Goal: Task Accomplishment & Management: Manage account settings

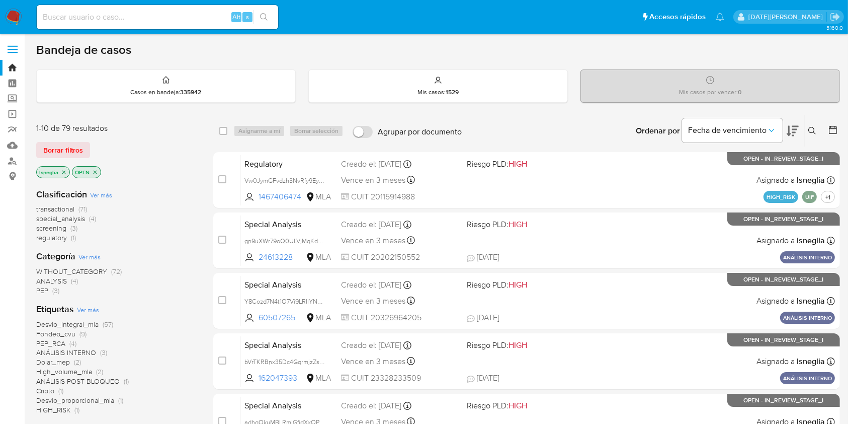
drag, startPoint x: 616, startPoint y: 0, endPoint x: 185, endPoint y: 132, distance: 450.4
click at [185, 132] on div "1-10 de 79 resultados" at bounding box center [116, 128] width 161 height 11
click at [166, 246] on div "Clasificación Ver más transactional (71) special_analysis (4) screening (3) reg…" at bounding box center [116, 371] width 161 height 383
click at [571, 42] on div "Bandeja de casos" at bounding box center [438, 49] width 804 height 15
click at [470, 22] on ul "Pausado Ver notificaciones Alt s Accesos rápidos Presiona las siguientes teclas…" at bounding box center [381, 16] width 698 height 25
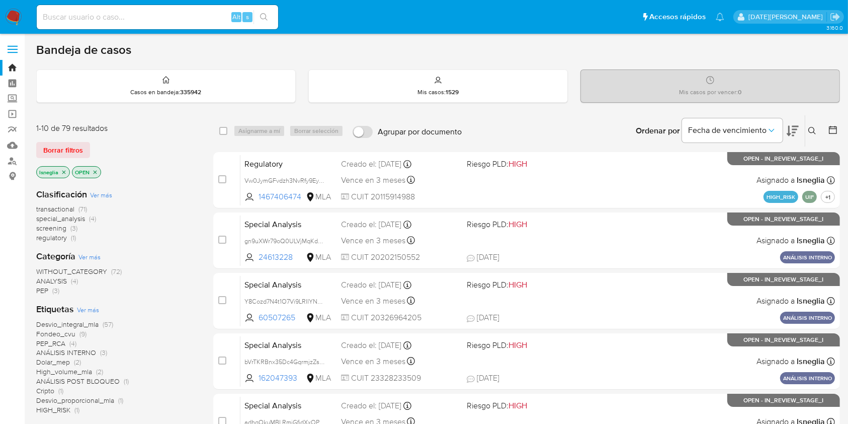
click at [96, 16] on input at bounding box center [157, 17] width 241 height 13
type input "RQVKN4ULq7p2qHC7w2YRPT8x"
click at [266, 18] on icon "search-icon" at bounding box center [264, 17] width 8 height 8
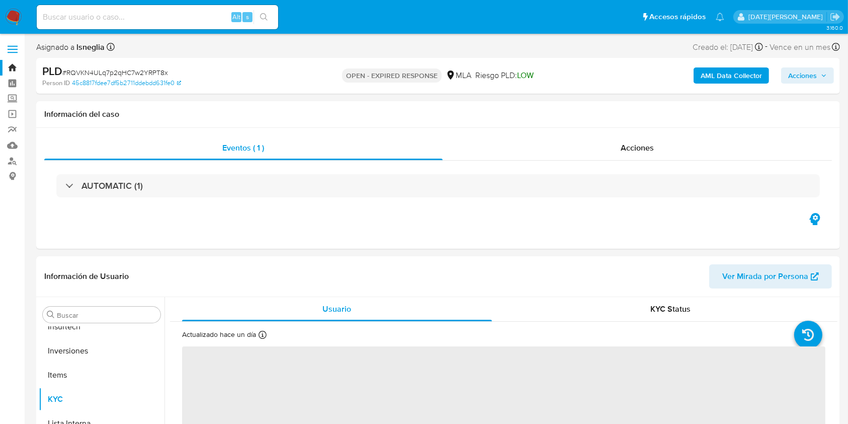
scroll to position [473, 0]
select select "10"
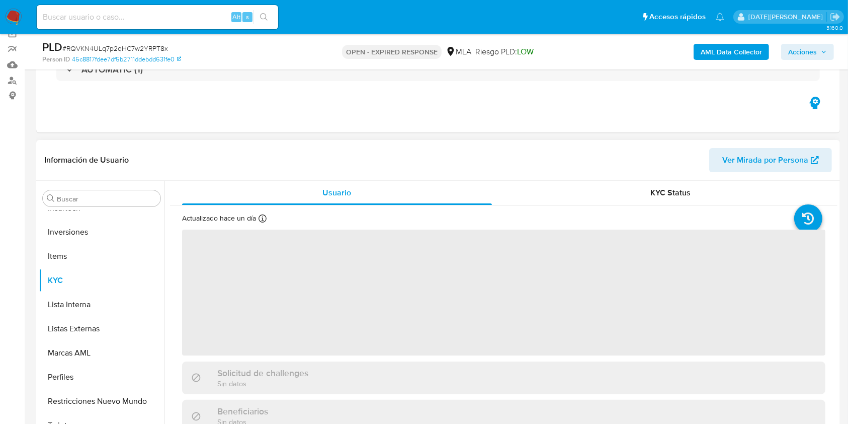
scroll to position [134, 0]
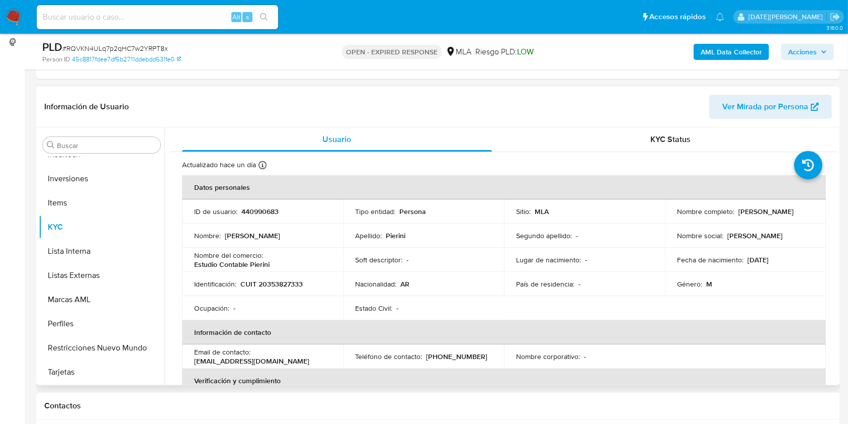
click at [264, 211] on p "440990683" at bounding box center [259, 211] width 37 height 9
copy p "440990683"
drag, startPoint x: 676, startPoint y: 215, endPoint x: 757, endPoint y: 215, distance: 81.0
click at [643, 216] on div "Nombre completo : Juan Pablo Cesar Pierini" at bounding box center [745, 211] width 137 height 9
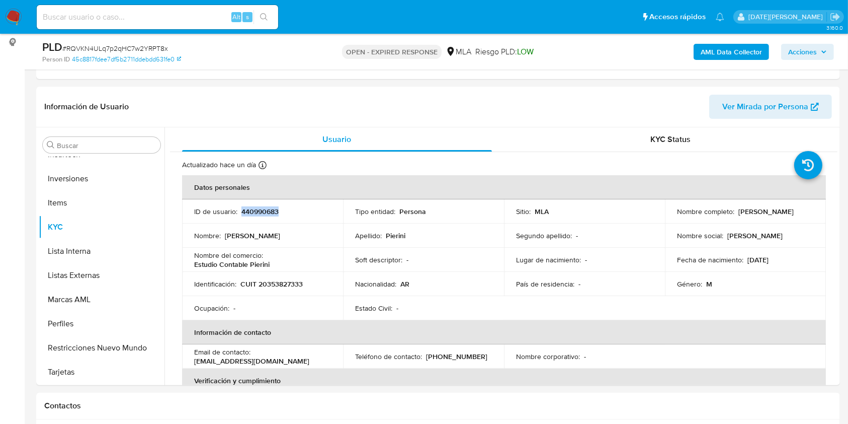
copy p "[PERSON_NAME] [PERSON_NAME]"
drag, startPoint x: 241, startPoint y: 283, endPoint x: 314, endPoint y: 283, distance: 72.9
click at [314, 283] on div "Identificación : CUIT 20353827333" at bounding box center [262, 283] width 137 height 9
copy p "CUIT 20353827333"
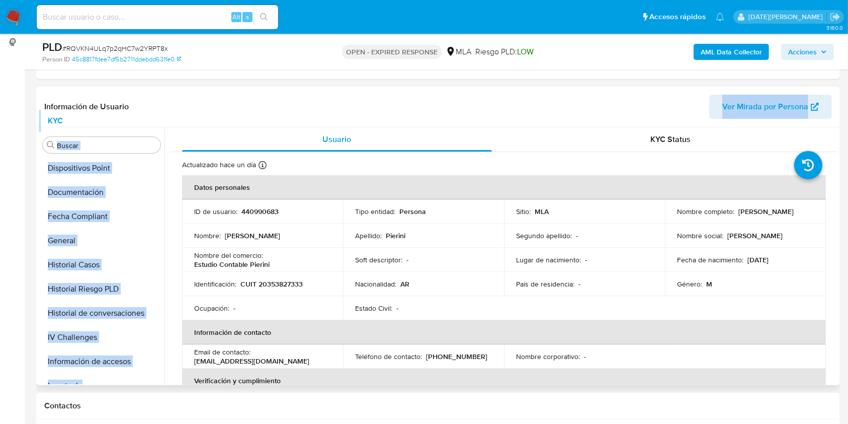
scroll to position [0, 0]
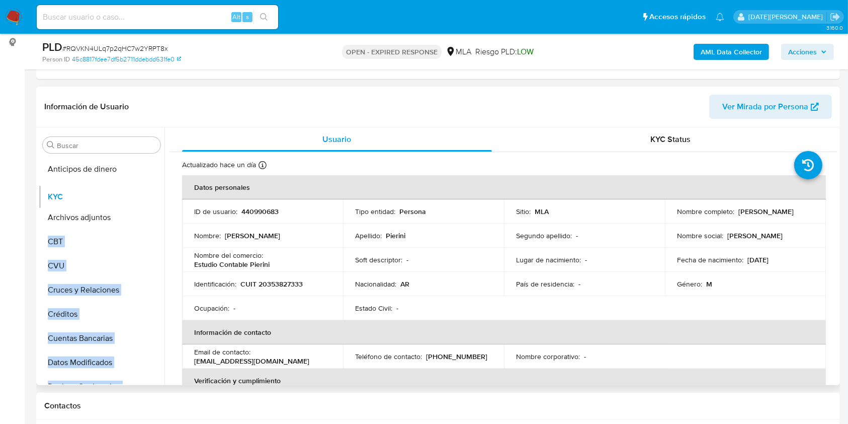
drag, startPoint x: 148, startPoint y: 223, endPoint x: 148, endPoint y: 193, distance: 30.2
click at [148, 193] on ul "Anticipos de dinero Archivos adjuntos CBT CVU Cruces y Relaciones Créditos Cuen…" at bounding box center [102, 270] width 126 height 227
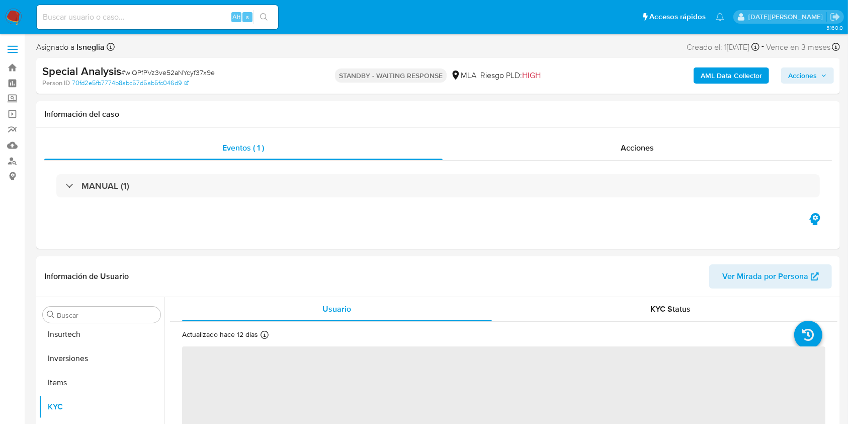
scroll to position [497, 0]
select select "10"
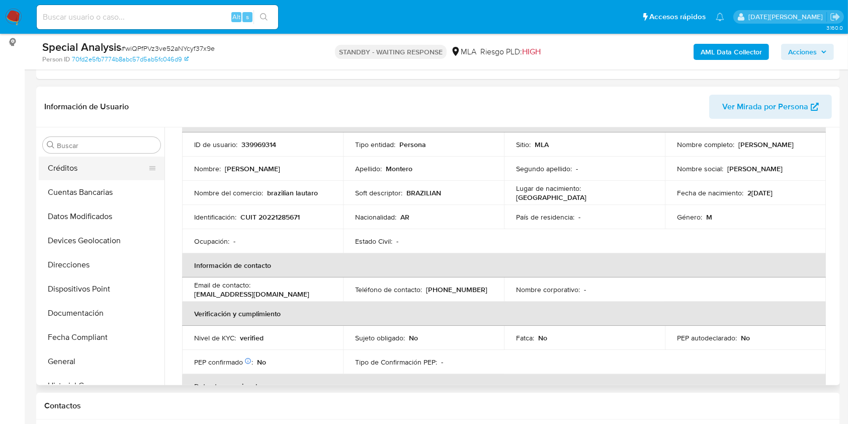
scroll to position [134, 0]
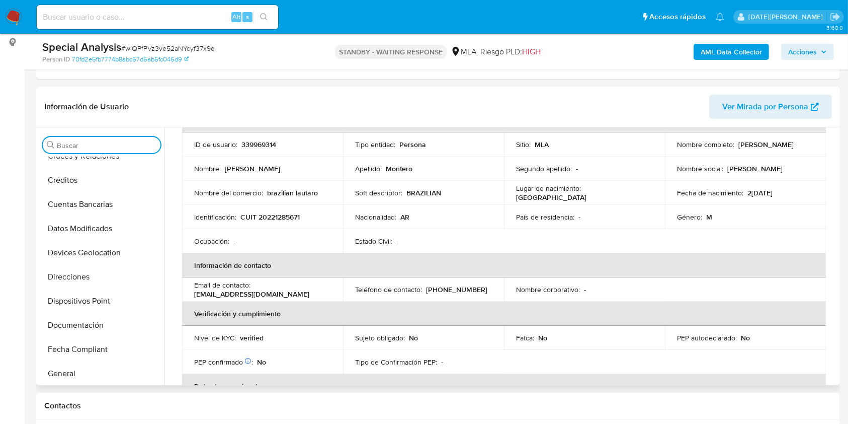
click at [89, 142] on input "Buscar" at bounding box center [107, 145] width 100 height 9
type input "a"
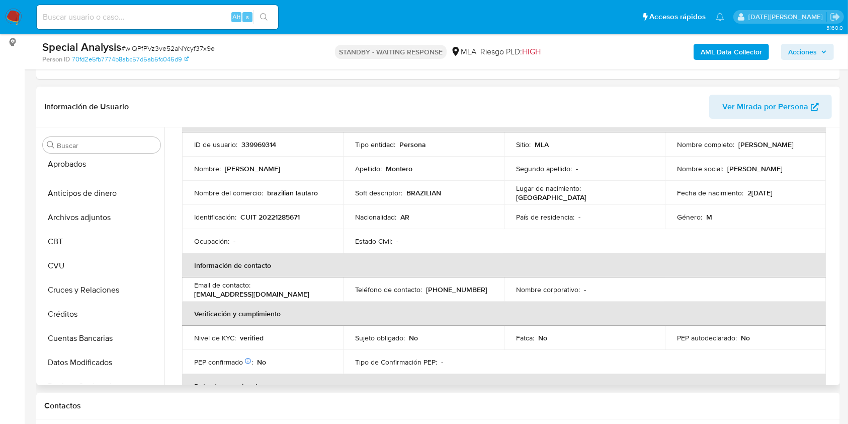
drag, startPoint x: 146, startPoint y: 192, endPoint x: 149, endPoint y: 163, distance: 28.8
click at [149, 163] on ul "Anticipos de dinero Aprobados Archivos adjuntos CBT CVU Cruces y Relaciones Cré…" at bounding box center [102, 270] width 126 height 227
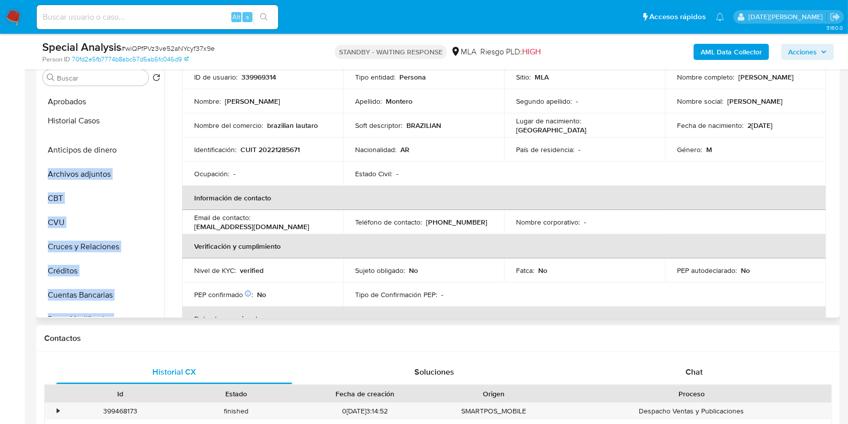
drag, startPoint x: 150, startPoint y: 235, endPoint x: 151, endPoint y: 126, distance: 109.7
click at [151, 126] on ul "Aprobados Anticipos de dinero Archivos adjuntos CBT CVU Cruces y Relaciones Cré…" at bounding box center [102, 203] width 126 height 227
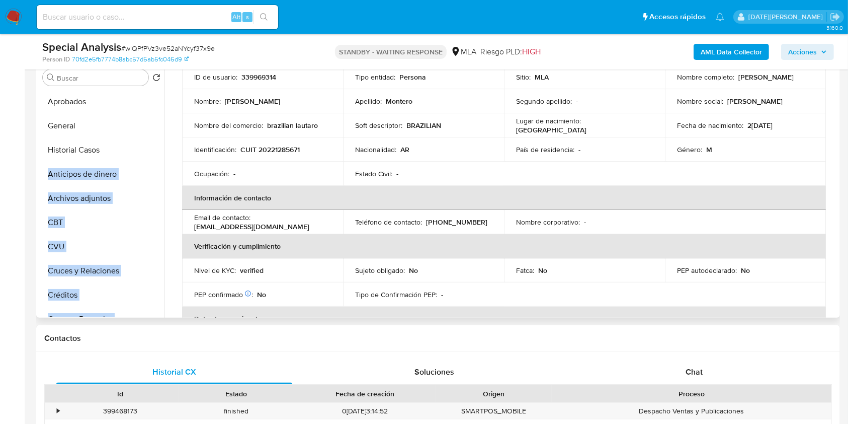
drag, startPoint x: 147, startPoint y: 264, endPoint x: 151, endPoint y: 127, distance: 136.9
click at [151, 127] on ul "Aprobados Historial Casos Anticipos de dinero Archivos adjuntos CBT CVU Cruces …" at bounding box center [102, 203] width 126 height 227
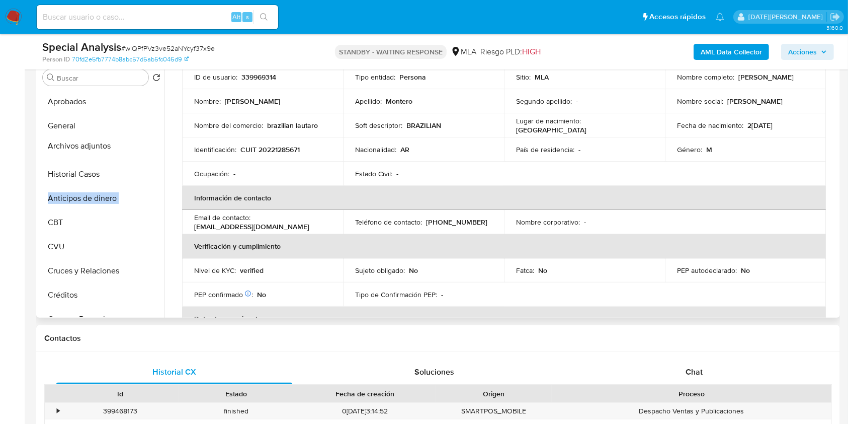
drag, startPoint x: 150, startPoint y: 199, endPoint x: 151, endPoint y: 146, distance: 52.3
click at [151, 146] on ul "Aprobados General Historial Casos Anticipos de dinero Archivos adjuntos CBT CVU…" at bounding box center [102, 203] width 126 height 227
click at [101, 143] on button "Archivos adjuntos" at bounding box center [98, 150] width 118 height 24
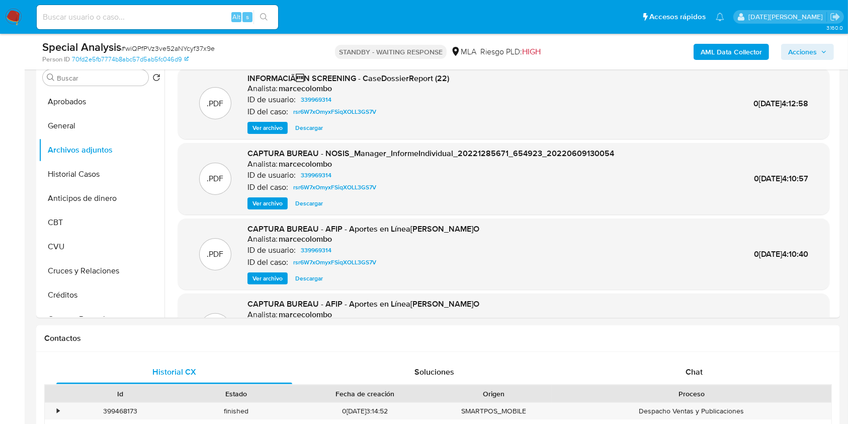
click at [189, 50] on span "# wiQPfPVz3ve52aNYcyf37x9e" at bounding box center [168, 48] width 94 height 10
copy span "wiQPfPVz3ve52aNYcyf37x9e"
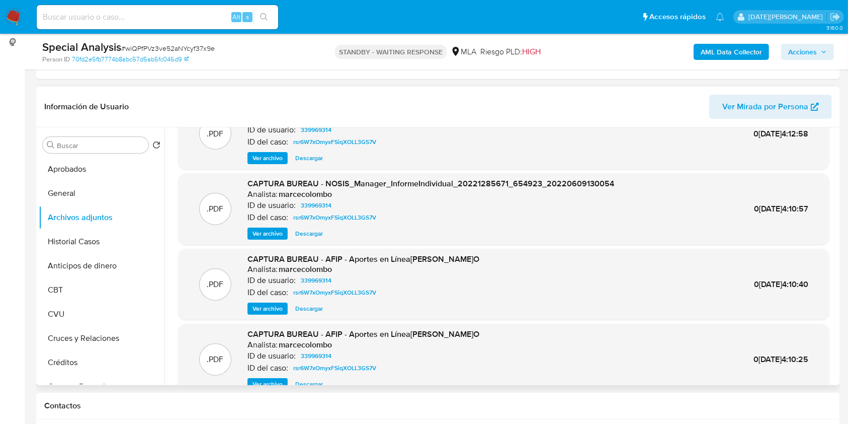
scroll to position [56, 0]
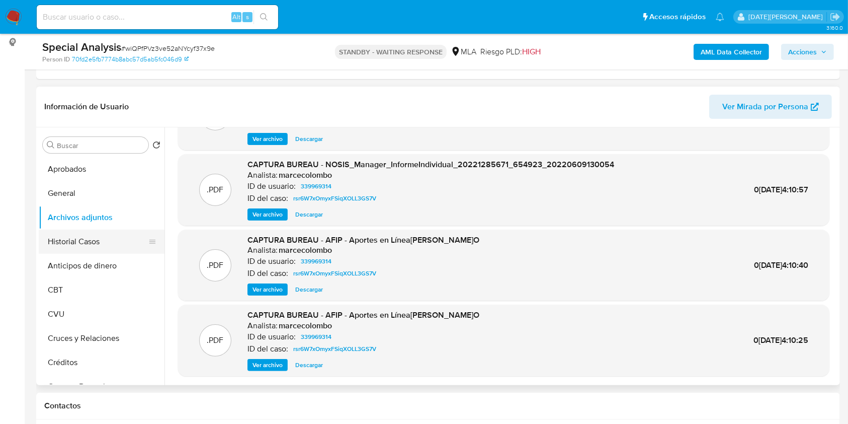
click at [117, 241] on button "Historial Casos" at bounding box center [98, 241] width 118 height 24
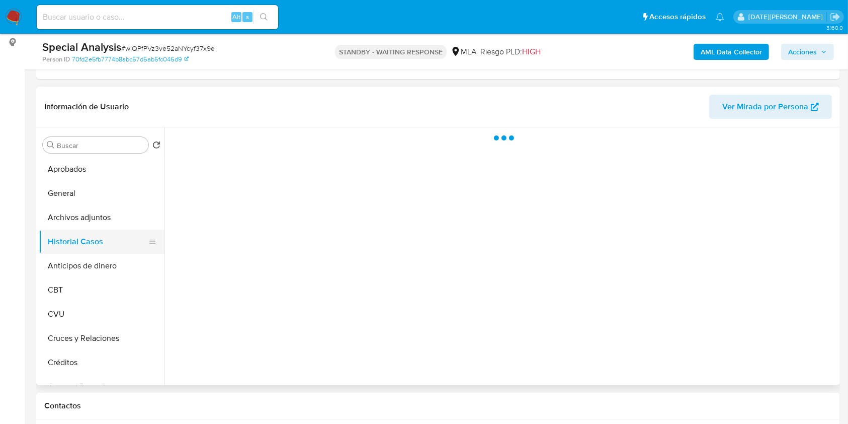
scroll to position [0, 0]
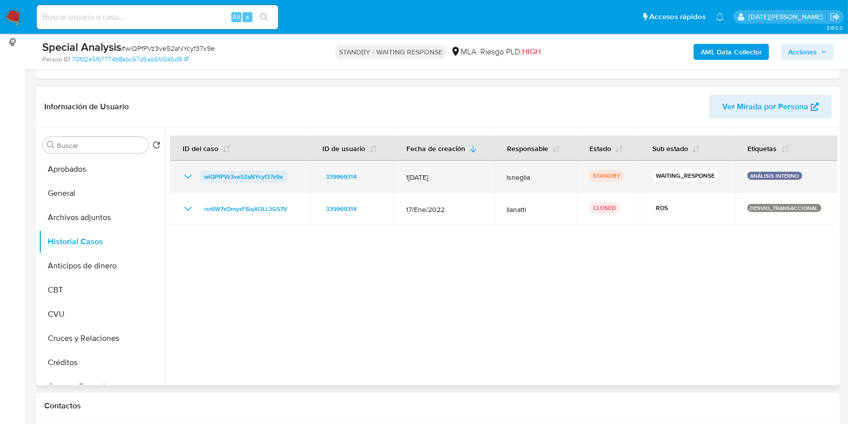
drag, startPoint x: 294, startPoint y: 175, endPoint x: 201, endPoint y: 175, distance: 93.6
click at [201, 175] on div "wiQPfPVz3ve52aNYcyf37x9e" at bounding box center [240, 177] width 116 height 12
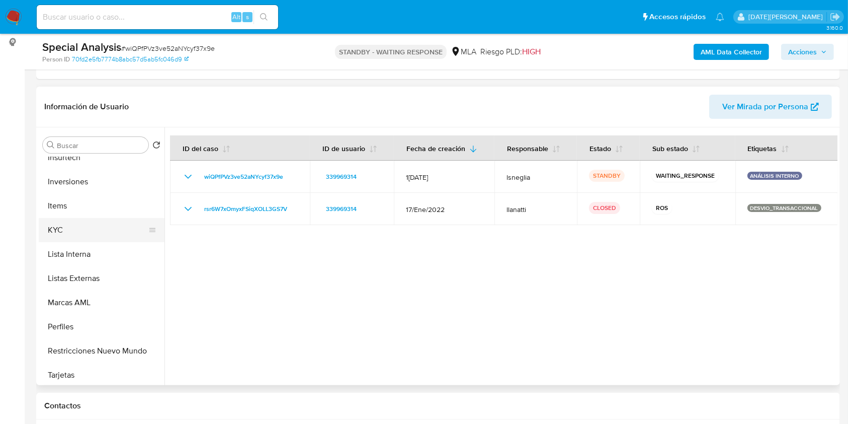
scroll to position [497, 0]
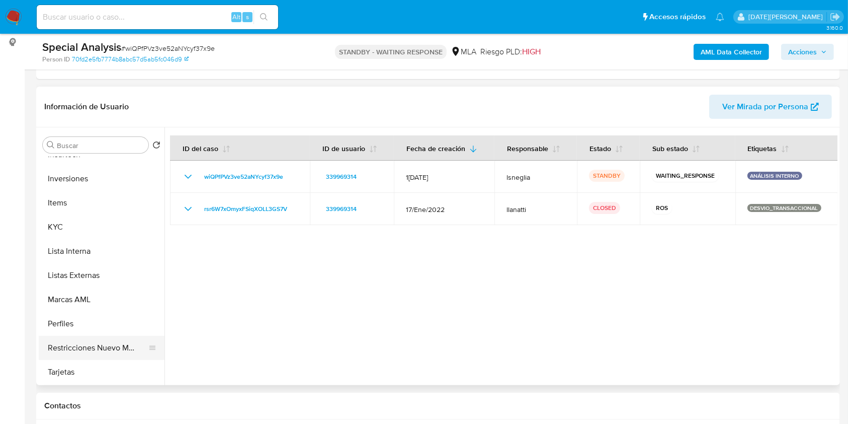
click at [111, 347] on button "Restricciones Nuevo Mundo" at bounding box center [98, 348] width 118 height 24
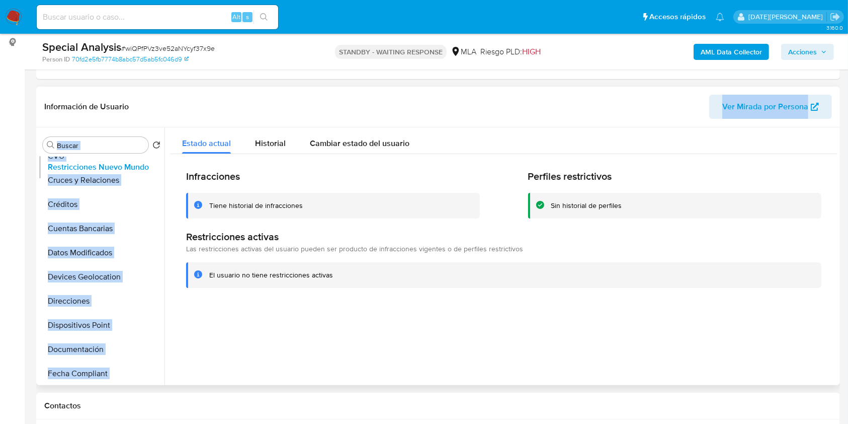
scroll to position [0, 0]
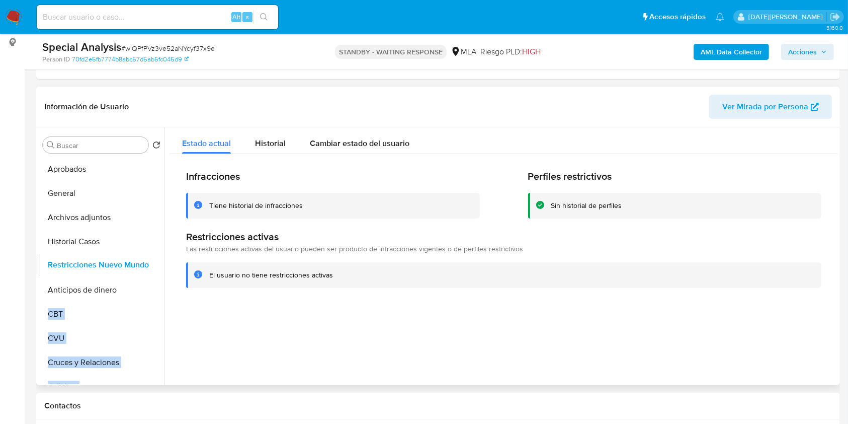
drag, startPoint x: 150, startPoint y: 348, endPoint x: 137, endPoint y: 266, distance: 83.1
click at [137, 266] on ul "Aprobados General Archivos adjuntos Historial Casos Anticipos de dinero CBT CVU…" at bounding box center [102, 270] width 126 height 227
drag, startPoint x: 146, startPoint y: 243, endPoint x: 141, endPoint y: 196, distance: 48.1
click at [141, 196] on ul "Aprobados General Archivos adjuntos Historial Casos Restricciones Nuevo Mundo A…" at bounding box center [102, 270] width 126 height 227
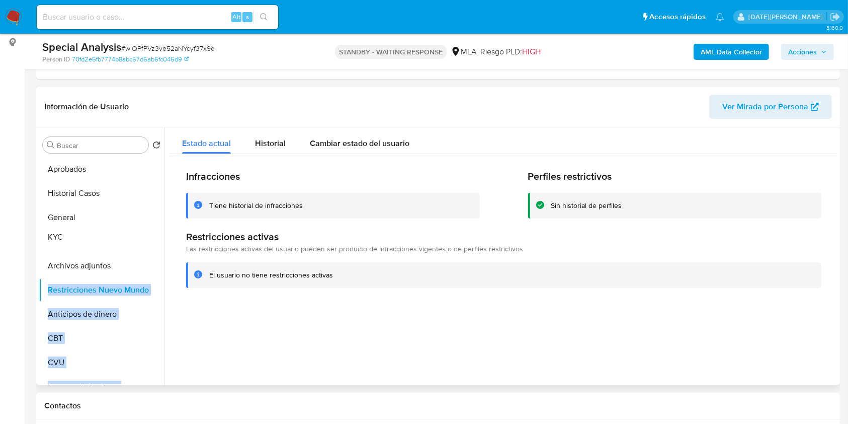
drag, startPoint x: 147, startPoint y: 248, endPoint x: 133, endPoint y: 235, distance: 18.9
click at [133, 235] on ul "Aprobados Historial Casos General Archivos adjuntos Restricciones Nuevo Mundo A…" at bounding box center [102, 270] width 126 height 227
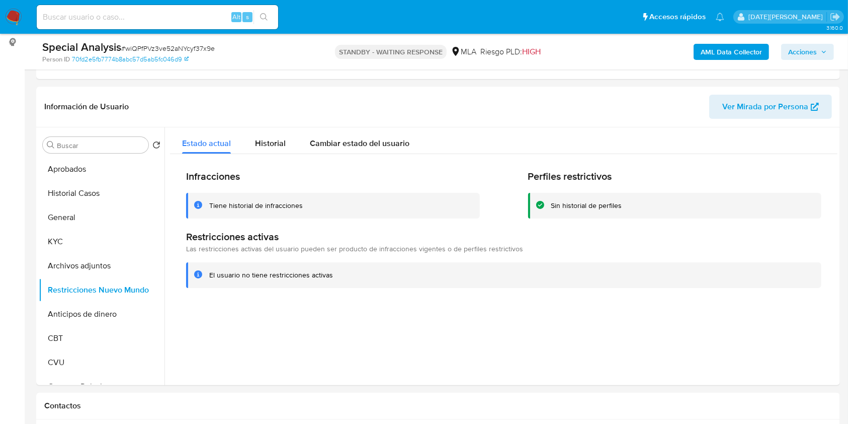
drag, startPoint x: 147, startPoint y: 237, endPoint x: 137, endPoint y: 314, distance: 78.1
click at [137, 314] on ul "Aprobados Historial Casos General KYC Archivos adjuntos Restricciones Nuevo Mun…" at bounding box center [102, 270] width 126 height 227
drag, startPoint x: 146, startPoint y: 280, endPoint x: 131, endPoint y: 322, distance: 44.7
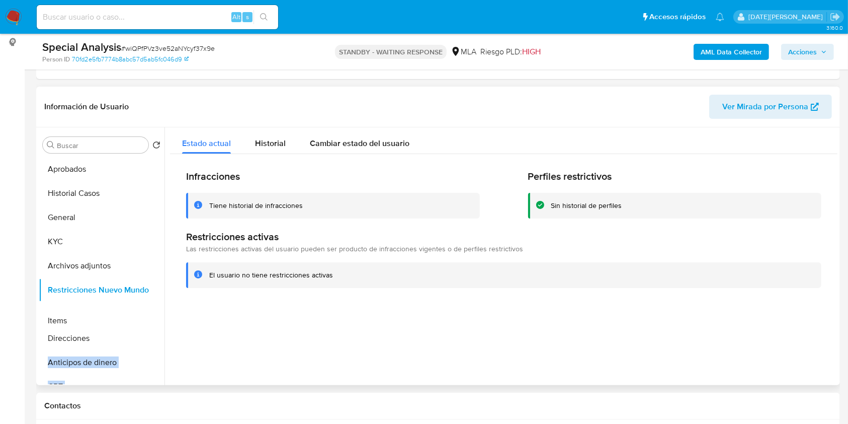
click at [131, 322] on ul "Aprobados Historial Casos General KYC Archivos adjuntos Restricciones Nuevo Mun…" at bounding box center [102, 270] width 126 height 227
drag, startPoint x: 151, startPoint y: 276, endPoint x: 137, endPoint y: 314, distance: 41.2
click at [137, 314] on ul "Aprobados Historial Casos General KYC Archivos adjuntos Restricciones Nuevo Mun…" at bounding box center [102, 270] width 126 height 227
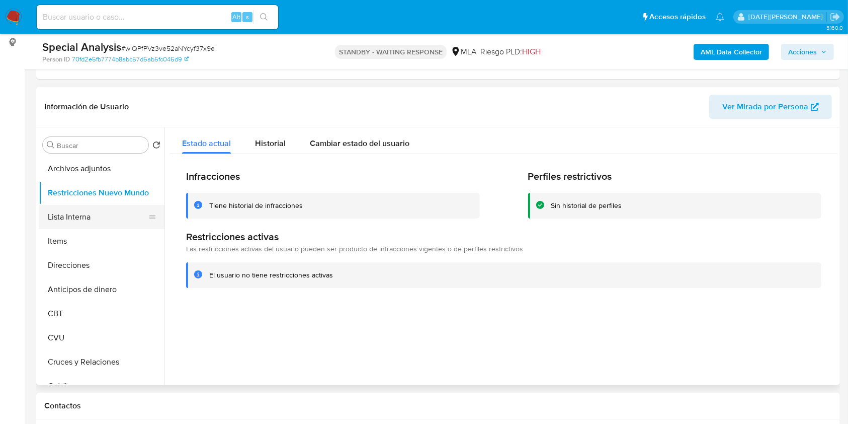
scroll to position [67, 0]
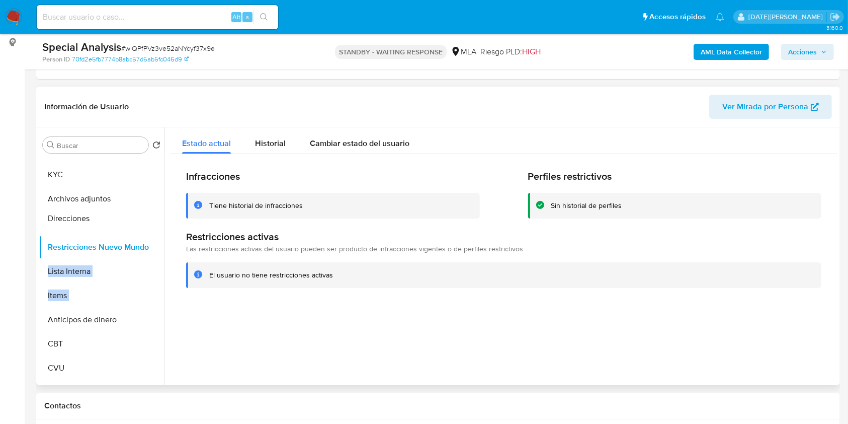
drag, startPoint x: 150, startPoint y: 294, endPoint x: 150, endPoint y: 217, distance: 76.5
click at [150, 217] on ul "Aprobados Historial Casos General KYC Archivos adjuntos Restricciones Nuevo Mun…" at bounding box center [102, 270] width 126 height 227
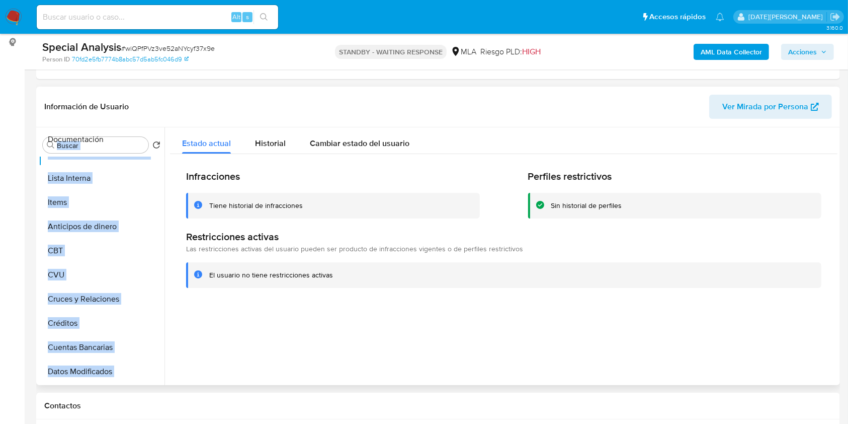
scroll to position [0, 0]
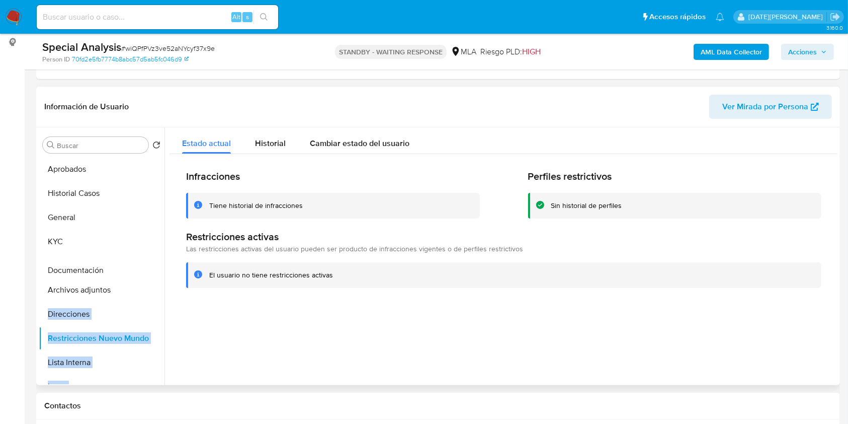
drag, startPoint x: 147, startPoint y: 338, endPoint x: 109, endPoint y: 272, distance: 75.7
click at [109, 272] on ul "Aprobados Historial Casos General KYC Archivos adjuntos Direcciones Restriccion…" at bounding box center [102, 270] width 126 height 227
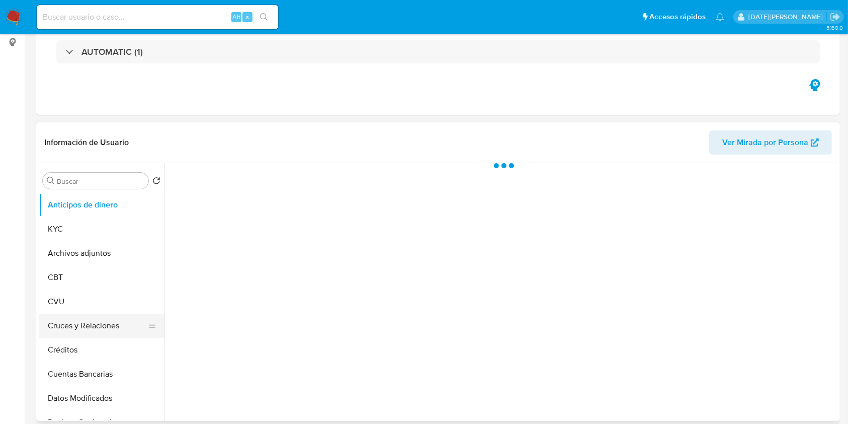
select select "10"
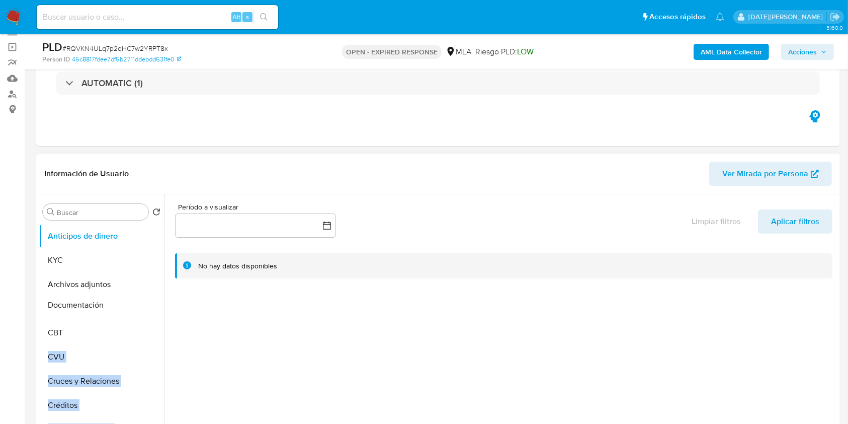
drag, startPoint x: 145, startPoint y: 324, endPoint x: 136, endPoint y: 305, distance: 21.4
click at [136, 305] on ul "Anticipos de dinero KYC Archivos adjuntos CBT CVU Cruces y Relaciones Créditos …" at bounding box center [102, 337] width 126 height 227
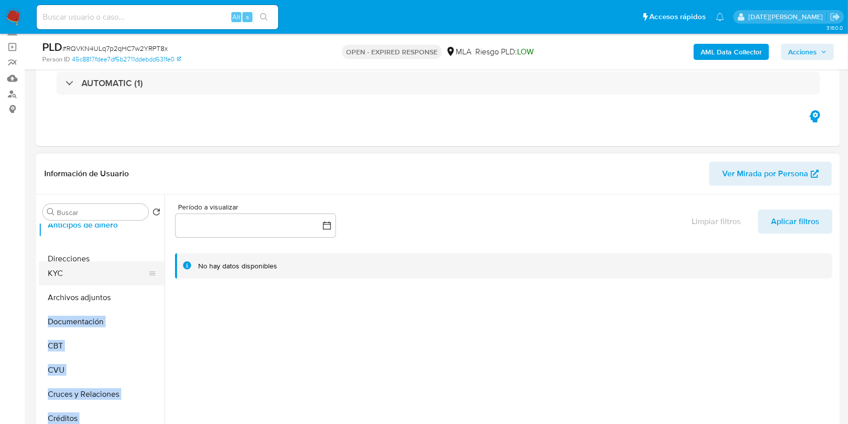
scroll to position [11, 0]
click at [126, 313] on ul "Anticipos de dinero KYC Archivos adjuntos Documentación CBT CVU Cruces y Relaci…" at bounding box center [102, 337] width 126 height 227
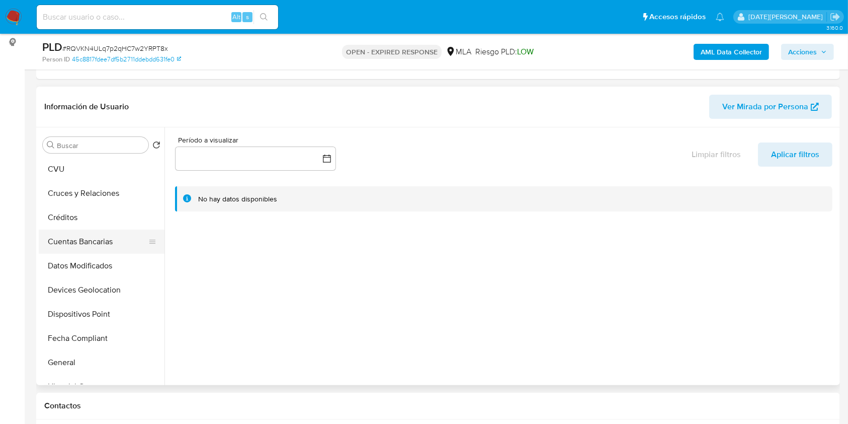
scroll to position [212, 0]
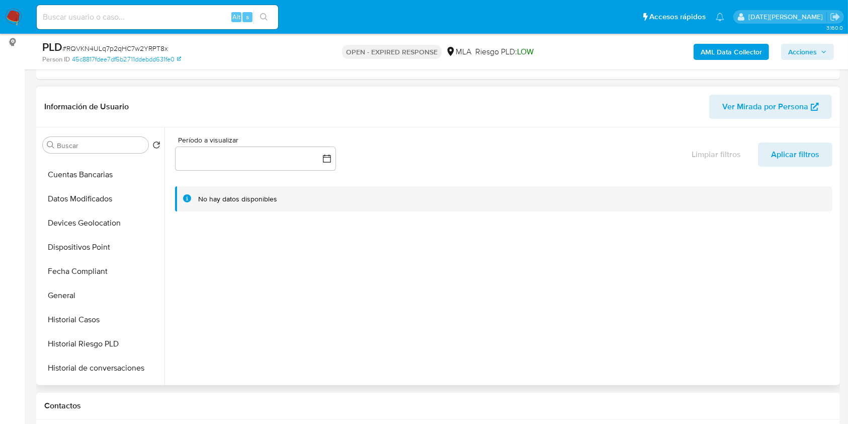
drag, startPoint x: 152, startPoint y: 295, endPoint x: 158, endPoint y: 123, distance: 171.6
click at [158, 123] on div "Información de Usuario Ver Mirada por Persona Buscar Volver al orden por defect…" at bounding box center [438, 236] width 804 height 298
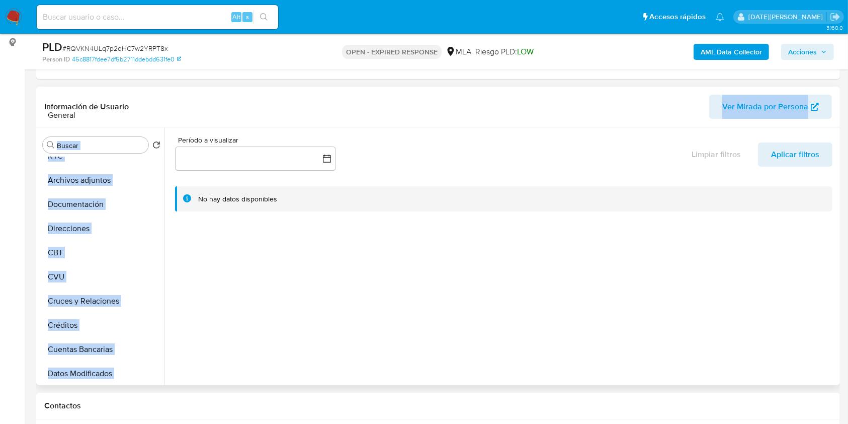
scroll to position [0, 0]
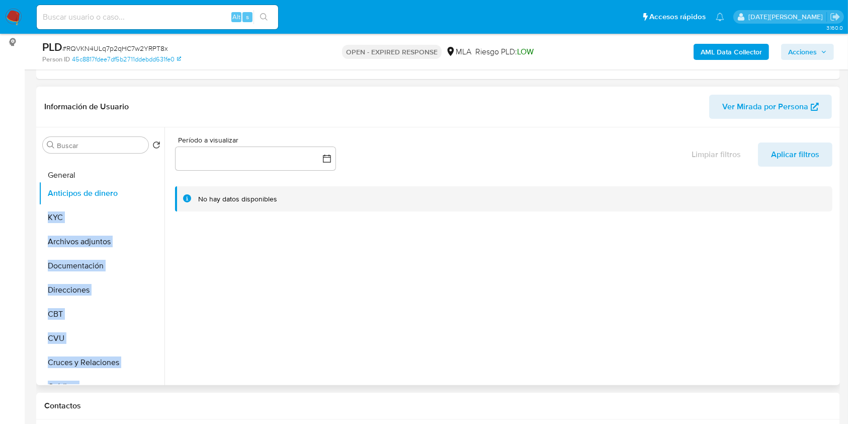
drag, startPoint x: 147, startPoint y: 295, endPoint x: 132, endPoint y: 175, distance: 120.6
click at [132, 175] on ul "Anticipos de dinero KYC Archivos adjuntos Documentación Direcciones CBT CVU Cru…" at bounding box center [102, 270] width 126 height 227
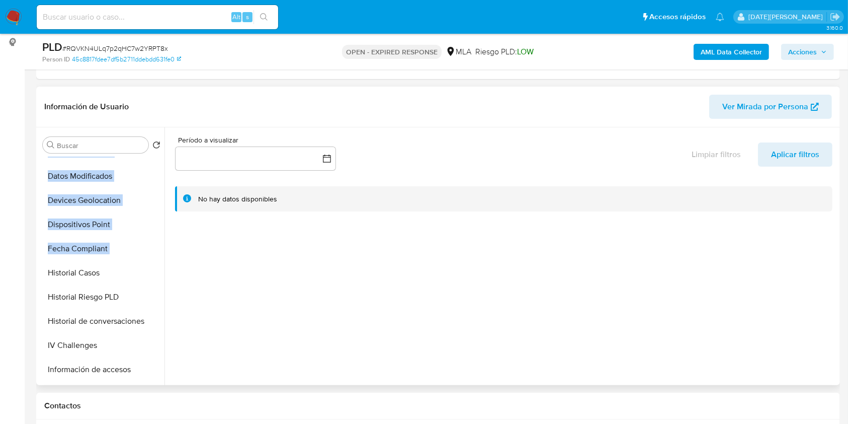
scroll to position [268, 0]
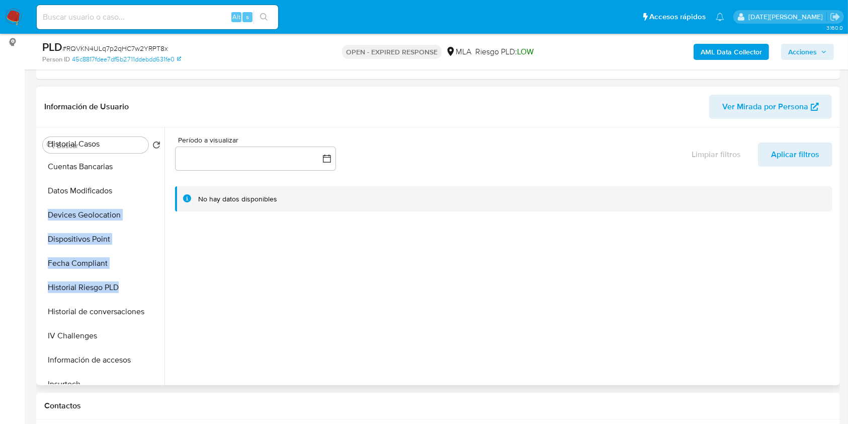
scroll to position [0, 0]
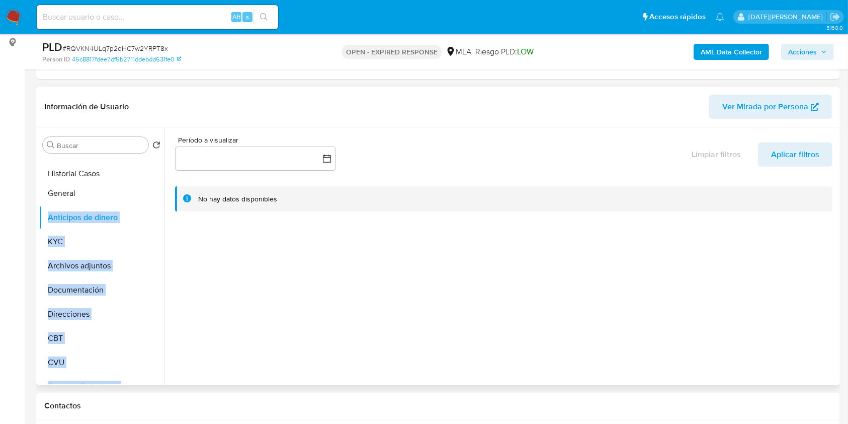
drag, startPoint x: 146, startPoint y: 261, endPoint x: 126, endPoint y: 173, distance: 90.8
click at [126, 173] on ul "General Anticipos de dinero KYC Archivos adjuntos Documentación Direcciones CBT…" at bounding box center [102, 270] width 126 height 227
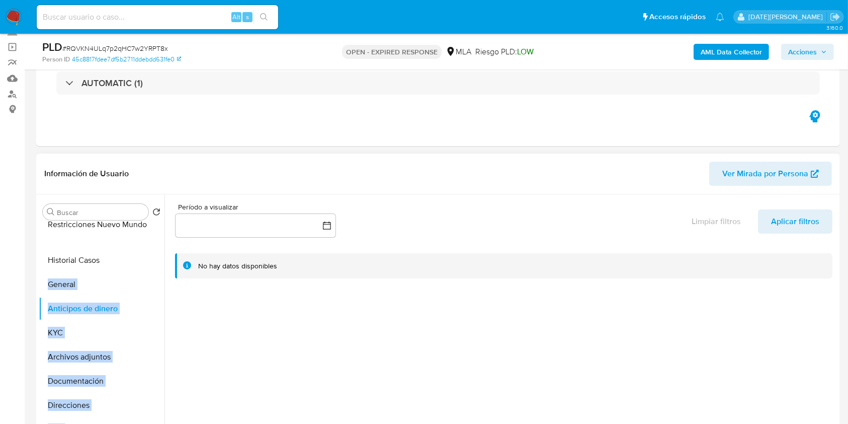
drag, startPoint x: 152, startPoint y: 212, endPoint x: 116, endPoint y: 223, distance: 38.0
click at [116, 224] on ul "Historial Casos General Anticipos de dinero KYC Archivos adjuntos Documentación…" at bounding box center [102, 337] width 126 height 227
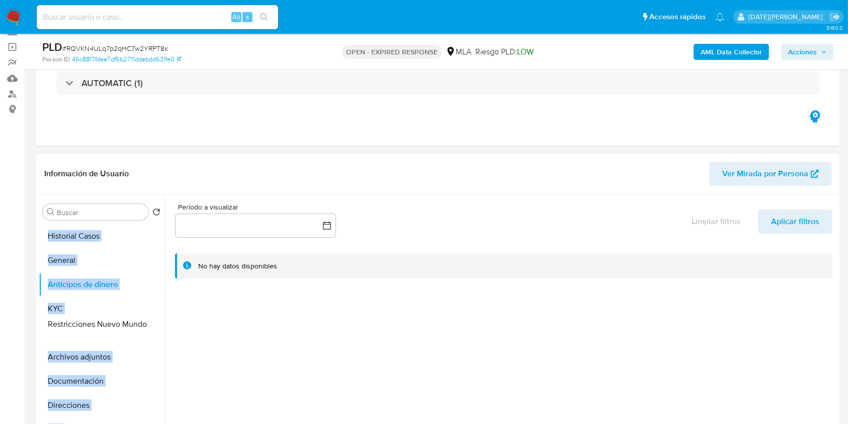
click at [125, 324] on ul "Restricciones Nuevo Mundo Historial Casos General Anticipos de dinero KYC Archi…" at bounding box center [102, 337] width 126 height 227
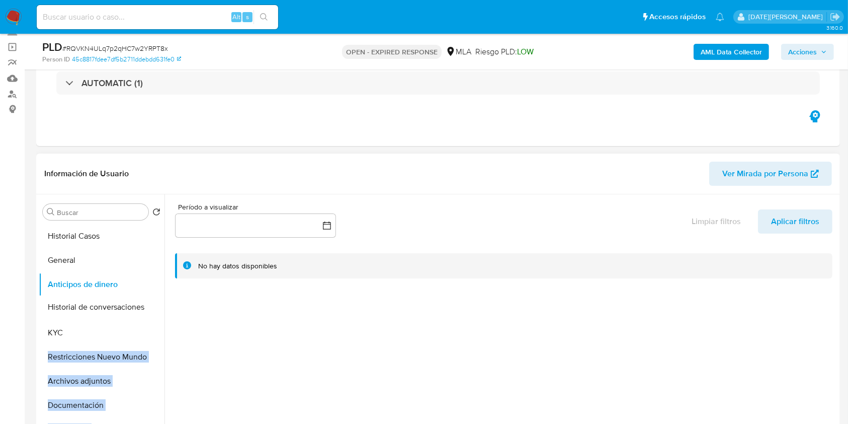
drag, startPoint x: 150, startPoint y: 334, endPoint x: 105, endPoint y: 306, distance: 52.9
click at [105, 306] on ul "Historial Casos General Anticipos de dinero KYC Restricciones Nuevo Mundo Archi…" at bounding box center [102, 337] width 126 height 227
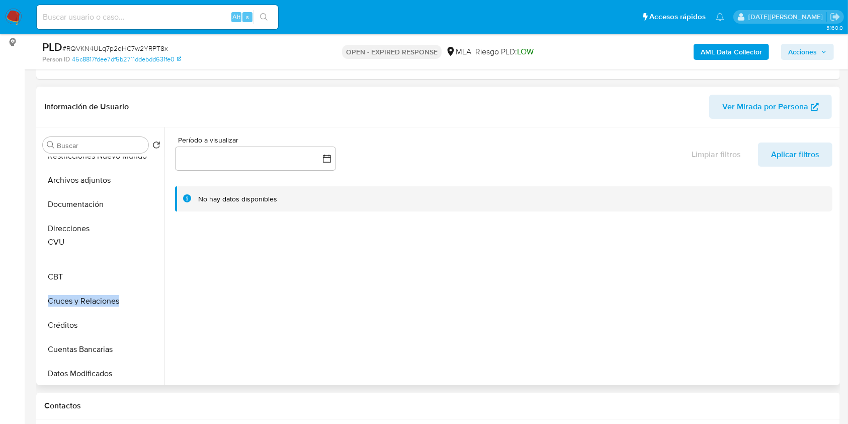
drag, startPoint x: 149, startPoint y: 280, endPoint x: 150, endPoint y: 245, distance: 34.2
click at [150, 245] on ul "Historial Casos General Anticipos de dinero Historial de conversaciones KYC Res…" at bounding box center [102, 270] width 126 height 227
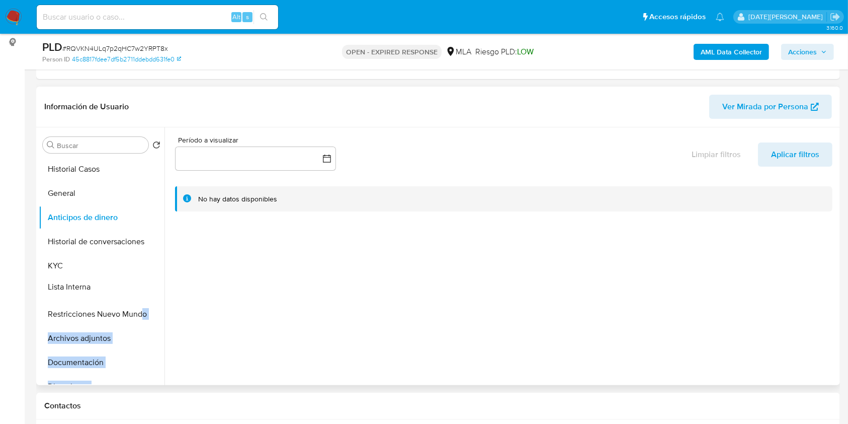
drag, startPoint x: 145, startPoint y: 273, endPoint x: 142, endPoint y: 285, distance: 12.4
click at [142, 285] on ul "Historial Casos General Anticipos de dinero Historial de conversaciones KYC Res…" at bounding box center [102, 270] width 126 height 227
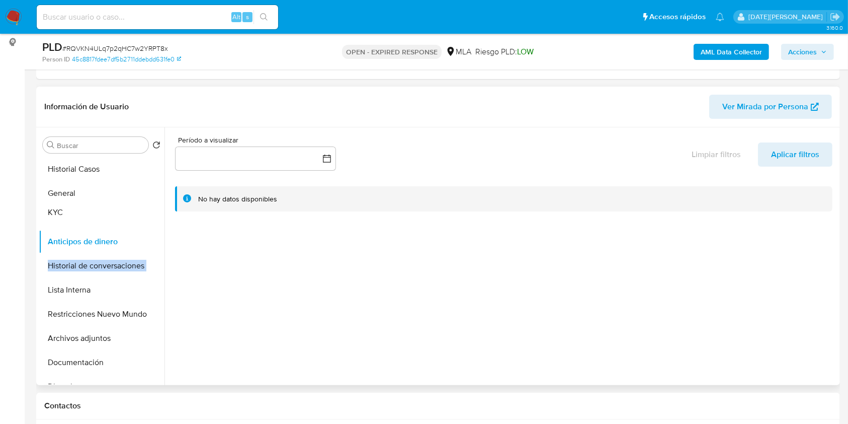
drag, startPoint x: 146, startPoint y: 266, endPoint x: 147, endPoint y: 213, distance: 52.8
click at [147, 213] on ul "Historial Casos General Anticipos de dinero Historial de conversaciones KYC Lis…" at bounding box center [102, 270] width 126 height 227
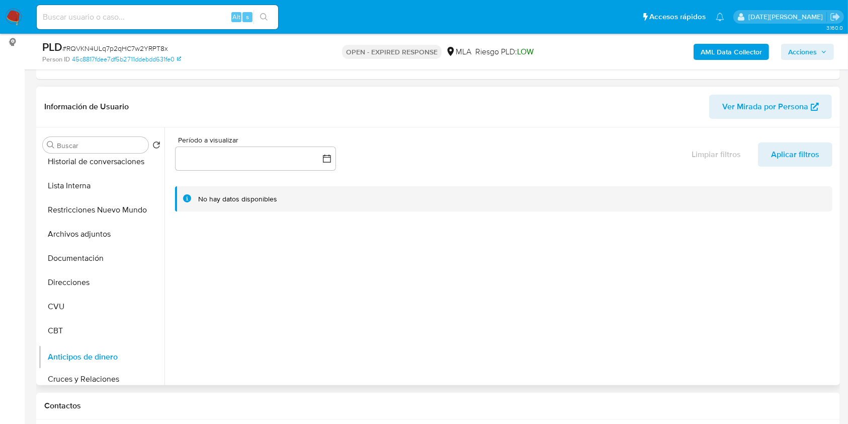
click at [127, 356] on ul "Historial Casos General KYC Anticipos de dinero Historial de conversaciones Lis…" at bounding box center [102, 270] width 126 height 227
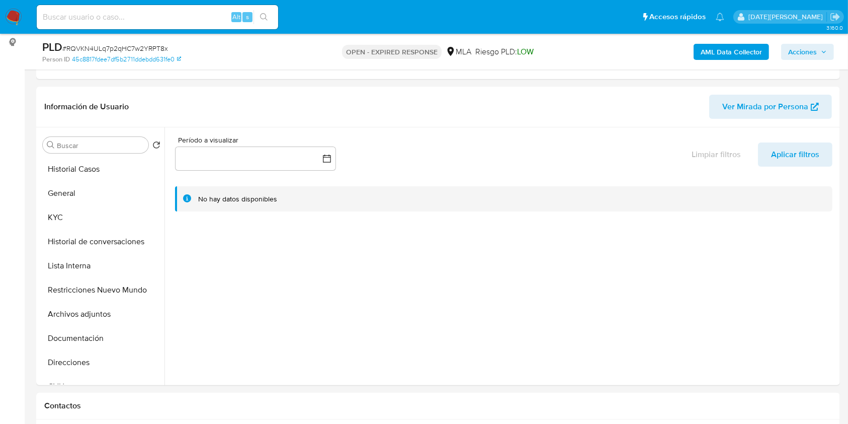
click at [112, 173] on button "Historial Casos" at bounding box center [98, 169] width 118 height 24
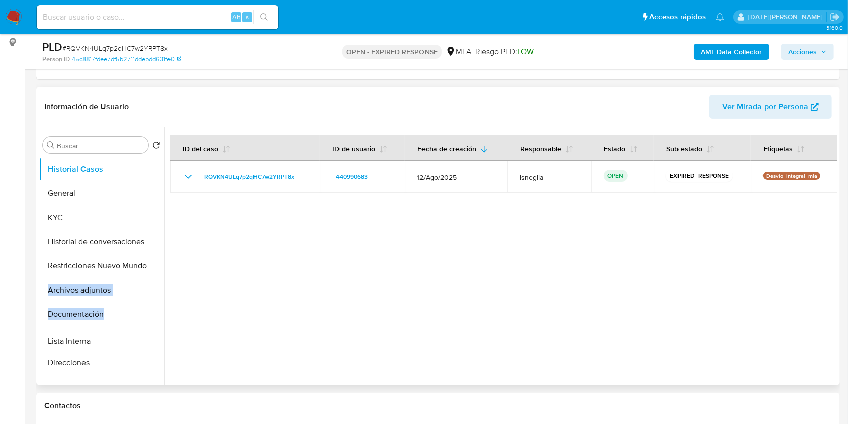
drag, startPoint x: 151, startPoint y: 266, endPoint x: 152, endPoint y: 342, distance: 76.0
click at [144, 261] on ul "Historial Casos General KYC Historial de conversaciones Restricciones Nuevo Mun…" at bounding box center [102, 270] width 126 height 227
click at [131, 41] on div "PLD # RQVKN4ULq7p2qHC7w2YRPT8x" at bounding box center [172, 47] width 260 height 15
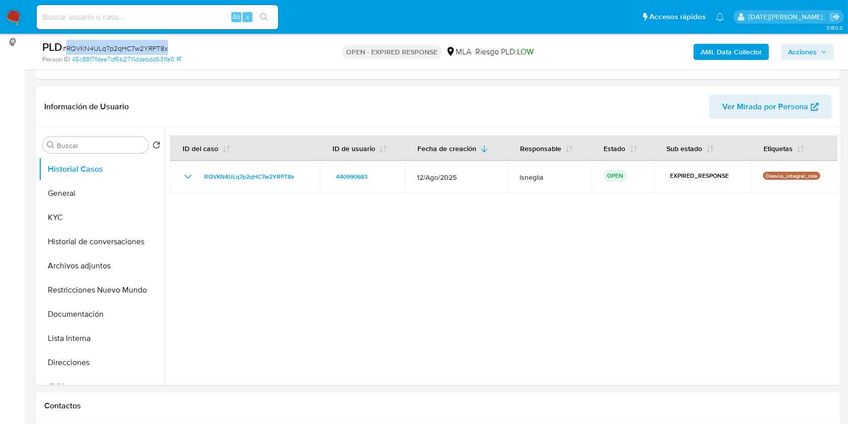
click at [133, 42] on div "PLD # RQVKN4ULq7p2qHC7w2YRPT8x" at bounding box center [172, 47] width 260 height 15
click at [133, 49] on span "# RQVKN4ULq7p2qHC7w2YRPT8x" at bounding box center [115, 48] width 106 height 10
click at [10, 13] on img at bounding box center [13, 17] width 17 height 17
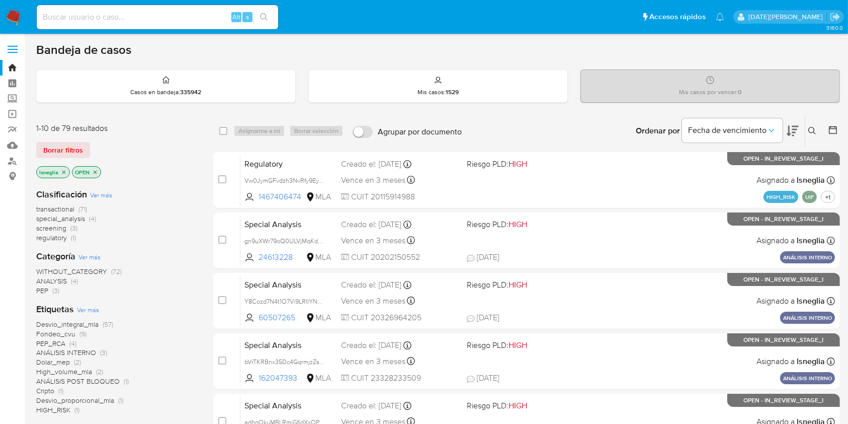
click at [816, 123] on div "Ingrese ID de usuario o caso Buscar Borrar filtros" at bounding box center [813, 130] width 17 height 31
click at [814, 127] on icon at bounding box center [812, 131] width 8 height 8
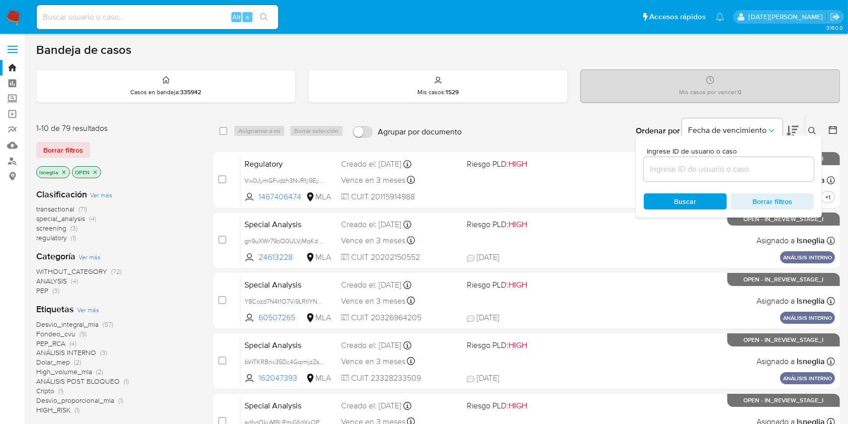
click at [673, 162] on input at bounding box center [729, 168] width 170 height 13
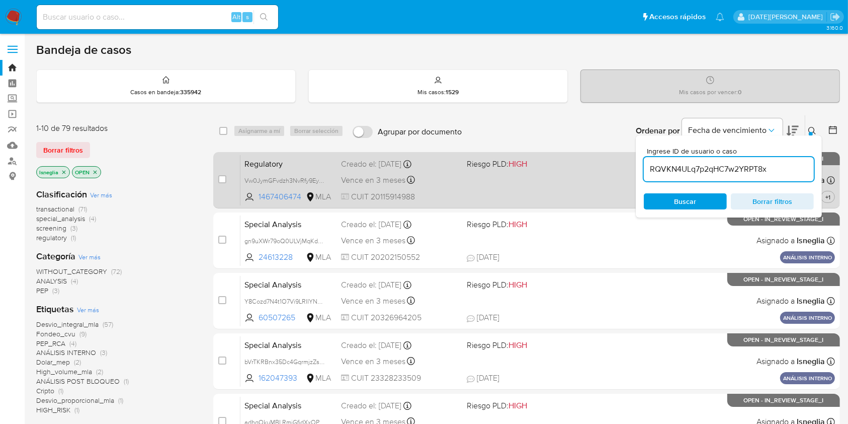
type input "RQVKN4ULq7p2qHC7w2YRPT8x"
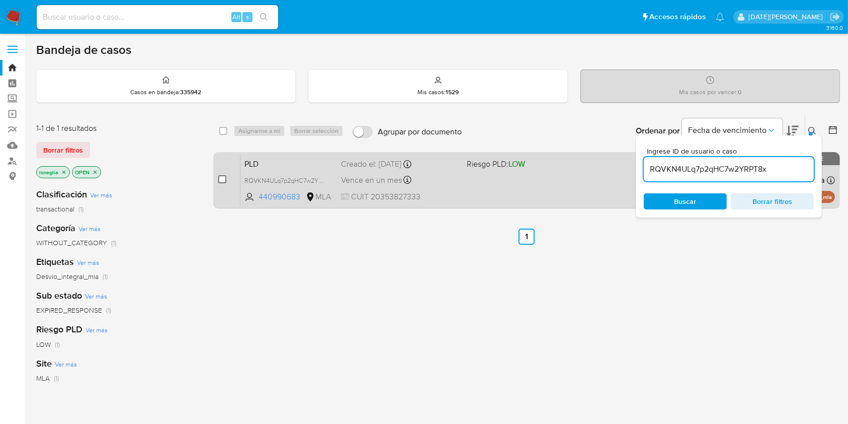
click at [221, 179] on input "checkbox" at bounding box center [222, 179] width 8 height 8
checkbox input "true"
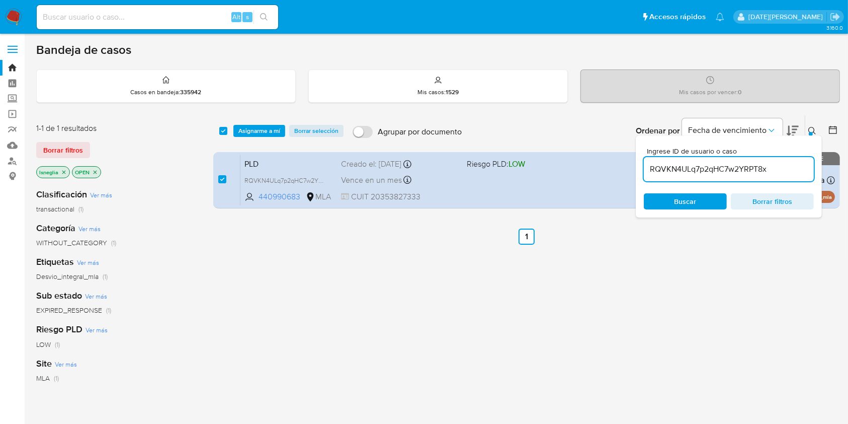
click at [279, 119] on div "select-all-cases-checkbox Asignarme a mí Borrar selección Agrupar por documento…" at bounding box center [526, 130] width 627 height 31
click at [274, 127] on span "Asignarme a mí" at bounding box center [259, 131] width 42 height 10
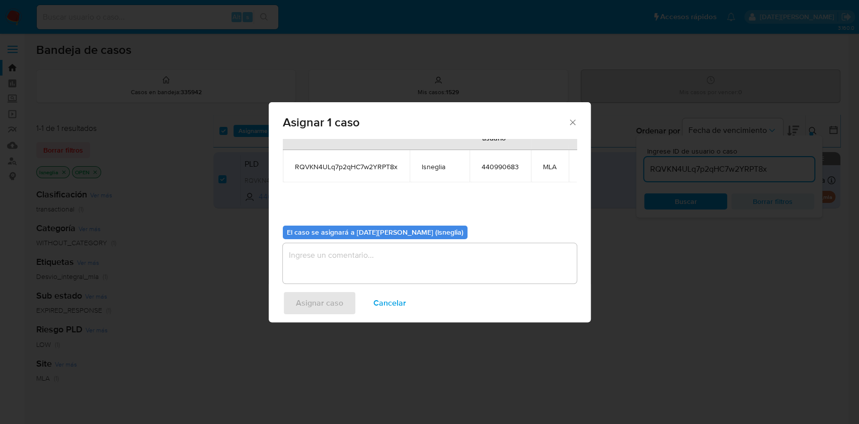
scroll to position [61, 0]
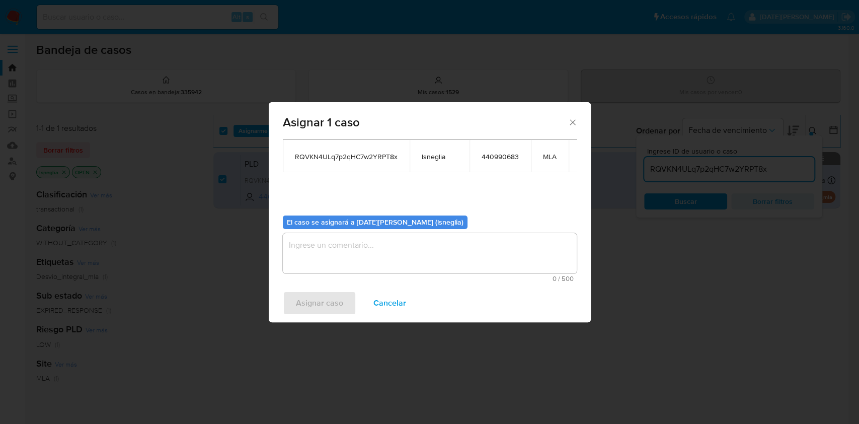
click at [370, 250] on textarea "assign-modal" at bounding box center [430, 253] width 294 height 40
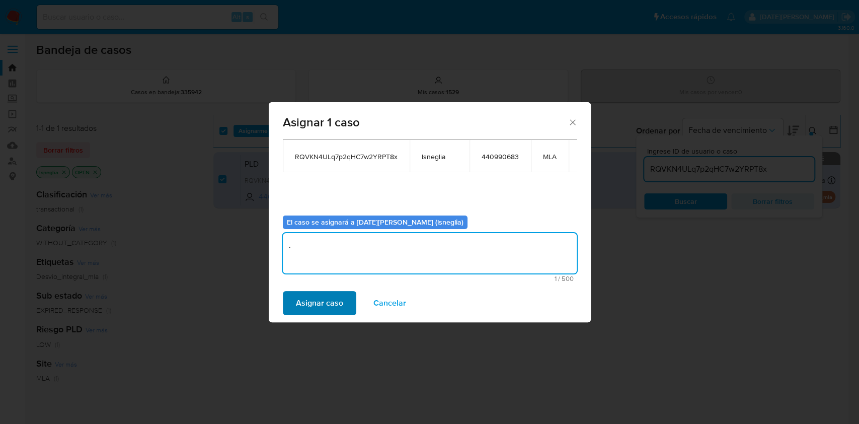
type textarea "."
click at [317, 309] on span "Asignar caso" at bounding box center [319, 303] width 47 height 22
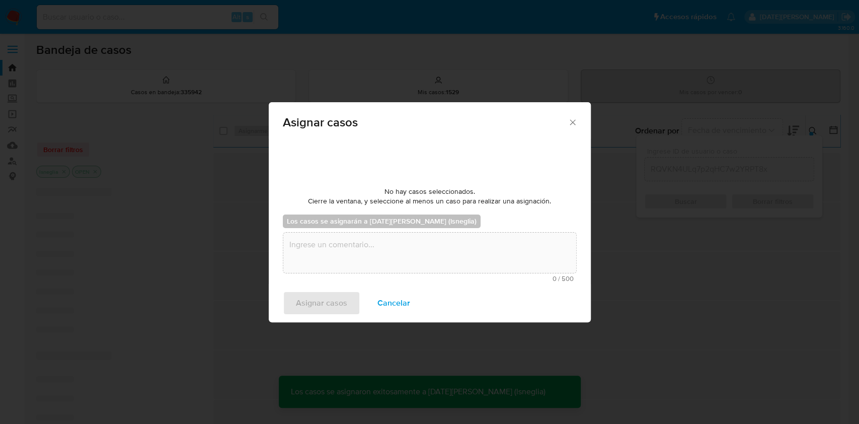
checkbox input "false"
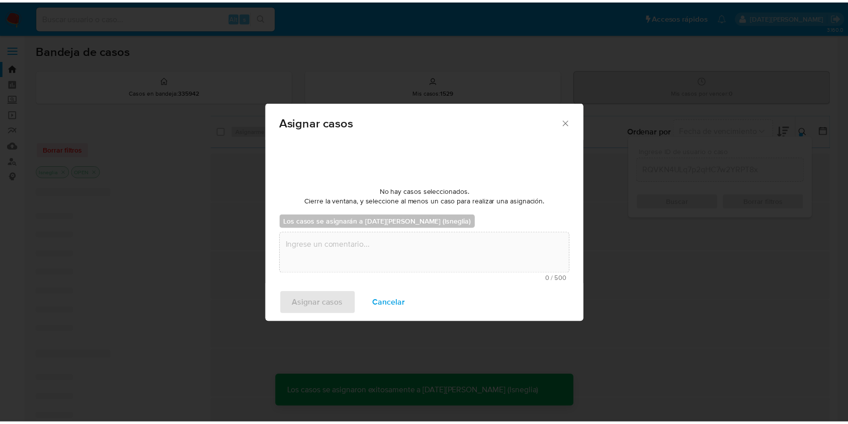
scroll to position [60, 0]
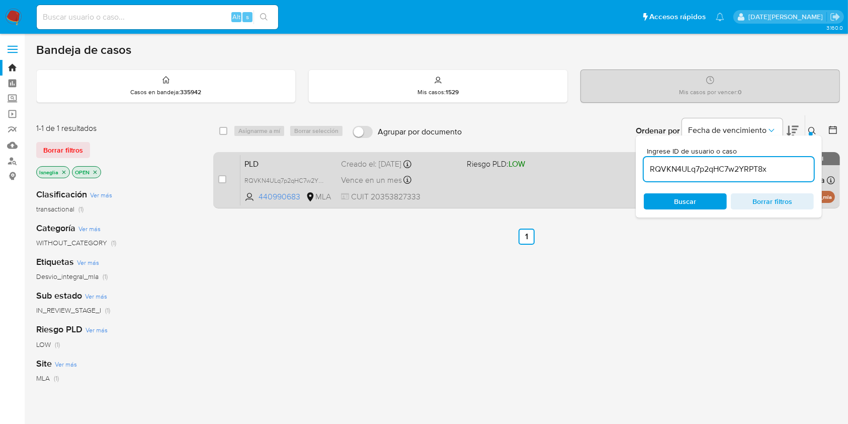
click at [286, 169] on div "PLD RQVKN4ULq7p2qHC7w2YRPT8x 440990683 MLA Riesgo PLD: LOW Creado el: 12/08/202…" at bounding box center [537, 179] width 595 height 51
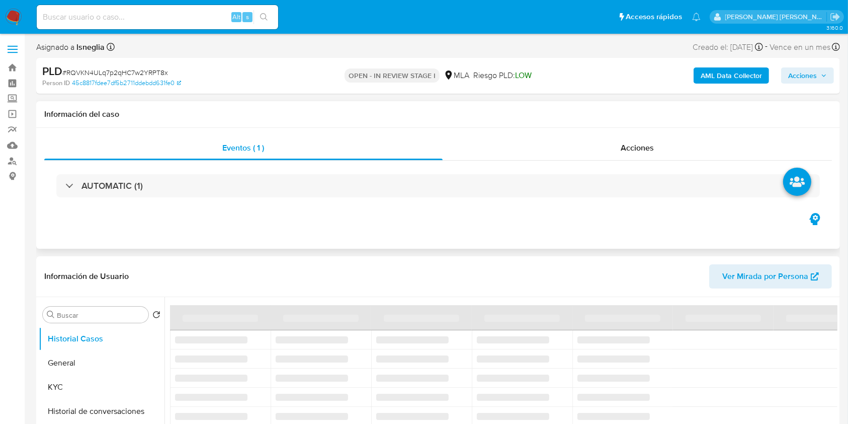
select select "10"
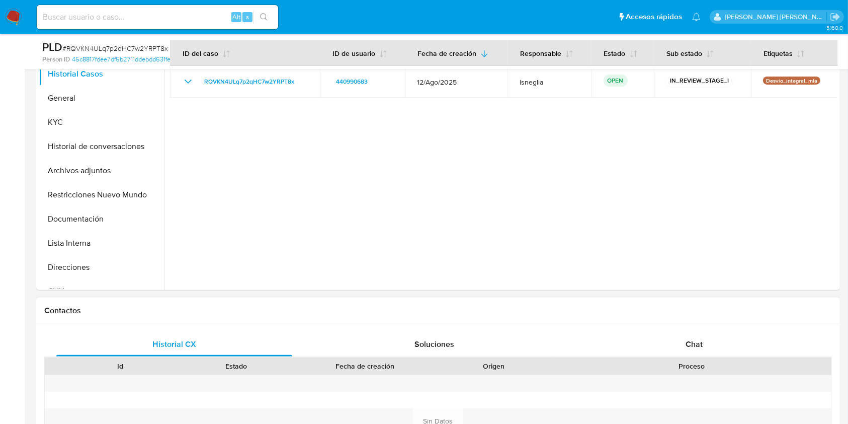
scroll to position [335, 0]
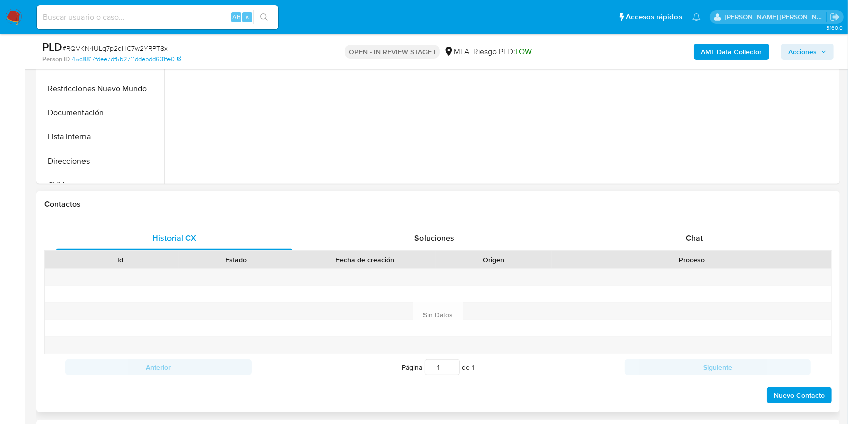
click at [700, 257] on div "Proceso" at bounding box center [692, 260] width 266 height 10
click at [699, 239] on span "Chat" at bounding box center [694, 238] width 17 height 12
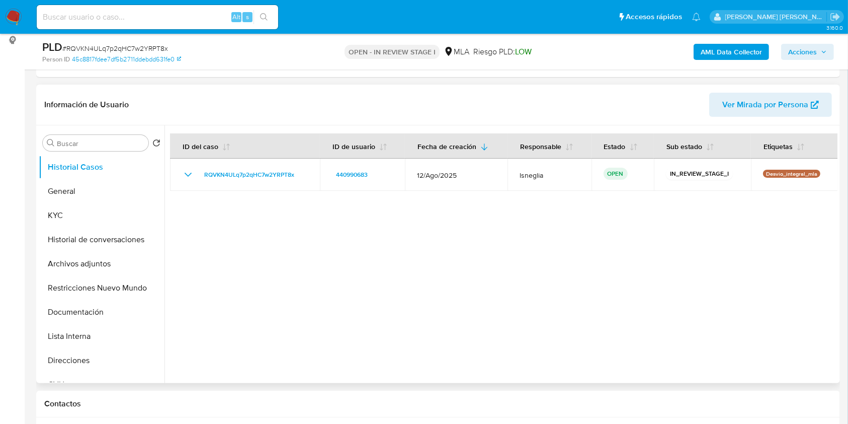
scroll to position [134, 0]
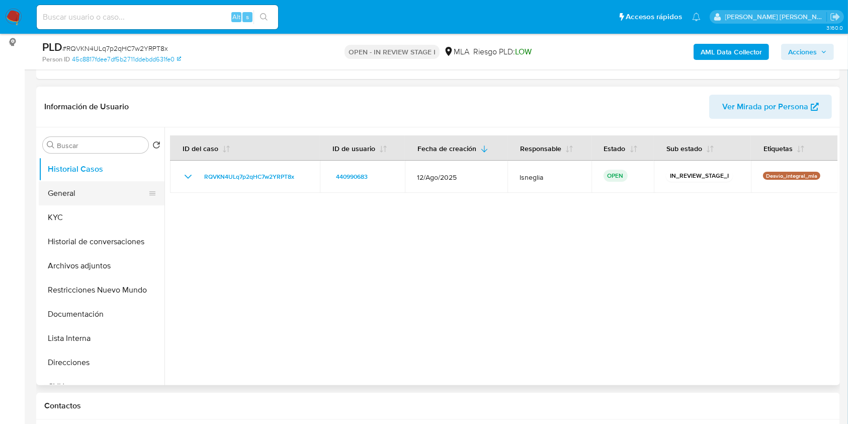
click at [67, 187] on button "General" at bounding box center [98, 193] width 118 height 24
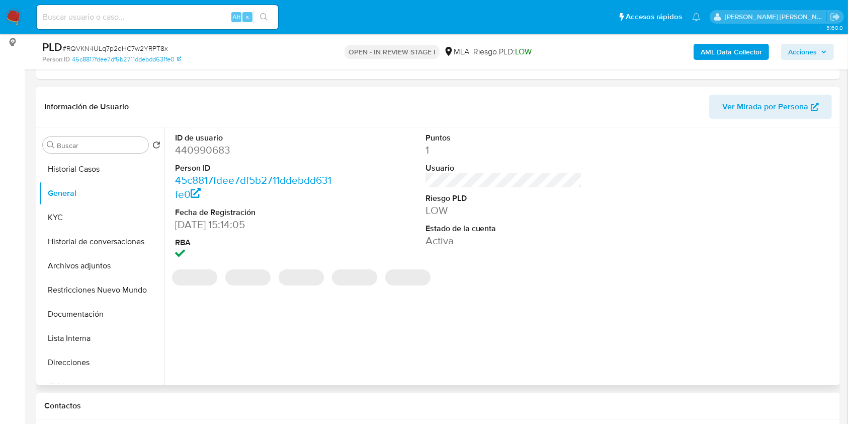
click at [221, 147] on dd "440990683" at bounding box center [253, 150] width 157 height 14
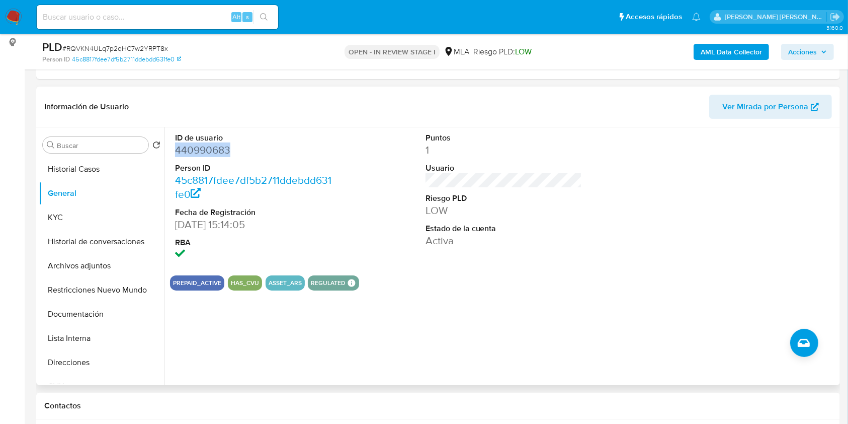
copy dd "440990683"
click at [339, 140] on div "ID de usuario 440990683 Person ID 45c8817fdee7df5b2711ddebdd631fe0 Fecha de Reg…" at bounding box center [504, 197] width 668 height 140
click at [67, 366] on button "Direcciones" at bounding box center [98, 362] width 118 height 24
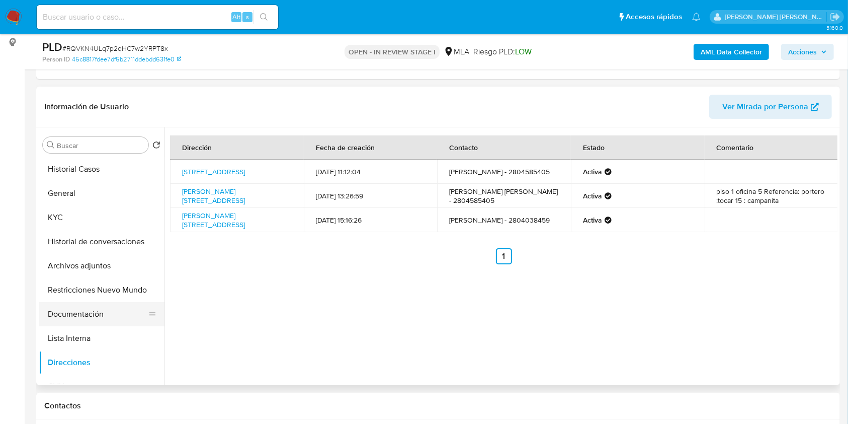
click at [90, 314] on button "Documentación" at bounding box center [98, 314] width 118 height 24
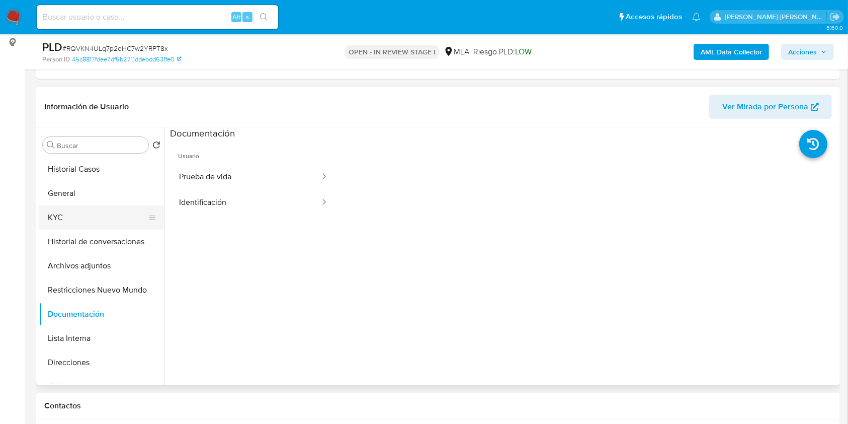
click at [95, 220] on button "KYC" at bounding box center [98, 217] width 118 height 24
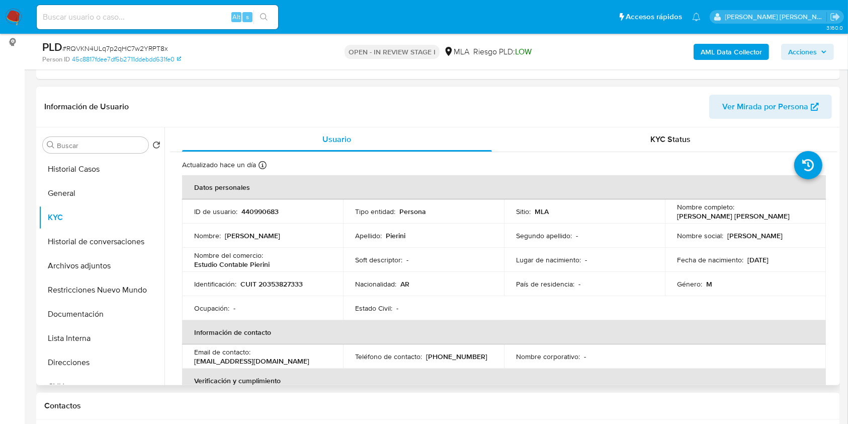
click at [294, 285] on p "CUIT 20353827333" at bounding box center [271, 283] width 62 height 9
copy p "20353827333"
drag, startPoint x: 674, startPoint y: 215, endPoint x: 758, endPoint y: 217, distance: 84.5
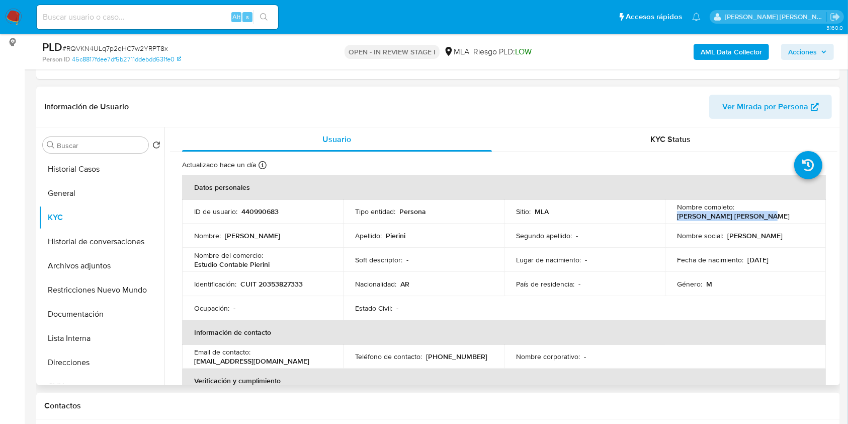
click at [758, 217] on td "Nombre completo : Juan Pablo Cesar Pierini" at bounding box center [745, 211] width 161 height 24
copy p "[PERSON_NAME] [PERSON_NAME]"
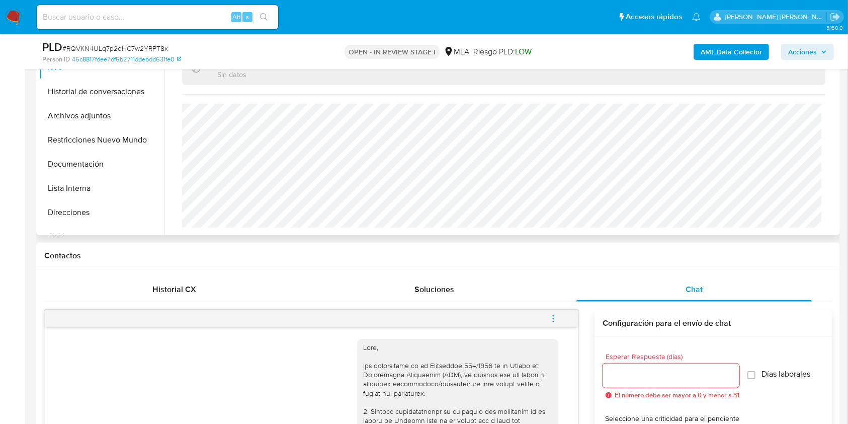
scroll to position [201, 0]
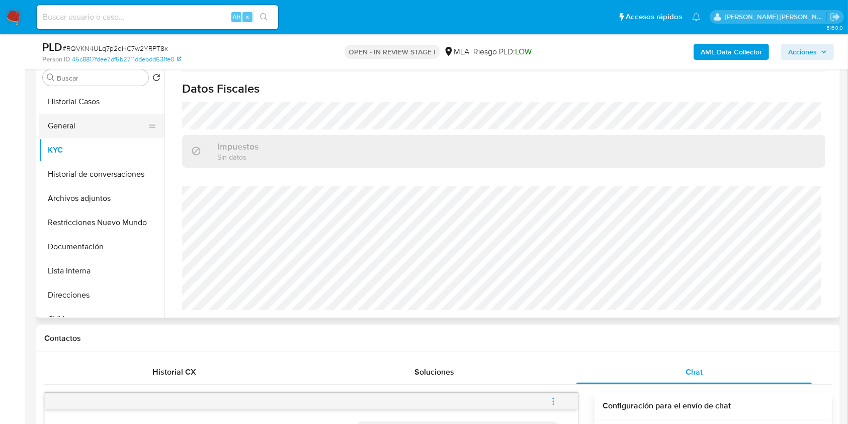
click at [82, 128] on button "General" at bounding box center [98, 126] width 118 height 24
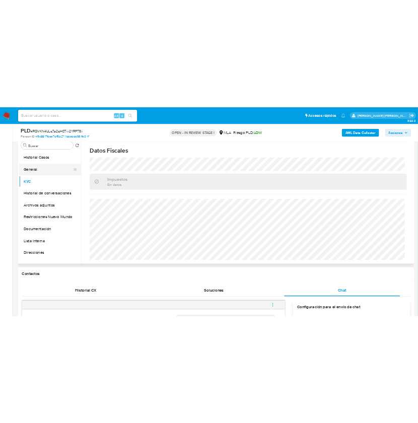
scroll to position [0, 0]
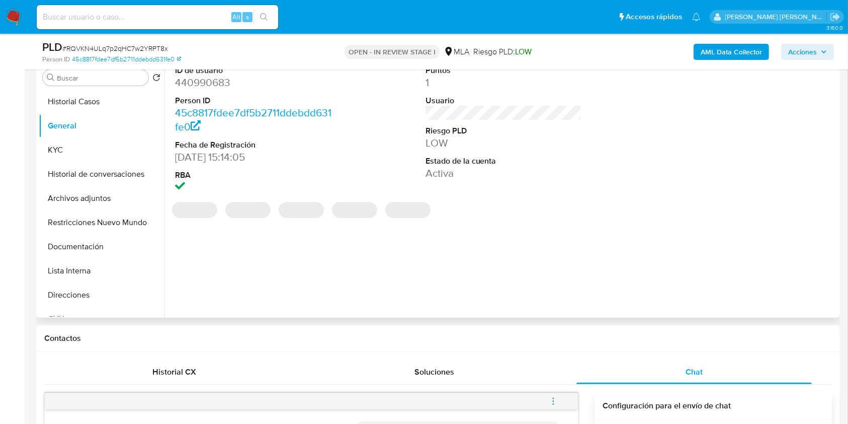
click at [201, 85] on dd "440990683" at bounding box center [253, 82] width 157 height 14
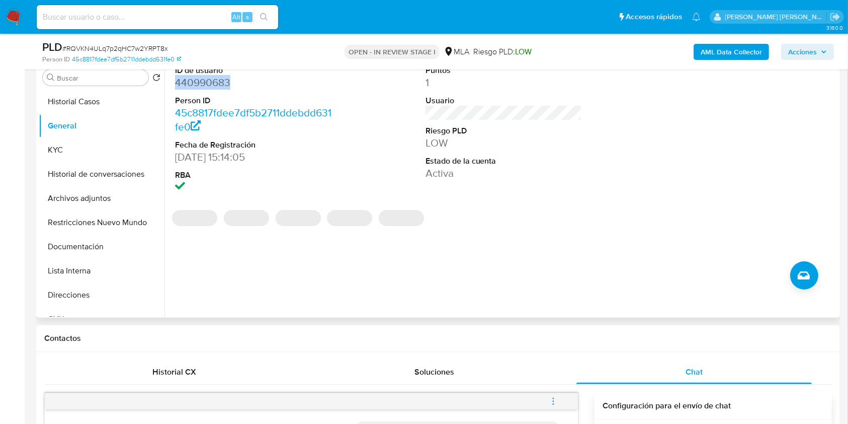
copy dd "440990683"
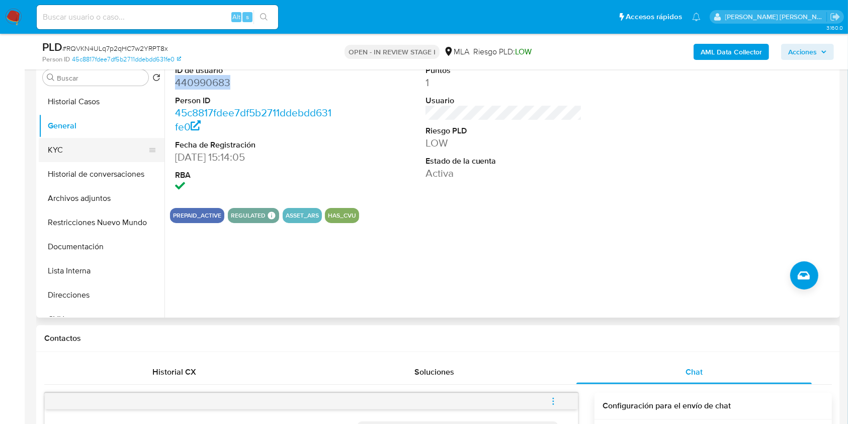
click at [56, 141] on button "KYC" at bounding box center [98, 150] width 118 height 24
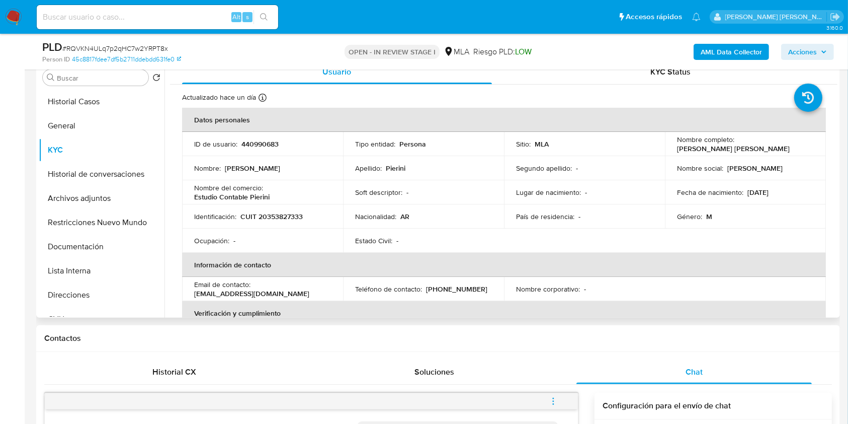
click at [272, 215] on p "CUIT 20353827333" at bounding box center [271, 216] width 62 height 9
copy p "20353827333"
click at [295, 216] on p "CUIT 20353827333" at bounding box center [271, 216] width 62 height 9
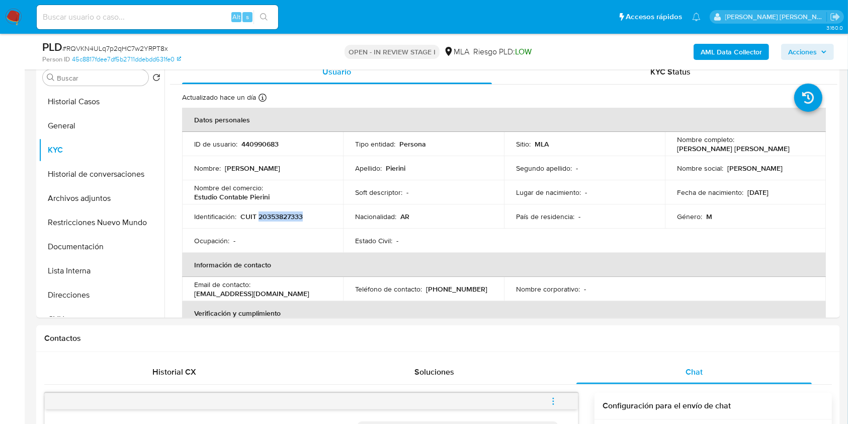
copy p "20353827333"
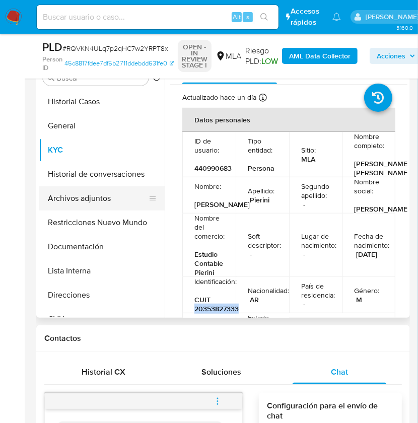
click at [94, 187] on button "Archivos adjuntos" at bounding box center [98, 198] width 118 height 24
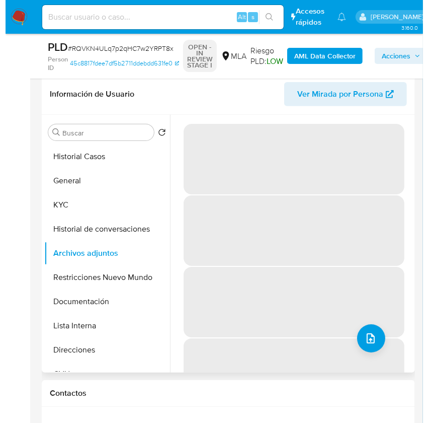
scroll to position [134, 0]
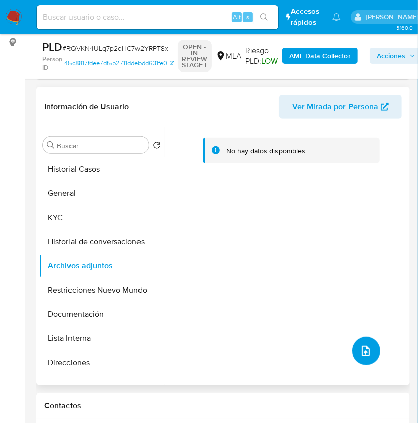
click at [363, 347] on icon "upload-file" at bounding box center [365, 351] width 12 height 12
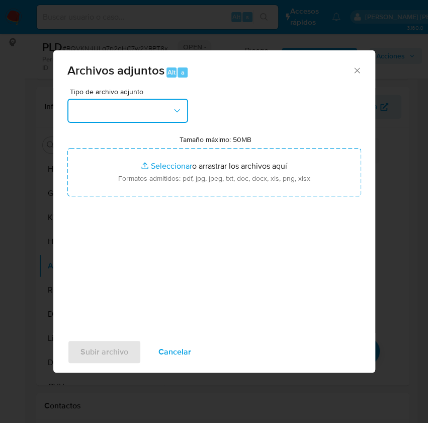
click at [157, 118] on button "button" at bounding box center [127, 111] width 121 height 24
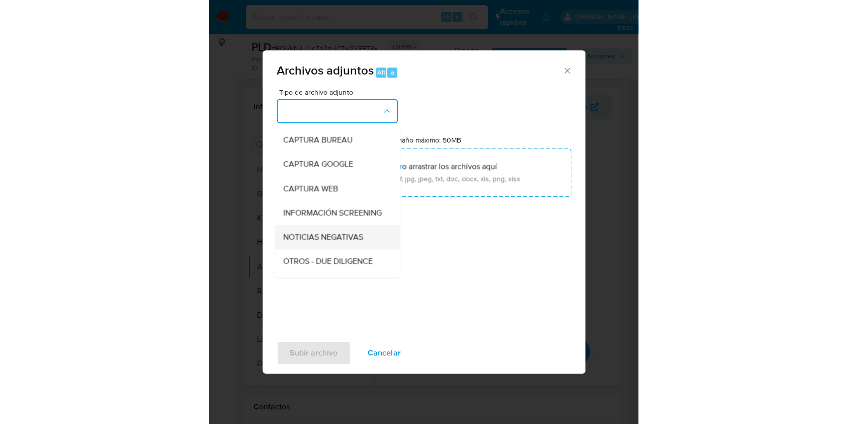
scroll to position [67, 0]
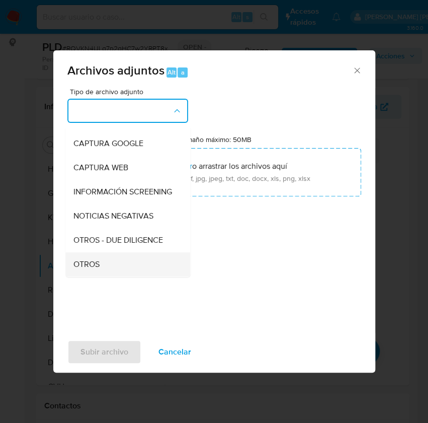
click at [111, 263] on div "OTROS" at bounding box center [124, 264] width 103 height 24
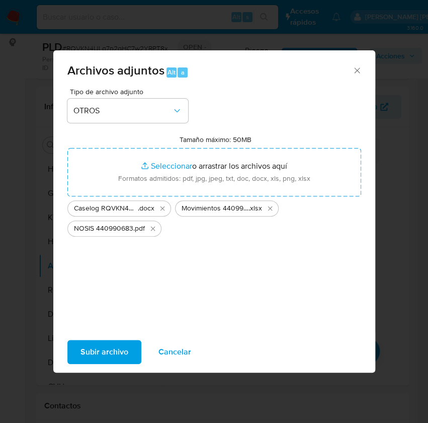
click at [123, 356] on span "Subir archivo" at bounding box center [104, 352] width 48 height 22
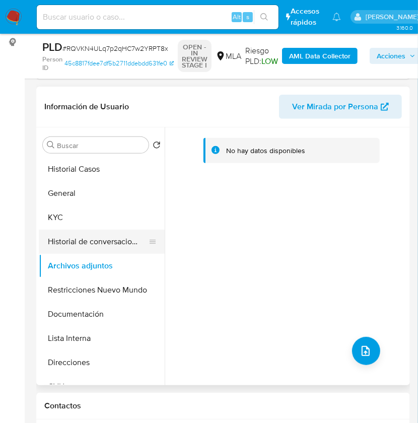
click at [103, 251] on button "Historial de conversaciones" at bounding box center [98, 241] width 118 height 24
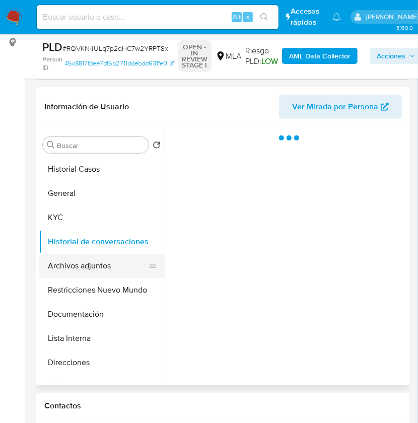
click at [97, 268] on button "Archivos adjuntos" at bounding box center [98, 266] width 118 height 24
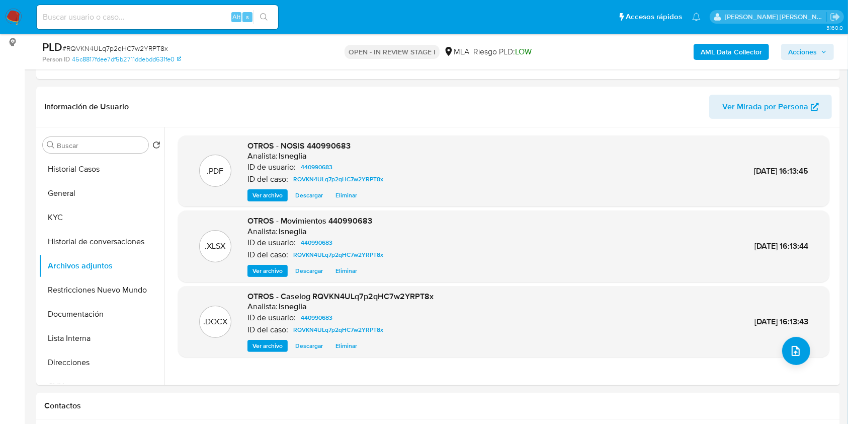
click at [741, 53] on b "AML Data Collector" at bounding box center [731, 52] width 61 height 16
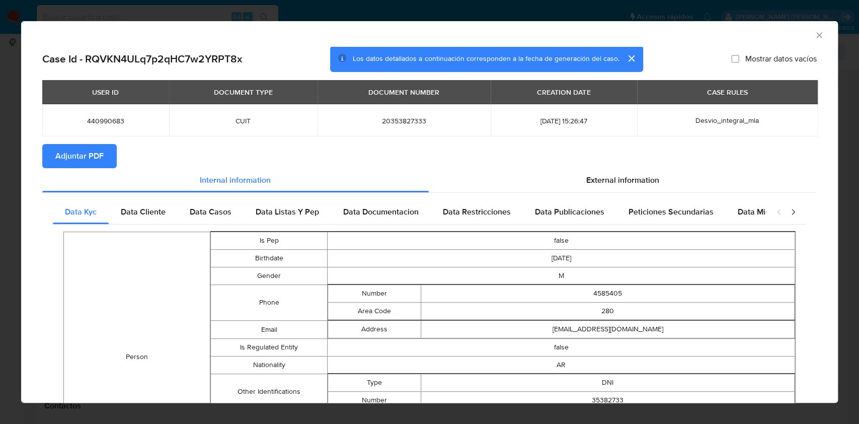
click at [87, 155] on span "Adjuntar PDF" at bounding box center [79, 156] width 48 height 22
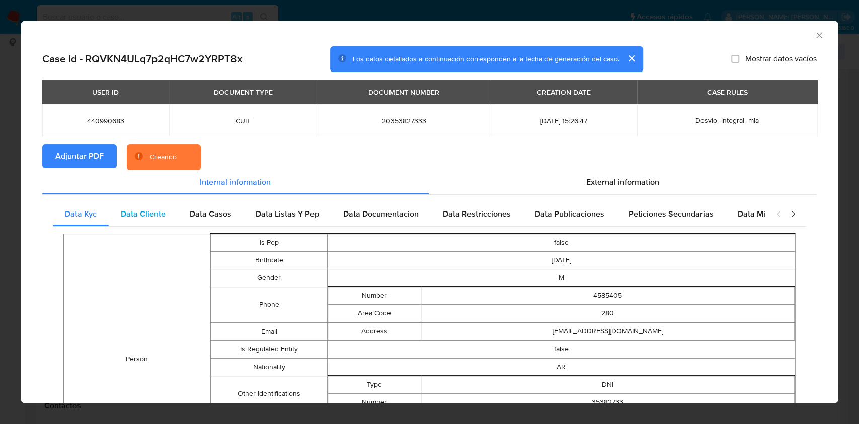
click at [149, 213] on span "Data Cliente" at bounding box center [143, 214] width 45 height 12
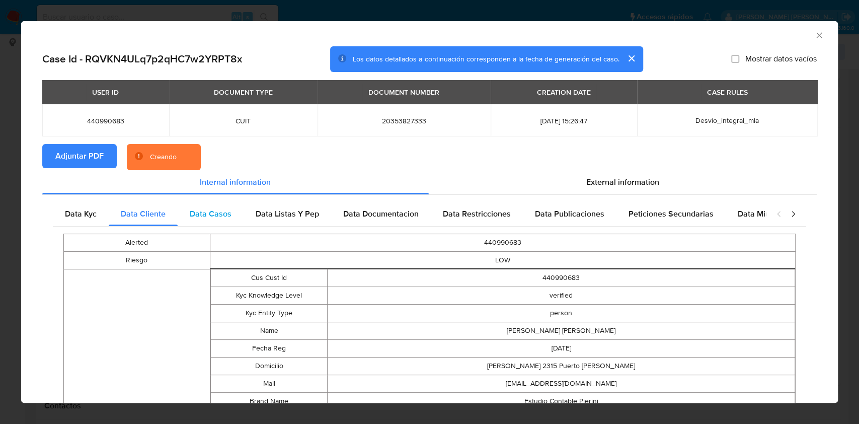
click at [207, 216] on span "Data Casos" at bounding box center [211, 214] width 42 height 12
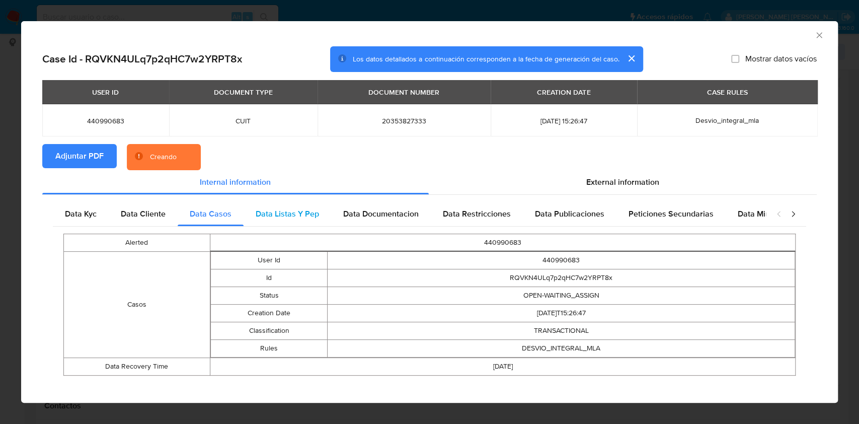
click at [280, 211] on span "Data Listas Y Pep" at bounding box center [287, 214] width 63 height 12
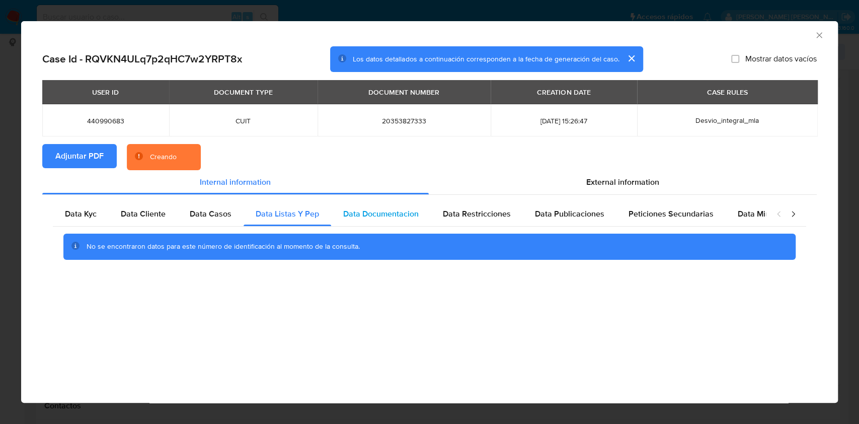
click at [382, 211] on span "Data Documentacion" at bounding box center [380, 214] width 75 height 12
click at [483, 211] on span "Data Restricciones" at bounding box center [477, 214] width 68 height 12
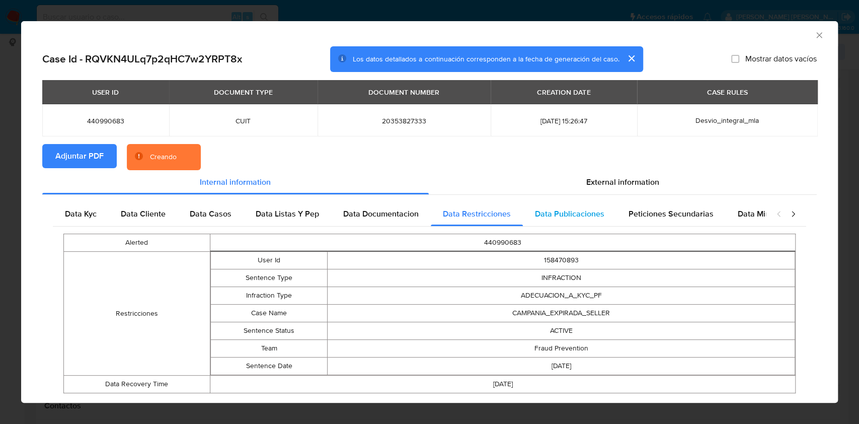
click at [555, 208] on span "Data Publicaciones" at bounding box center [569, 214] width 69 height 12
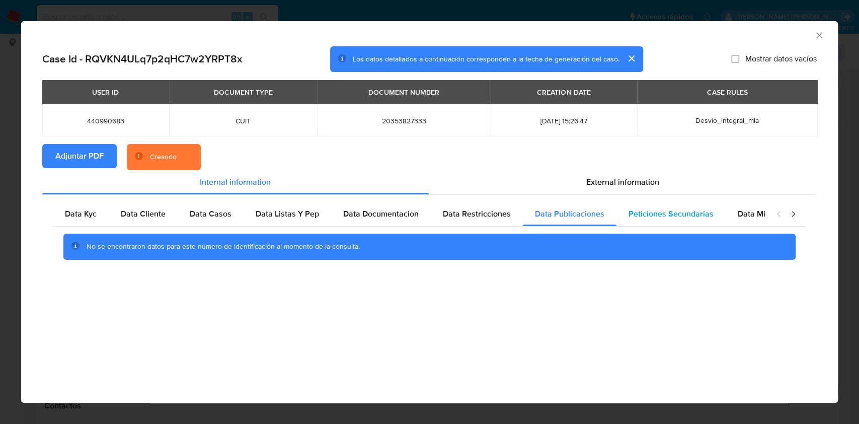
click at [644, 209] on span "Peticiones Secundarias" at bounding box center [670, 214] width 85 height 12
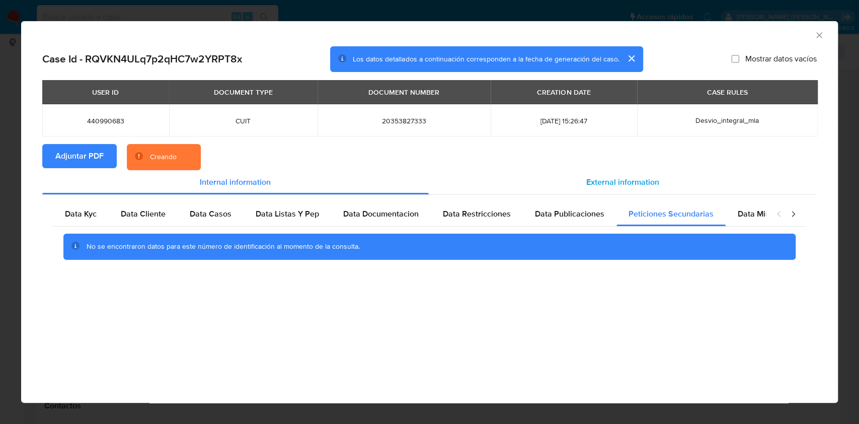
click at [591, 179] on span "External information" at bounding box center [622, 182] width 73 height 12
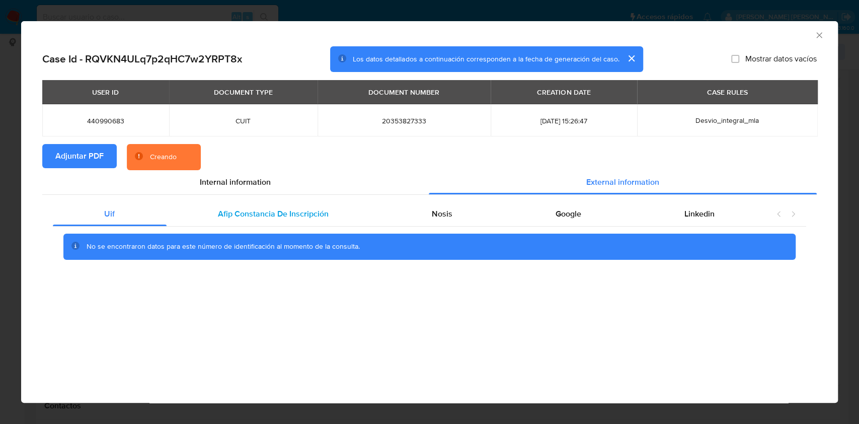
click at [231, 213] on span "Afip Constancia De Inscripción" at bounding box center [273, 214] width 111 height 12
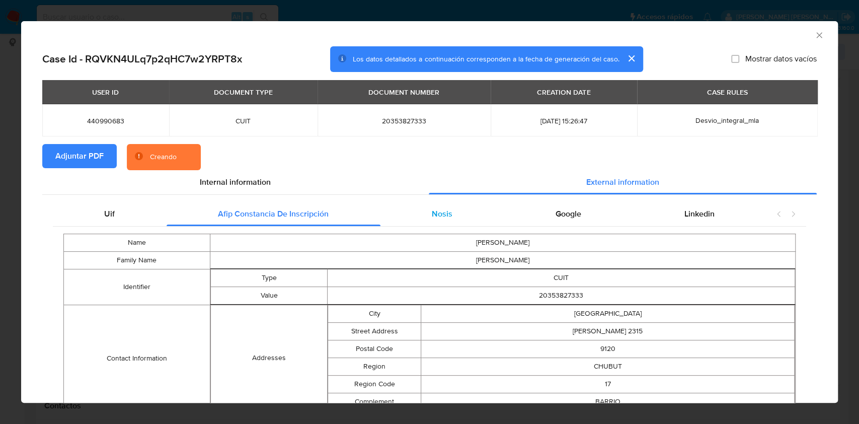
click at [443, 217] on span "Nosis" at bounding box center [442, 214] width 21 height 12
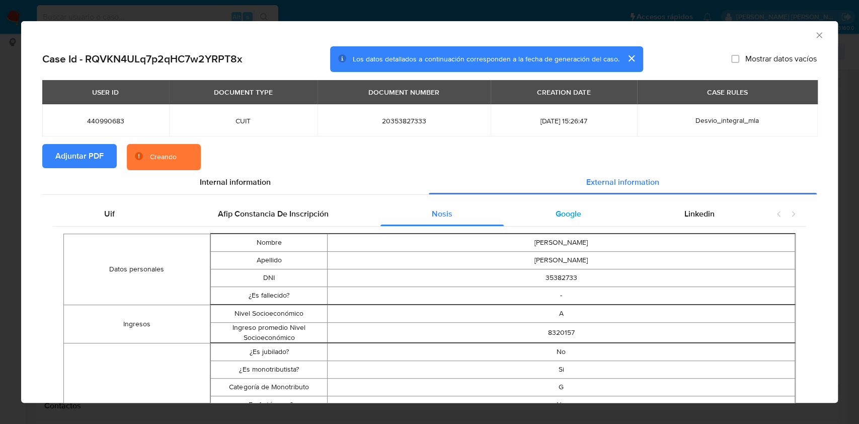
click at [532, 204] on div "Google" at bounding box center [568, 214] width 129 height 24
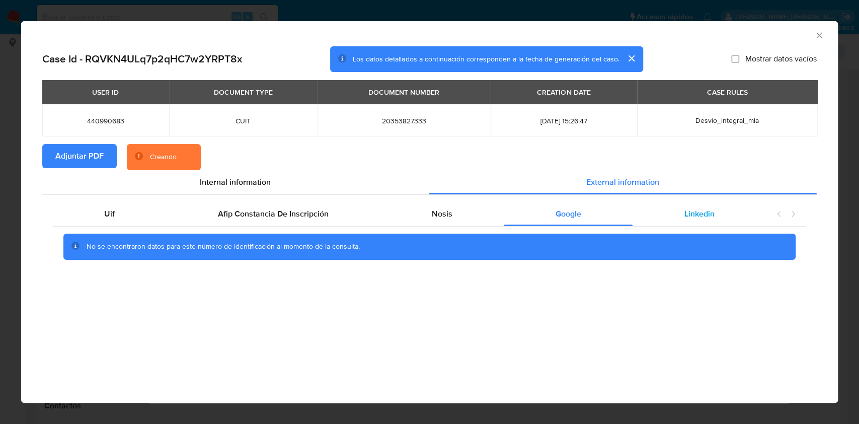
click at [676, 205] on div "Linkedin" at bounding box center [698, 214] width 133 height 24
click at [555, 218] on span "Google" at bounding box center [568, 214] width 26 height 12
click at [465, 220] on div "Nosis" at bounding box center [442, 214] width 124 height 24
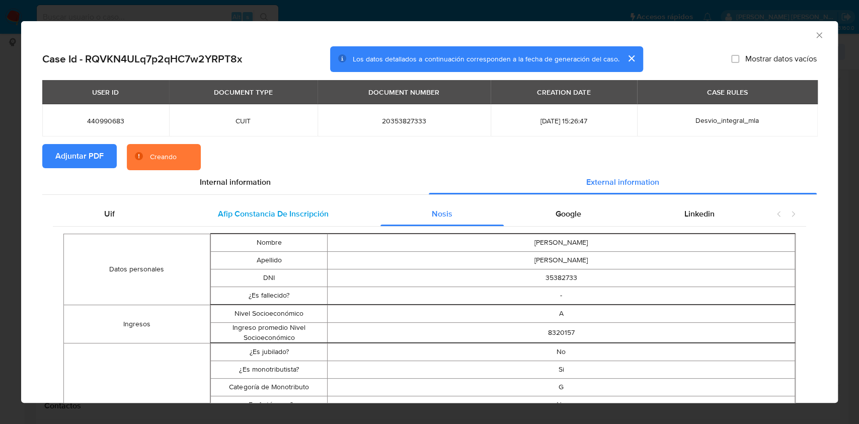
drag, startPoint x: 317, startPoint y: 224, endPoint x: 187, endPoint y: 224, distance: 130.3
click at [315, 224] on div "Afip Constancia De Inscripción" at bounding box center [273, 214] width 214 height 24
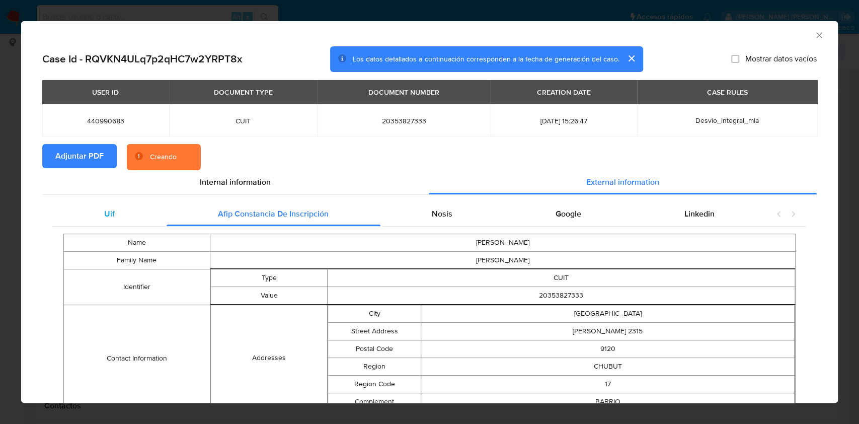
click at [89, 211] on div "Uif" at bounding box center [110, 214] width 114 height 24
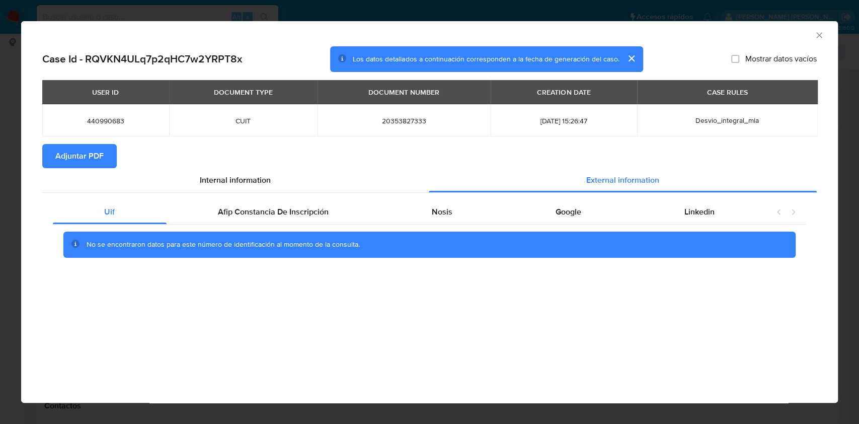
click at [818, 35] on icon "Cerrar ventana" at bounding box center [819, 35] width 6 height 6
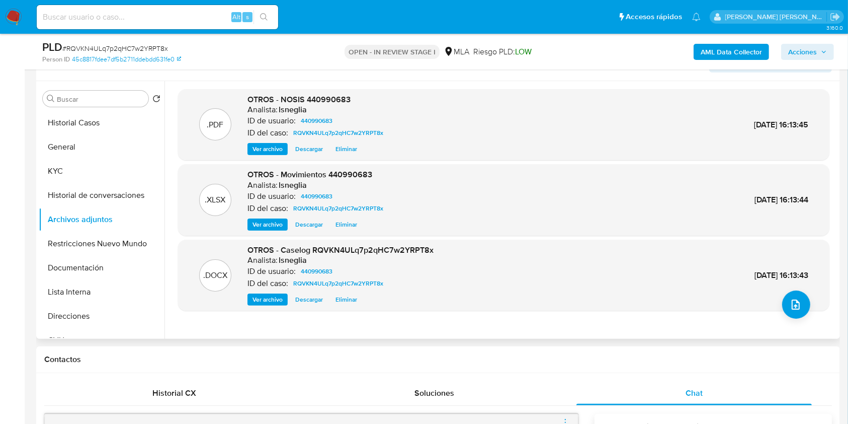
scroll to position [201, 0]
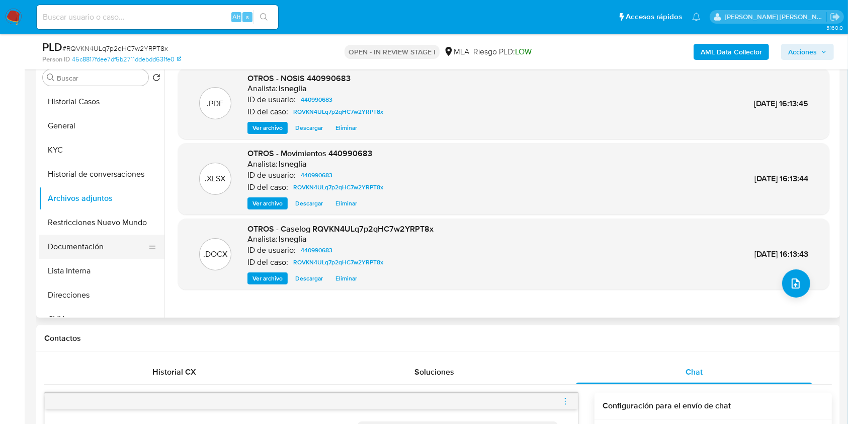
click at [85, 248] on button "Documentación" at bounding box center [98, 246] width 118 height 24
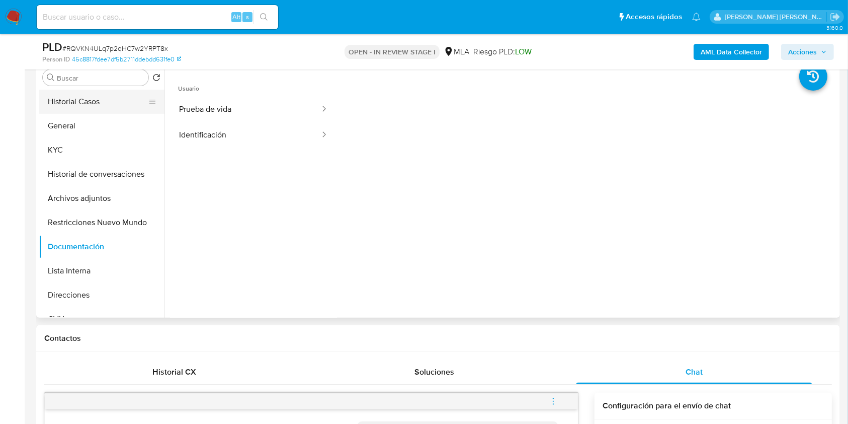
click at [101, 107] on button "Historial Casos" at bounding box center [98, 102] width 118 height 24
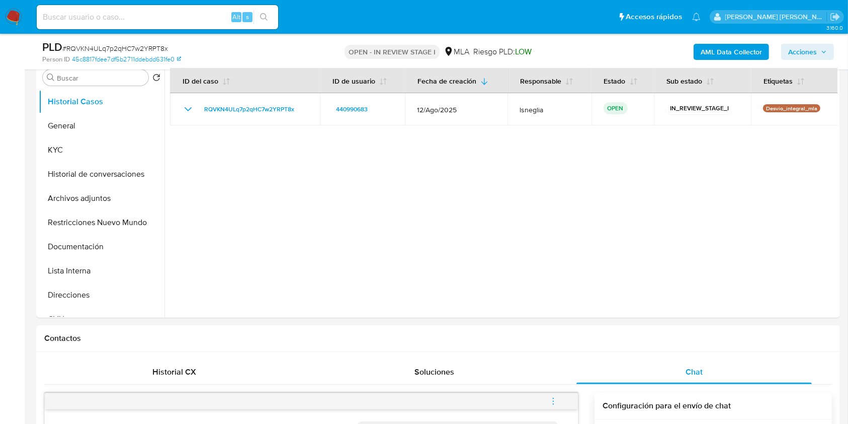
click at [819, 50] on span "Acciones" at bounding box center [807, 52] width 39 height 14
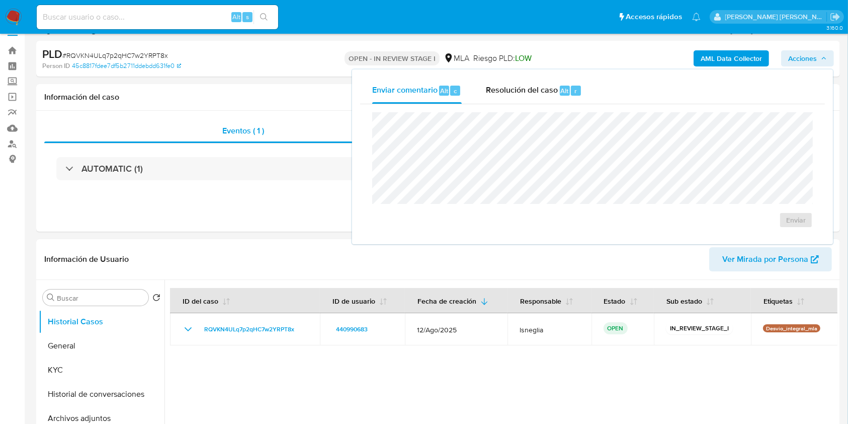
scroll to position [0, 0]
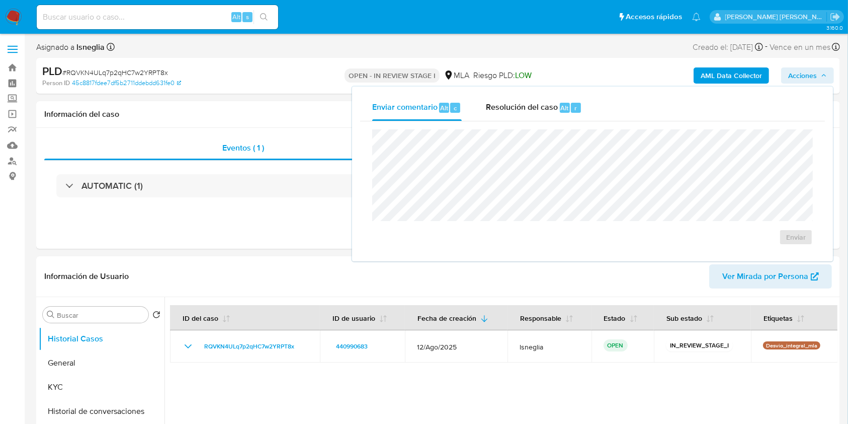
click at [802, 74] on span "Acciones" at bounding box center [802, 75] width 29 height 16
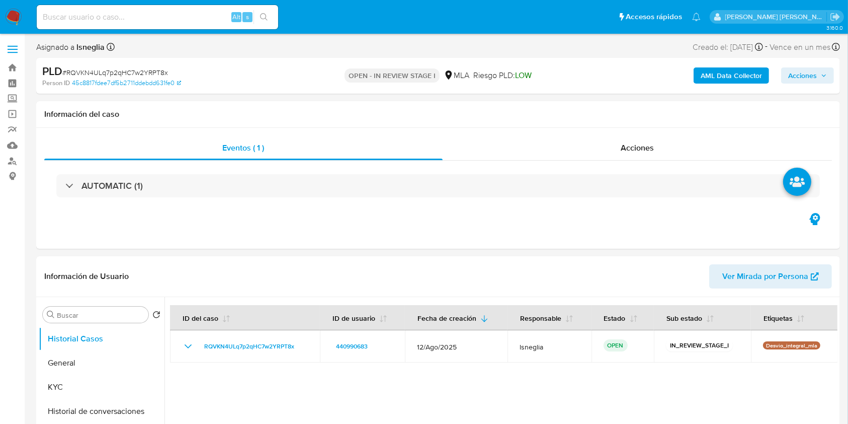
click at [803, 74] on span "Acciones" at bounding box center [802, 75] width 29 height 16
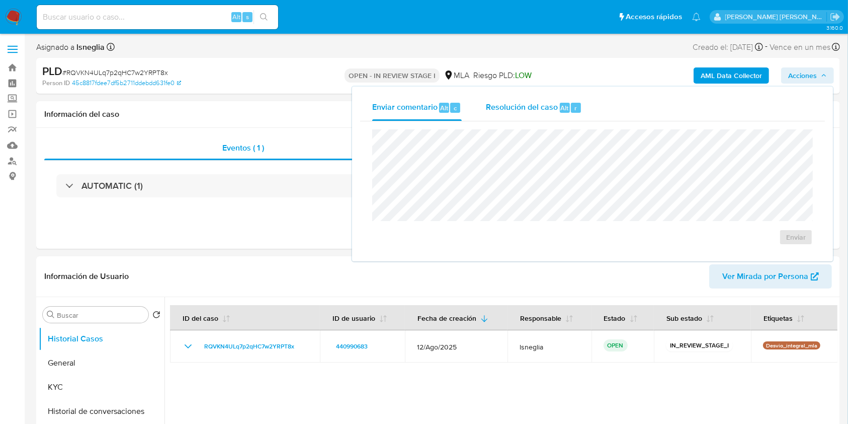
click at [535, 100] on div "Resolución del caso Alt r" at bounding box center [534, 108] width 96 height 26
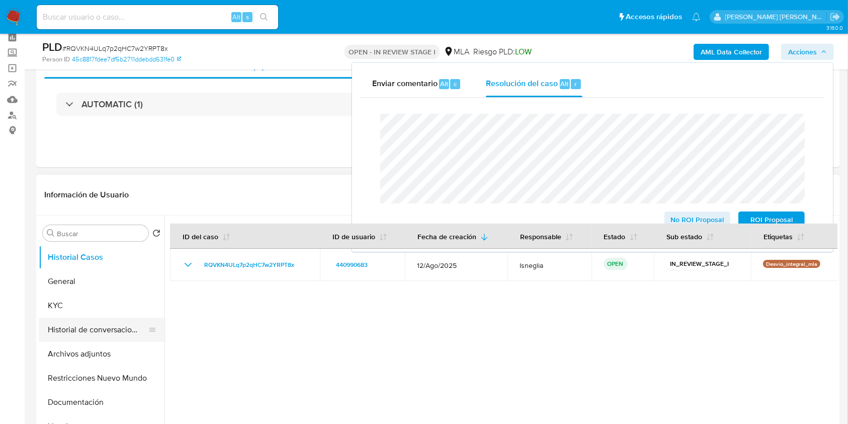
scroll to position [67, 0]
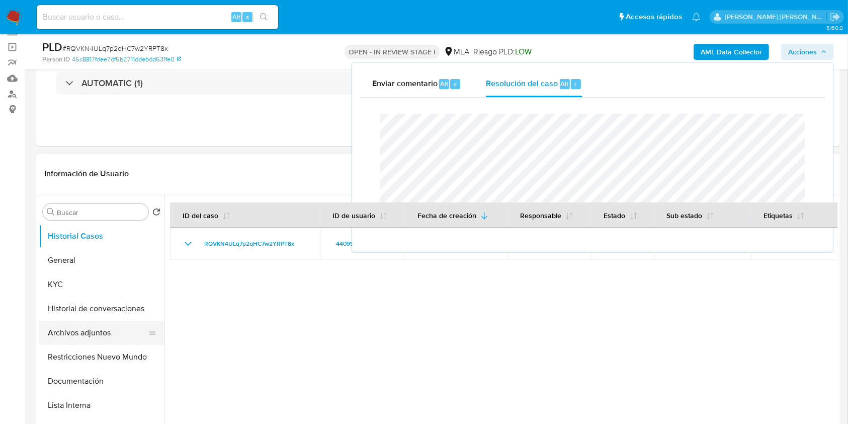
click at [105, 328] on button "Archivos adjuntos" at bounding box center [98, 332] width 118 height 24
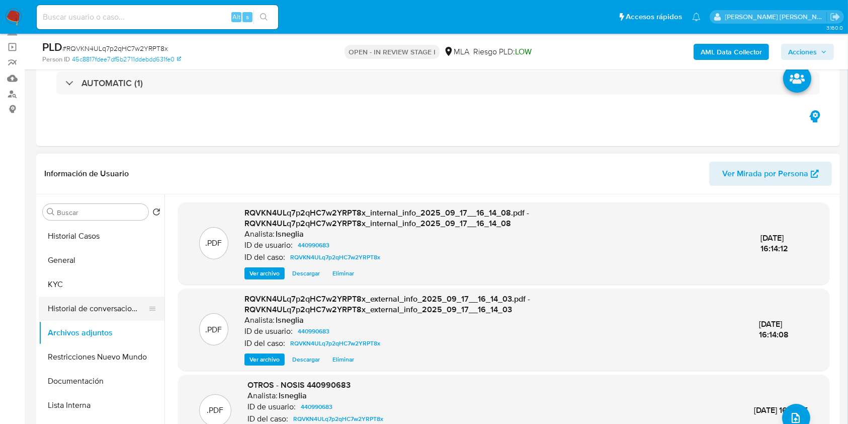
click at [75, 315] on button "Historial de conversaciones" at bounding box center [98, 308] width 118 height 24
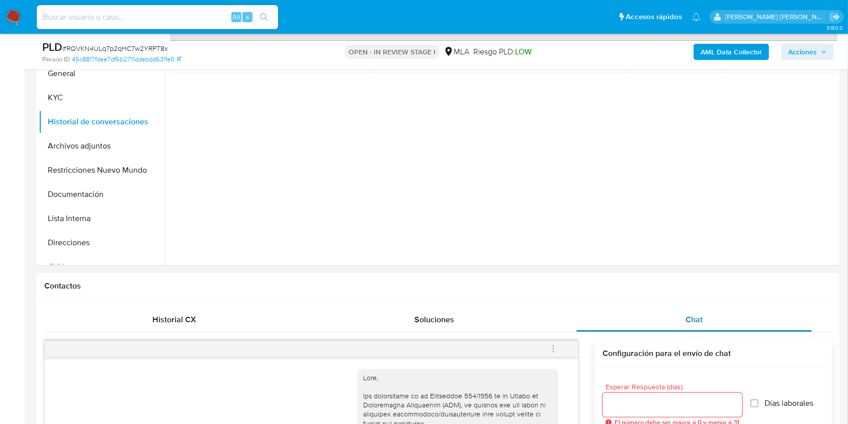
scroll to position [268, 0]
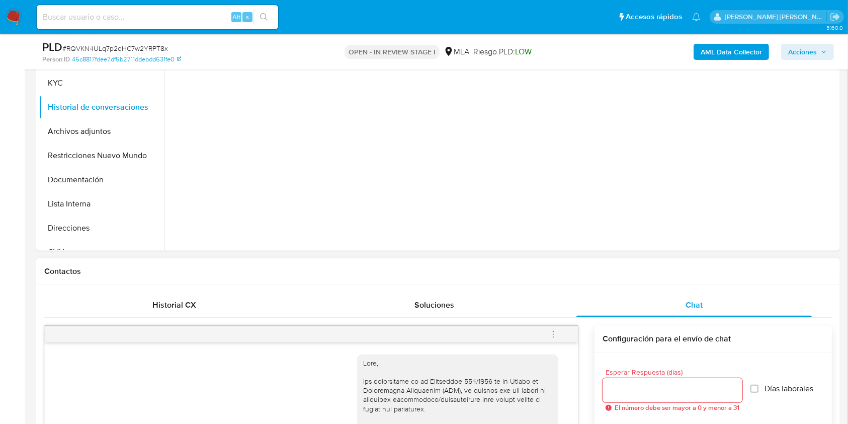
click at [547, 335] on button "menu-action" at bounding box center [553, 334] width 33 height 24
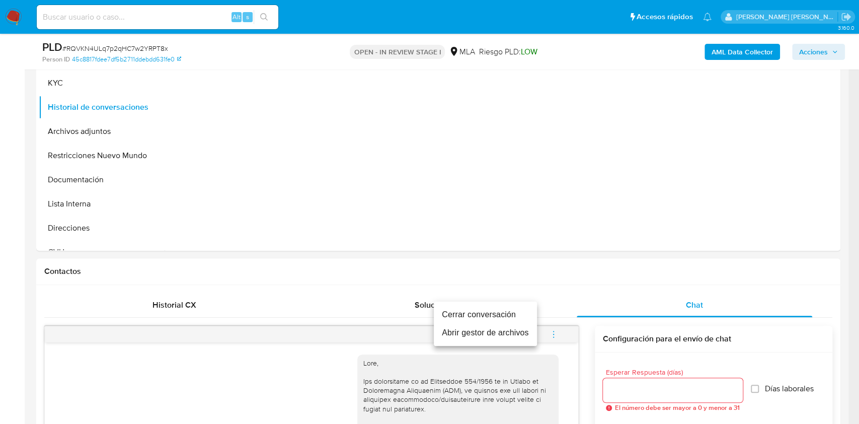
click at [468, 313] on li "Cerrar conversación" at bounding box center [485, 314] width 103 height 18
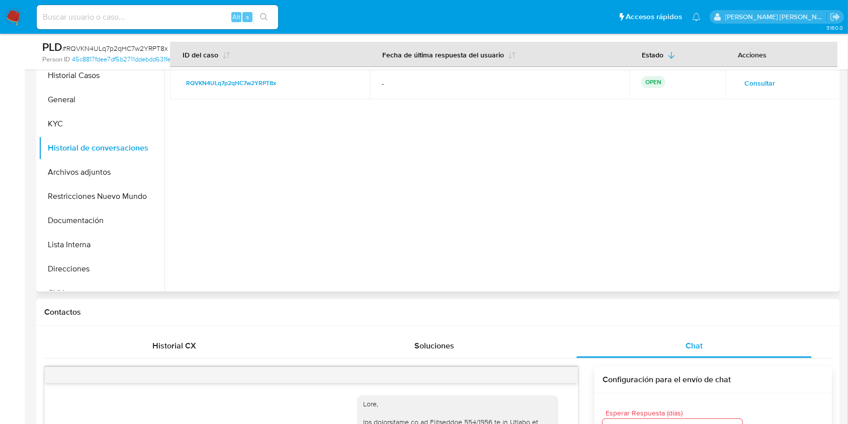
scroll to position [201, 0]
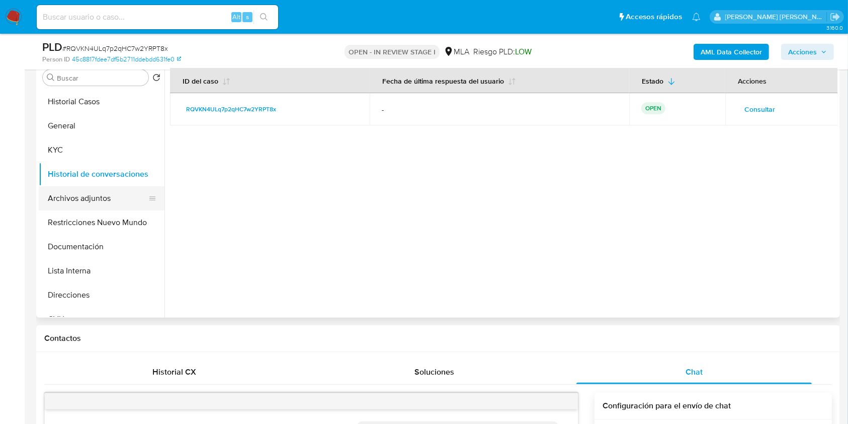
click at [106, 203] on button "Archivos adjuntos" at bounding box center [98, 198] width 118 height 24
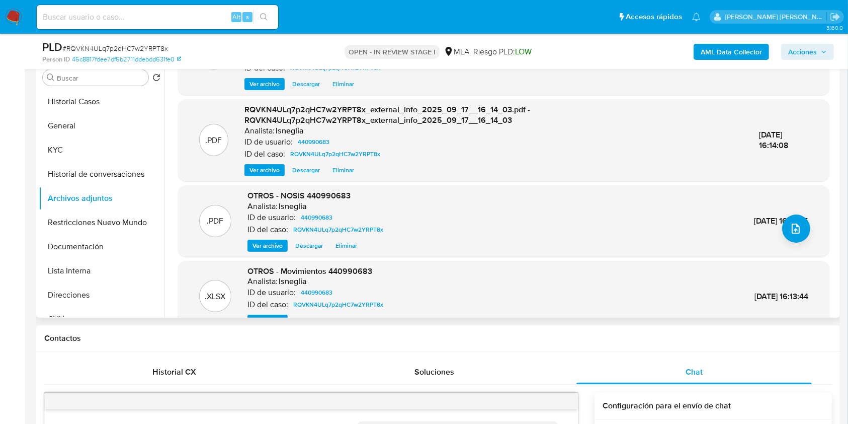
scroll to position [106, 0]
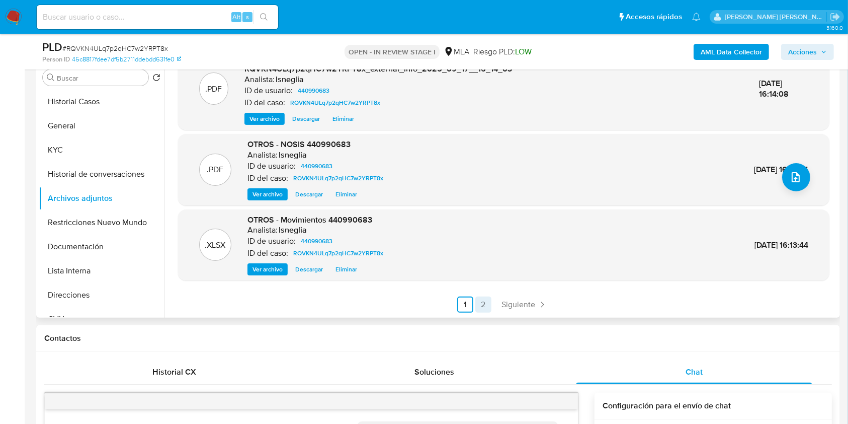
click at [485, 305] on link "2" at bounding box center [483, 304] width 16 height 16
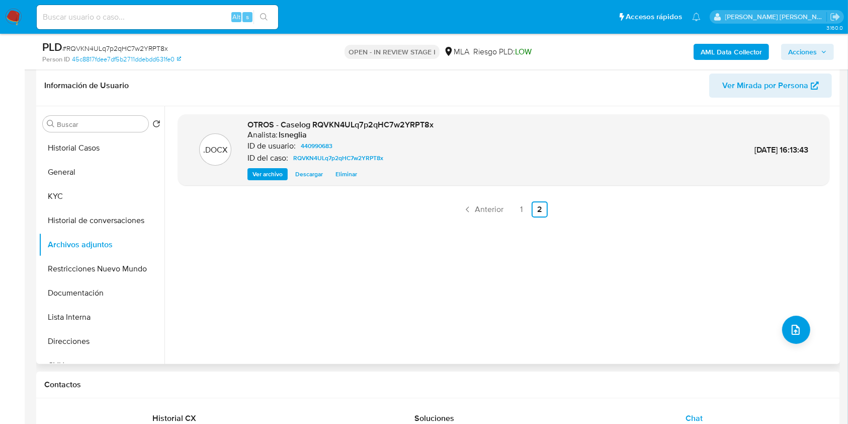
scroll to position [134, 0]
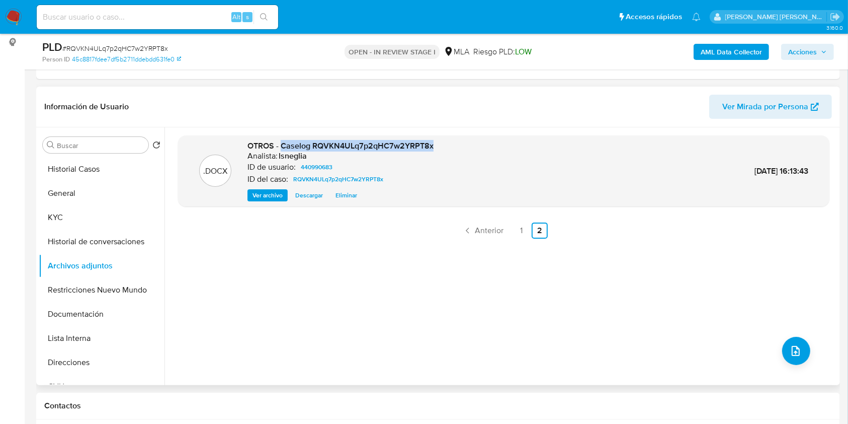
copy span "Caselog RQVKN4ULq7p2qHC7w2YRPT8x"
drag, startPoint x: 280, startPoint y: 143, endPoint x: 439, endPoint y: 143, distance: 159.0
click at [439, 143] on div ".DOCX OTROS - Caselog RQVKN4ULq7p2qHC7w2YRPT8x Analista: lsneglia ID de usuario…" at bounding box center [503, 170] width 641 height 61
click at [122, 227] on button "KYC" at bounding box center [98, 217] width 118 height 24
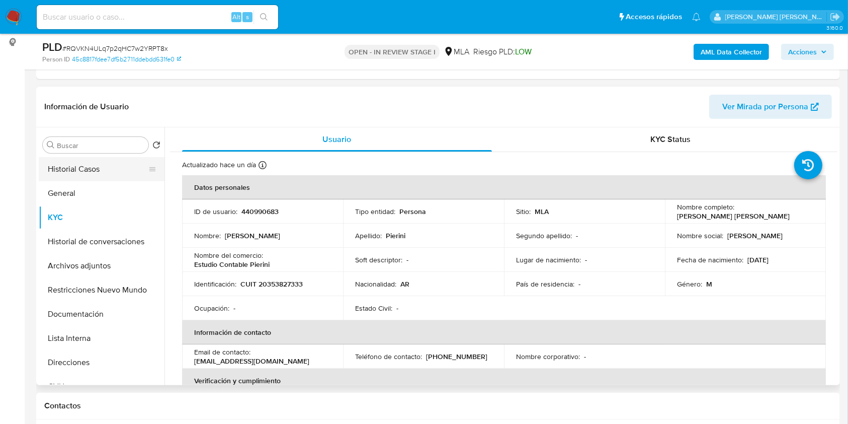
click at [114, 170] on button "Historial Casos" at bounding box center [98, 169] width 118 height 24
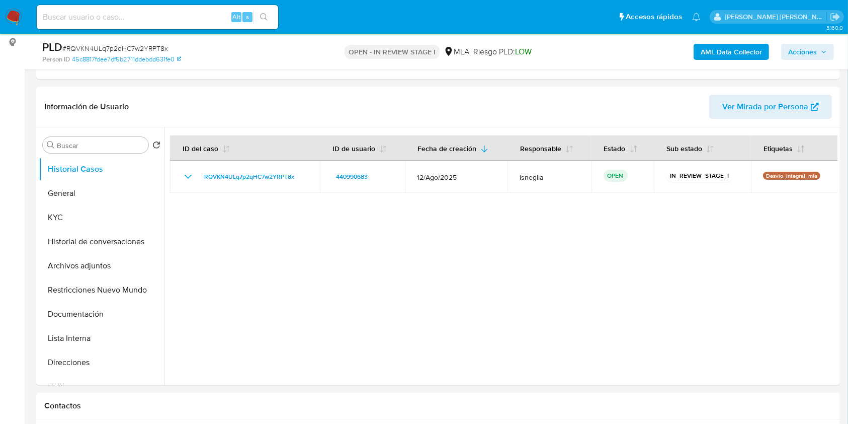
click at [811, 46] on span "Acciones" at bounding box center [802, 52] width 29 height 16
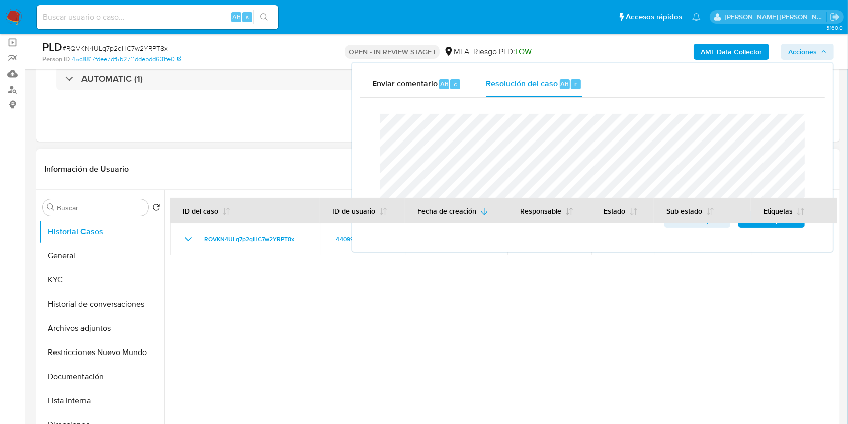
scroll to position [0, 0]
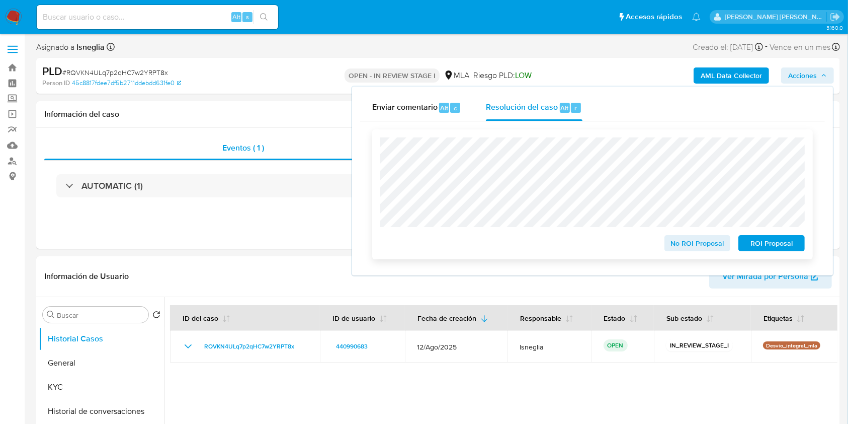
click at [707, 244] on span "No ROI Proposal" at bounding box center [698, 243] width 52 height 14
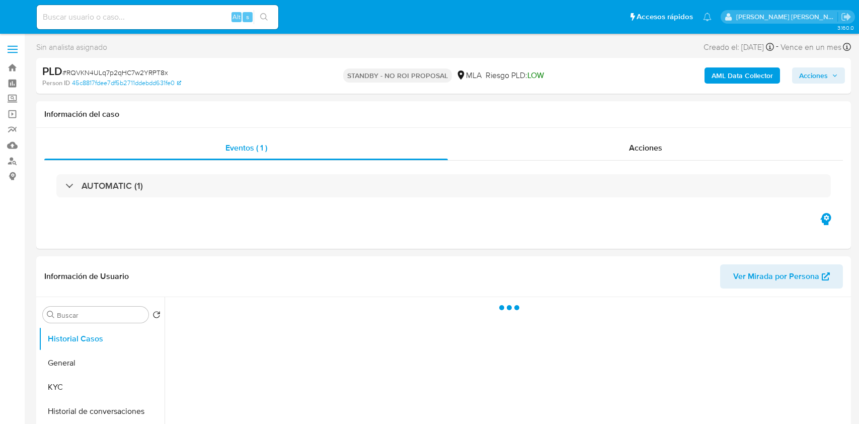
select select "10"
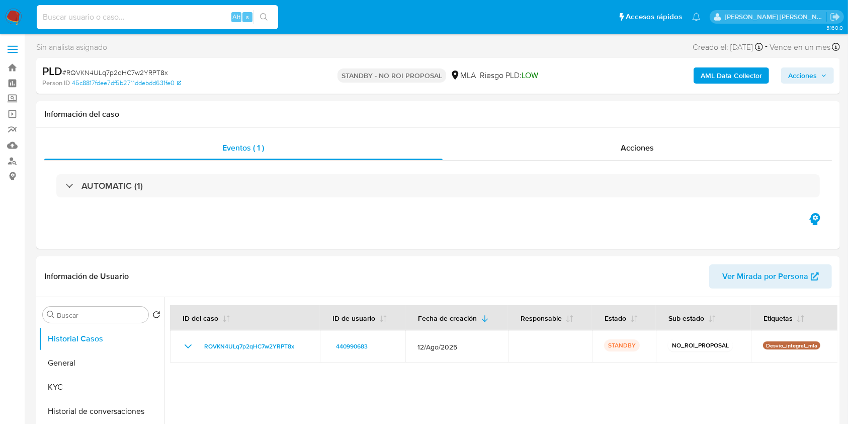
click at [181, 11] on input at bounding box center [157, 17] width 241 height 13
paste input "X0hStgr1gR1rKfVLPDToF2qo"
type input "X0hStgr1gR1rKfVLPDToF2qo"
click at [264, 17] on icon "search-icon" at bounding box center [264, 17] width 8 height 8
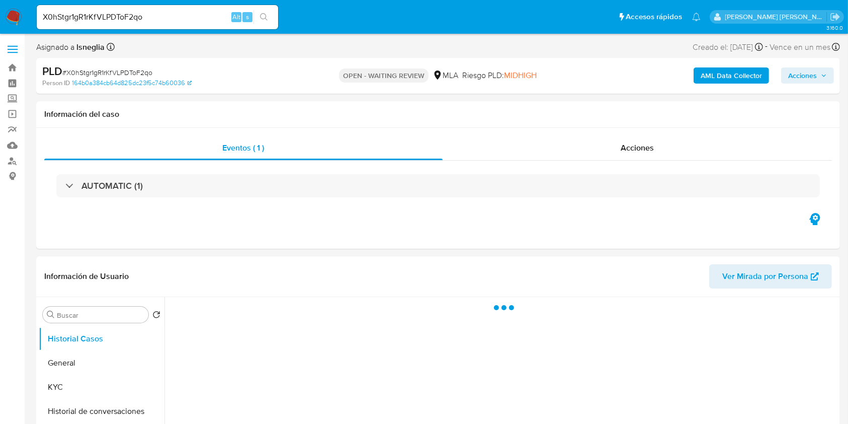
select select "10"
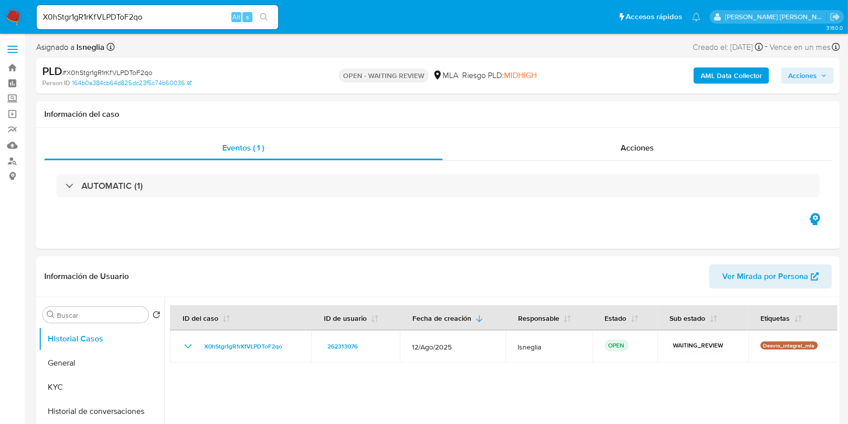
click at [100, 69] on span "# X0hStgr1gR1rKfVLPDToF2qo" at bounding box center [107, 72] width 90 height 10
click at [100, 70] on span "# X0hStgr1gR1rKfVLPDToF2qo" at bounding box center [107, 72] width 90 height 10
copy span "X0hStgr1gR1rKfVLPDToF2qo"
click at [16, 19] on img at bounding box center [13, 17] width 17 height 17
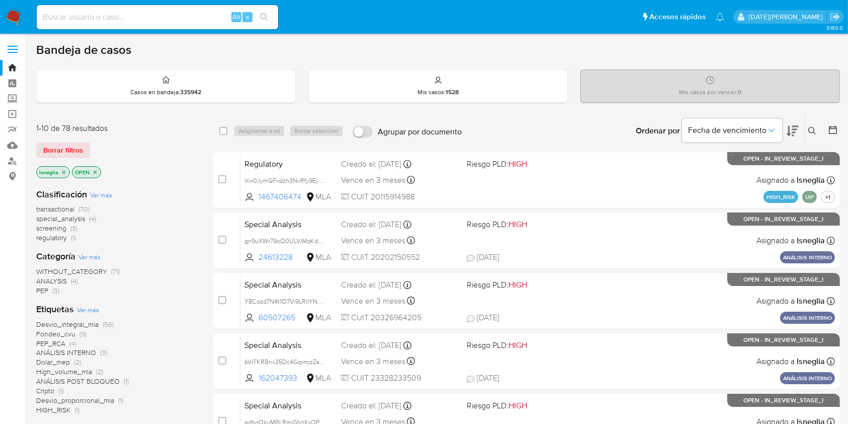
click at [811, 128] on icon at bounding box center [812, 131] width 8 height 8
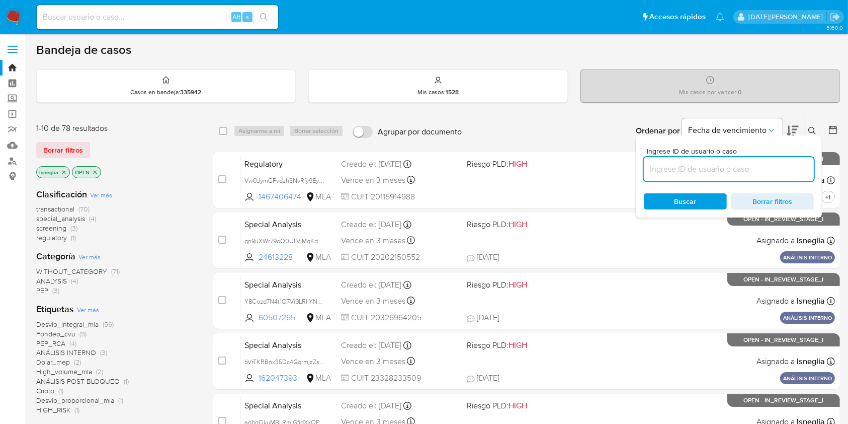
click at [748, 165] on input at bounding box center [729, 168] width 170 height 13
type input "X0hStgr1gR1rKfVLPDToF2qo"
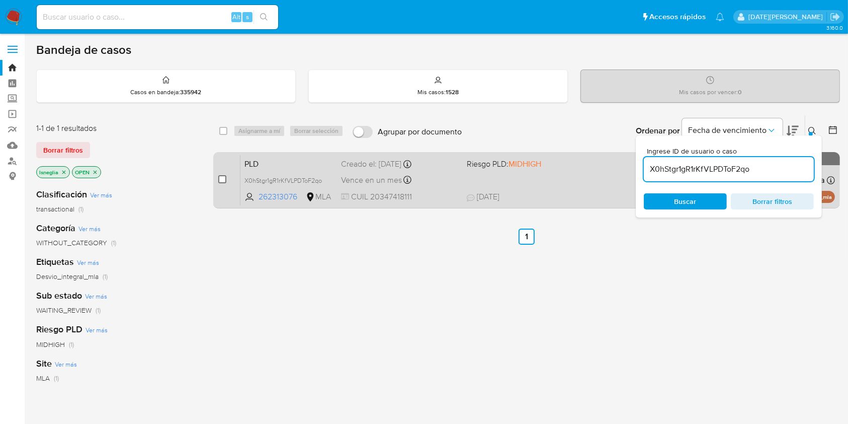
click at [221, 177] on input "checkbox" at bounding box center [222, 179] width 8 height 8
checkbox input "true"
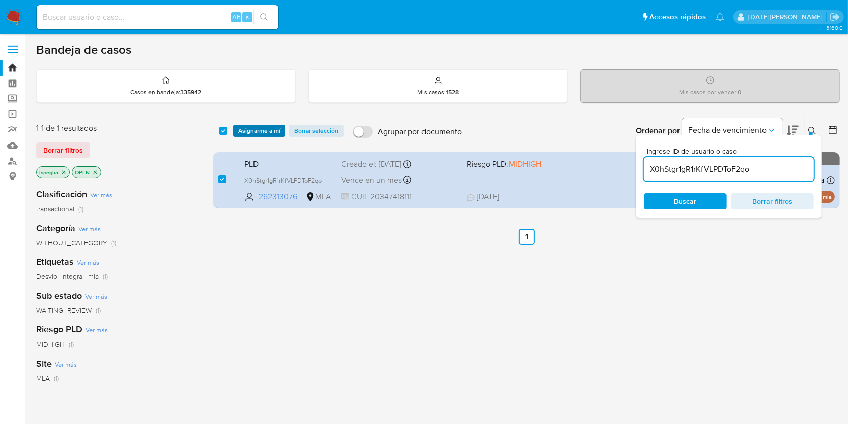
click at [258, 130] on span "Asignarme a mí" at bounding box center [259, 131] width 42 height 10
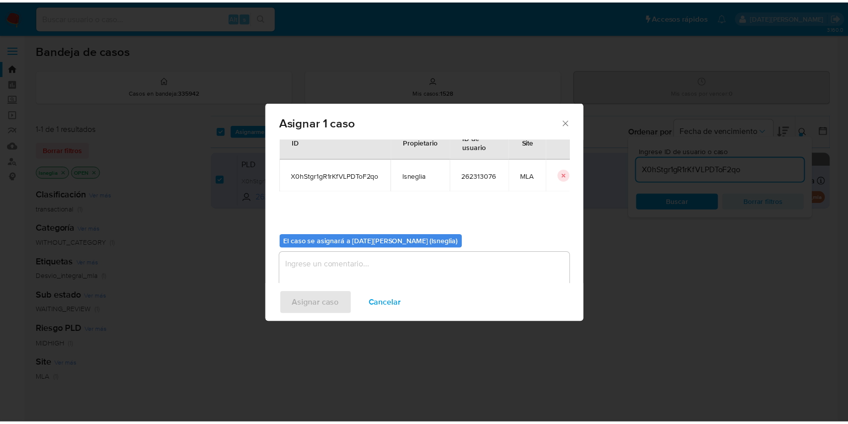
scroll to position [51, 0]
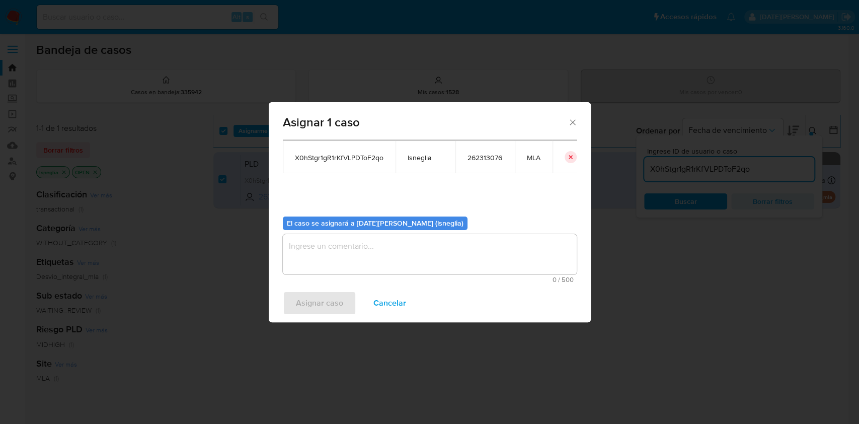
click at [344, 276] on span "0 / 500" at bounding box center [430, 279] width 288 height 7
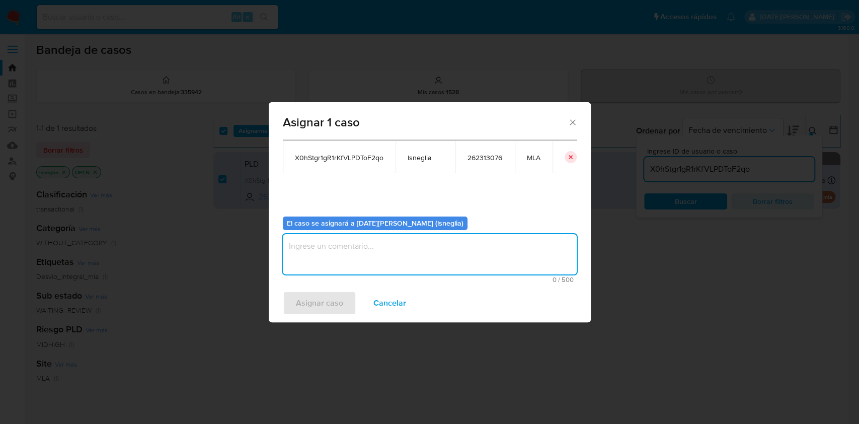
click at [347, 262] on textarea "assign-modal" at bounding box center [430, 254] width 294 height 40
type textarea "."
click at [325, 305] on span "Asignar caso" at bounding box center [319, 303] width 47 height 22
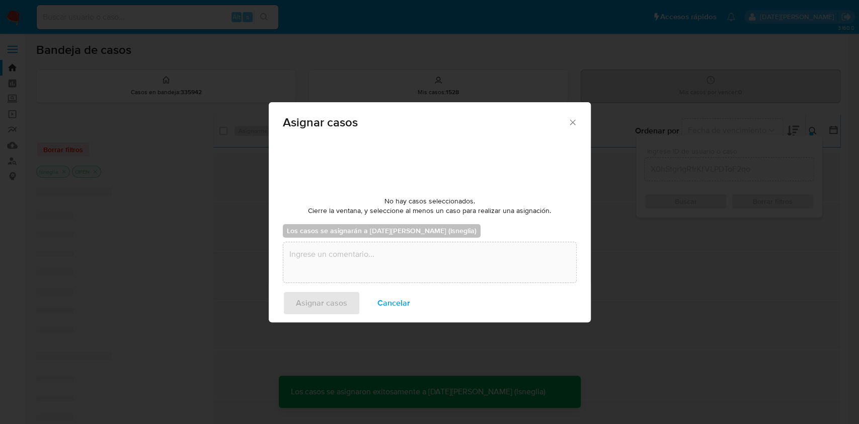
checkbox input "false"
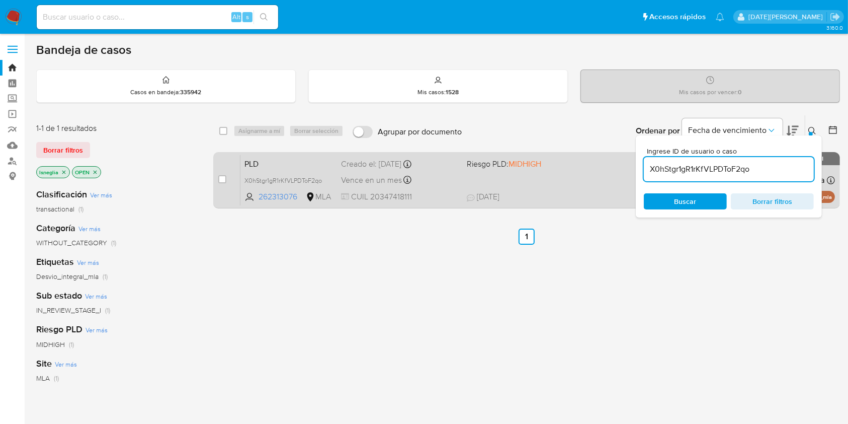
click at [320, 155] on div "PLD X0hStgr1gR1rKfVLPDToF2qo 262313076 MLA Riesgo PLD: MIDHIGH Creado el: 12/08…" at bounding box center [537, 179] width 595 height 51
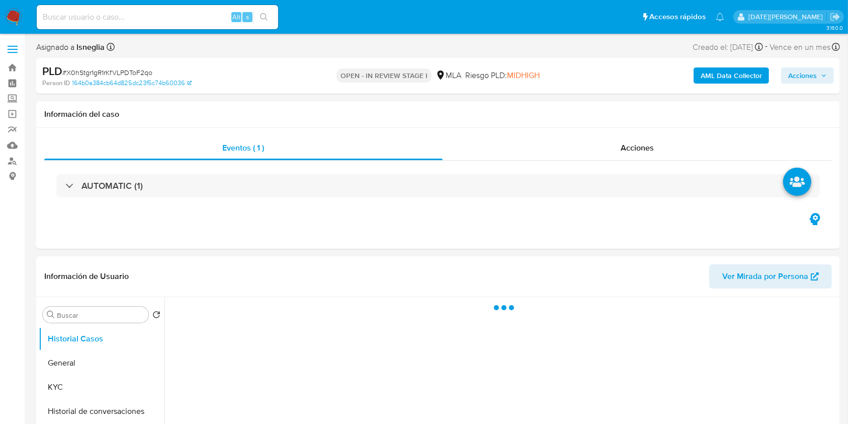
select select "10"
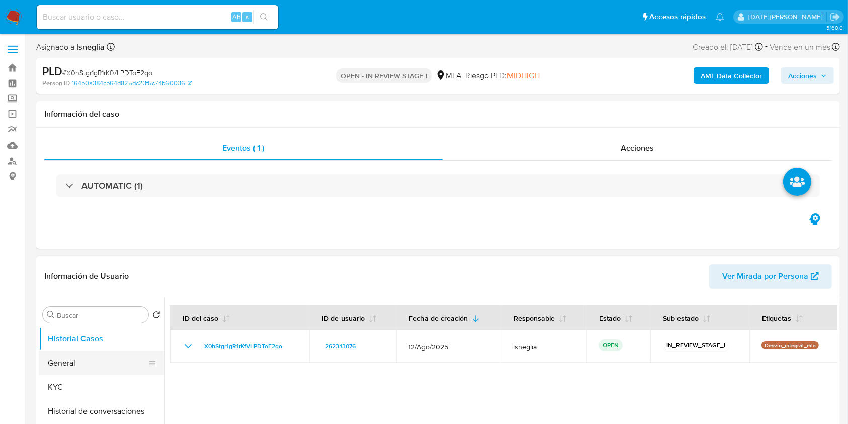
click at [79, 368] on button "General" at bounding box center [98, 363] width 118 height 24
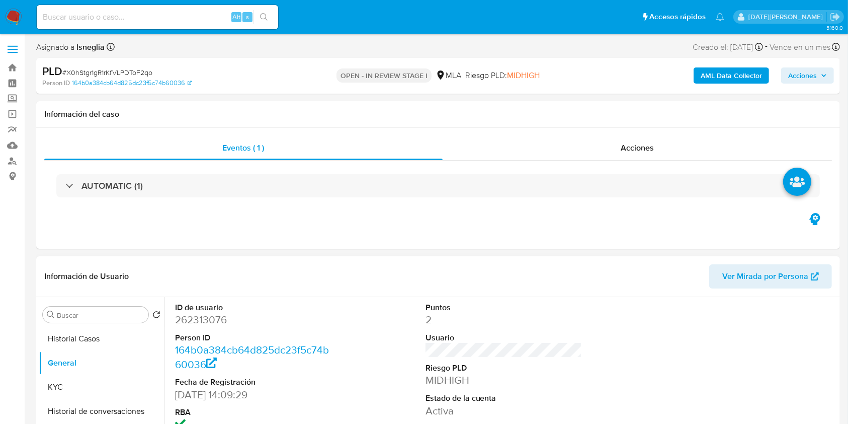
click at [201, 320] on dd "262313076" at bounding box center [253, 319] width 157 height 14
copy dd "262313076"
click at [208, 317] on dd "262313076" at bounding box center [253, 319] width 157 height 14
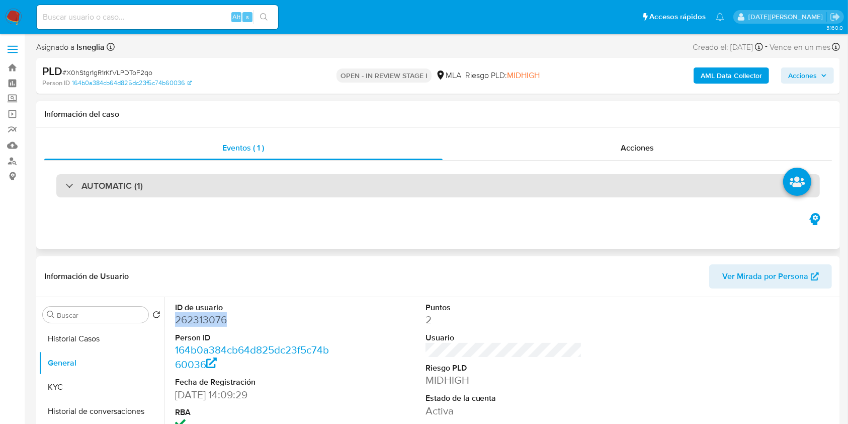
copy dd "262313076"
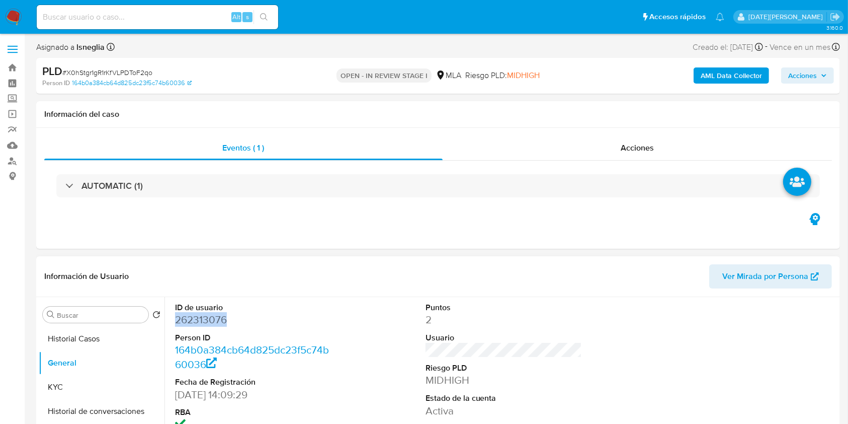
copy dd "262313076"
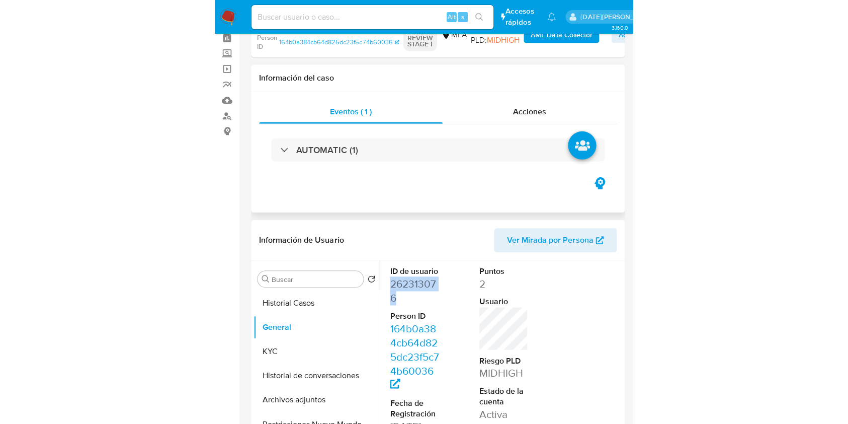
scroll to position [67, 0]
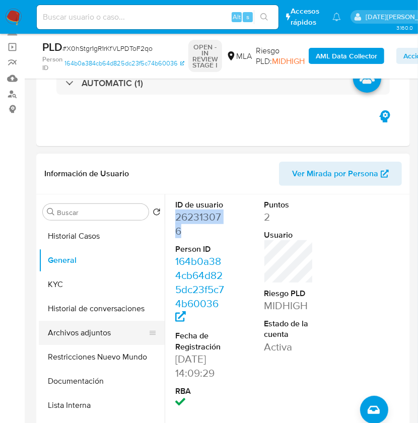
click at [79, 338] on button "Archivos adjuntos" at bounding box center [98, 332] width 118 height 24
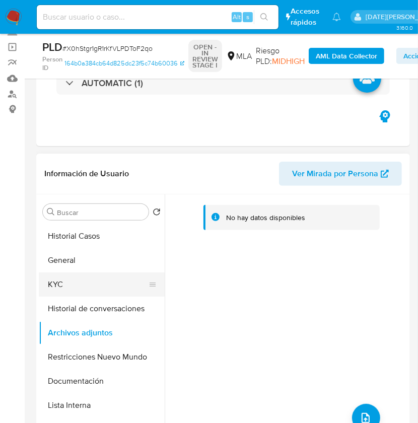
click at [73, 282] on button "KYC" at bounding box center [98, 284] width 118 height 24
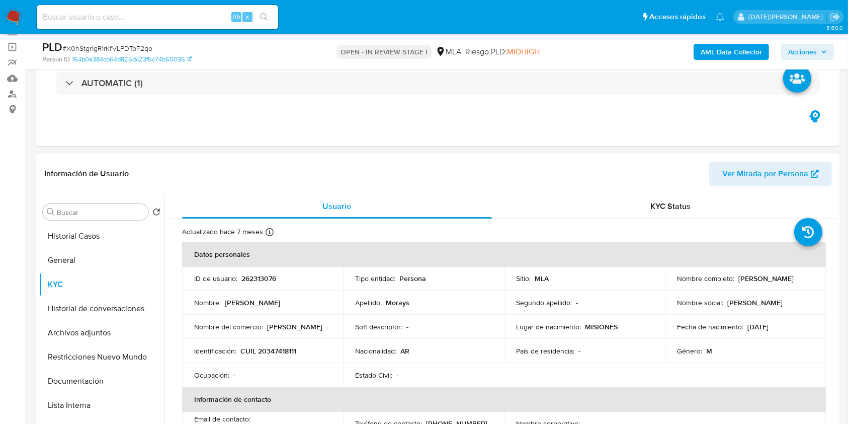
drag, startPoint x: 676, startPoint y: 281, endPoint x: 754, endPoint y: 284, distance: 78.5
click at [754, 283] on div "Nombre completo : Miguel Fernando Morays" at bounding box center [745, 278] width 137 height 9
copy p "[PERSON_NAME]"
drag, startPoint x: 241, startPoint y: 349, endPoint x: 317, endPoint y: 350, distance: 76.5
click at [317, 350] on div "Identificación : CUIL 20347418111" at bounding box center [262, 350] width 137 height 9
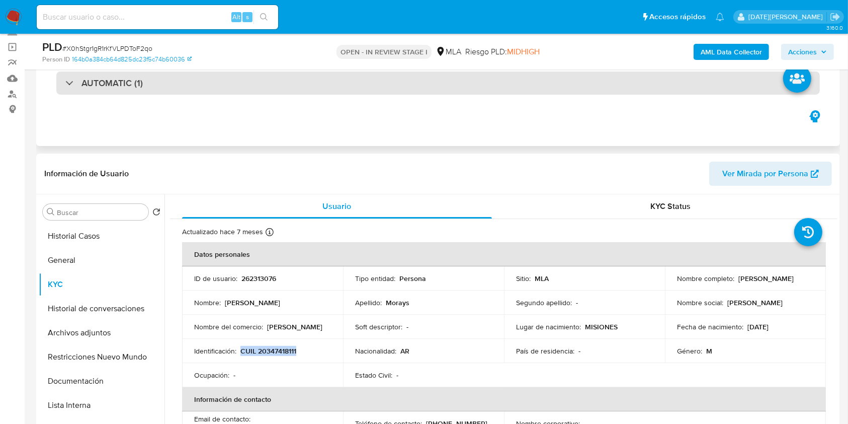
copy p "CUIL 20347418111"
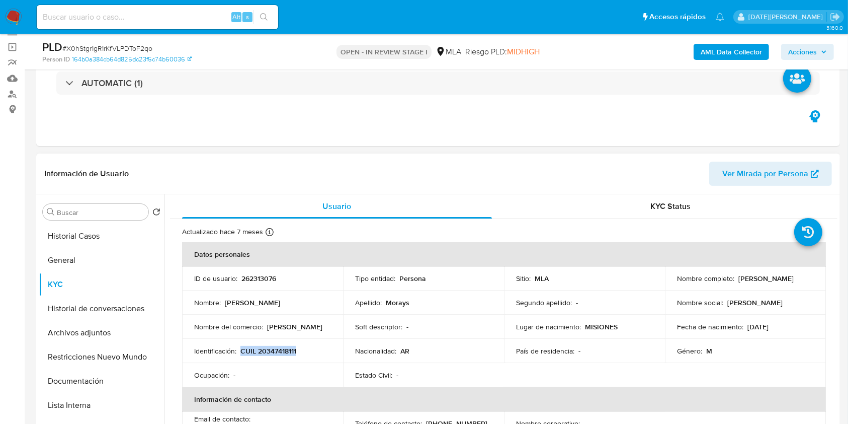
drag, startPoint x: 674, startPoint y: 282, endPoint x: 766, endPoint y: 289, distance: 92.8
click at [766, 289] on td "Nombre completo : Miguel Fernando Morays" at bounding box center [745, 278] width 161 height 24
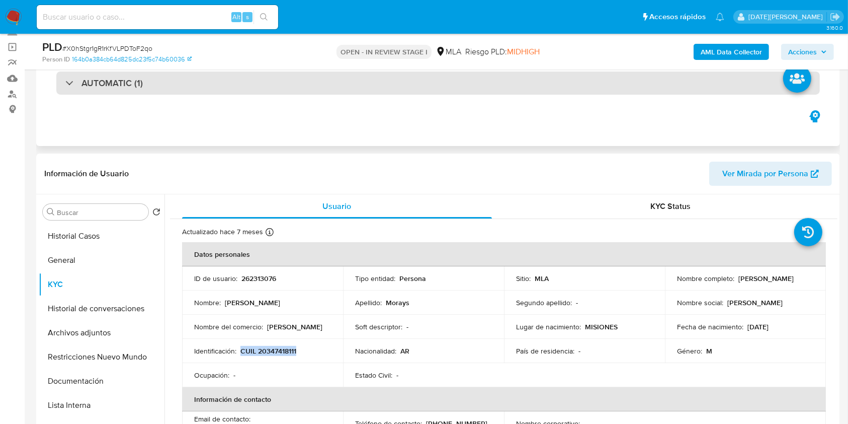
copy p "[PERSON_NAME]"
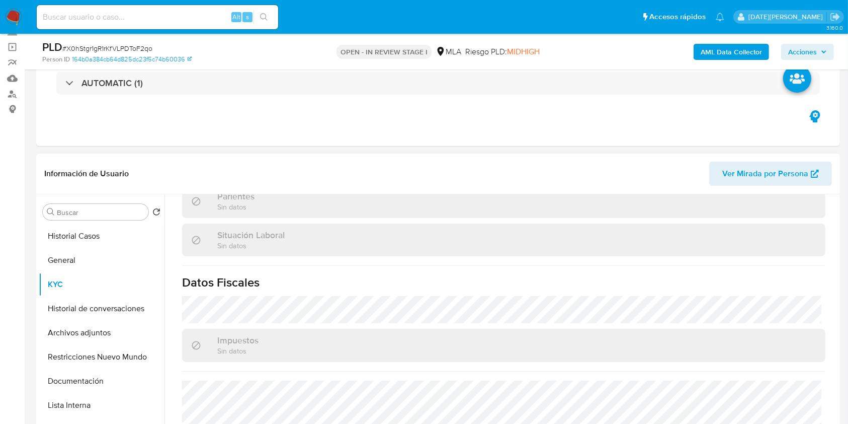
scroll to position [520, 0]
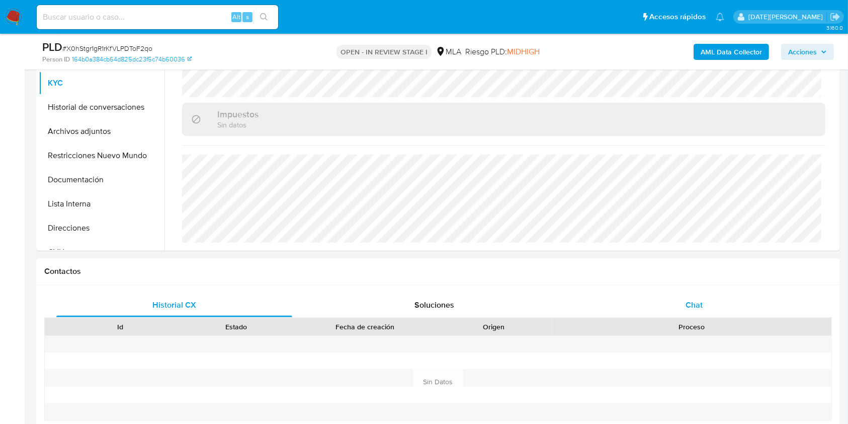
click at [688, 308] on span "Chat" at bounding box center [694, 305] width 17 height 12
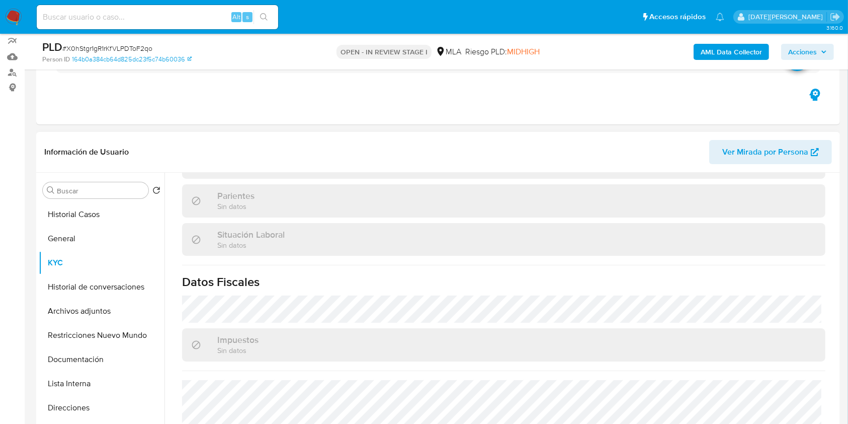
scroll to position [453, 0]
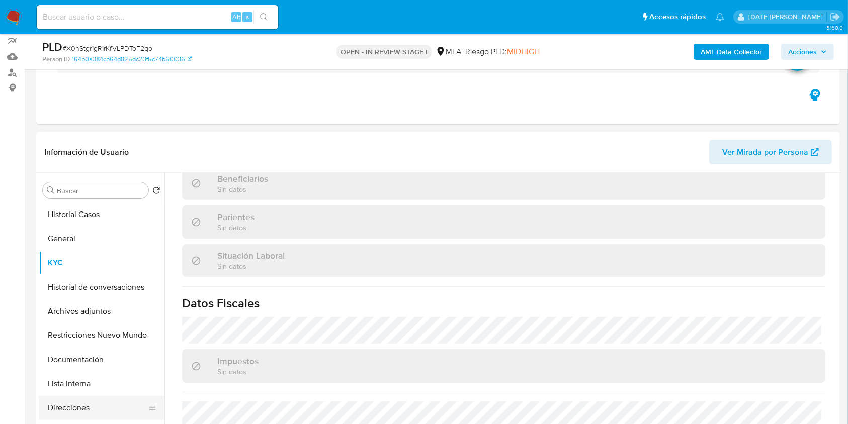
click at [71, 404] on button "Direcciones" at bounding box center [98, 407] width 118 height 24
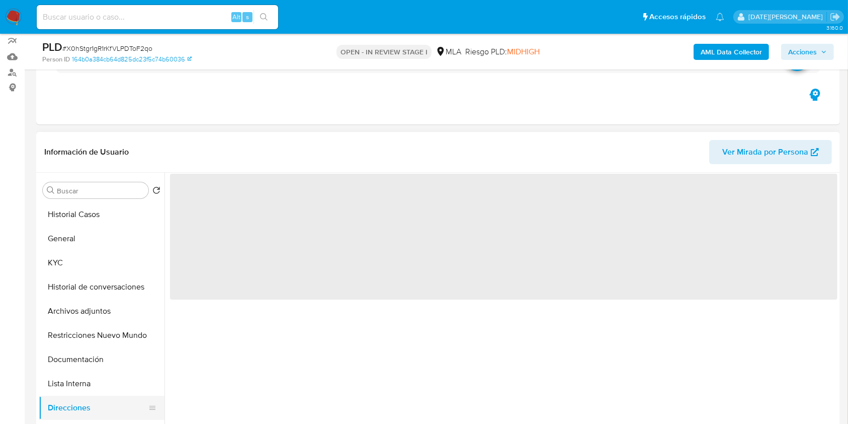
scroll to position [0, 0]
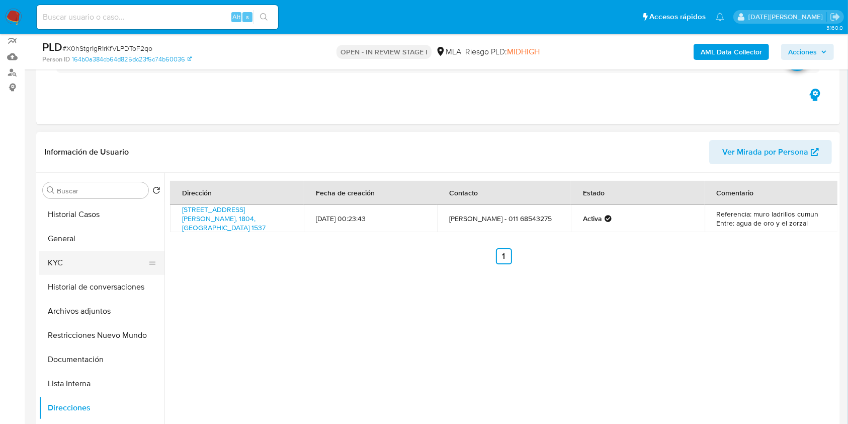
click at [89, 265] on button "KYC" at bounding box center [98, 263] width 118 height 24
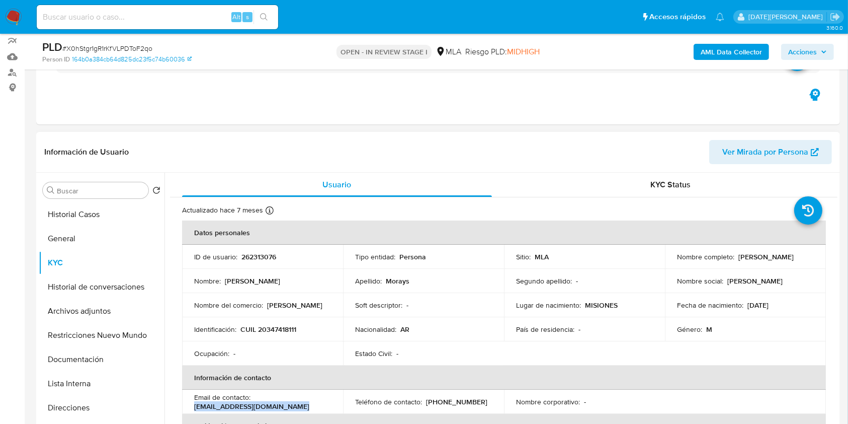
drag, startPoint x: 193, startPoint y: 406, endPoint x: 302, endPoint y: 399, distance: 108.9
click at [297, 405] on td "Email de contacto : fernandomorays2017@gmail.com" at bounding box center [262, 401] width 161 height 24
copy p "fernandomorays2017@gmail.com"
click at [445, 398] on p "(11) 33794475" at bounding box center [456, 401] width 61 height 9
click at [446, 398] on p "(11) 33794475" at bounding box center [456, 401] width 61 height 9
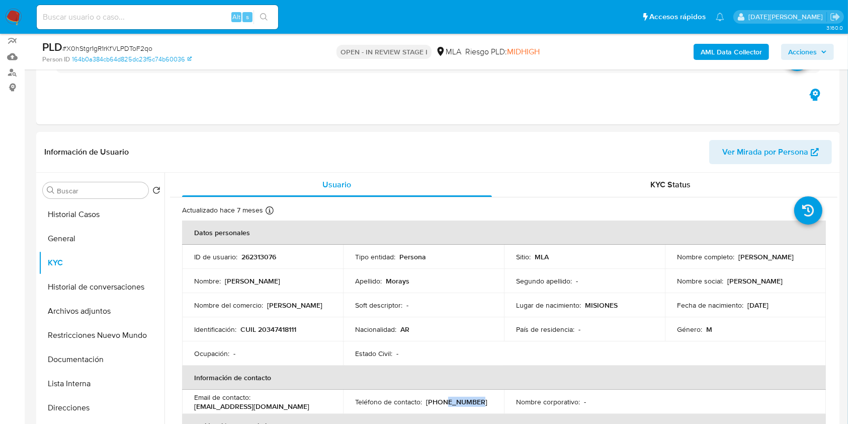
copy p "33794475"
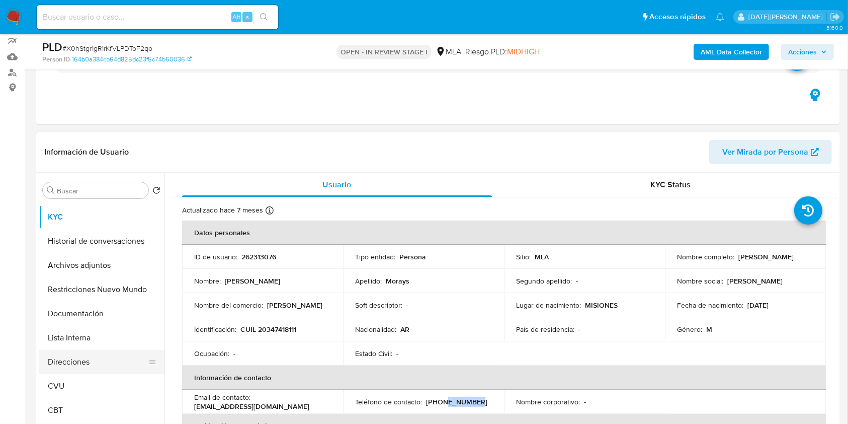
scroll to position [67, 0]
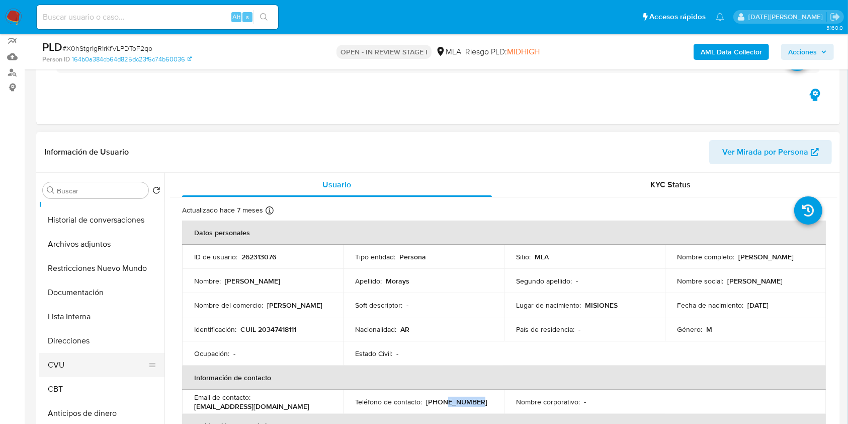
click at [72, 374] on button "CVU" at bounding box center [98, 365] width 118 height 24
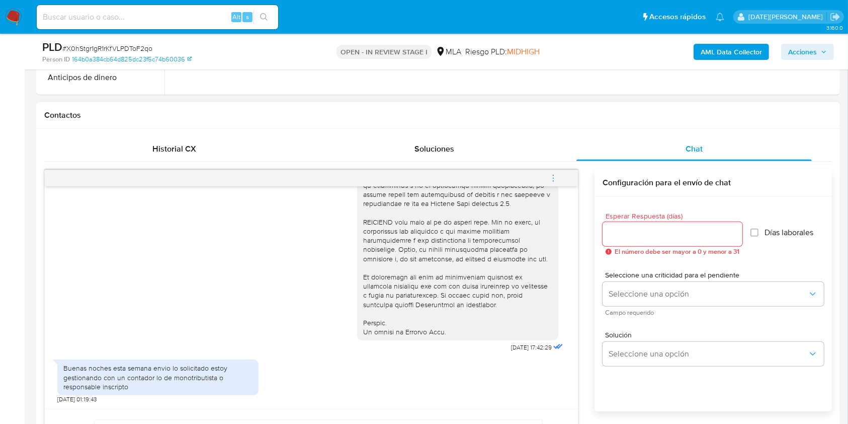
scroll to position [405, 0]
drag, startPoint x: 487, startPoint y: 347, endPoint x: 519, endPoint y: 346, distance: 31.2
click at [519, 346] on div "18/08/2025 17:42:29" at bounding box center [461, 79] width 208 height 551
copy span "18/08/2025"
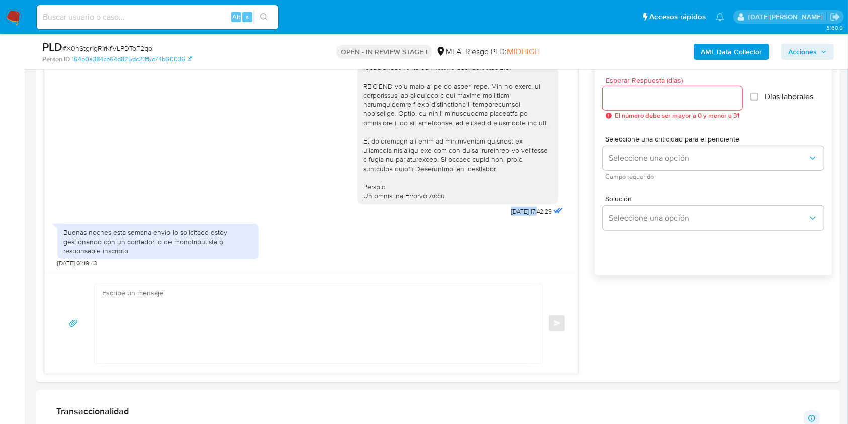
scroll to position [692, 0]
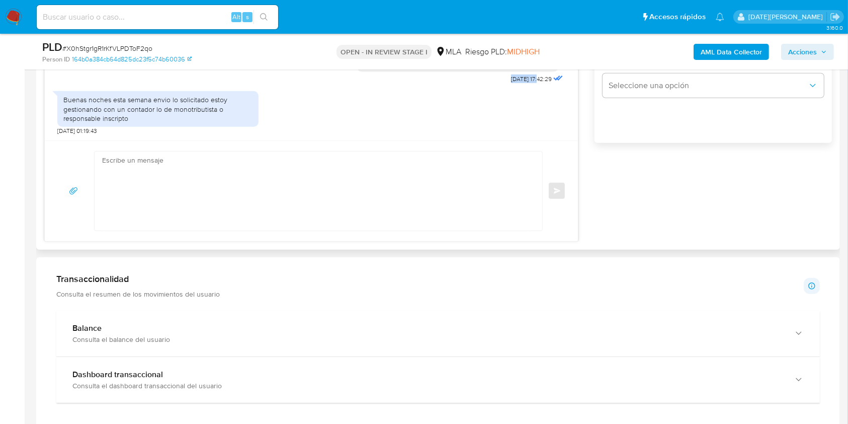
click at [328, 163] on textarea at bounding box center [316, 190] width 428 height 79
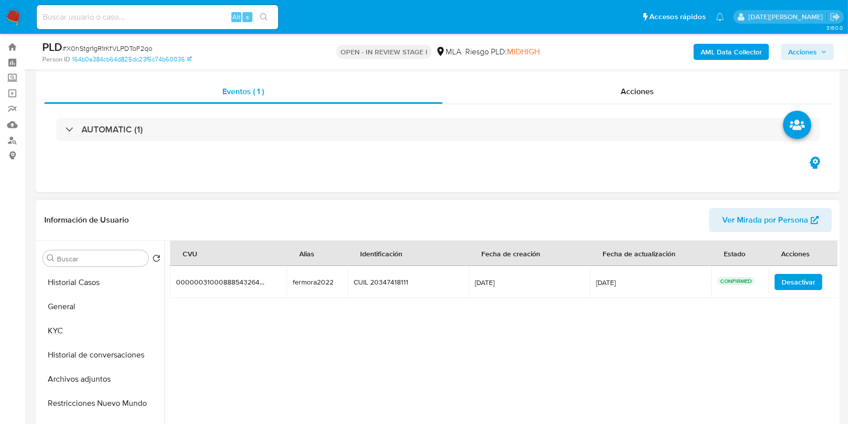
scroll to position [0, 0]
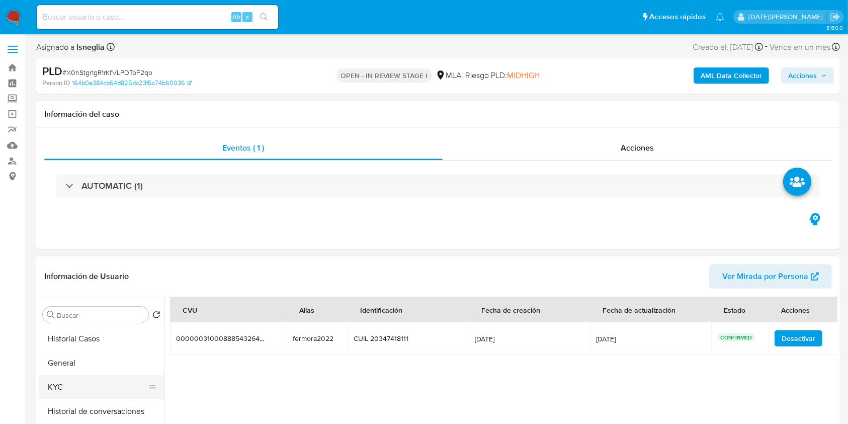
click at [71, 380] on button "KYC" at bounding box center [98, 387] width 118 height 24
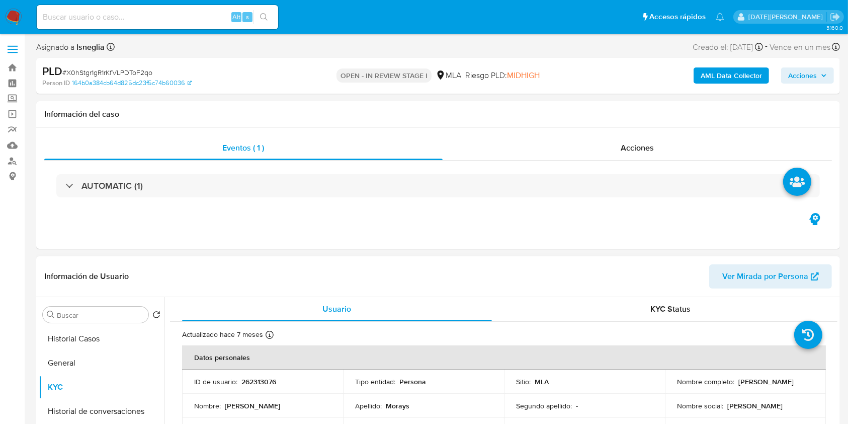
drag, startPoint x: 675, startPoint y: 386, endPoint x: 771, endPoint y: 384, distance: 96.1
click at [771, 384] on div "Nombre completo : Miguel Fernando Morays" at bounding box center [745, 381] width 137 height 9
copy p "[PERSON_NAME]"
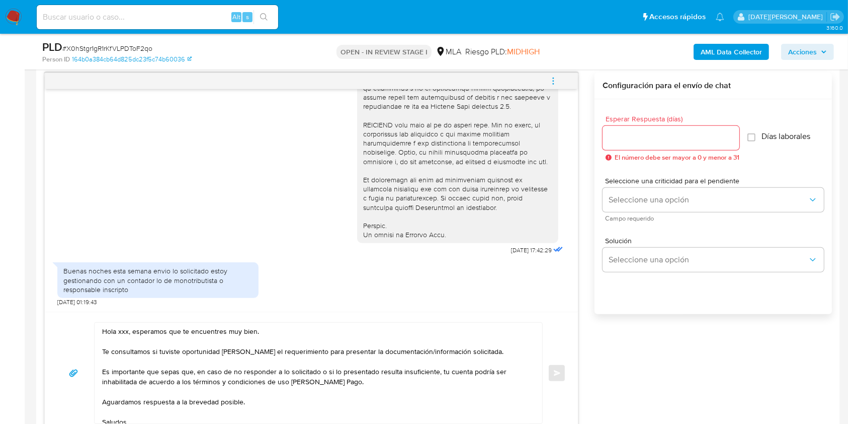
scroll to position [536, 0]
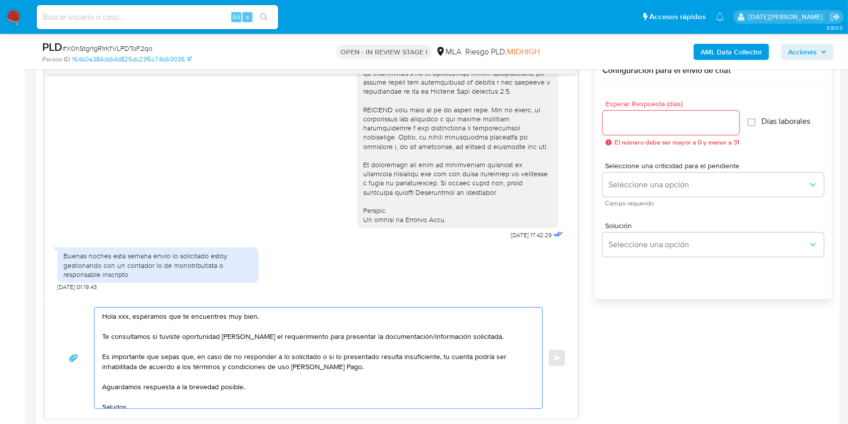
click at [120, 311] on textarea "Hola xxx, esperamos que te encuentres muy bien. Te consultamos si tuviste oport…" at bounding box center [316, 357] width 428 height 101
paste textarea "[PERSON_NAME]"
click at [474, 340] on textarea "Hola Miguel Fernando Morays, esperamos que te encuentres muy bien. Te consultam…" at bounding box center [316, 357] width 428 height 101
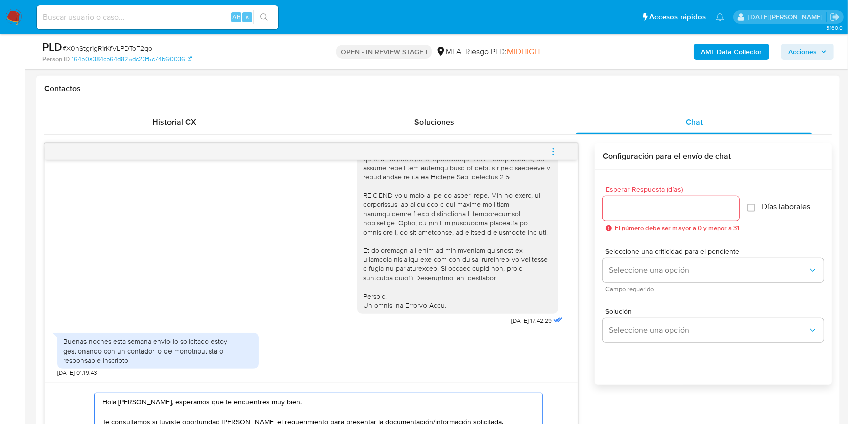
scroll to position [402, 0]
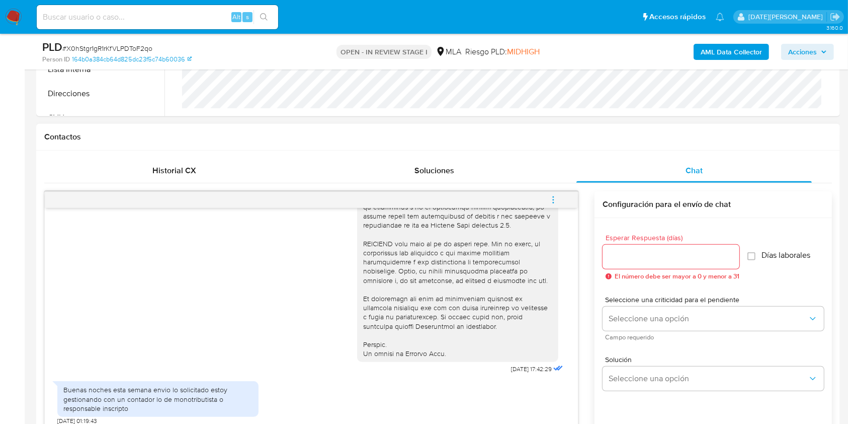
type textarea "Hola Miguel Fernando Morays, esperamos que te encuentres muy bien. Te consultam…"
click at [630, 260] on input "Esperar Respuesta (días)" at bounding box center [671, 256] width 137 height 13
type input "3"
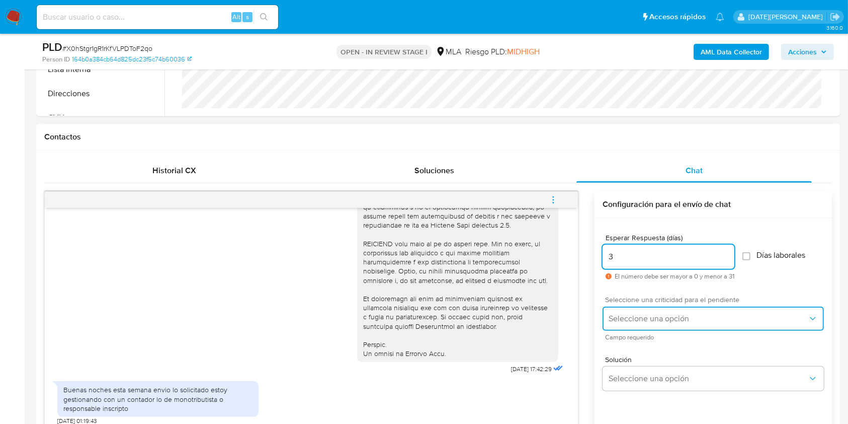
click at [675, 314] on span "Seleccione una opción" at bounding box center [708, 318] width 199 height 10
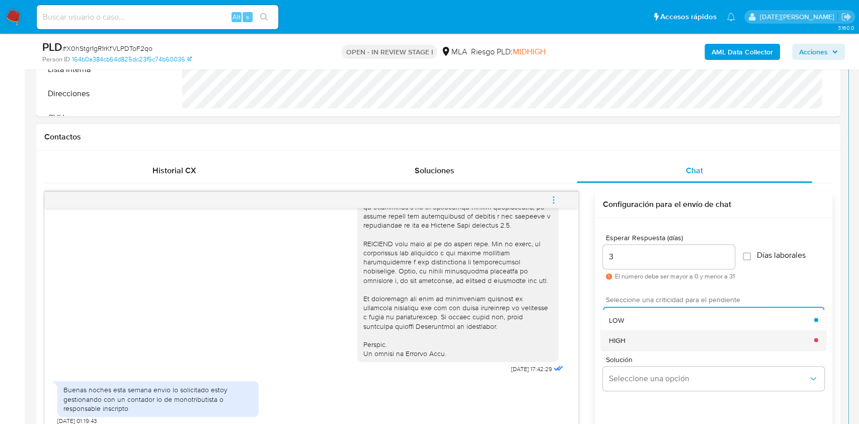
click at [644, 334] on div "HIGH" at bounding box center [711, 339] width 205 height 20
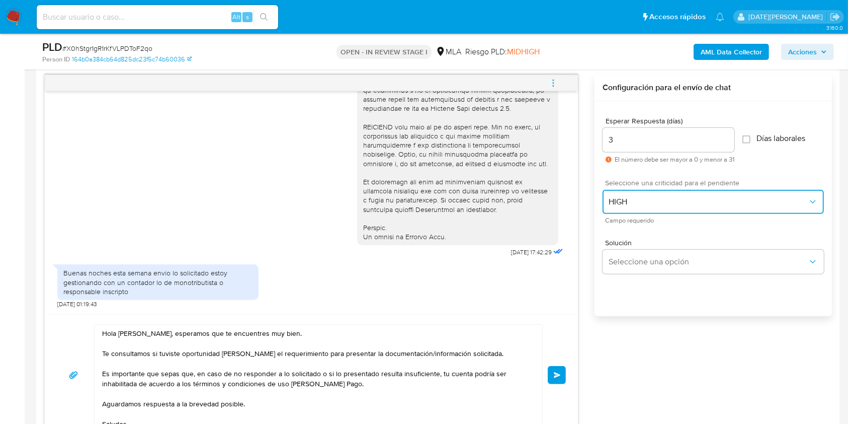
scroll to position [604, 0]
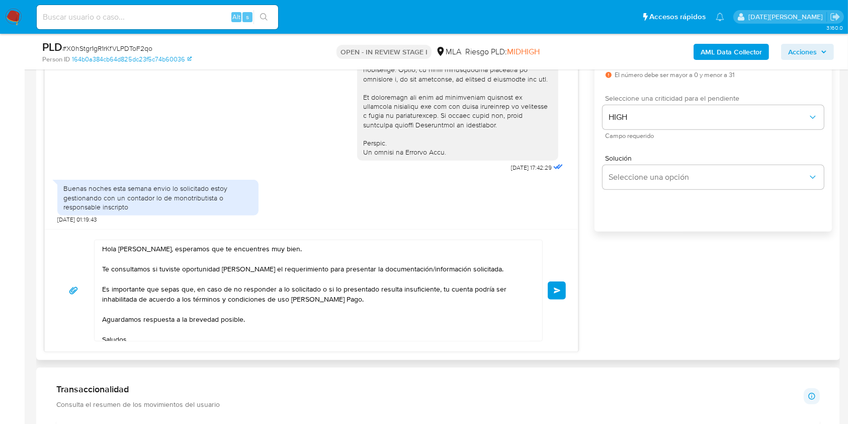
click at [555, 292] on span "Enviar" at bounding box center [557, 290] width 7 height 6
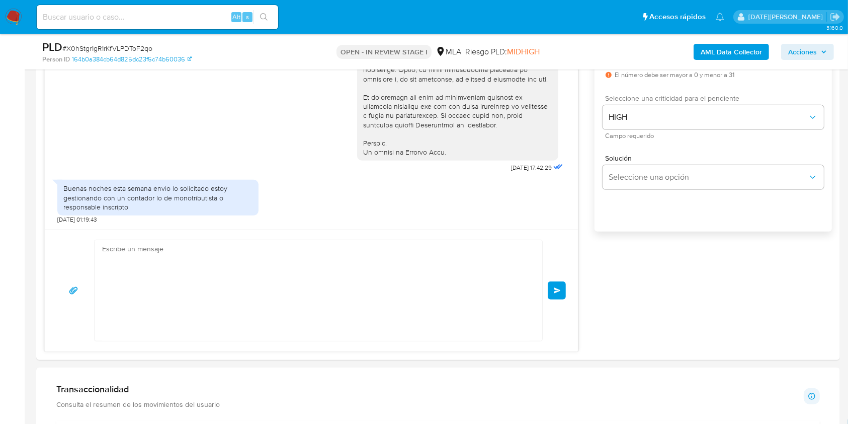
scroll to position [580, 0]
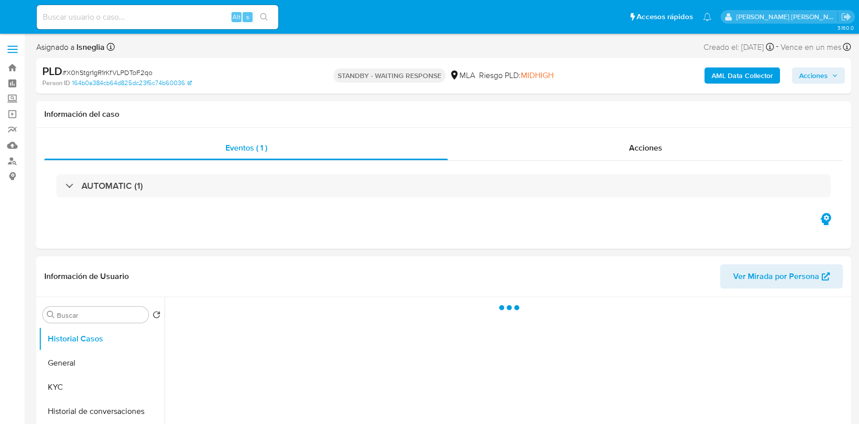
select select "10"
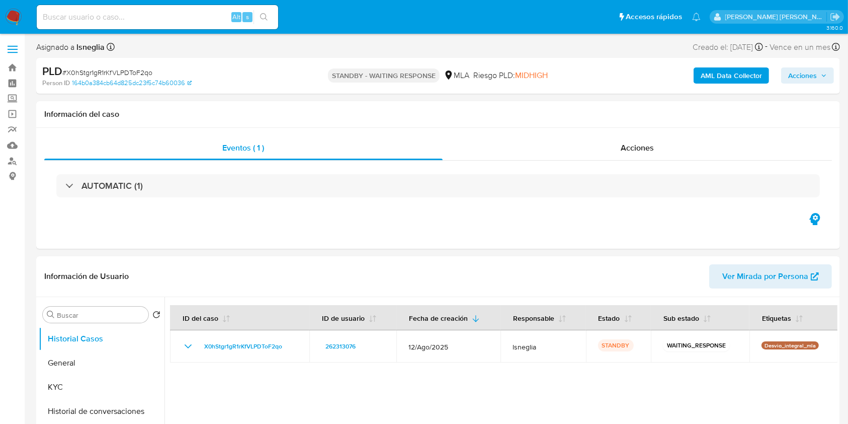
click at [91, 68] on span "# X0hStgr1gR1rKfVLPDToF2qo" at bounding box center [107, 72] width 90 height 10
copy span "X0hStgr1gR1rKfVLPDToF2qo"
click at [10, 18] on img at bounding box center [13, 17] width 17 height 17
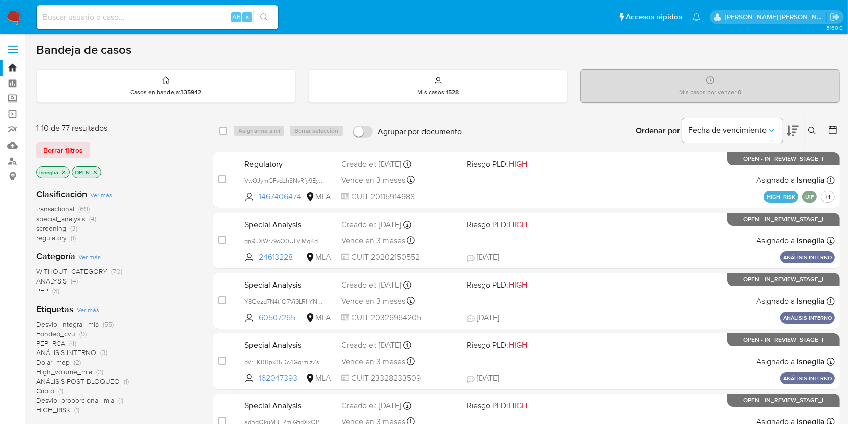
click at [808, 131] on button at bounding box center [813, 131] width 17 height 12
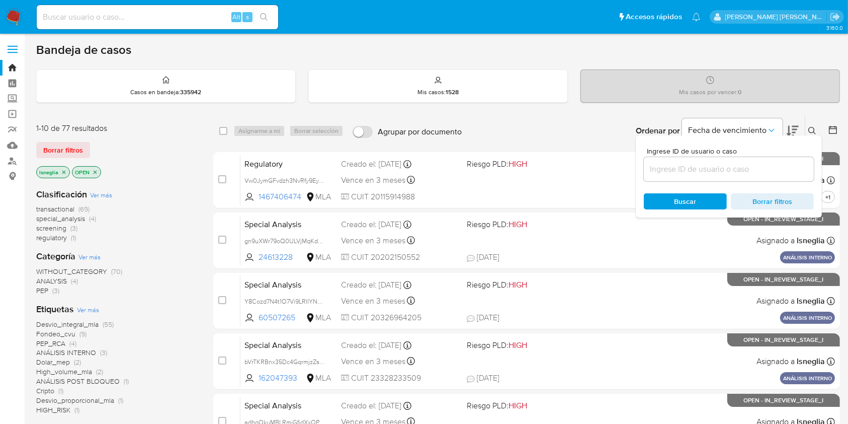
click at [715, 176] on div at bounding box center [729, 169] width 170 height 24
click at [715, 171] on input at bounding box center [729, 168] width 170 height 13
paste input "X0hStgr1gR1rKfVLPDToF2qo"
type input "X0hStgr1gR1rKfVLPDToF2qo"
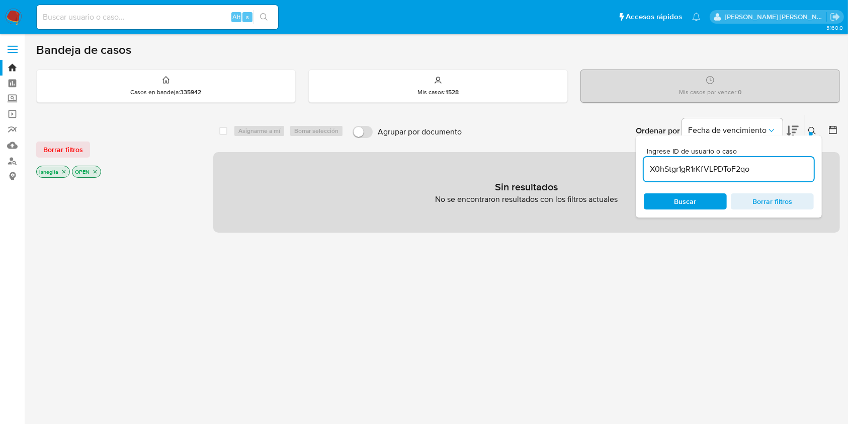
click at [65, 171] on icon "close-filter" at bounding box center [64, 172] width 6 height 6
click at [143, 18] on input at bounding box center [157, 17] width 241 height 13
paste input "X0hStgr1gR1rKfVLPDToF2qo"
type input "X0hStgr1gR1rKfVLPDToF2qo"
click at [264, 15] on icon "search-icon" at bounding box center [264, 17] width 8 height 8
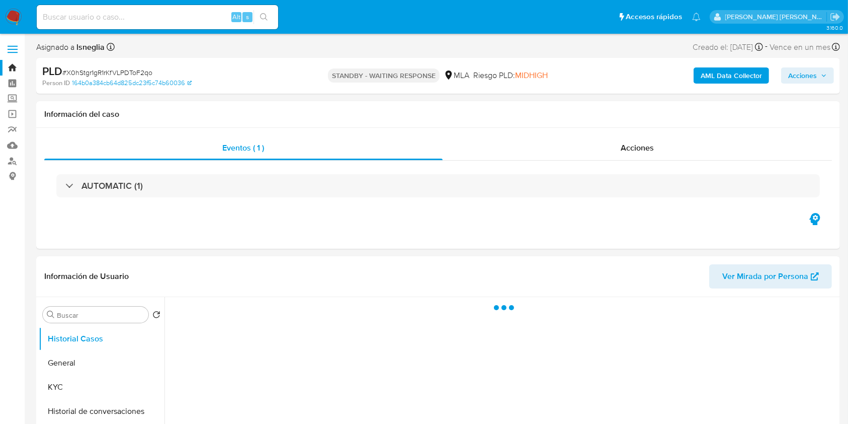
select select "10"
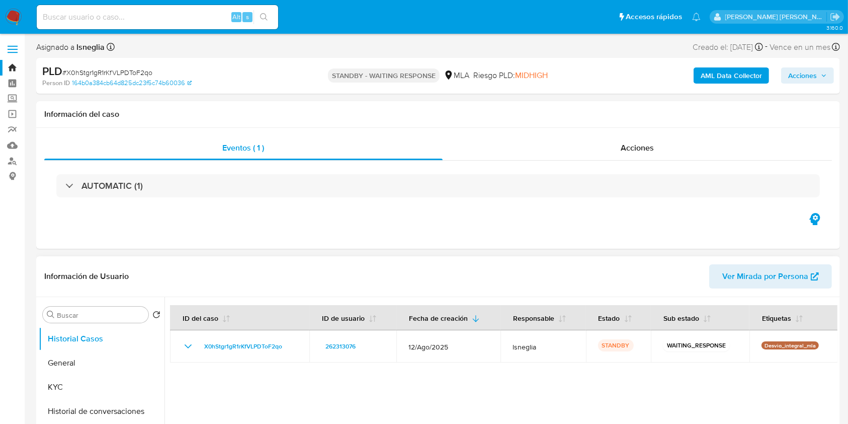
scroll to position [67, 0]
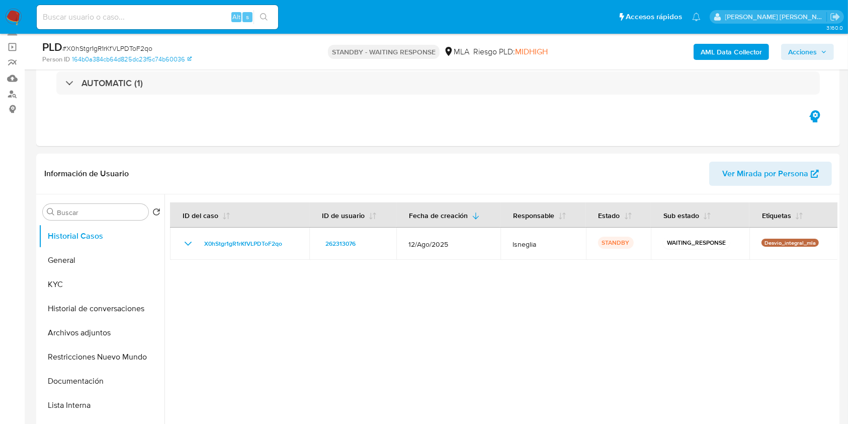
click at [130, 27] on div "Alt s" at bounding box center [157, 17] width 241 height 24
click at [143, 15] on input at bounding box center [157, 17] width 241 height 13
paste input "8kduuxmROEEy4tX6xSRtebcp"
type input "8kduuxmROEEy4tX6xSRtebcp"
click at [269, 14] on button "search-icon" at bounding box center [264, 17] width 21 height 14
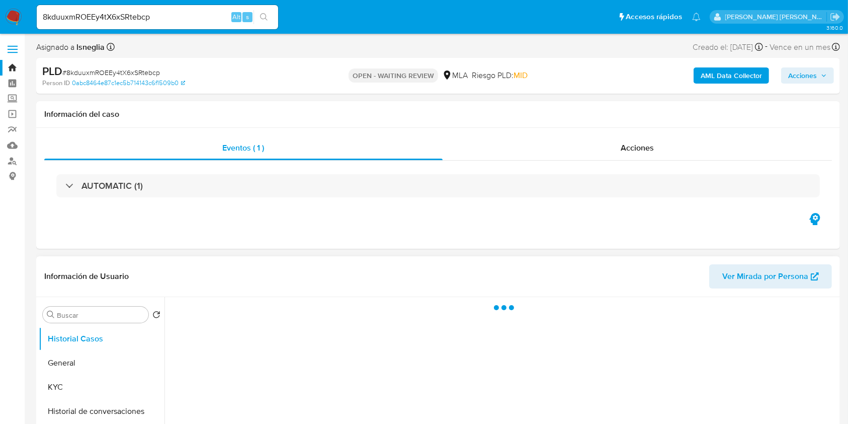
select select "10"
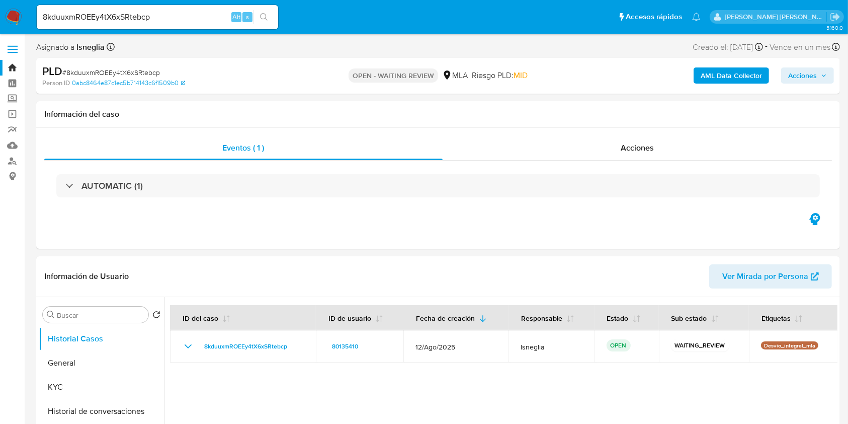
click at [117, 67] on span "# 8kduuxmROEEy4tX6xSRtebcp" at bounding box center [111, 72] width 98 height 10
copy span "8kduuxmROEEy4tX6xSRtebcp"
click at [11, 15] on img at bounding box center [13, 17] width 17 height 17
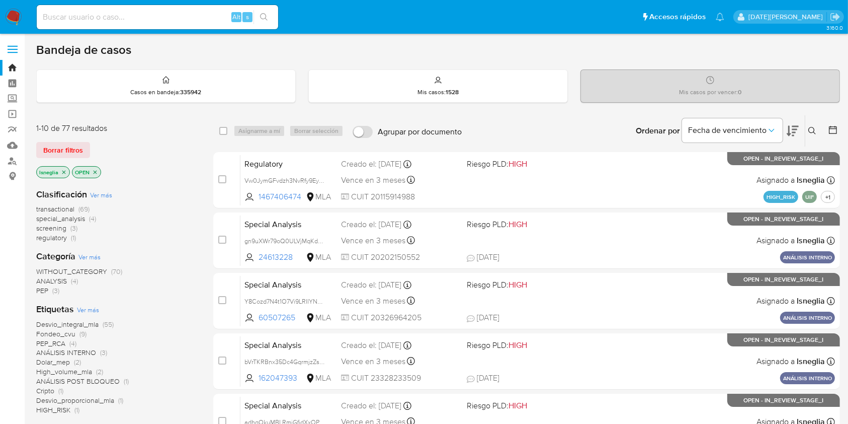
click at [817, 131] on button at bounding box center [813, 131] width 17 height 12
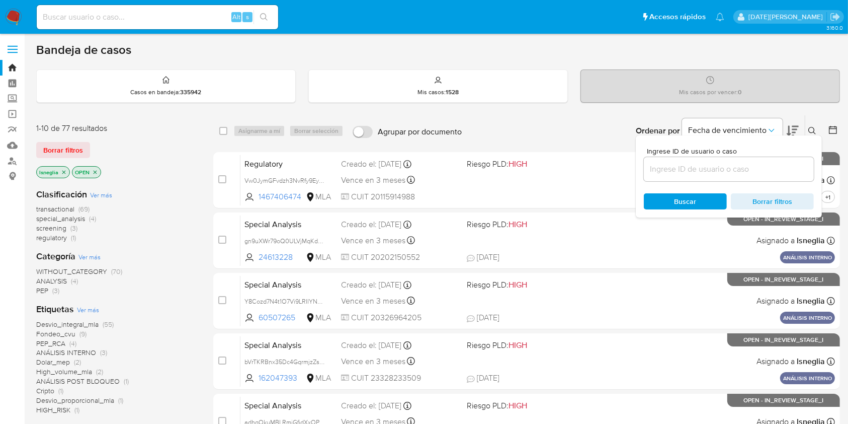
click at [691, 167] on input at bounding box center [729, 168] width 170 height 13
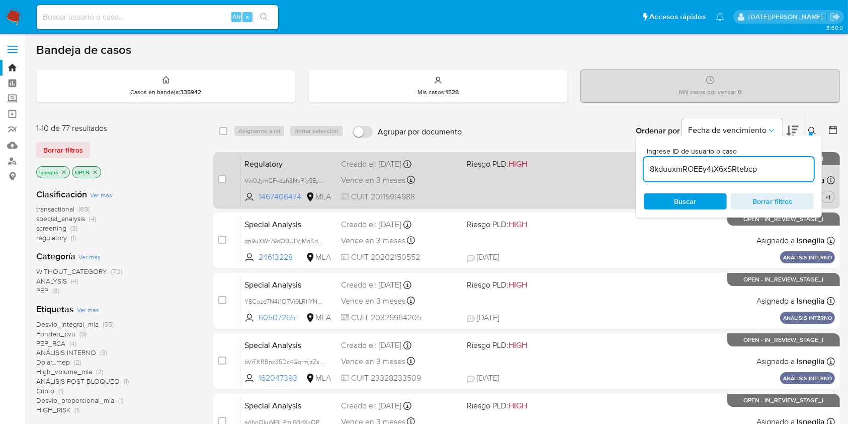
type input "8kduuxmROEEy4tX6xSRtebcp"
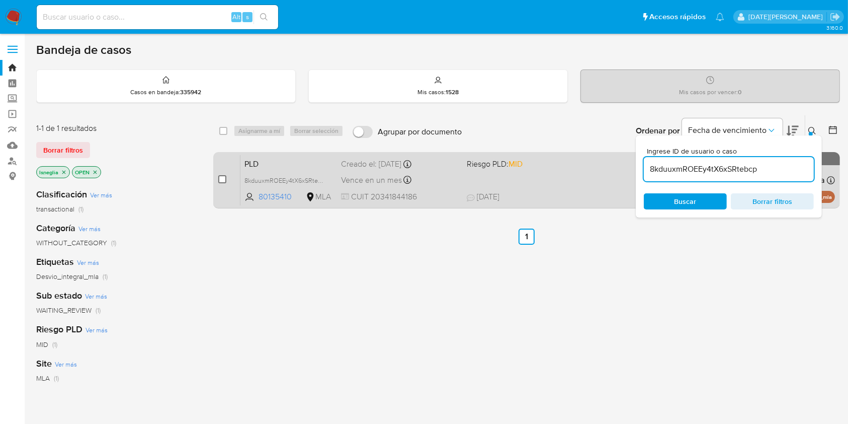
click at [220, 179] on input "checkbox" at bounding box center [222, 179] width 8 height 8
checkbox input "true"
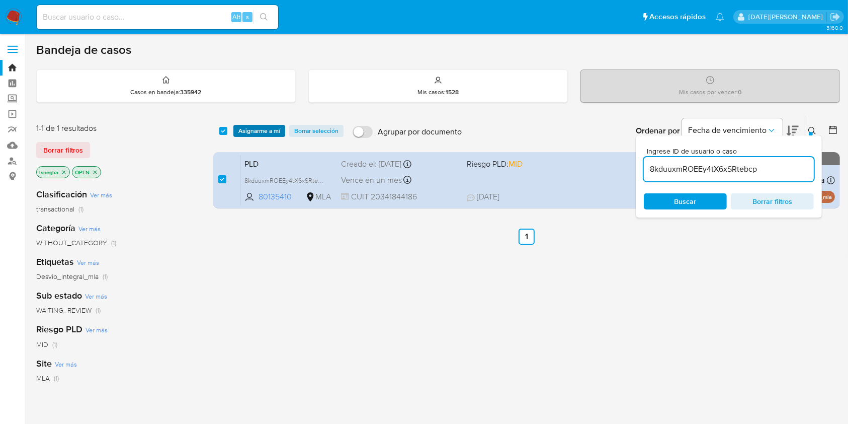
click at [266, 127] on span "Asignarme a mí" at bounding box center [259, 131] width 42 height 10
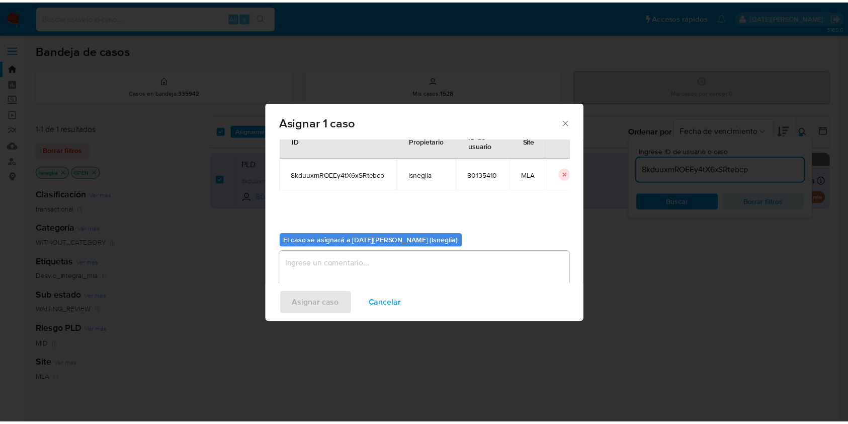
scroll to position [51, 0]
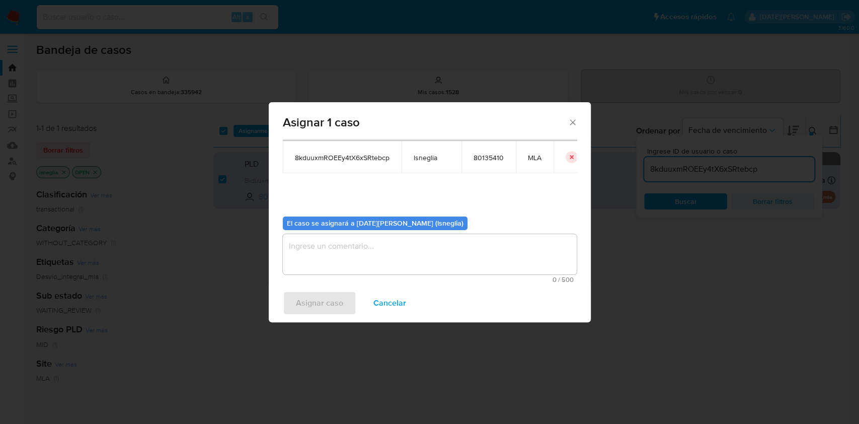
click at [420, 272] on textarea "assign-modal" at bounding box center [430, 254] width 294 height 40
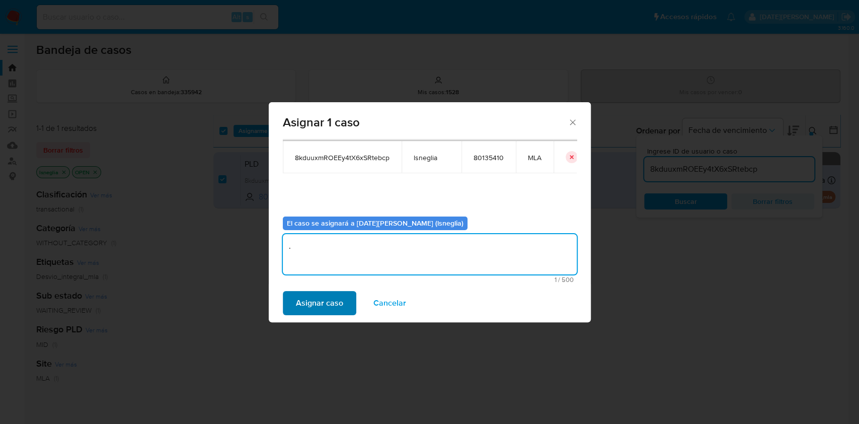
type textarea "."
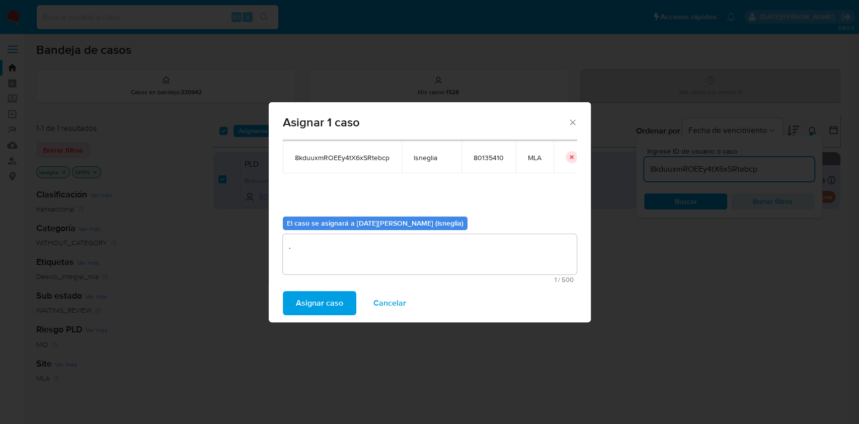
click at [330, 307] on span "Asignar caso" at bounding box center [319, 303] width 47 height 22
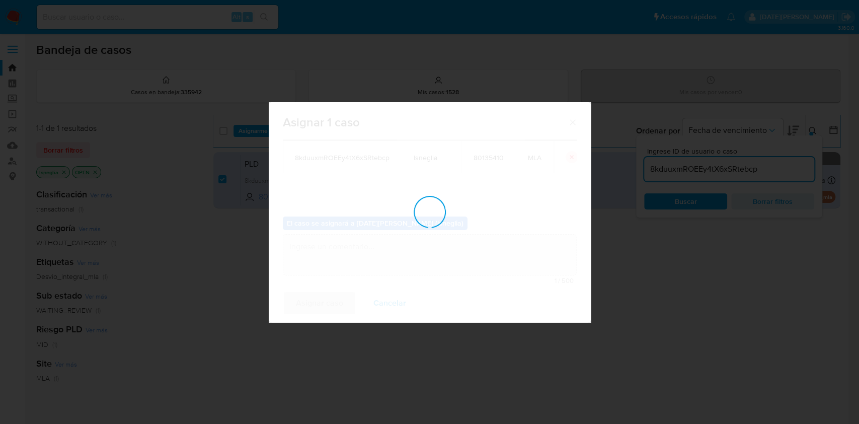
checkbox input "false"
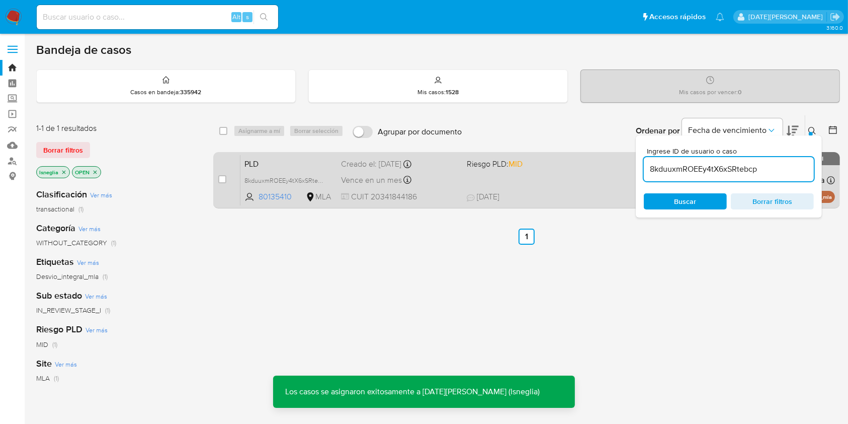
click at [270, 164] on span "PLD" at bounding box center [288, 162] width 89 height 13
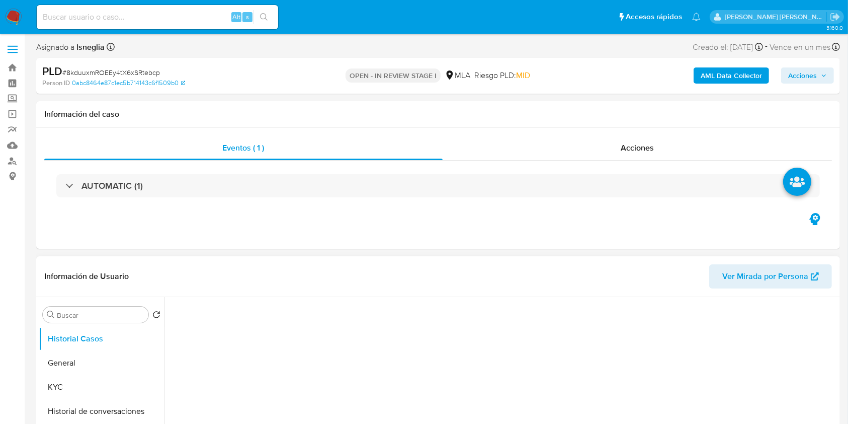
select select "10"
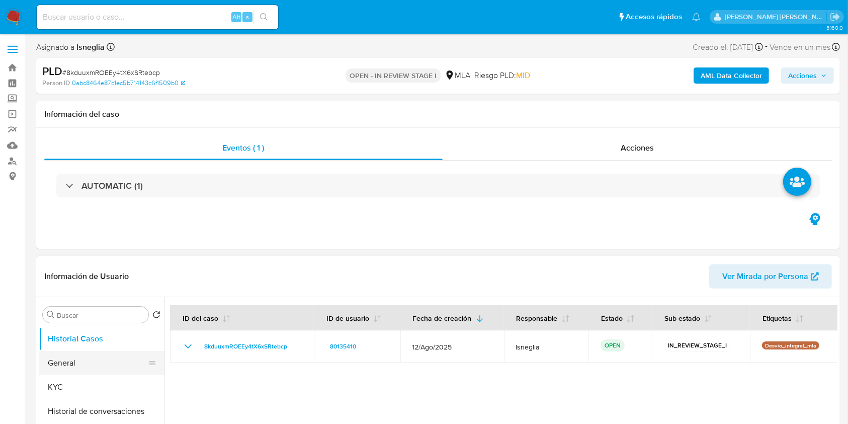
click at [69, 369] on button "General" at bounding box center [98, 363] width 118 height 24
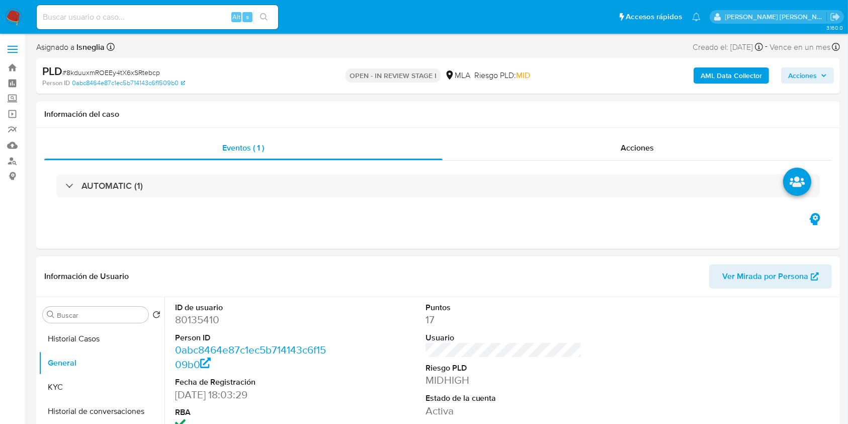
click at [213, 314] on dd "80135410" at bounding box center [253, 319] width 157 height 14
copy dd "80135410"
click at [193, 318] on dd "80135410" at bounding box center [253, 319] width 157 height 14
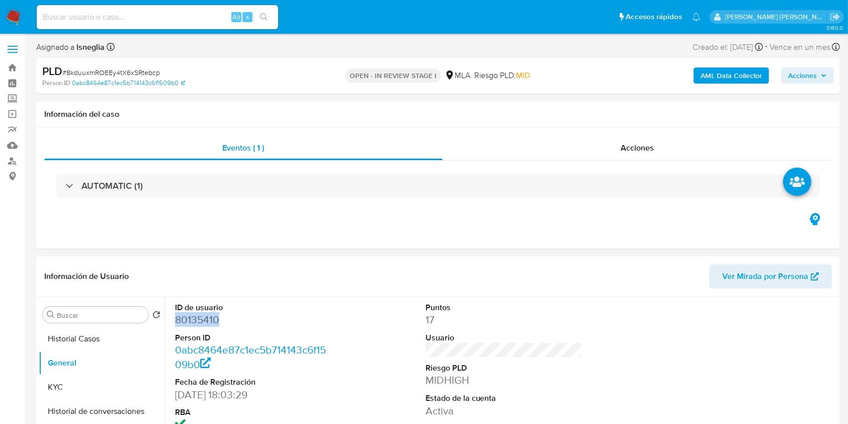
click at [208, 320] on dd "80135410" at bounding box center [253, 319] width 157 height 14
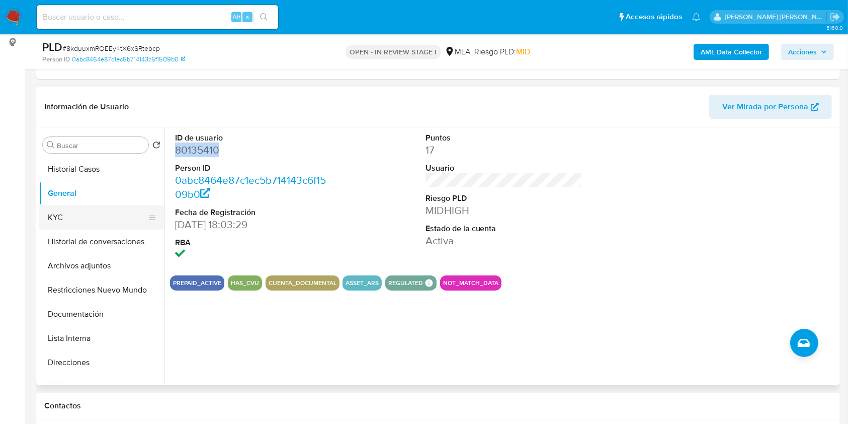
click at [72, 211] on button "KYC" at bounding box center [98, 217] width 118 height 24
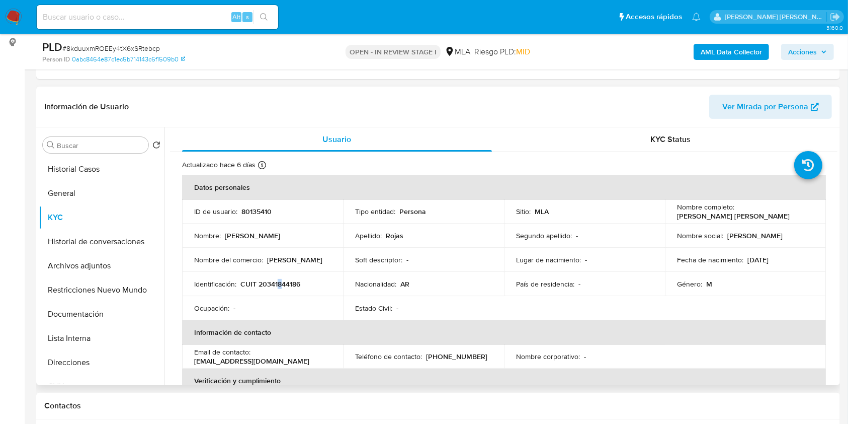
click at [279, 280] on p "CUIT 20341844186" at bounding box center [270, 283] width 60 height 9
click at [293, 274] on td "Identificación : CUIT 20341844186" at bounding box center [262, 284] width 161 height 24
click at [286, 283] on p "CUIT 20341844186" at bounding box center [270, 283] width 60 height 9
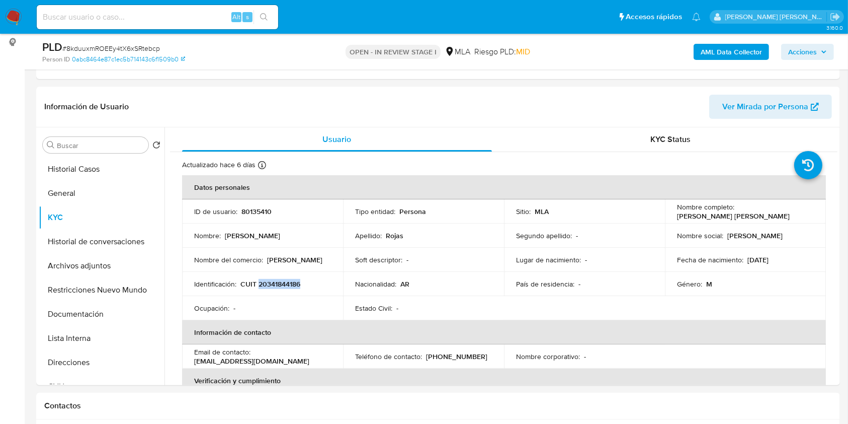
copy p "20341844186"
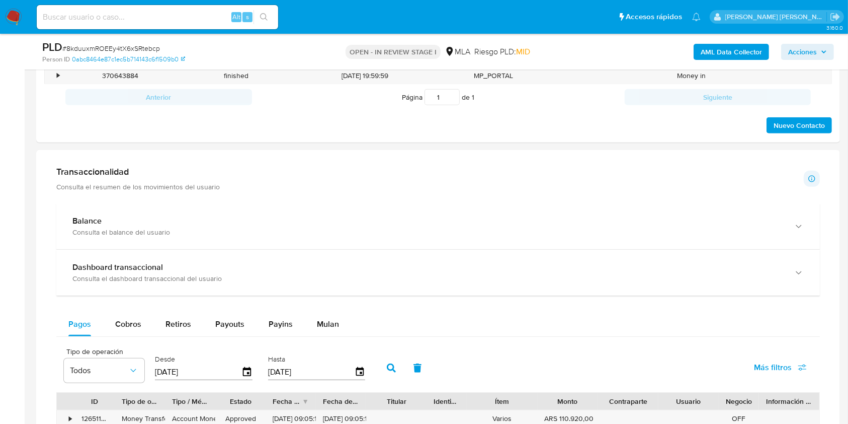
scroll to position [402, 0]
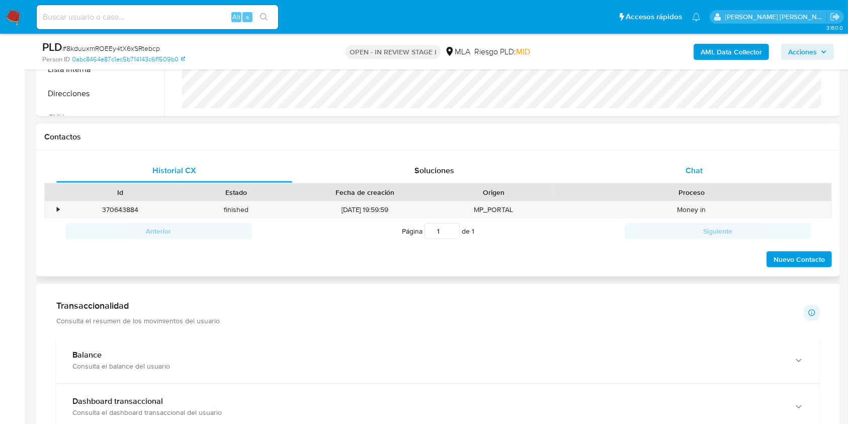
drag, startPoint x: 696, startPoint y: 191, endPoint x: 694, endPoint y: 174, distance: 16.8
click at [694, 190] on div "Proceso" at bounding box center [692, 192] width 266 height 10
click at [698, 160] on div "Chat" at bounding box center [694, 170] width 236 height 24
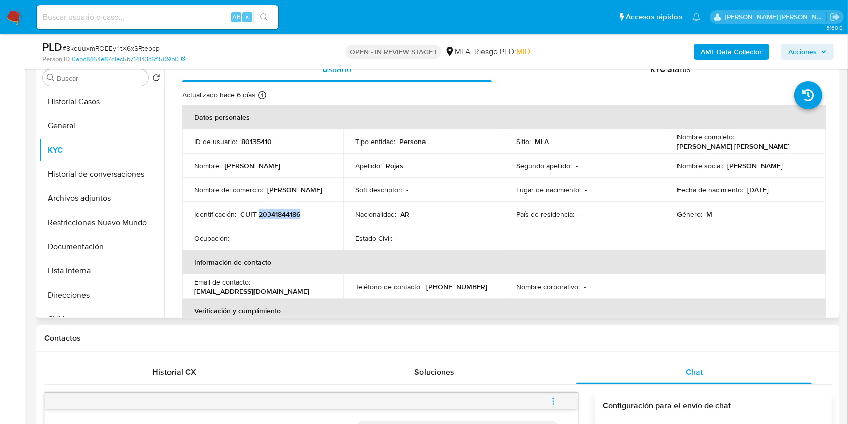
scroll to position [0, 0]
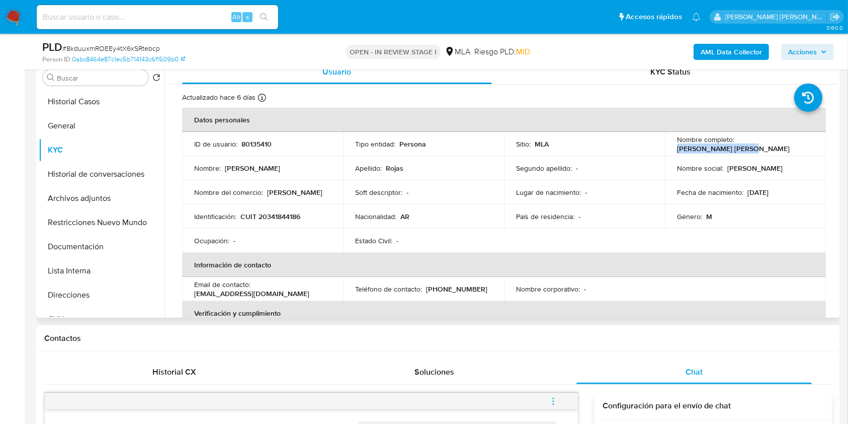
drag, startPoint x: 735, startPoint y: 144, endPoint x: 817, endPoint y: 145, distance: 82.0
click at [817, 145] on td "Nombre completo : Adrian Edgardo Rojas" at bounding box center [745, 144] width 161 height 24
copy p "Adrian Edgardo Rojas"
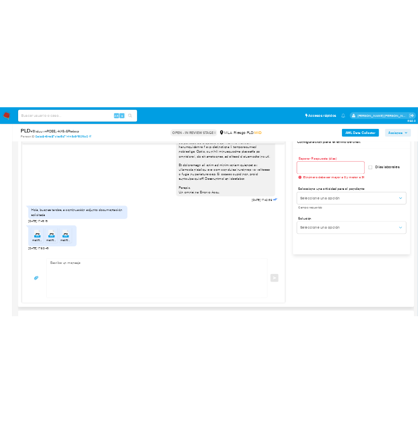
scroll to position [452, 0]
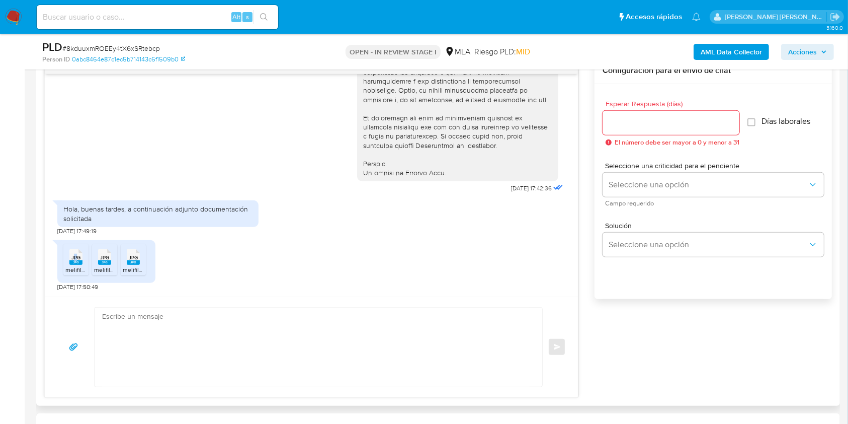
click at [76, 256] on span "JPG" at bounding box center [75, 257] width 9 height 7
click at [105, 264] on icon "JPG" at bounding box center [104, 257] width 13 height 18
click at [141, 258] on div "JPG JPG" at bounding box center [133, 256] width 21 height 20
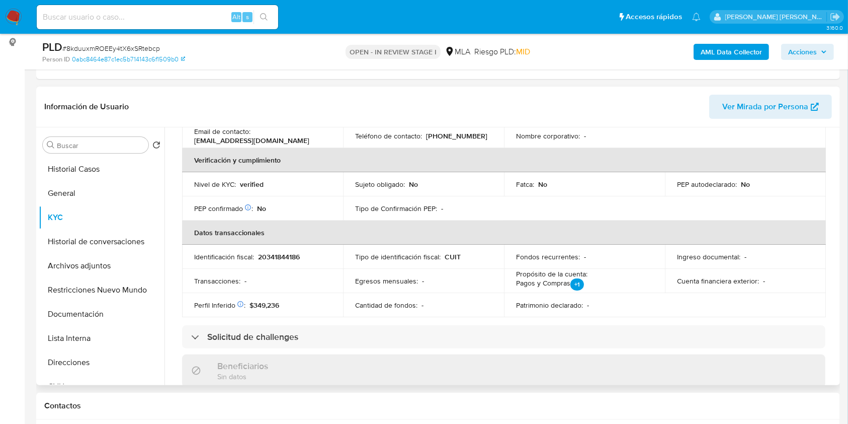
scroll to position [268, 0]
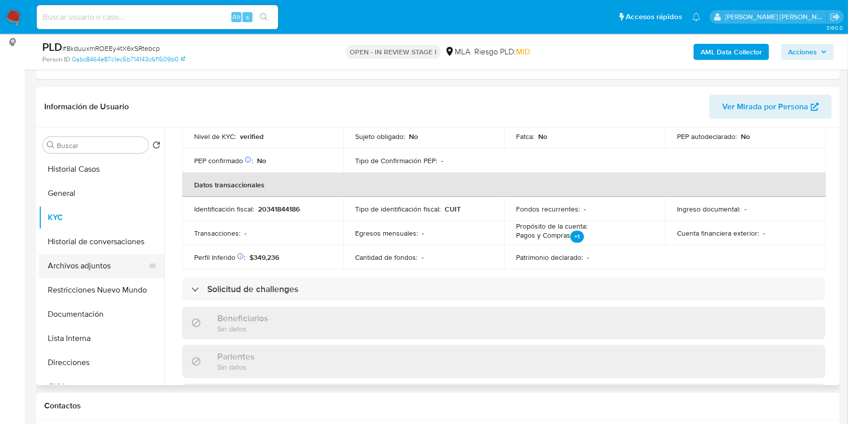
click at [111, 258] on button "Archivos adjuntos" at bounding box center [98, 266] width 118 height 24
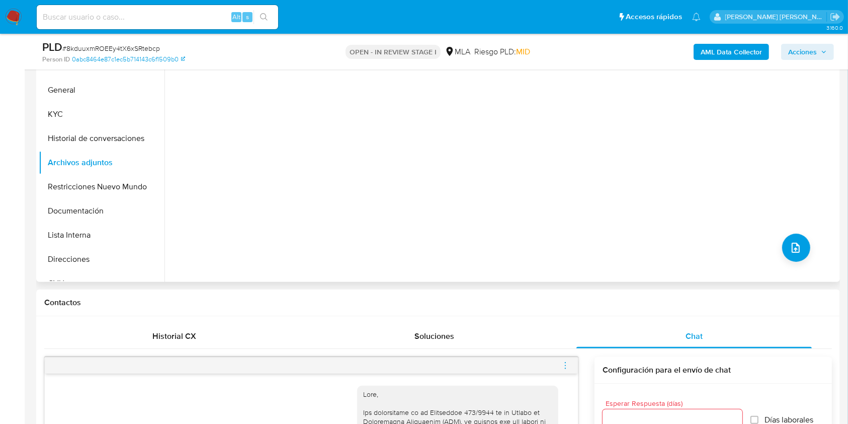
scroll to position [67, 0]
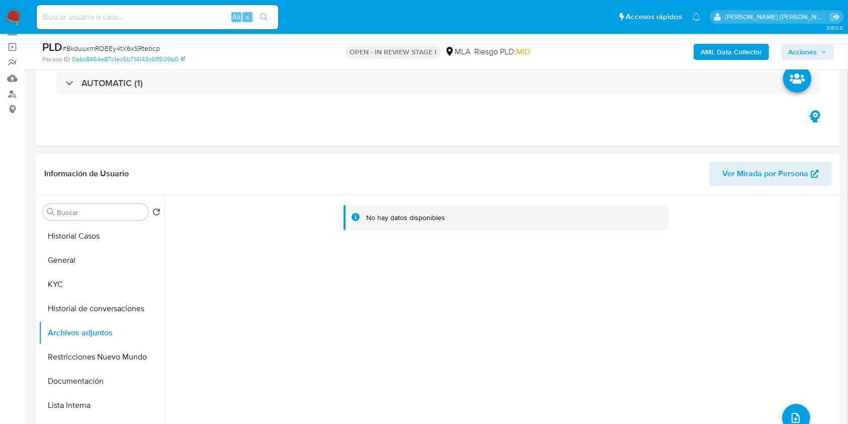
click at [281, 167] on header "Información de Usuario Ver Mirada por Persona" at bounding box center [438, 173] width 788 height 24
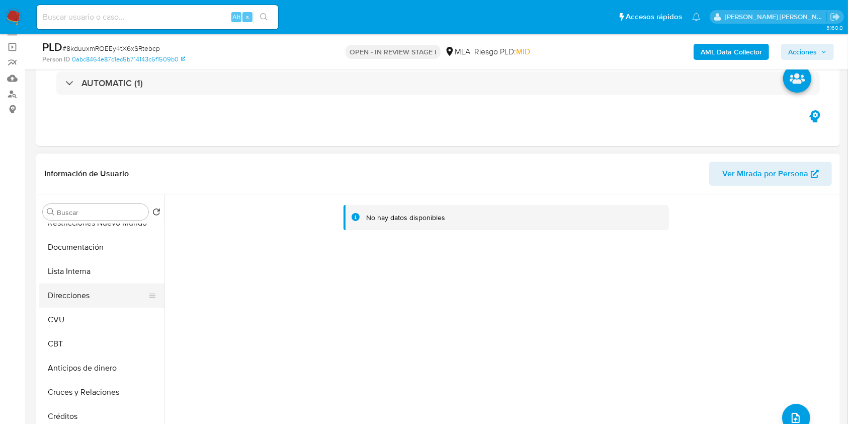
click at [72, 295] on button "Direcciones" at bounding box center [98, 295] width 118 height 24
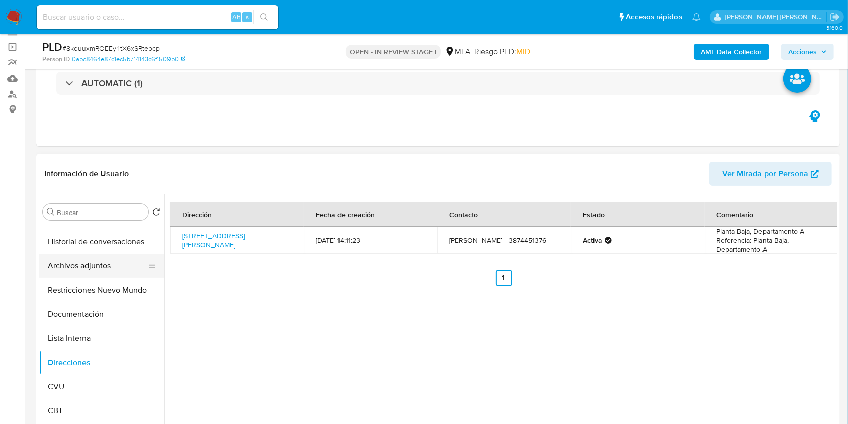
scroll to position [0, 0]
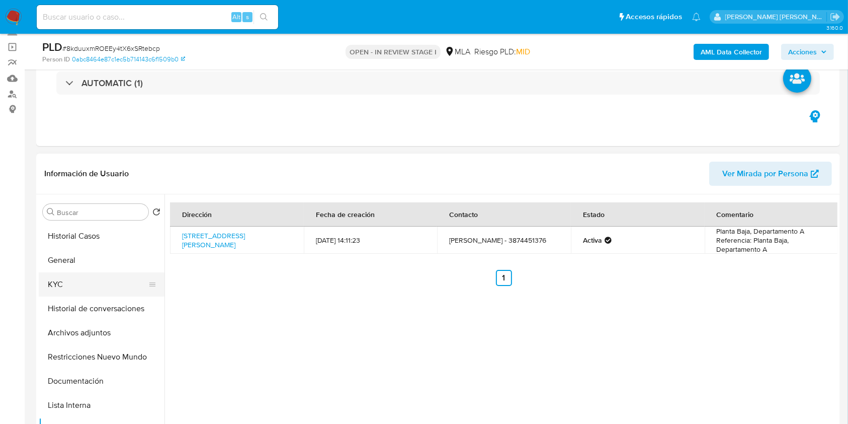
click at [76, 285] on button "KYC" at bounding box center [98, 284] width 118 height 24
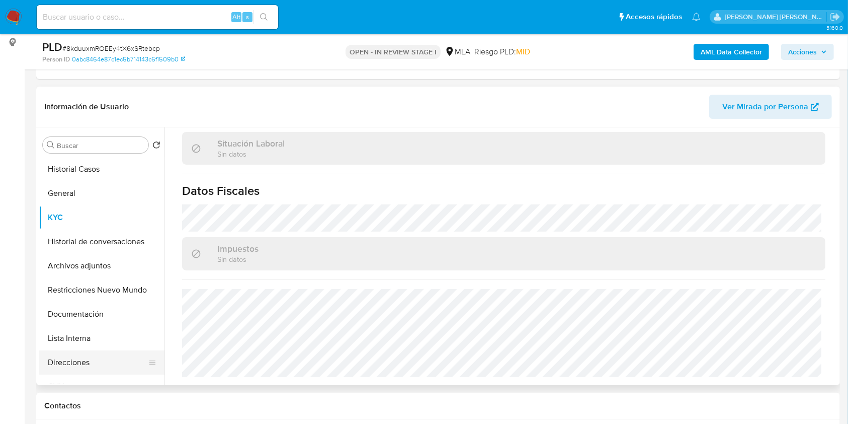
click at [76, 361] on button "Direcciones" at bounding box center [98, 362] width 118 height 24
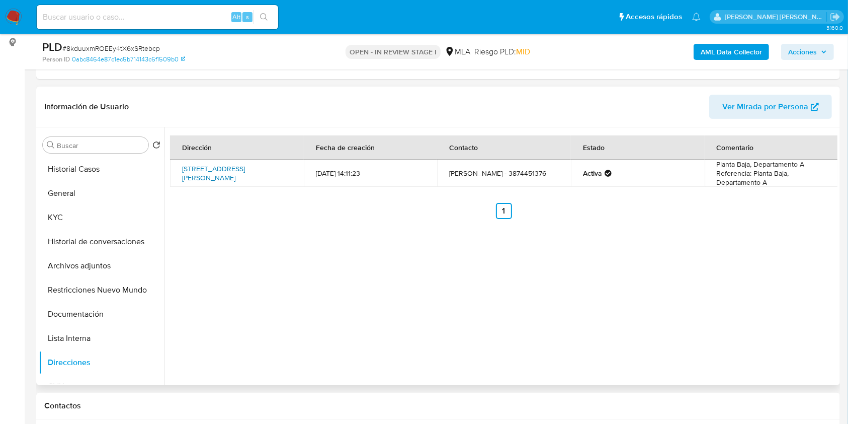
click at [219, 171] on link "Republica De Siria 841, Salta, Salta, 4400, Argentina 841" at bounding box center [213, 172] width 63 height 19
click at [89, 221] on button "KYC" at bounding box center [98, 217] width 118 height 24
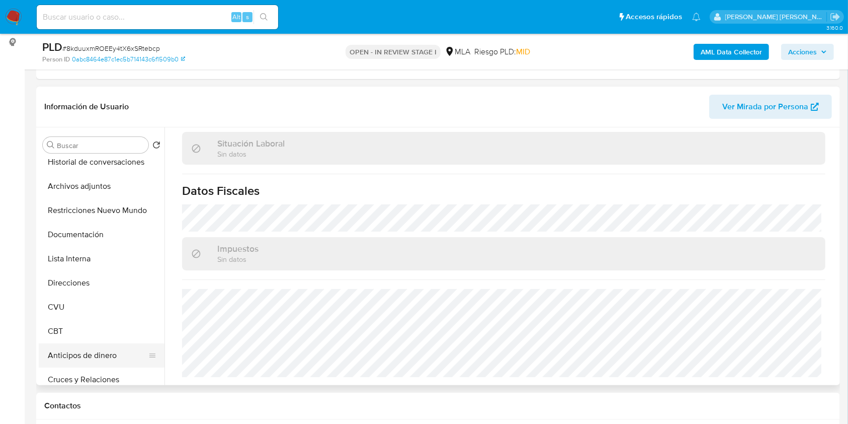
scroll to position [134, 0]
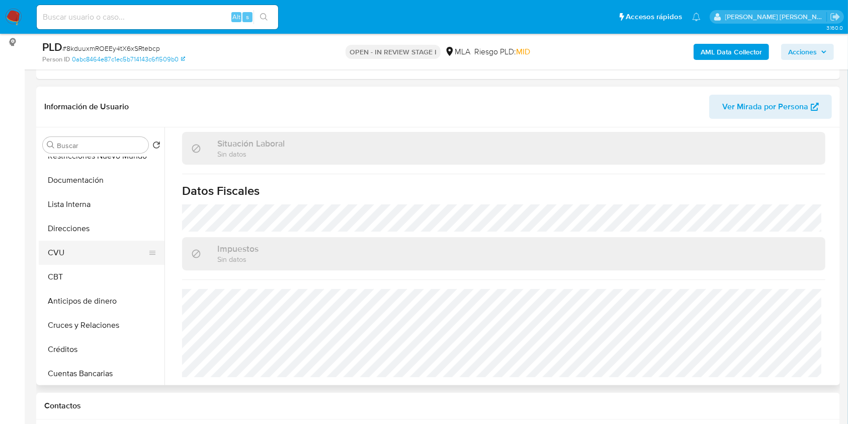
click at [85, 254] on button "CVU" at bounding box center [98, 252] width 118 height 24
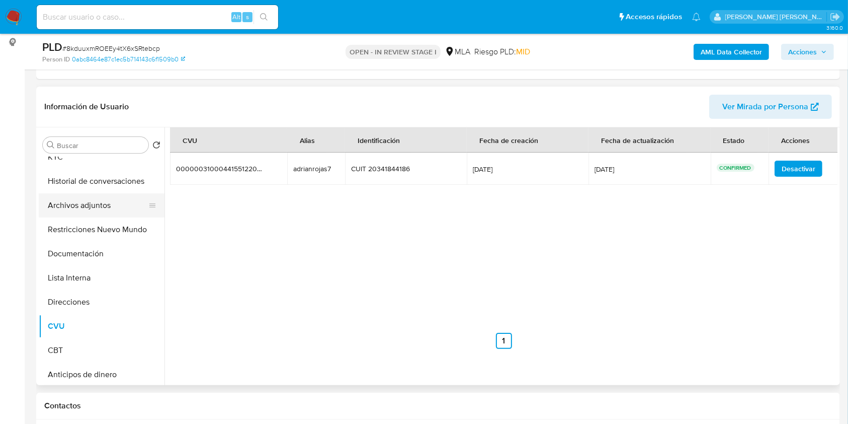
scroll to position [0, 0]
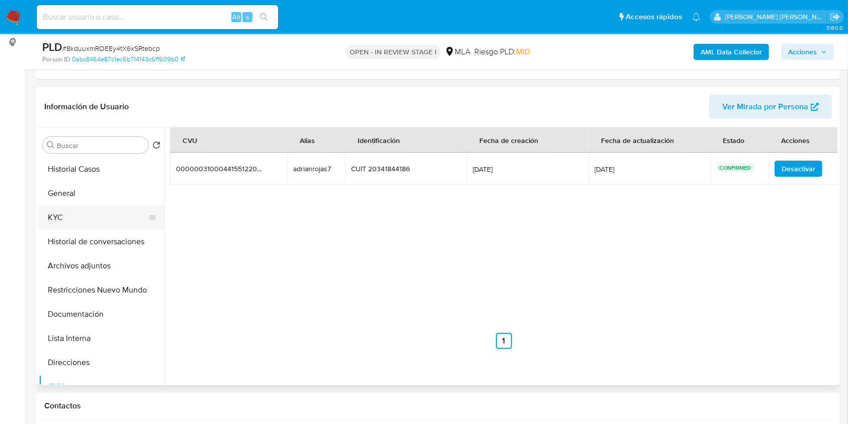
click at [88, 217] on button "KYC" at bounding box center [98, 217] width 118 height 24
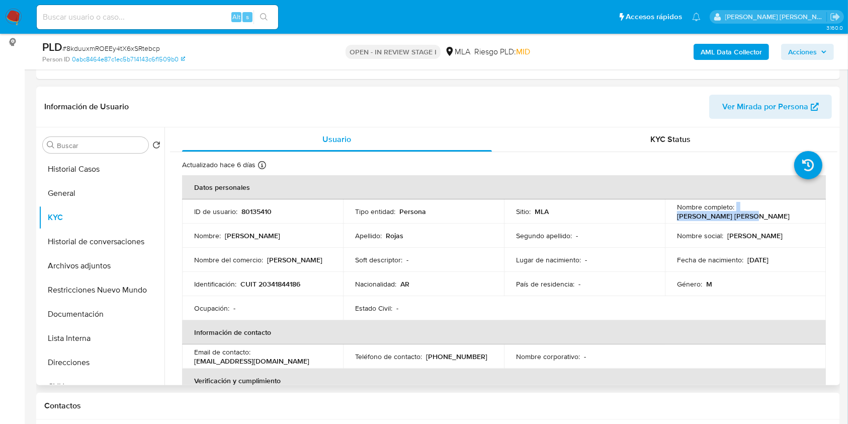
drag, startPoint x: 734, startPoint y: 210, endPoint x: 806, endPoint y: 210, distance: 71.9
click at [806, 210] on div "Nombre completo : Adrian Edgardo Rojas" at bounding box center [745, 211] width 137 height 18
click at [251, 359] on p "adrian23_06@hotmail.com" at bounding box center [251, 360] width 115 height 9
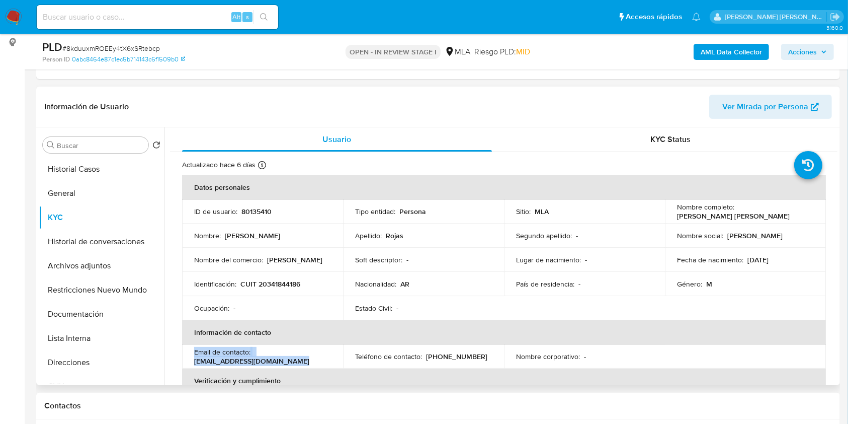
click at [253, 347] on div "Email de contacto : adrian23_06@hotmail.com" at bounding box center [262, 356] width 137 height 18
drag, startPoint x: 195, startPoint y: 360, endPoint x: 279, endPoint y: 357, distance: 84.5
click at [279, 357] on div "Email de contacto : adrian23_06@hotmail.com" at bounding box center [262, 356] width 137 height 18
copy p "adrian23_06@hotmail.com"
drag, startPoint x: 426, startPoint y: 355, endPoint x: 476, endPoint y: 355, distance: 50.3
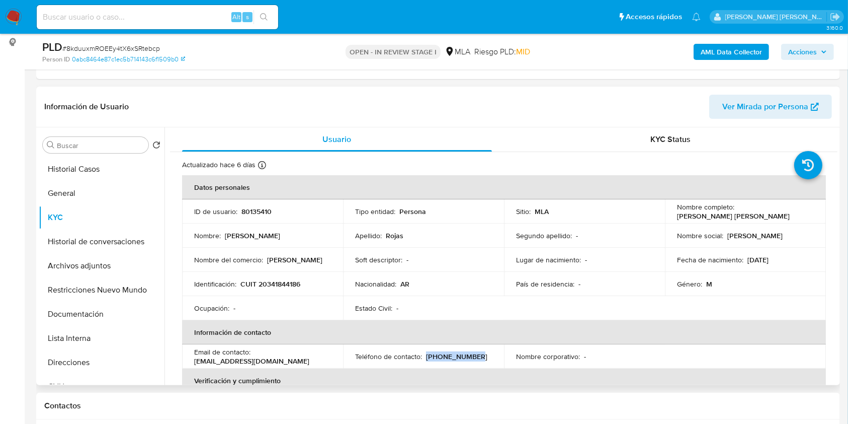
click at [476, 355] on div "Teléfono de contacto : (387) 4451376" at bounding box center [423, 356] width 137 height 9
copy p "(387) 4451376"
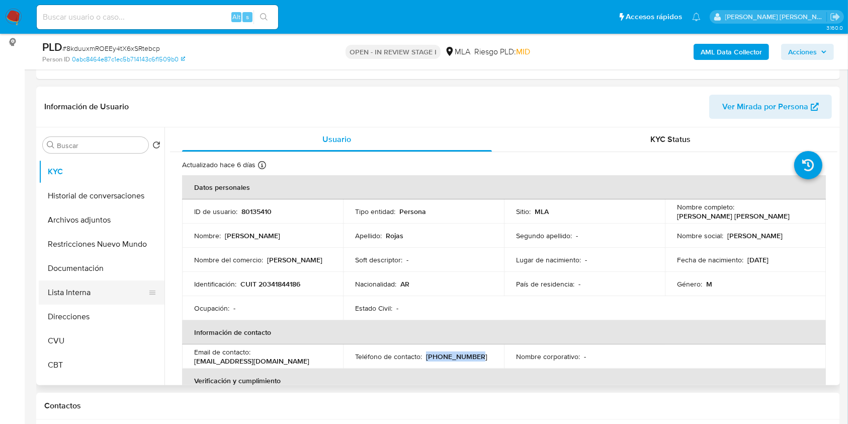
scroll to position [67, 0]
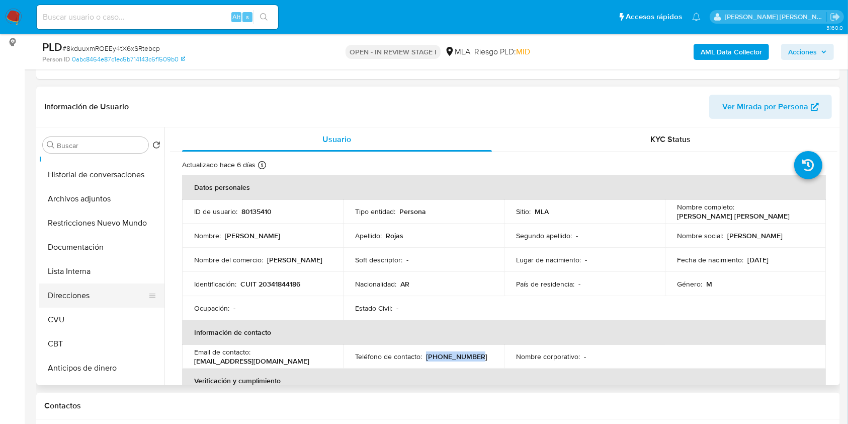
click at [89, 294] on button "Direcciones" at bounding box center [98, 295] width 118 height 24
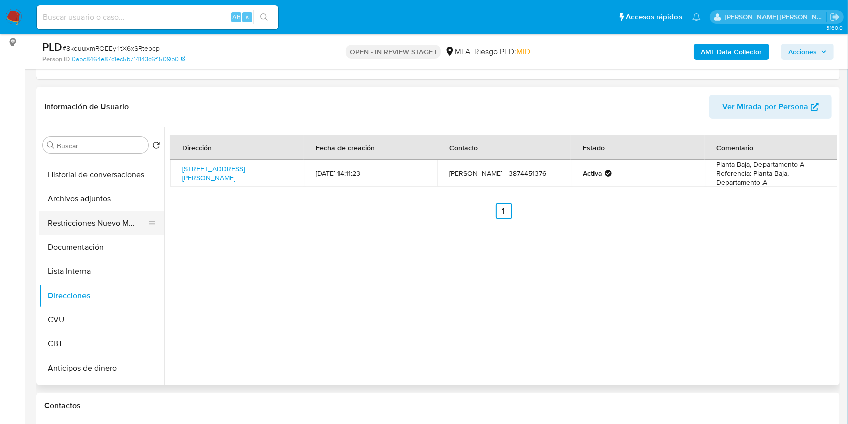
click at [82, 238] on button "Documentación" at bounding box center [102, 247] width 126 height 24
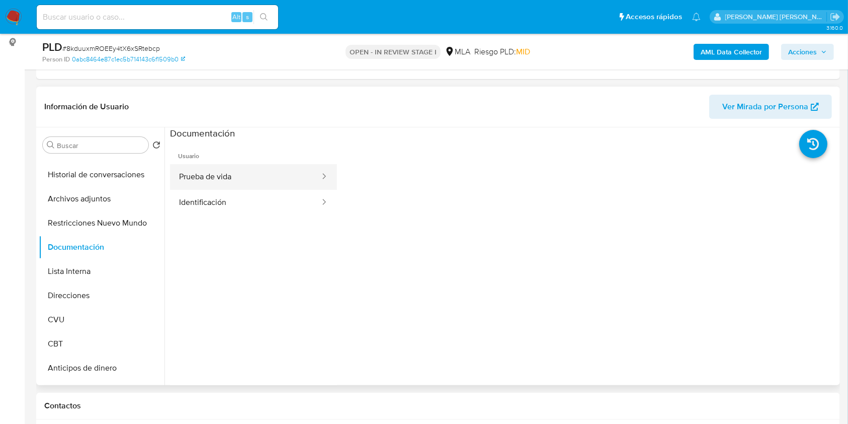
click at [262, 176] on button "Prueba de vida" at bounding box center [245, 177] width 151 height 26
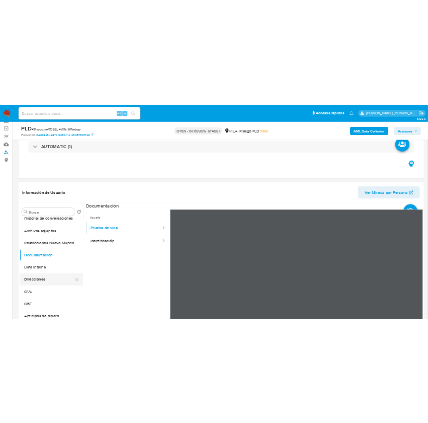
scroll to position [0, 0]
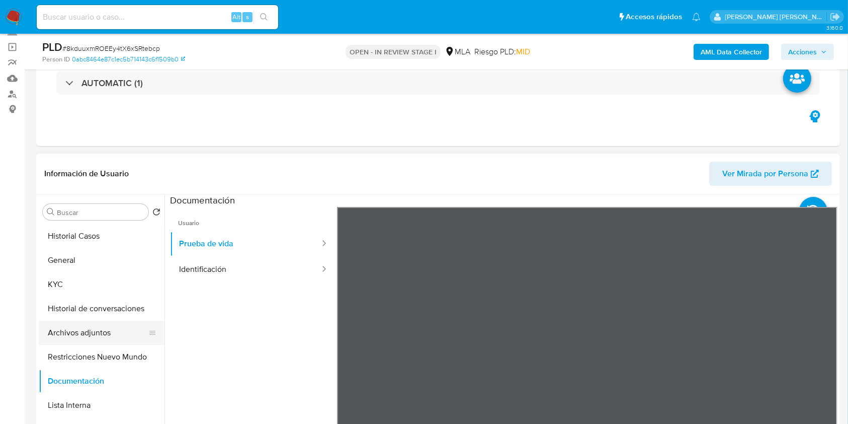
click at [91, 324] on button "Archivos adjuntos" at bounding box center [98, 332] width 118 height 24
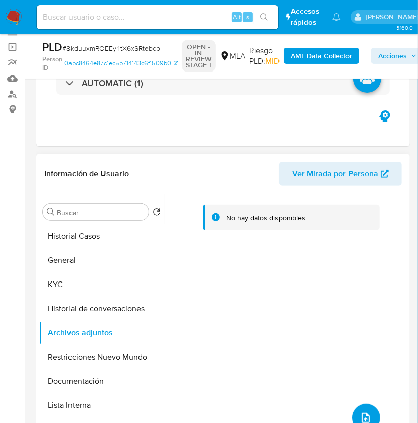
click at [366, 413] on icon "upload-file" at bounding box center [365, 417] width 12 height 12
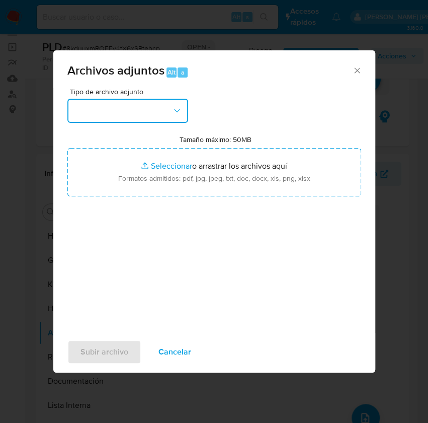
click at [174, 115] on icon "button" at bounding box center [177, 111] width 10 height 10
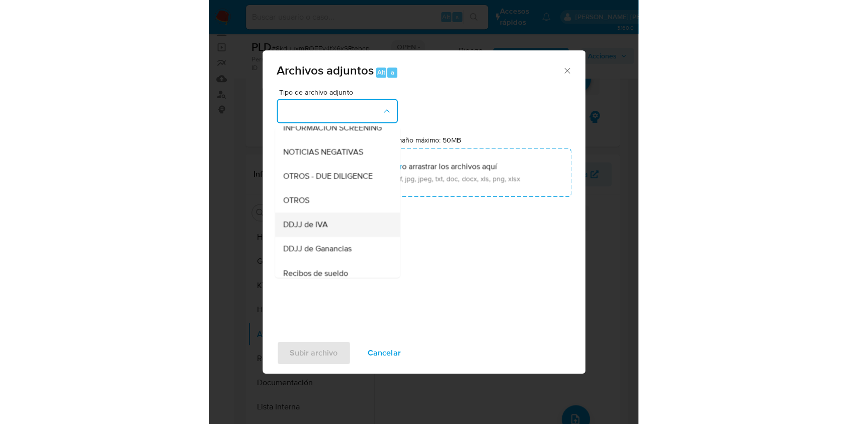
scroll to position [134, 0]
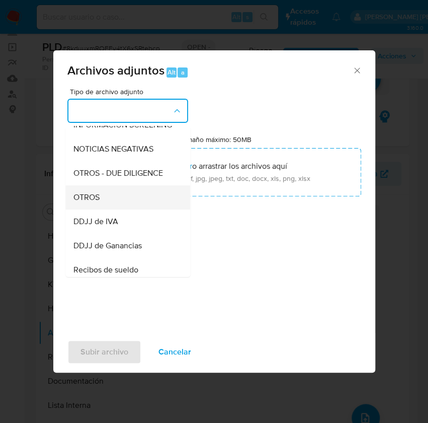
click at [114, 207] on div "OTROS" at bounding box center [124, 197] width 103 height 24
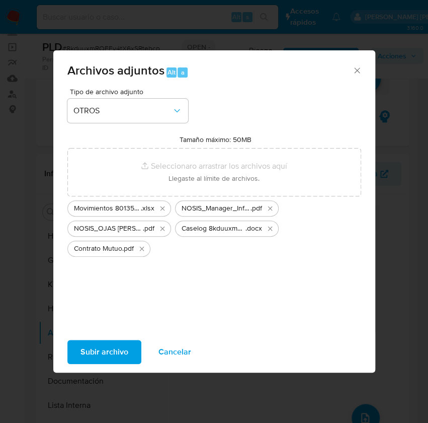
click at [126, 344] on span "Subir archivo" at bounding box center [104, 352] width 48 height 22
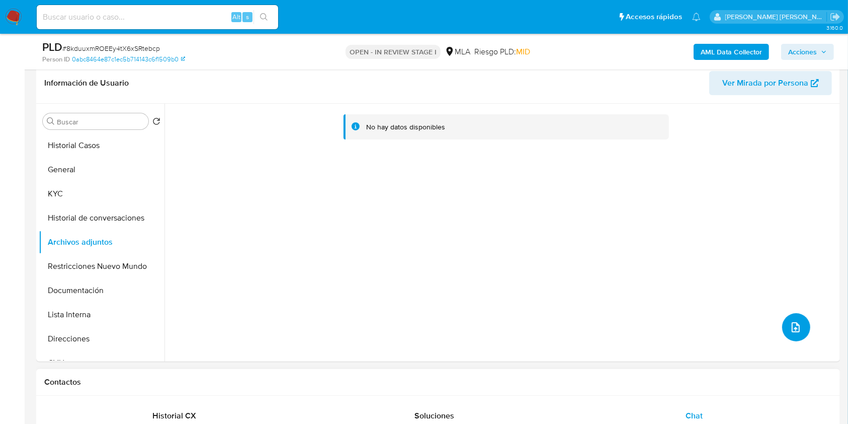
scroll to position [335, 0]
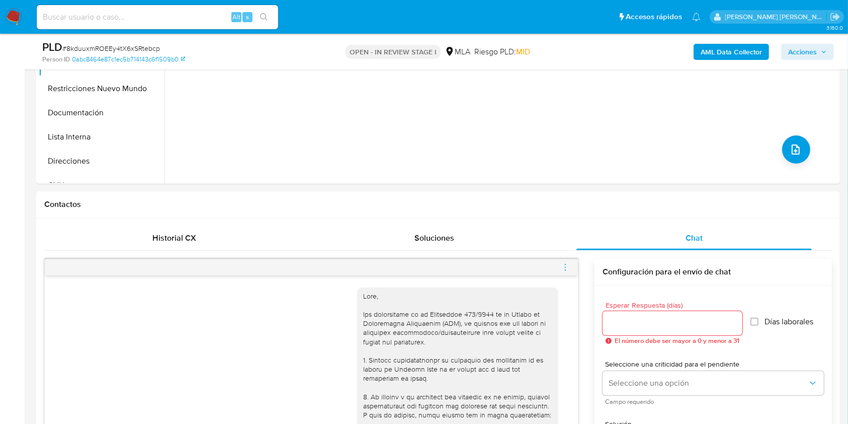
click at [564, 260] on span "menu-action" at bounding box center [565, 267] width 9 height 24
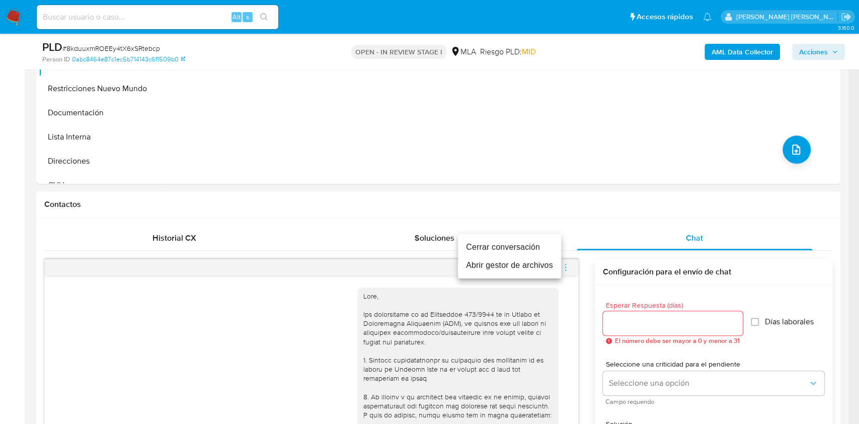
click at [503, 247] on li "Cerrar conversación" at bounding box center [509, 247] width 103 height 18
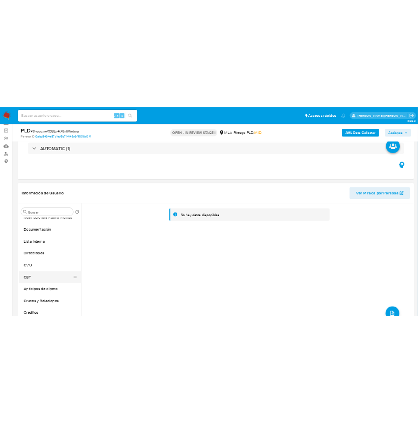
scroll to position [67, 0]
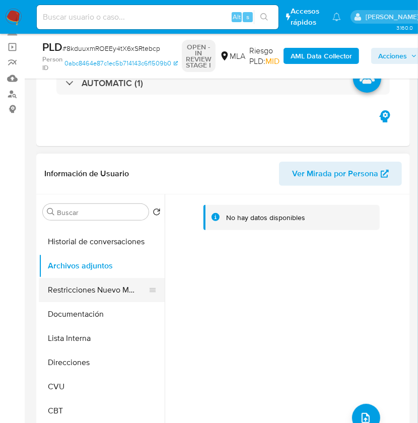
click at [88, 288] on button "Restricciones Nuevo Mundo" at bounding box center [98, 290] width 118 height 24
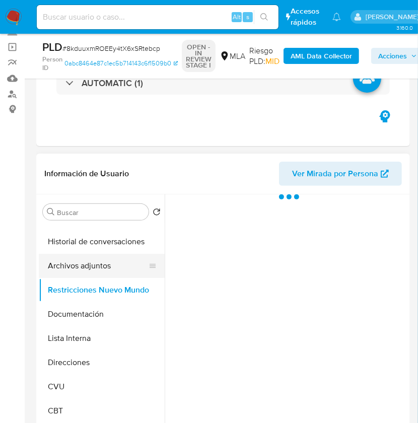
click at [91, 264] on button "Archivos adjuntos" at bounding box center [98, 266] width 118 height 24
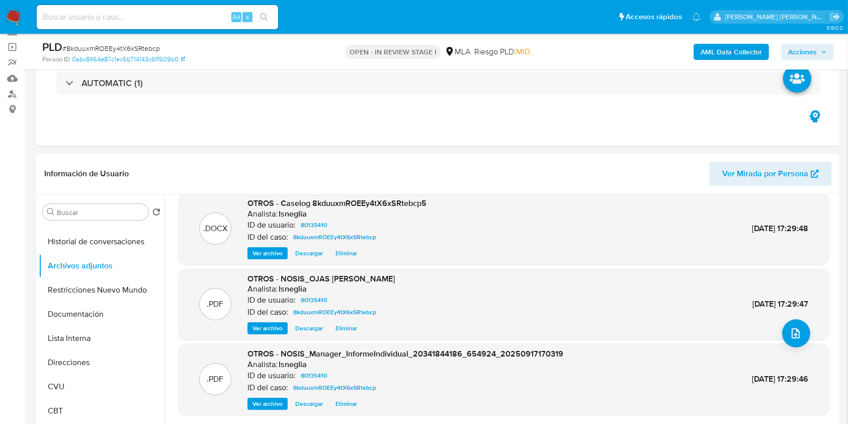
click at [714, 51] on b "AML Data Collector" at bounding box center [731, 52] width 61 height 16
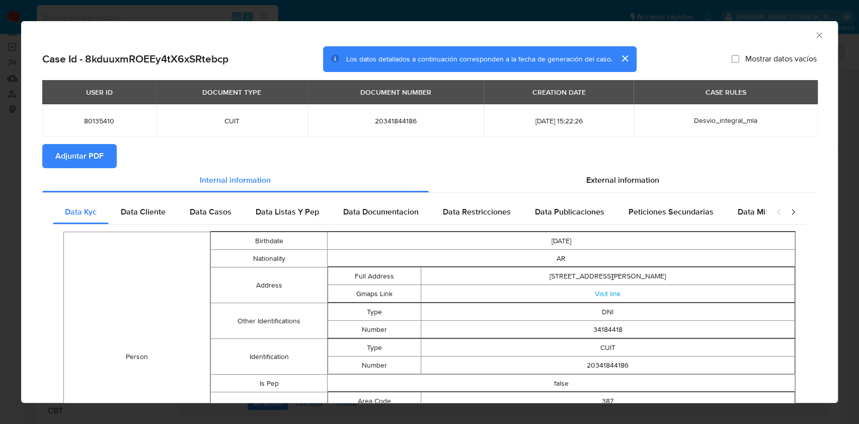
click at [93, 155] on span "Adjuntar PDF" at bounding box center [79, 156] width 48 height 22
click at [150, 216] on span "Data Cliente" at bounding box center [143, 214] width 45 height 12
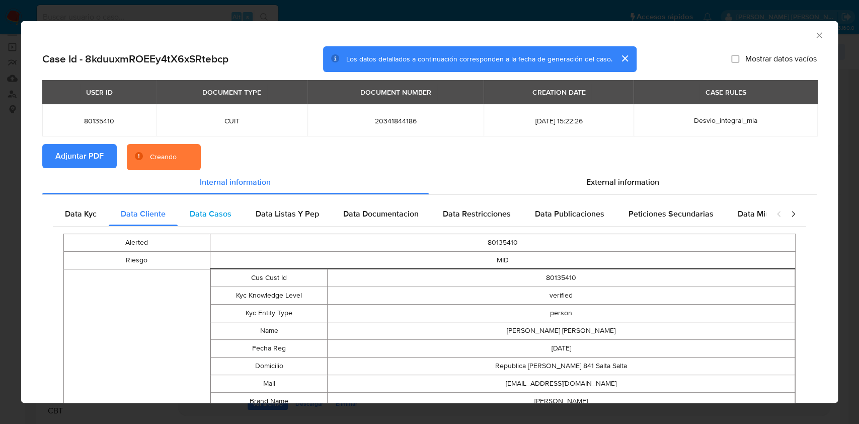
click at [200, 213] on span "Data Casos" at bounding box center [211, 214] width 42 height 12
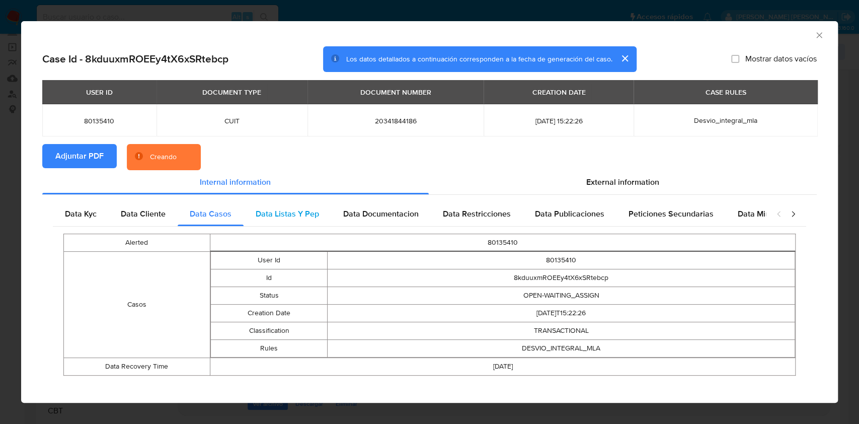
click at [276, 206] on div "Data Listas Y Pep" at bounding box center [287, 214] width 88 height 24
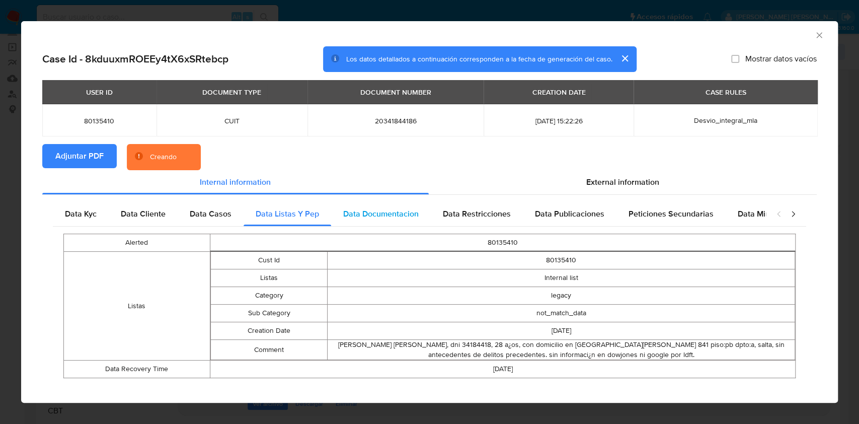
click at [366, 210] on span "Data Documentacion" at bounding box center [380, 214] width 75 height 12
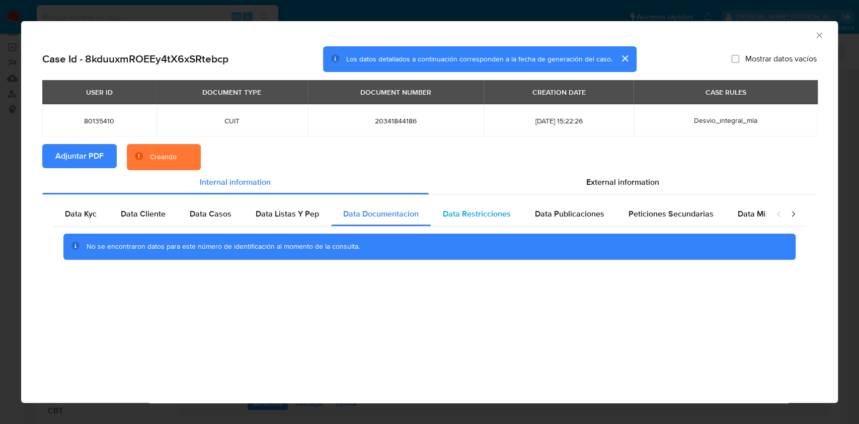
click at [458, 211] on span "Data Restricciones" at bounding box center [477, 214] width 68 height 12
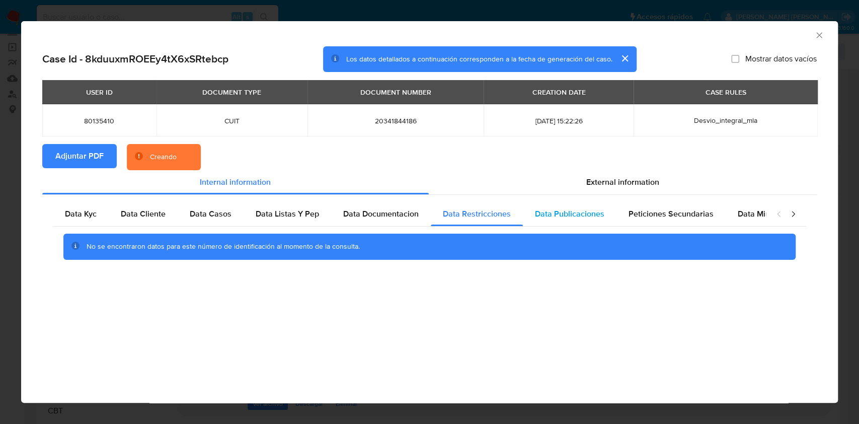
drag, startPoint x: 545, startPoint y: 211, endPoint x: 607, endPoint y: 209, distance: 61.4
click at [545, 212] on span "Data Publicaciones" at bounding box center [569, 214] width 69 height 12
click at [639, 206] on div "Peticiones Secundarias" at bounding box center [670, 214] width 109 height 24
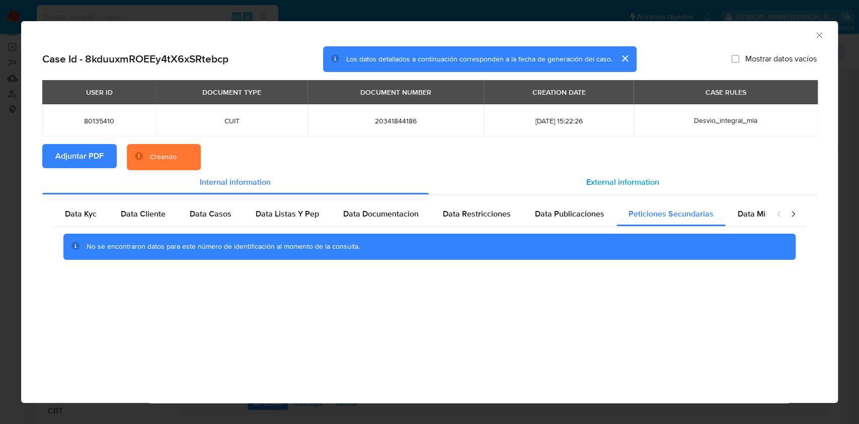
click at [640, 173] on div "External information" at bounding box center [623, 182] width 388 height 24
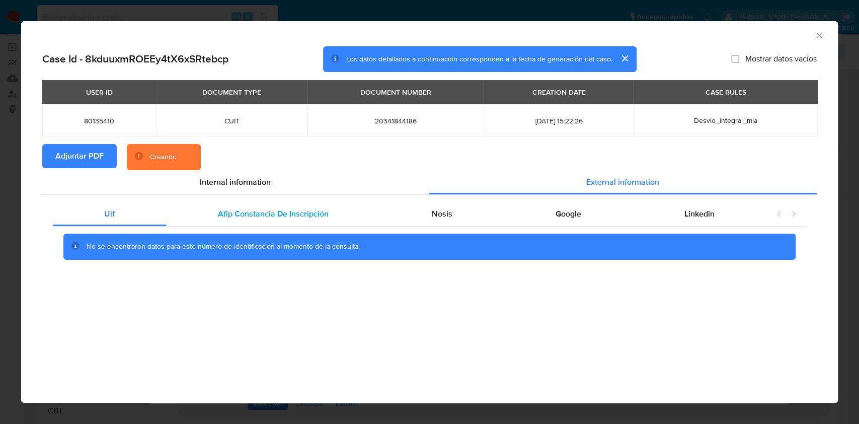
drag, startPoint x: 268, startPoint y: 215, endPoint x: 352, endPoint y: 223, distance: 83.8
click at [268, 215] on span "Afip Constancia De Inscripción" at bounding box center [273, 214] width 111 height 12
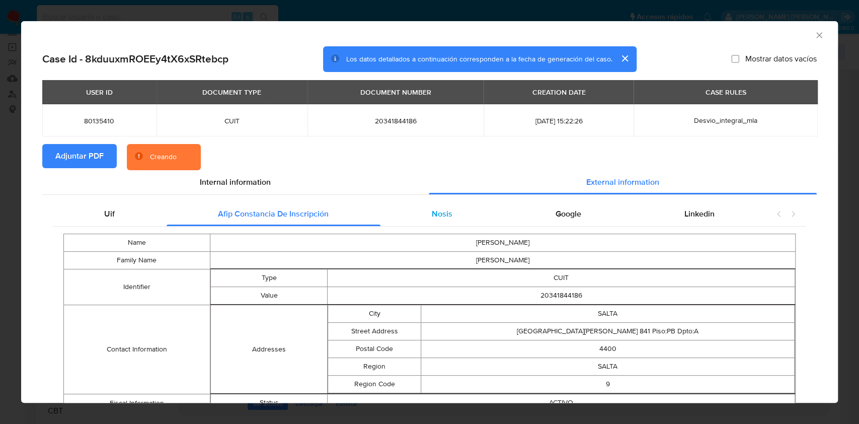
click at [445, 214] on span "Nosis" at bounding box center [442, 214] width 21 height 12
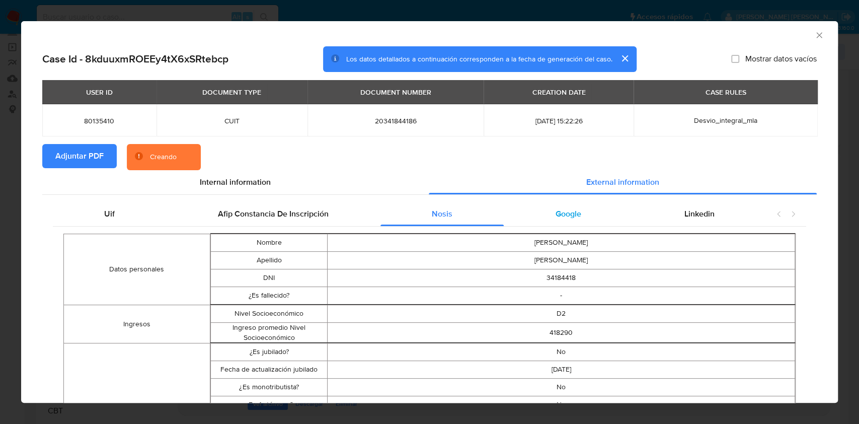
click at [563, 211] on span "Google" at bounding box center [568, 214] width 26 height 12
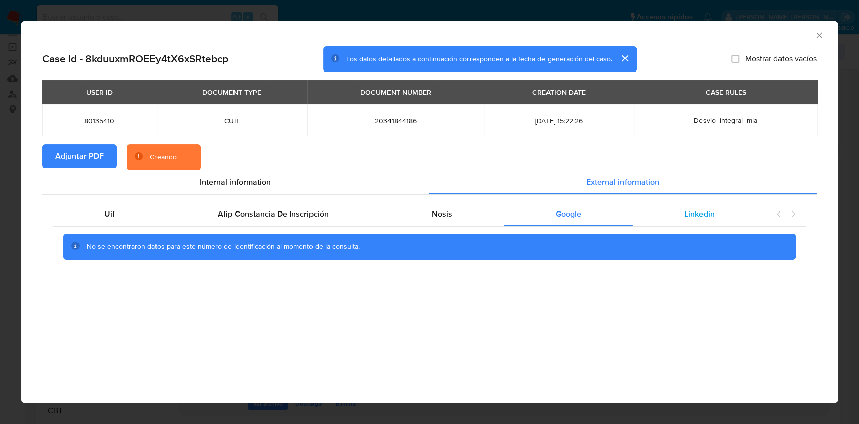
click at [690, 202] on div "Linkedin" at bounding box center [698, 214] width 133 height 24
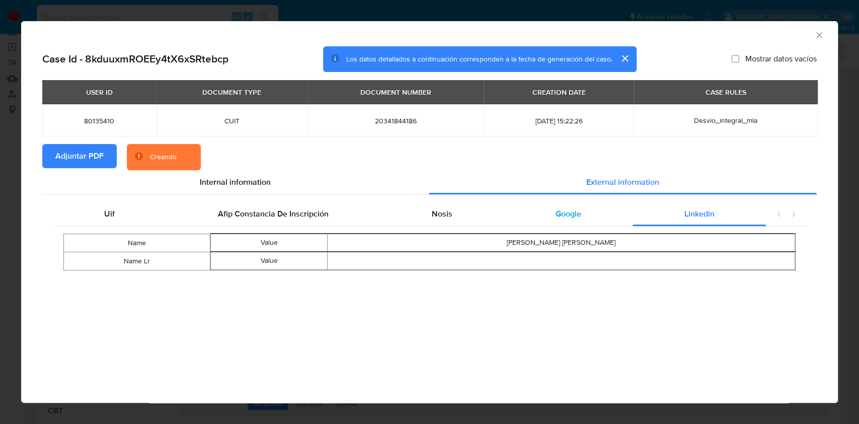
click at [572, 203] on div "Google" at bounding box center [568, 214] width 129 height 24
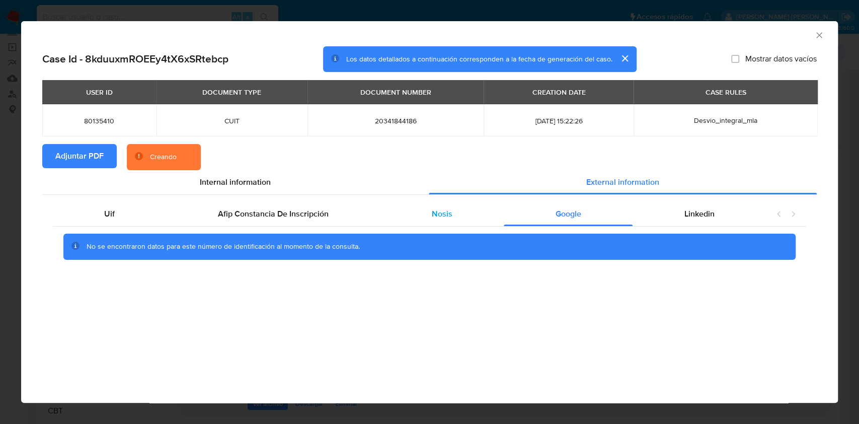
click at [456, 210] on div "Nosis" at bounding box center [442, 214] width 124 height 24
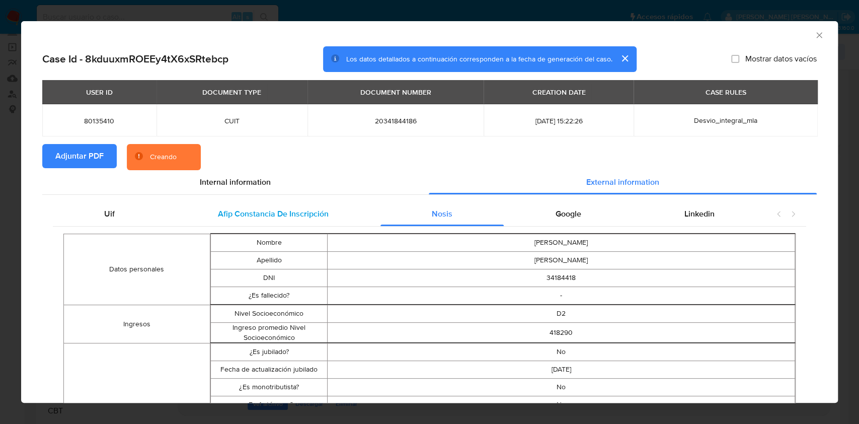
click at [308, 210] on span "Afip Constancia De Inscripción" at bounding box center [273, 214] width 111 height 12
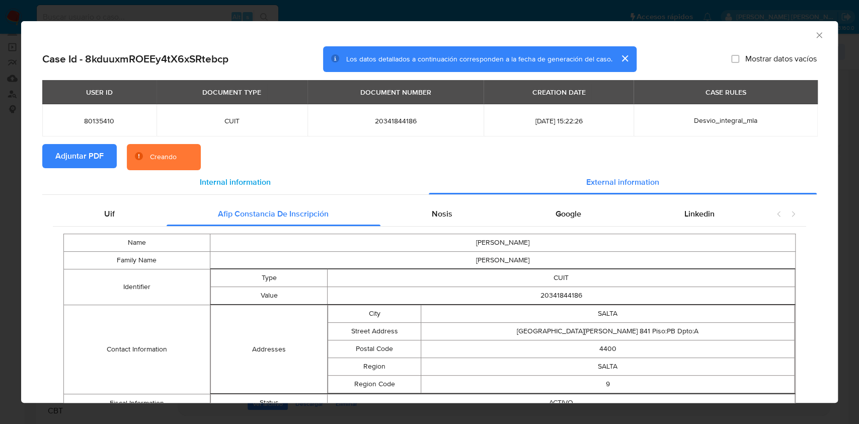
click at [197, 179] on div "Internal information" at bounding box center [235, 182] width 386 height 24
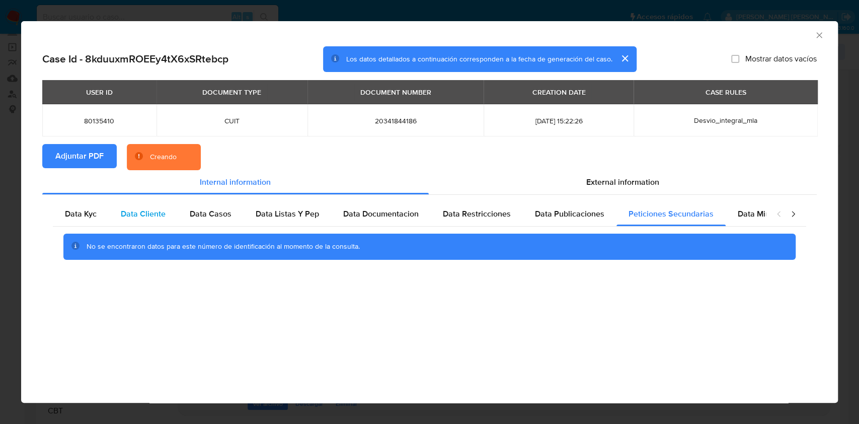
click at [133, 213] on span "Data Cliente" at bounding box center [143, 214] width 45 height 12
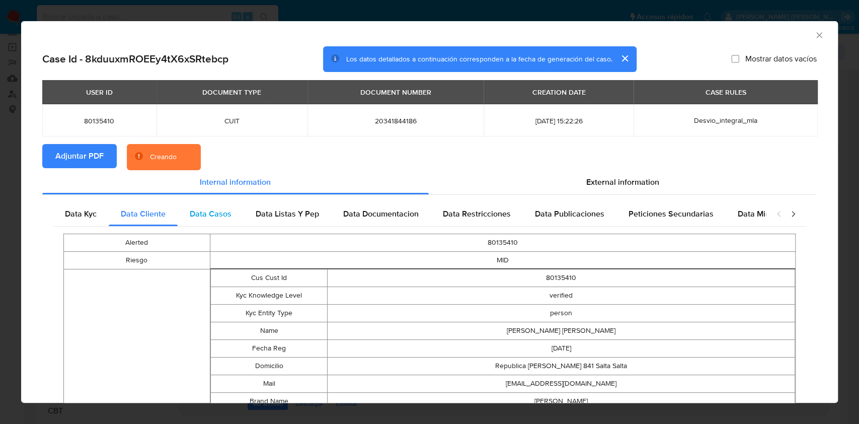
click at [217, 218] on span "Data Casos" at bounding box center [211, 214] width 42 height 12
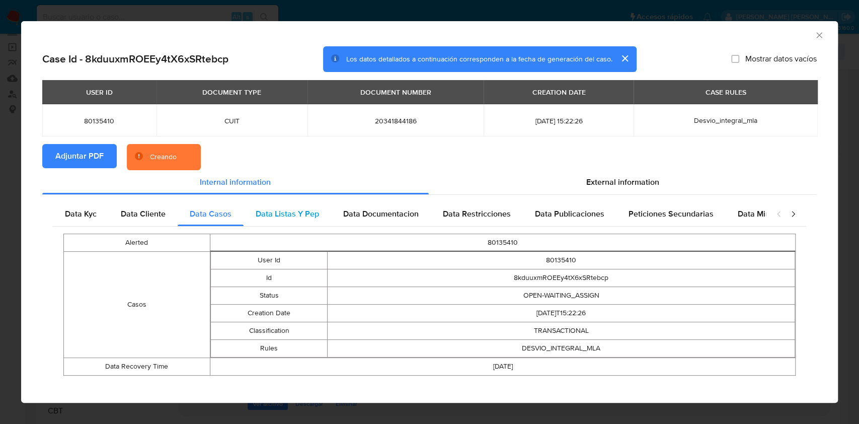
click at [266, 212] on span "Data Listas Y Pep" at bounding box center [287, 214] width 63 height 12
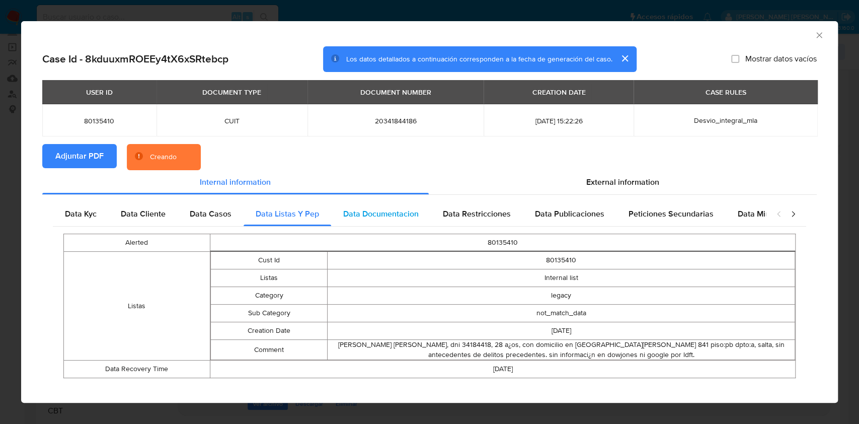
click at [387, 215] on span "Data Documentacion" at bounding box center [380, 214] width 75 height 12
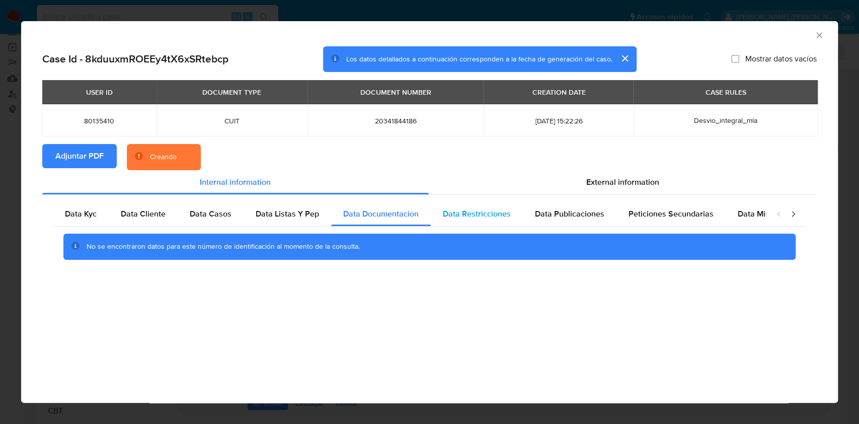
click at [474, 215] on span "Data Restricciones" at bounding box center [477, 214] width 68 height 12
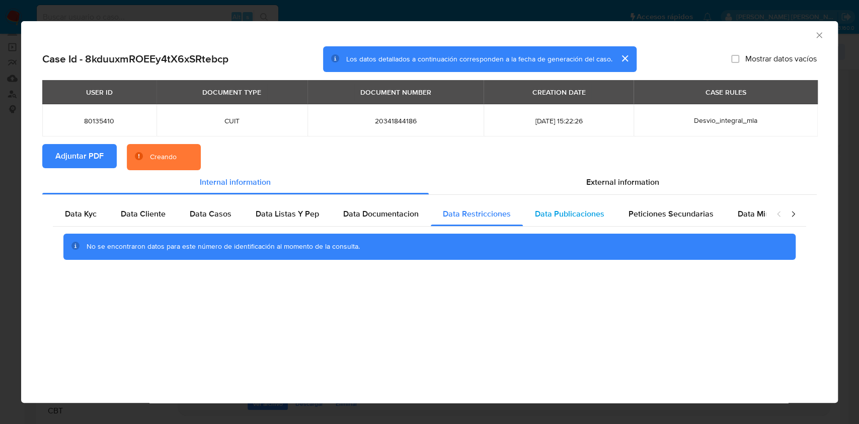
click at [569, 215] on span "Data Publicaciones" at bounding box center [569, 214] width 69 height 12
click at [648, 216] on span "Peticiones Secundarias" at bounding box center [670, 214] width 85 height 12
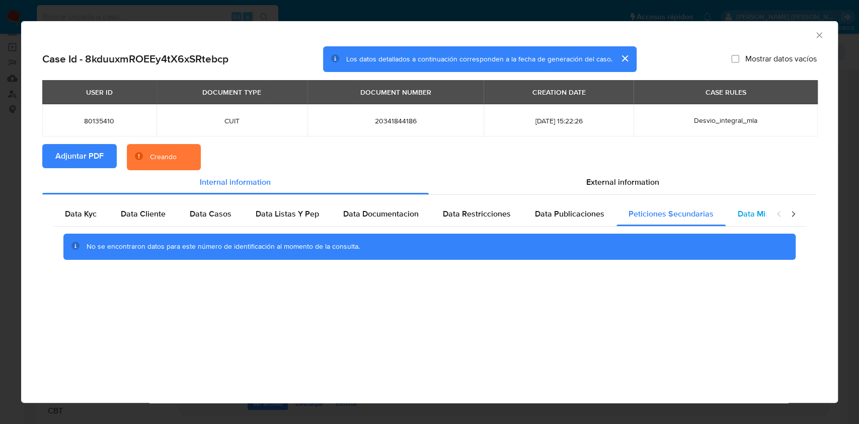
click at [728, 215] on div "Data Minoridad" at bounding box center [764, 214] width 79 height 24
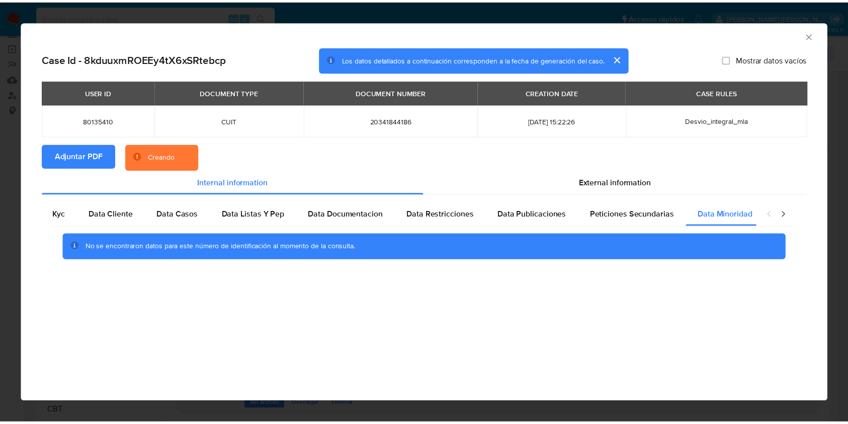
scroll to position [0, 34]
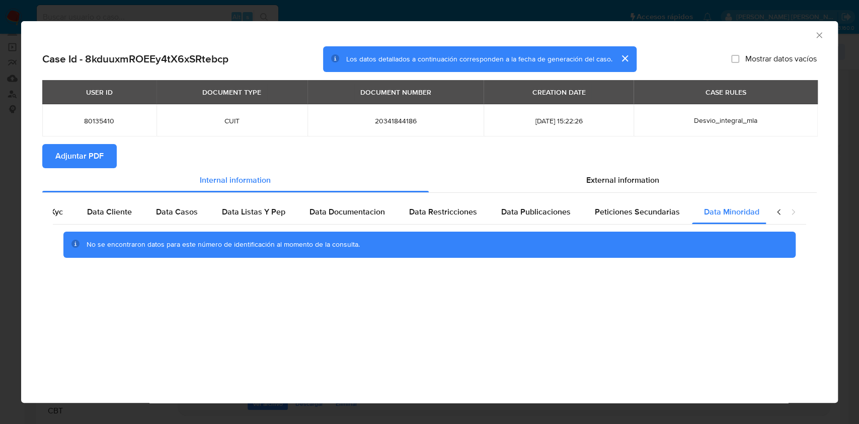
click at [817, 39] on icon "Cerrar ventana" at bounding box center [819, 35] width 10 height 10
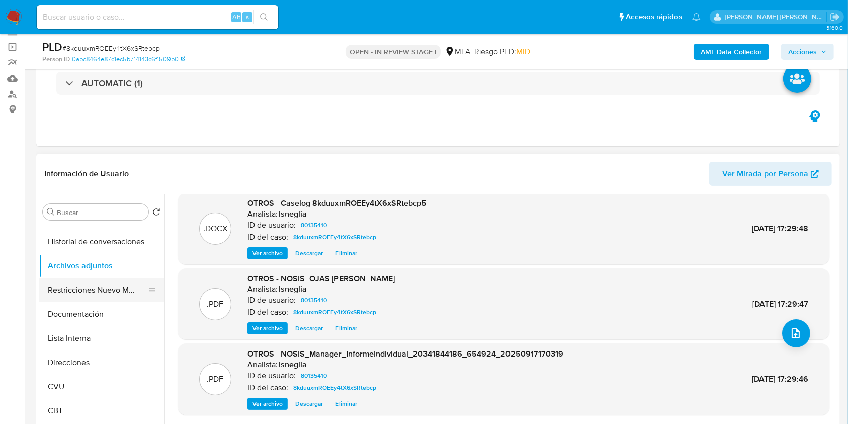
click at [91, 294] on button "Restricciones Nuevo Mundo" at bounding box center [98, 290] width 118 height 24
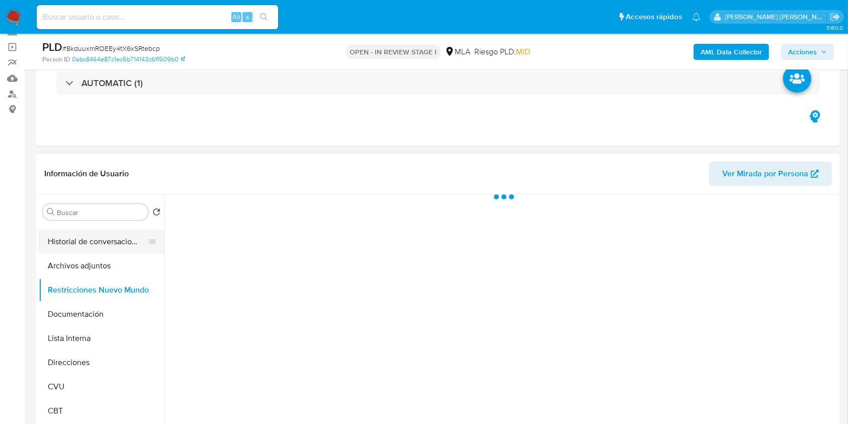
scroll to position [0, 0]
click at [93, 245] on button "Historial de conversaciones" at bounding box center [98, 241] width 118 height 24
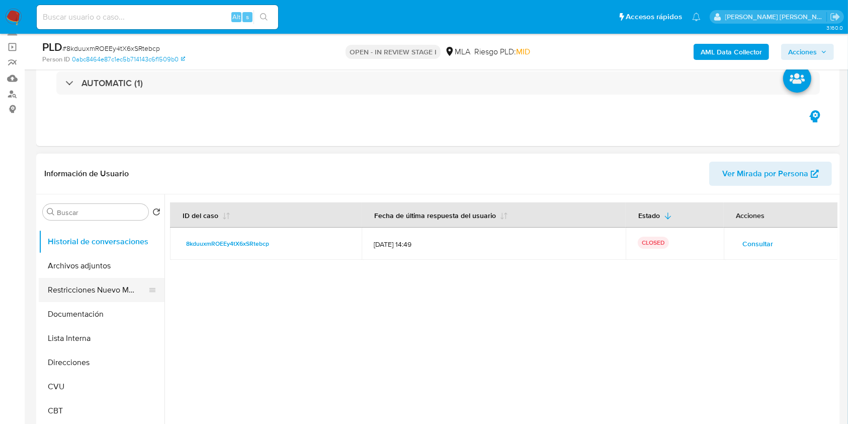
click at [67, 288] on button "Restricciones Nuevo Mundo" at bounding box center [98, 290] width 118 height 24
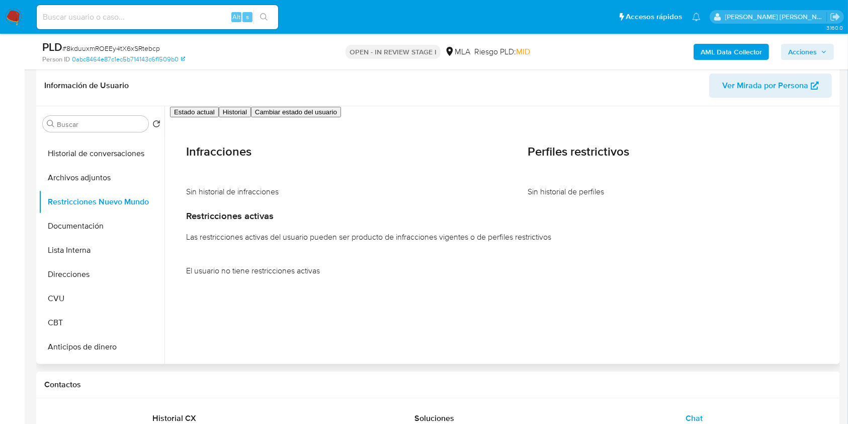
scroll to position [134, 0]
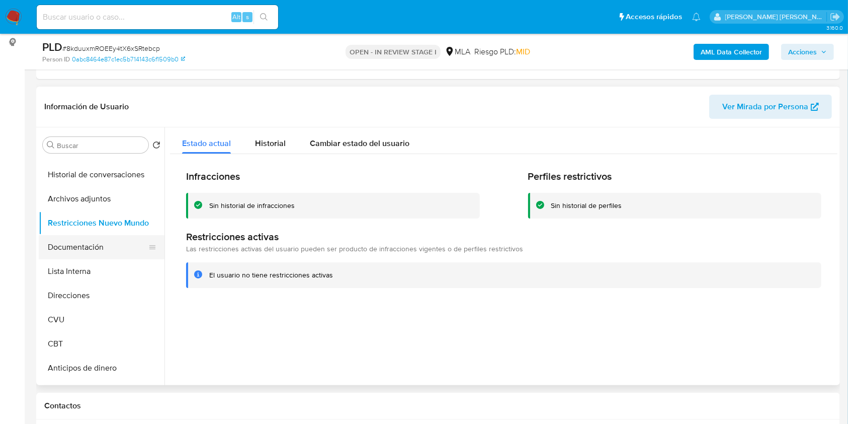
click at [120, 248] on button "Documentación" at bounding box center [98, 247] width 118 height 24
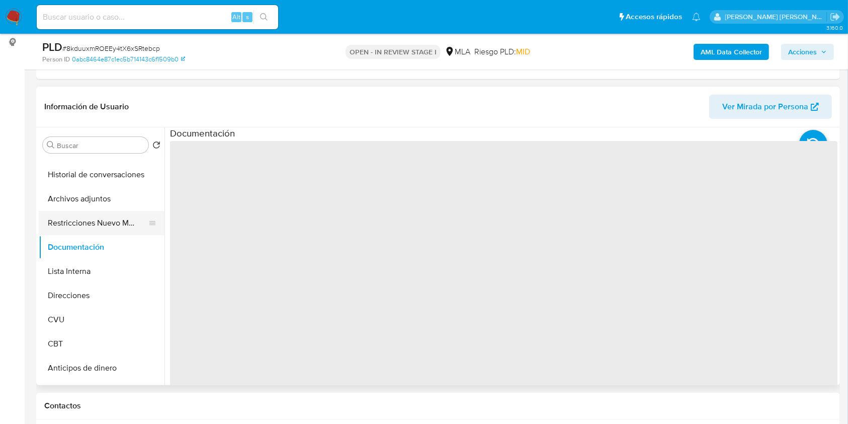
click at [116, 228] on button "Restricciones Nuevo Mundo" at bounding box center [98, 223] width 118 height 24
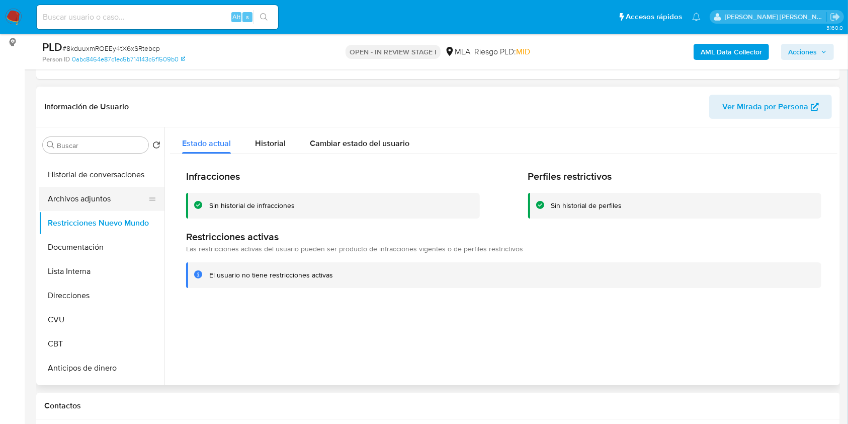
click at [112, 201] on button "Archivos adjuntos" at bounding box center [98, 199] width 118 height 24
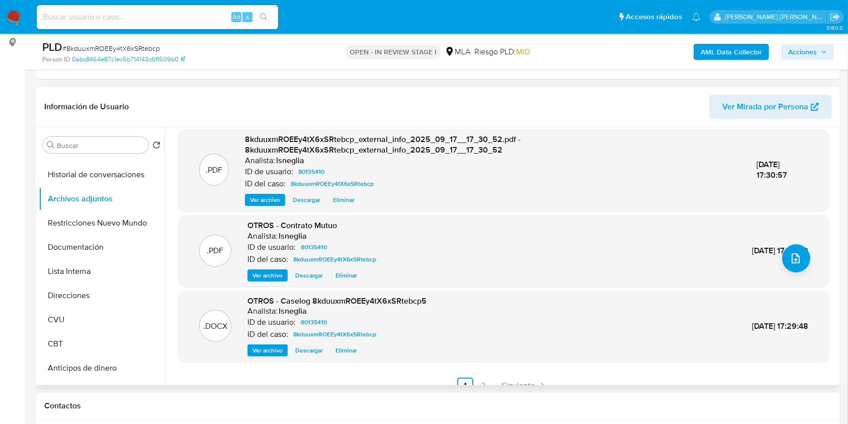
scroll to position [106, 0]
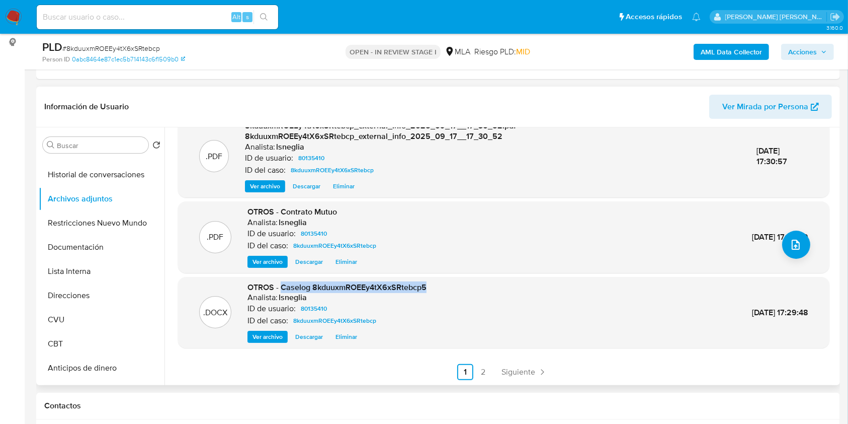
drag, startPoint x: 282, startPoint y: 288, endPoint x: 428, endPoint y: 288, distance: 146.4
click at [428, 288] on div ".DOCX OTROS - Caselog 8kduuxmROEEy4tX6xSRtebcp5 Analista: lsneglia ID de usuari…" at bounding box center [503, 312] width 641 height 61
copy span "Caselog 8kduuxmROEEy4tX6xSRtebcp5"
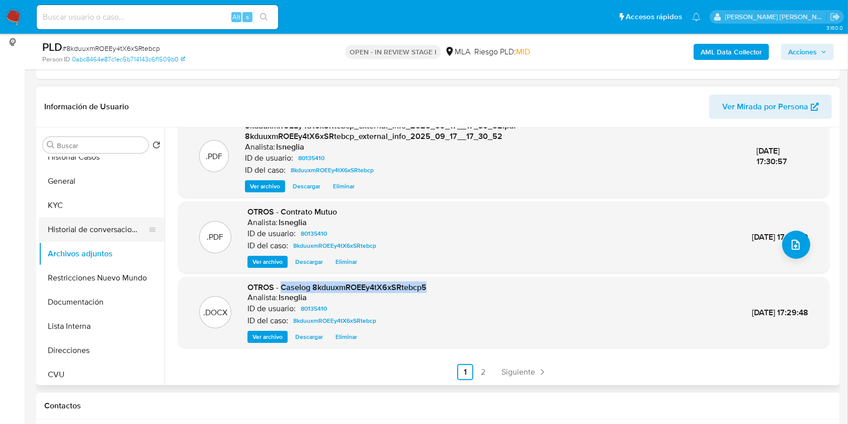
scroll to position [0, 0]
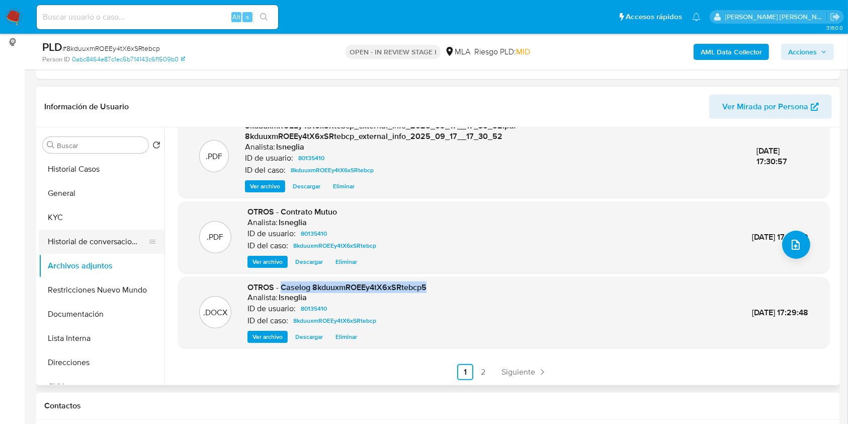
click at [89, 242] on button "Historial de conversaciones" at bounding box center [98, 241] width 118 height 24
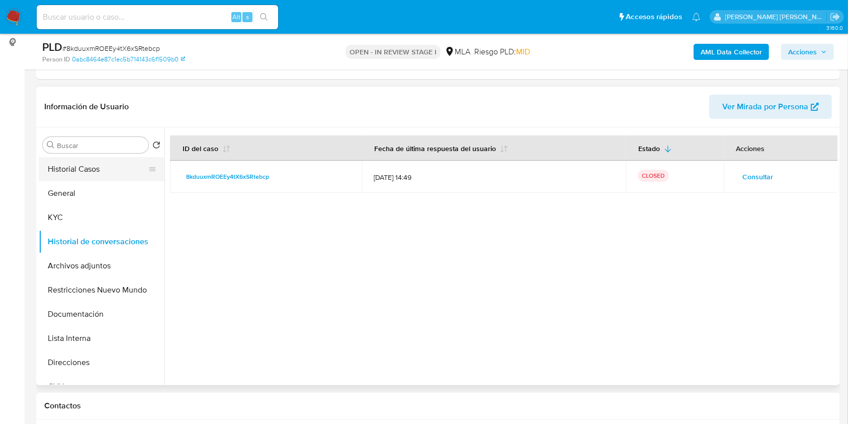
click at [76, 174] on button "Historial Casos" at bounding box center [98, 169] width 118 height 24
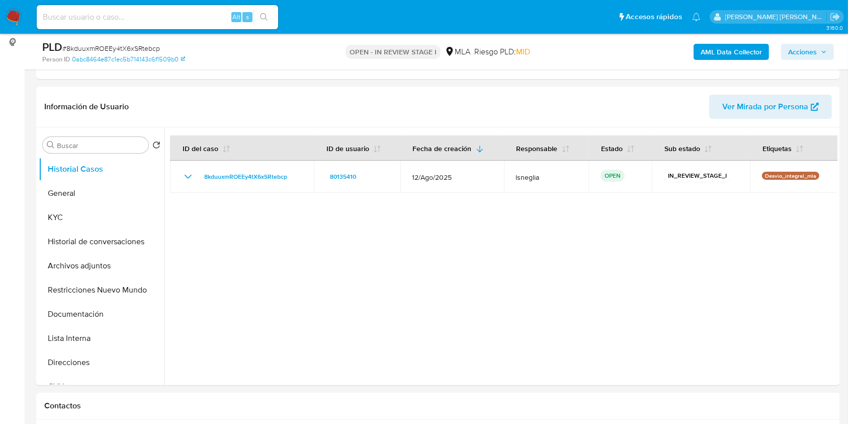
click at [818, 53] on span "Acciones" at bounding box center [807, 52] width 39 height 14
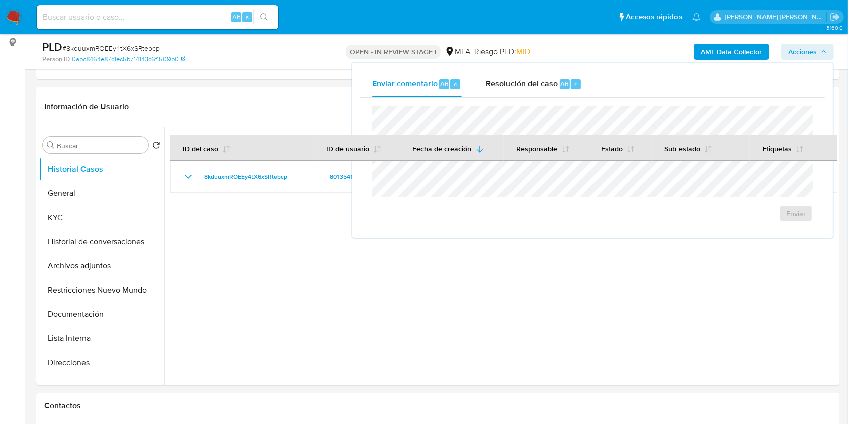
click at [569, 63] on div "Enviar comentario Alt c Resolución del caso Alt r Enviar" at bounding box center [592, 150] width 481 height 175
click at [552, 82] on span "Resolución del caso" at bounding box center [522, 83] width 72 height 12
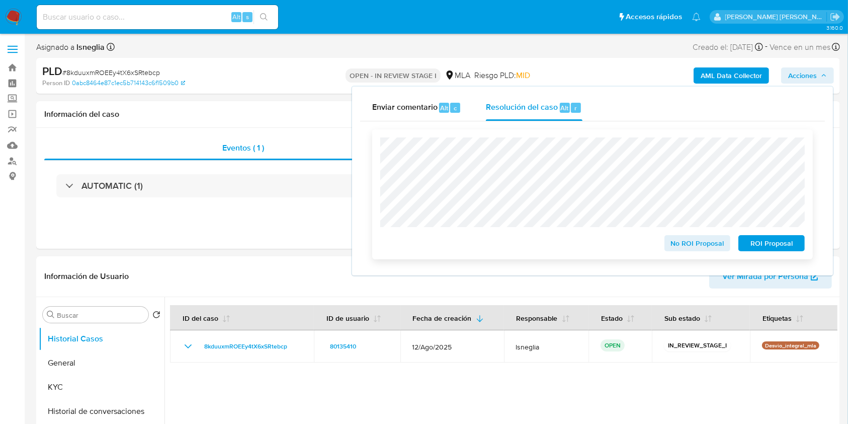
click at [710, 242] on span "No ROI Proposal" at bounding box center [698, 243] width 52 height 14
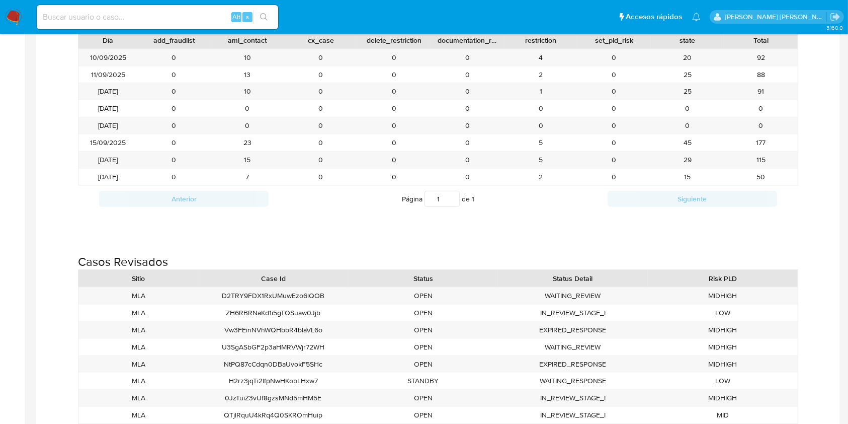
scroll to position [1140, 0]
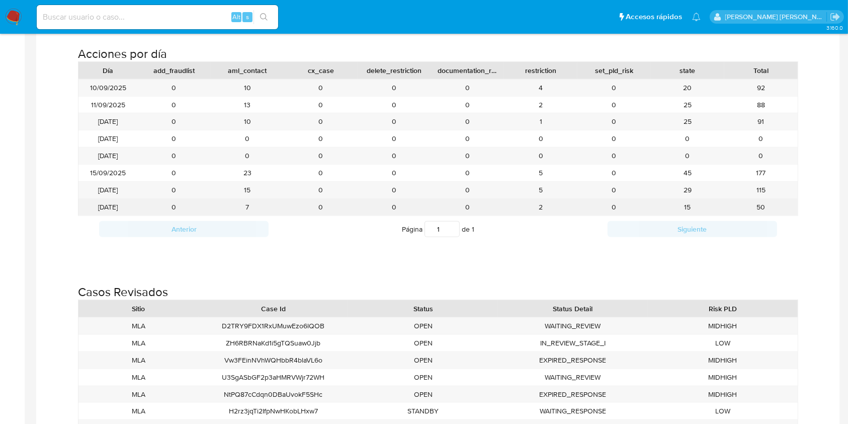
click at [538, 205] on div "2" at bounding box center [540, 207] width 73 height 17
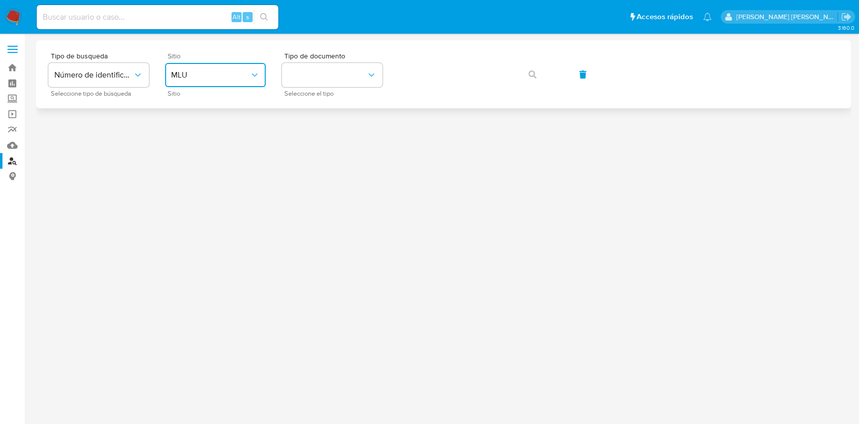
click at [220, 68] on button "MLU" at bounding box center [215, 75] width 101 height 24
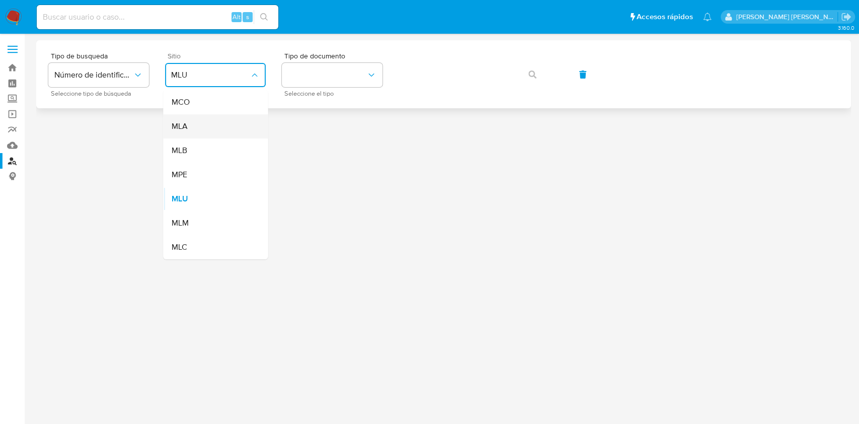
click at [210, 132] on div "MLA" at bounding box center [212, 126] width 82 height 24
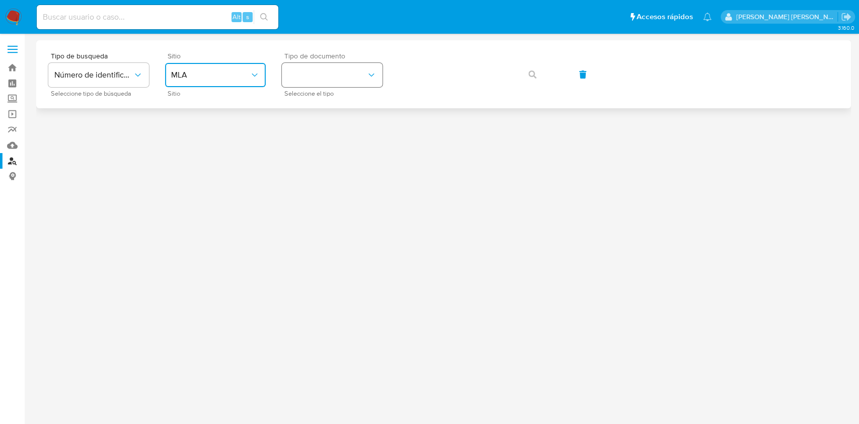
click at [339, 82] on button "identificationType" at bounding box center [332, 75] width 101 height 24
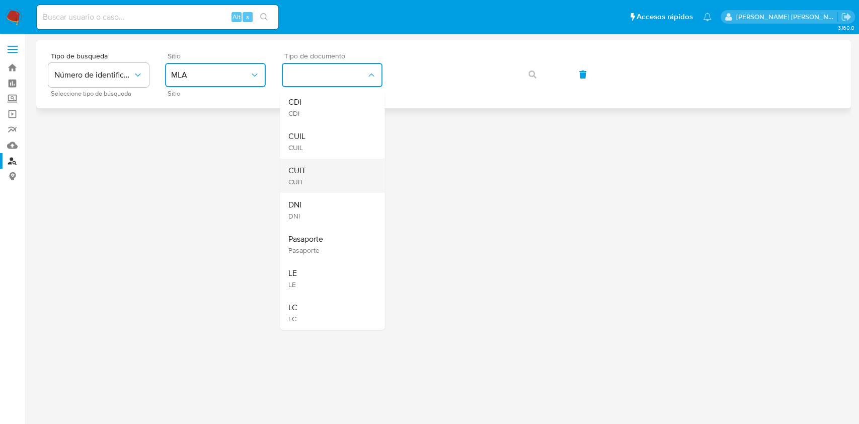
click at [316, 180] on div "CUIT CUIT" at bounding box center [329, 175] width 82 height 34
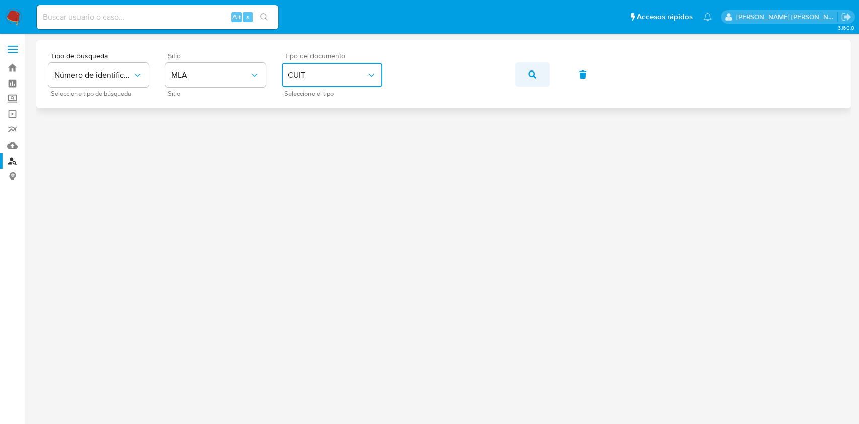
click at [519, 78] on button "button" at bounding box center [532, 74] width 34 height 24
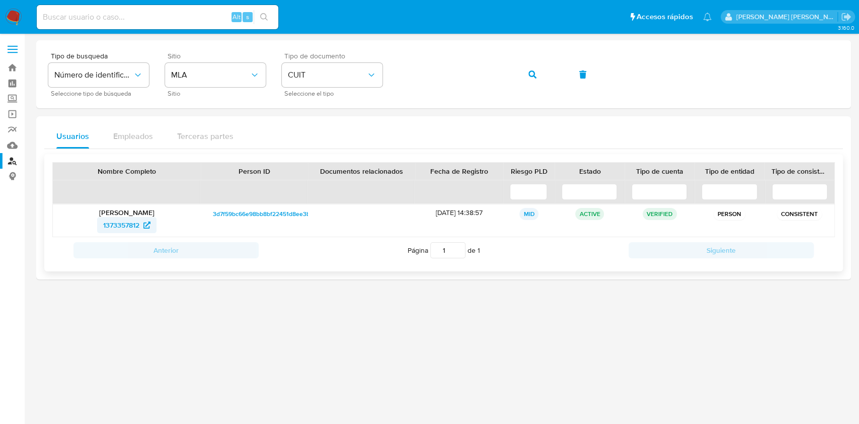
click at [133, 222] on span "1373357812" at bounding box center [121, 225] width 36 height 16
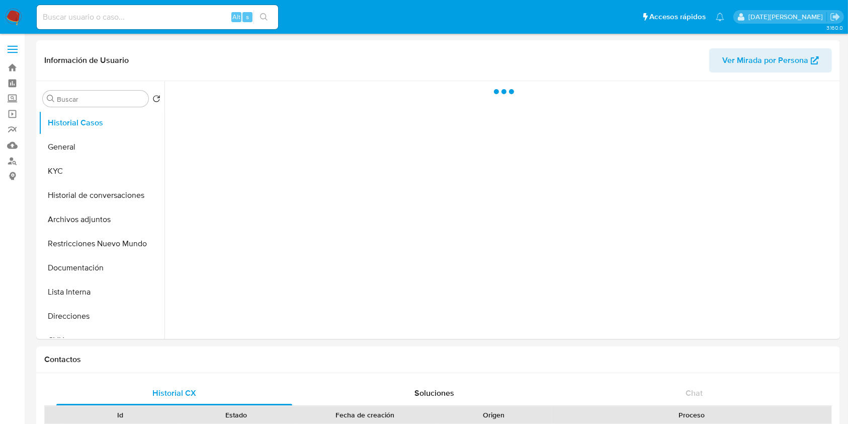
select select "10"
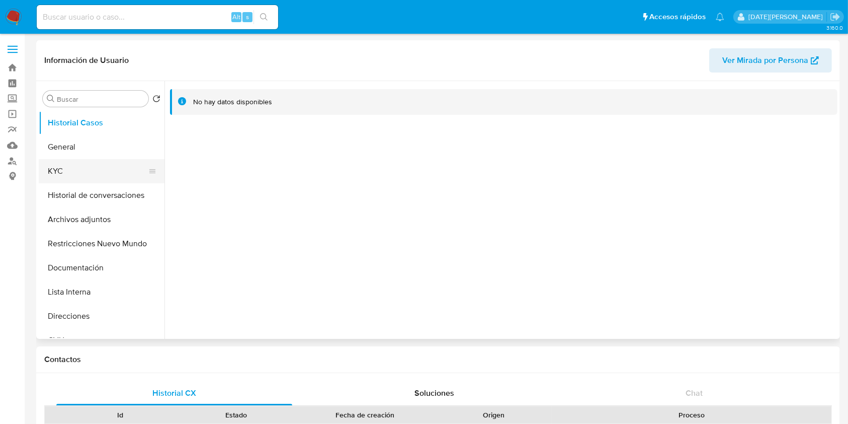
click at [54, 175] on button "KYC" at bounding box center [98, 171] width 118 height 24
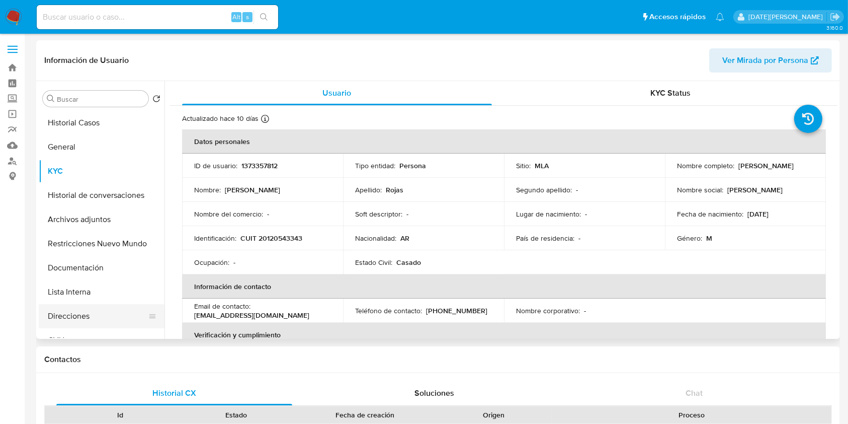
click at [84, 311] on button "Direcciones" at bounding box center [98, 316] width 118 height 24
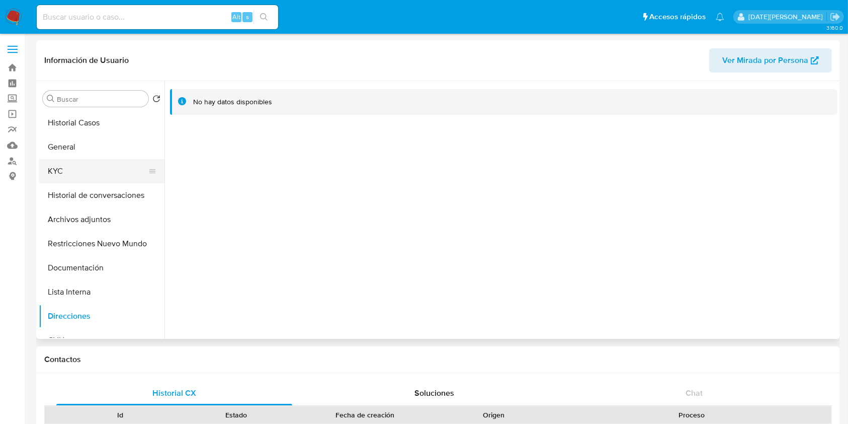
click at [84, 177] on button "KYC" at bounding box center [98, 171] width 118 height 24
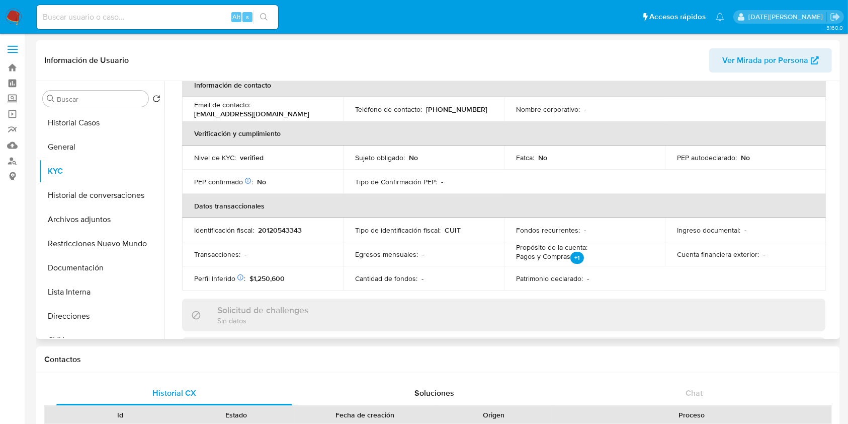
scroll to position [67, 0]
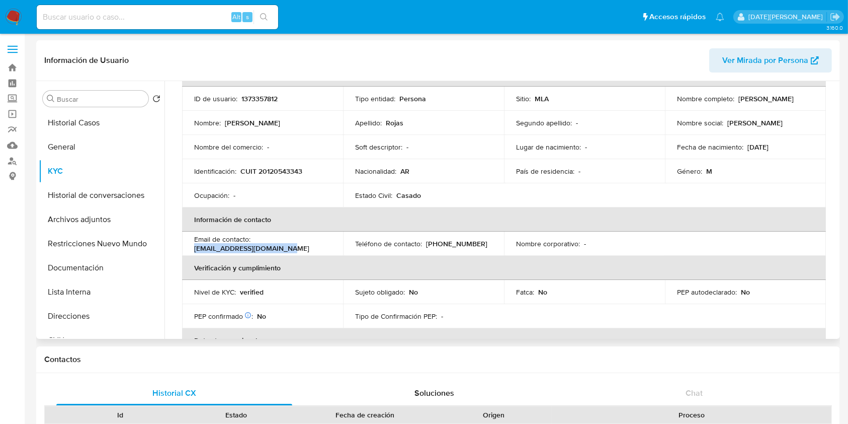
drag, startPoint x: 193, startPoint y: 251, endPoint x: 302, endPoint y: 250, distance: 108.7
click at [302, 250] on td "Email de contacto : [EMAIL_ADDRESS][DOMAIN_NAME]" at bounding box center [262, 243] width 161 height 24
copy p "[EMAIL_ADDRESS][DOMAIN_NAME]"
drag, startPoint x: 425, startPoint y: 241, endPoint x: 488, endPoint y: 242, distance: 63.4
click at [488, 242] on div "Teléfono de contacto : [PHONE_NUMBER]" at bounding box center [423, 243] width 137 height 9
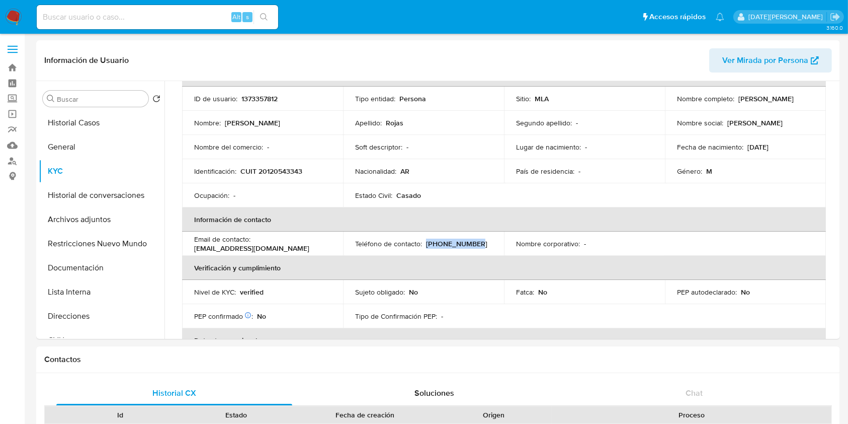
copy p "[PHONE_NUMBER]"
click at [81, 316] on button "Direcciones" at bounding box center [98, 316] width 118 height 24
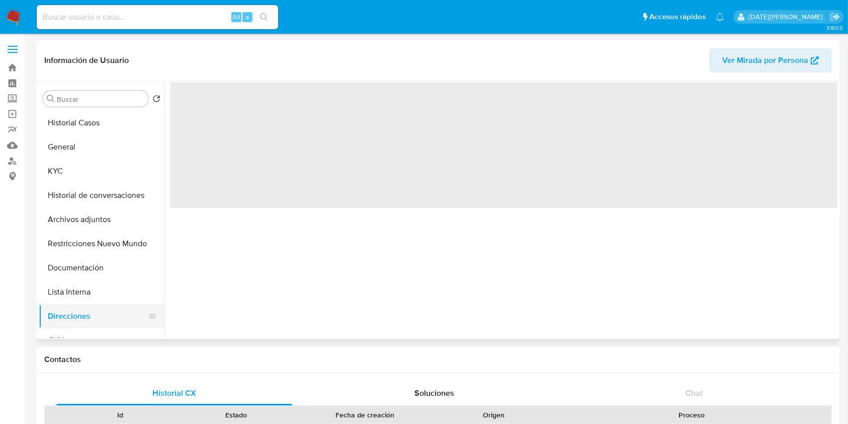
scroll to position [0, 0]
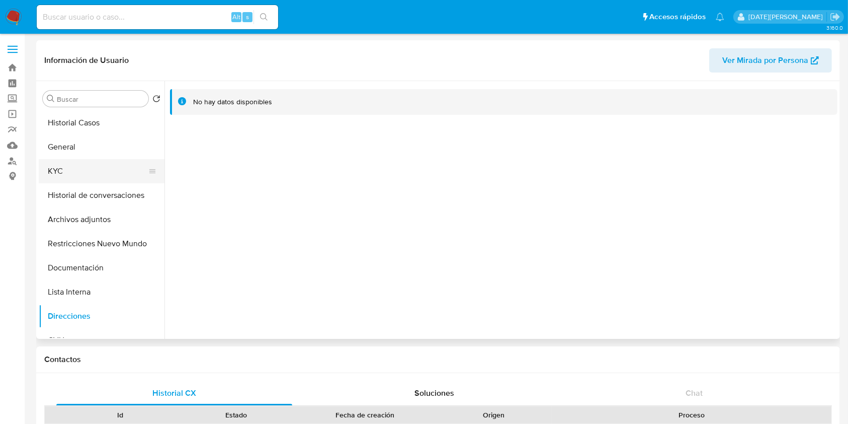
click at [89, 170] on button "KYC" at bounding box center [98, 171] width 118 height 24
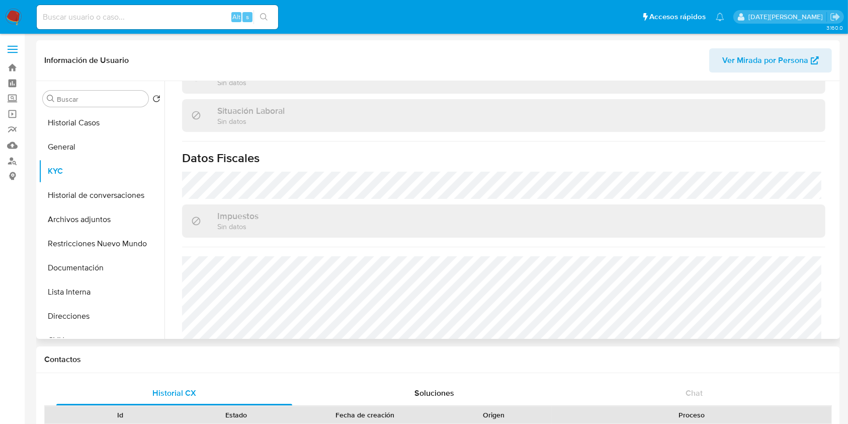
scroll to position [535, 0]
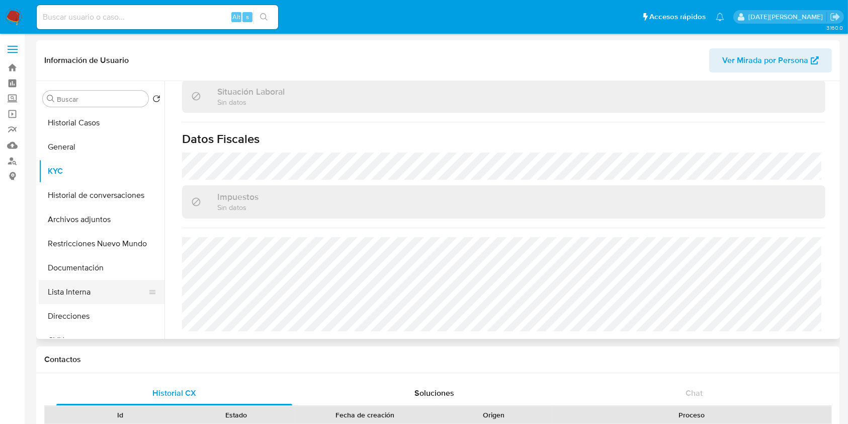
click at [69, 284] on button "Lista Interna" at bounding box center [98, 292] width 118 height 24
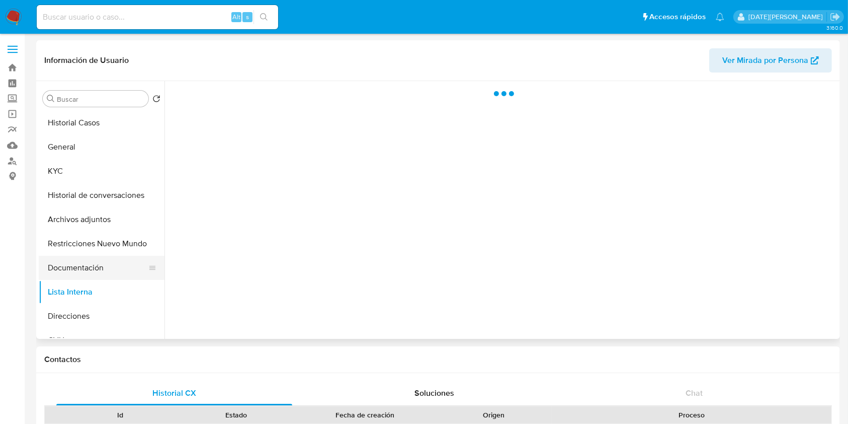
click at [76, 268] on button "Documentación" at bounding box center [98, 268] width 118 height 24
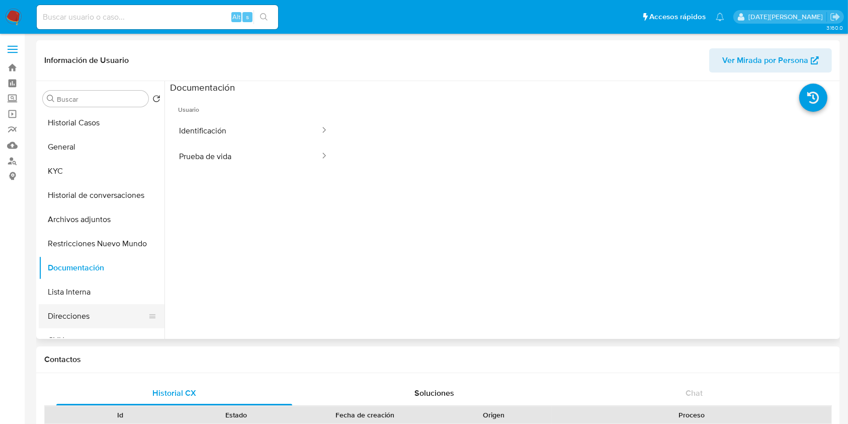
click at [56, 324] on button "Direcciones" at bounding box center [98, 316] width 118 height 24
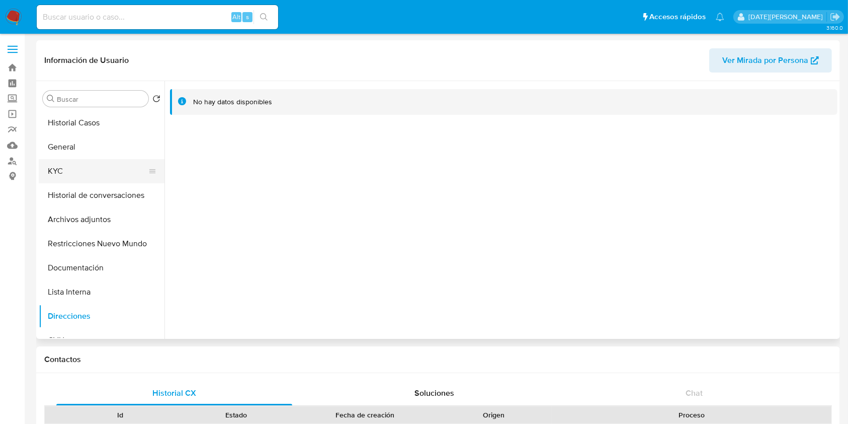
click at [72, 170] on button "KYC" at bounding box center [98, 171] width 118 height 24
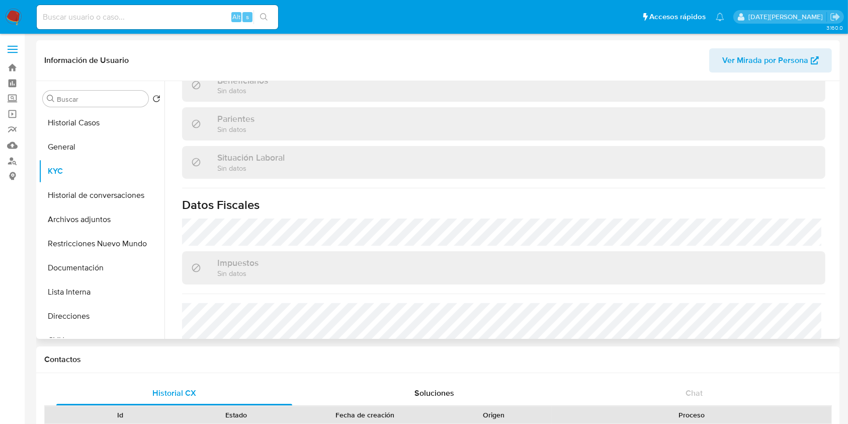
scroll to position [535, 0]
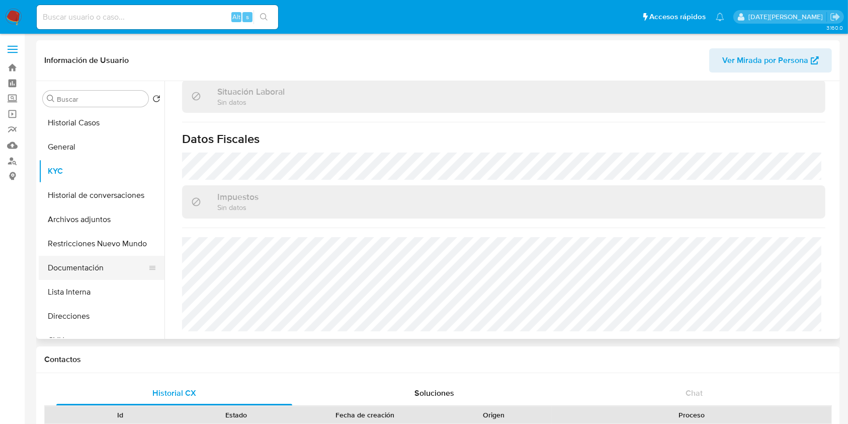
click at [93, 262] on button "Documentación" at bounding box center [98, 268] width 118 height 24
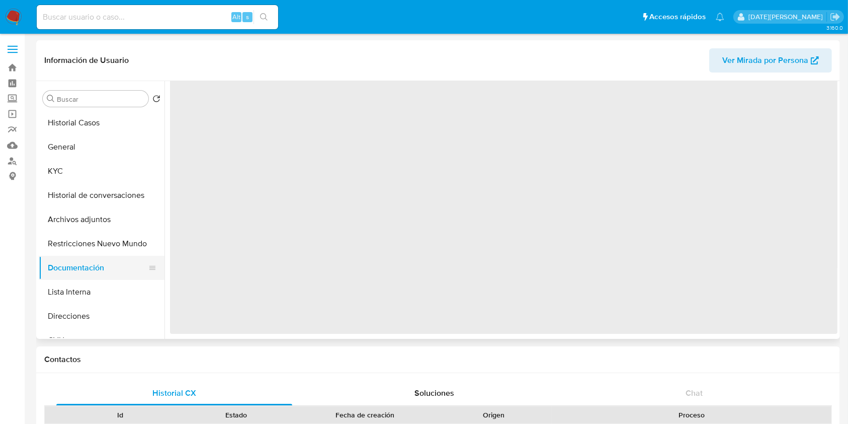
scroll to position [0, 0]
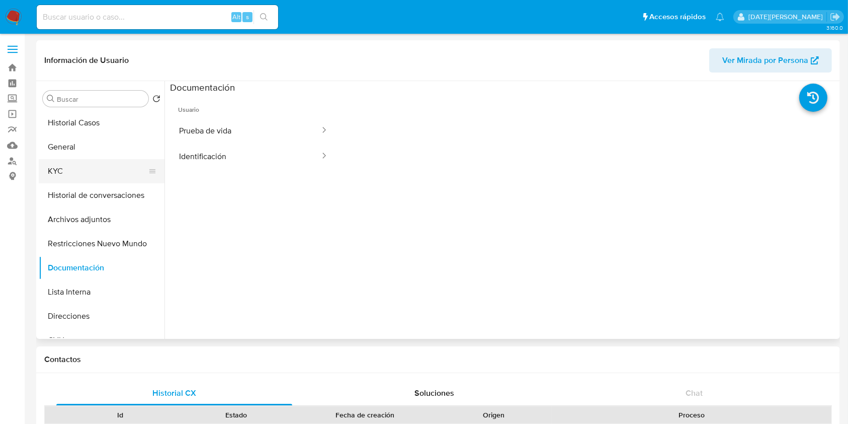
click at [89, 161] on button "KYC" at bounding box center [98, 171] width 118 height 24
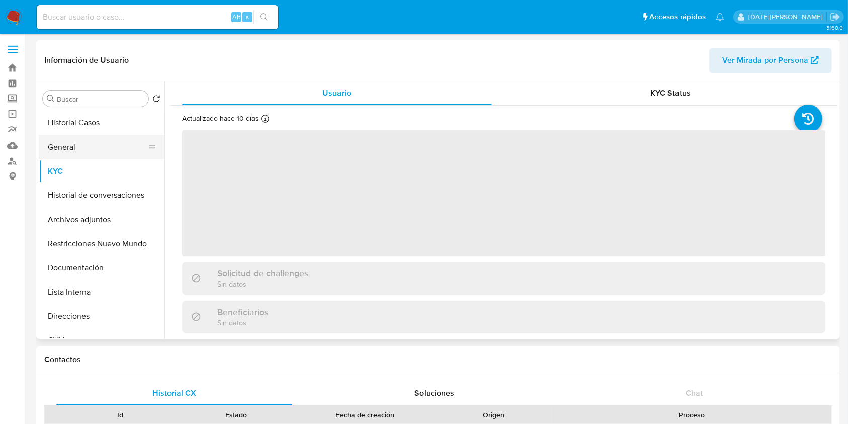
click at [99, 143] on button "General" at bounding box center [98, 147] width 118 height 24
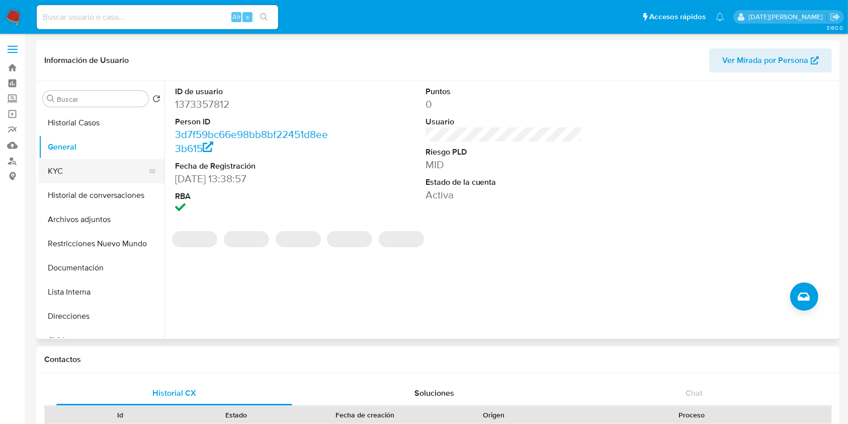
click at [90, 173] on button "KYC" at bounding box center [98, 171] width 118 height 24
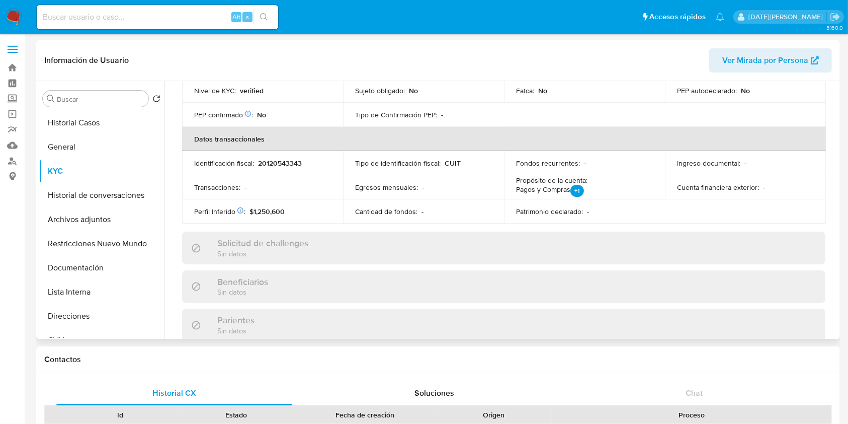
scroll to position [535, 0]
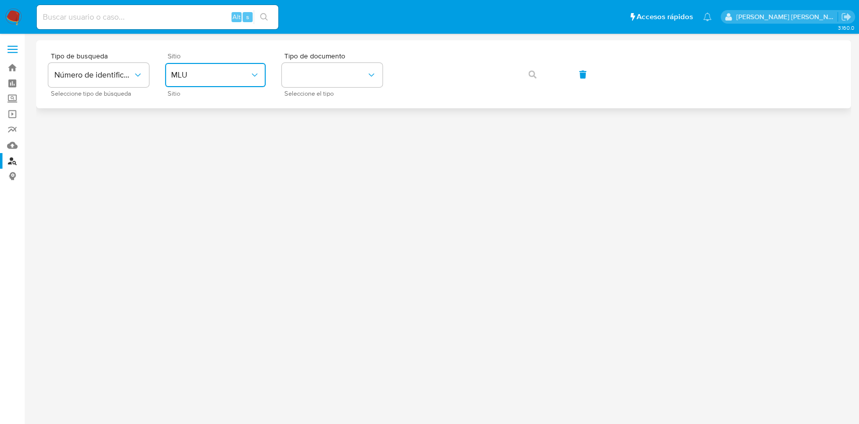
click at [213, 77] on span "MLU" at bounding box center [210, 75] width 78 height 10
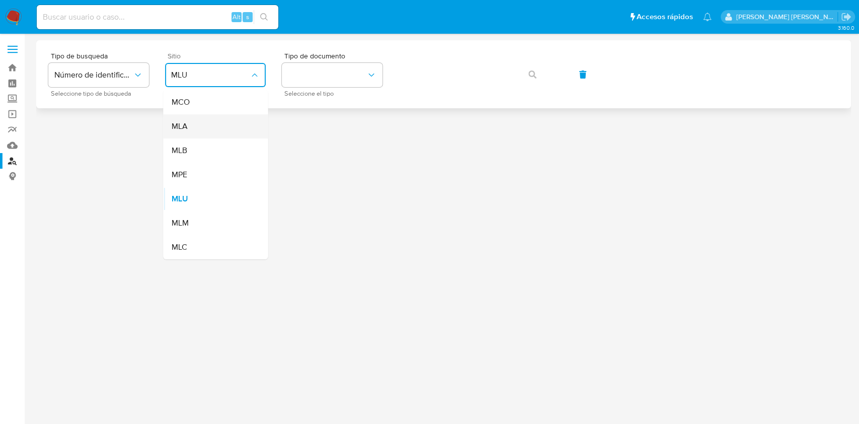
click at [199, 128] on div "MLA" at bounding box center [212, 126] width 82 height 24
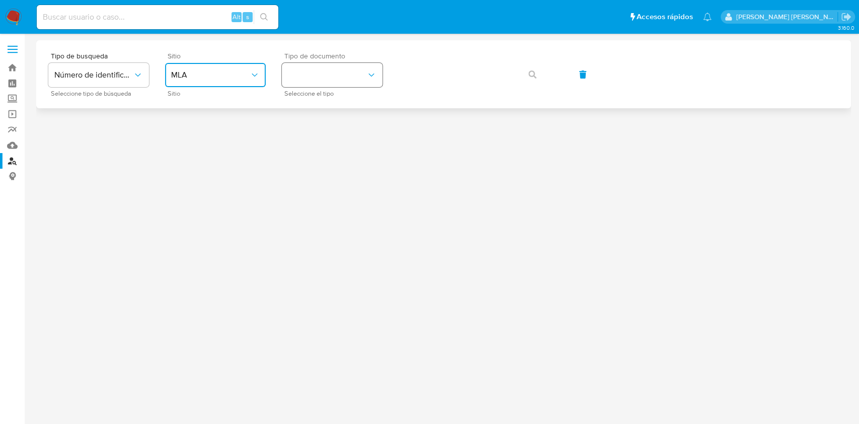
click at [351, 74] on button "identificationType" at bounding box center [332, 75] width 101 height 24
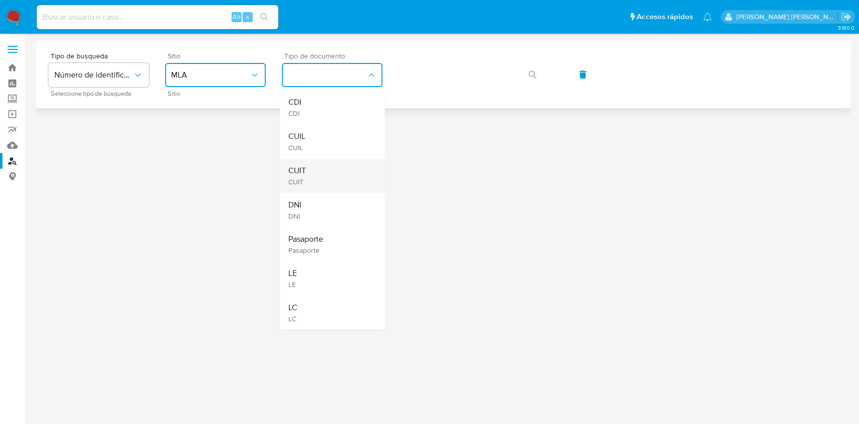
click at [310, 171] on div "CUIT CUIT" at bounding box center [329, 175] width 82 height 34
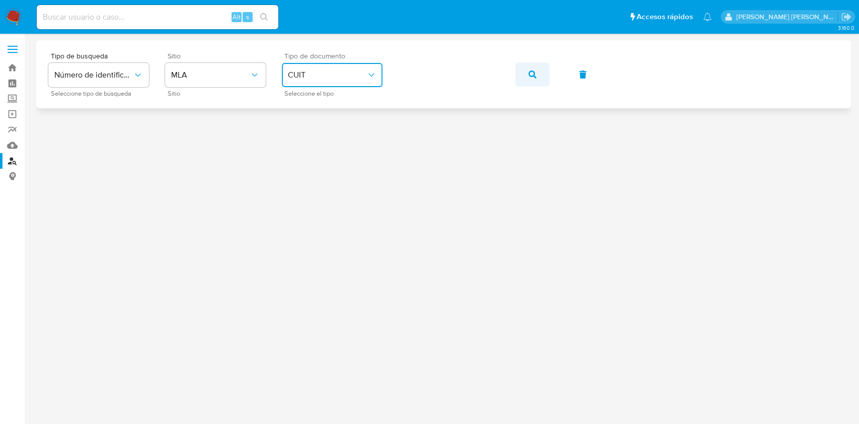
click at [538, 78] on button "button" at bounding box center [532, 74] width 34 height 24
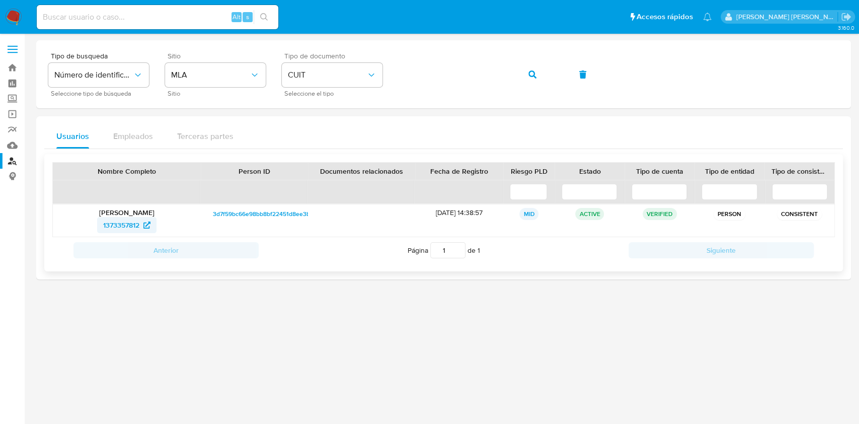
click at [116, 221] on span "1373357812" at bounding box center [121, 225] width 36 height 16
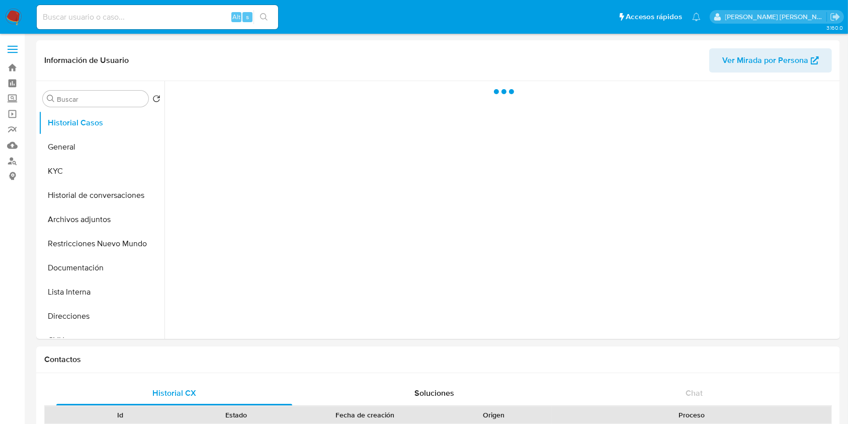
select select "10"
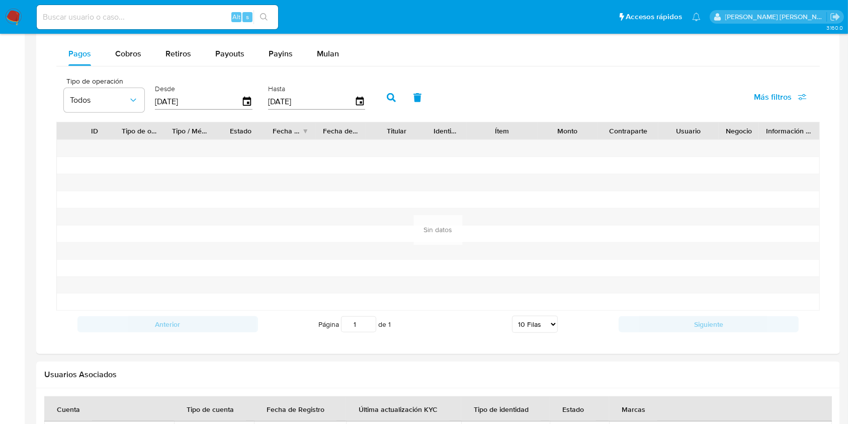
scroll to position [790, 0]
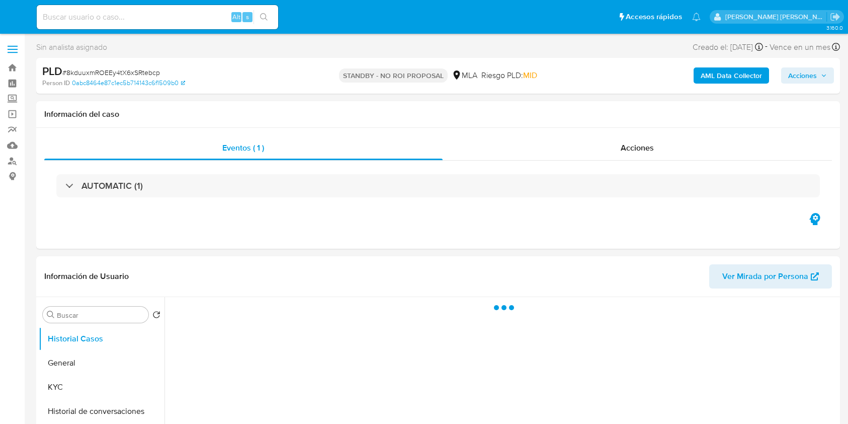
select select "10"
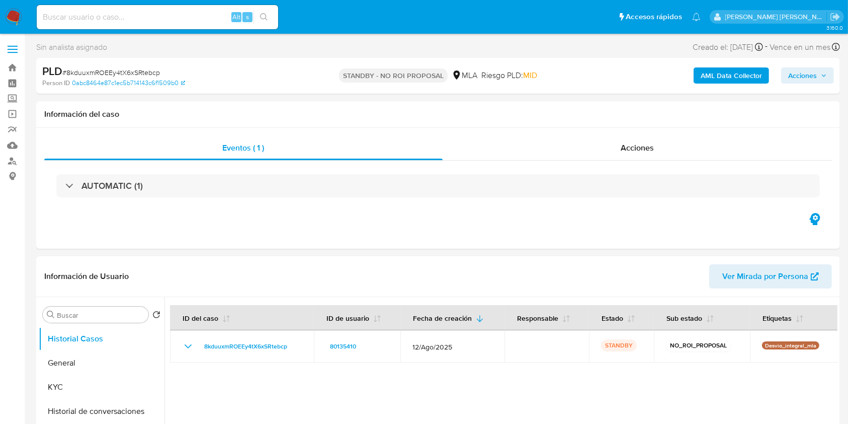
click at [140, 17] on input at bounding box center [157, 17] width 241 height 13
paste input "dHEJKIe7B1ZdXdXVXBIv7gD8"
type input "dHEJKIe7B1ZdXdXVXBIv7gD8"
click at [265, 10] on button "search-icon" at bounding box center [264, 17] width 21 height 14
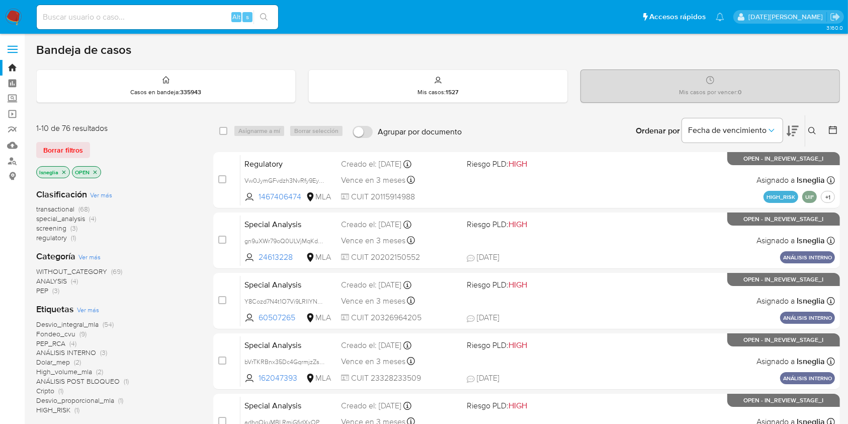
click at [817, 130] on button at bounding box center [813, 131] width 17 height 12
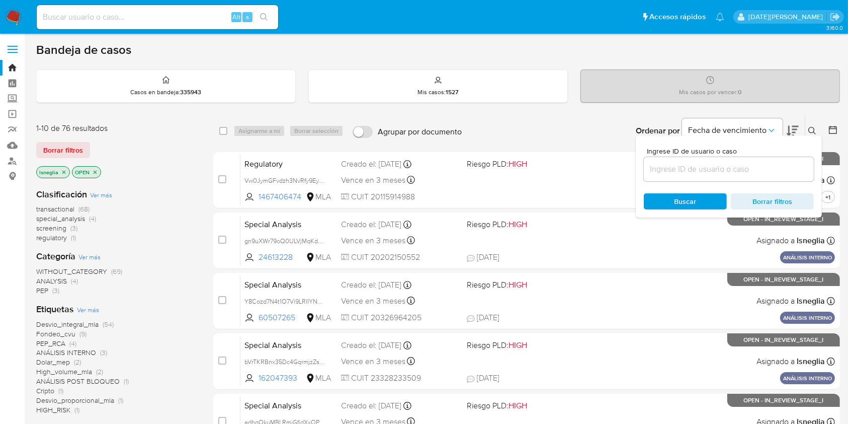
click at [665, 168] on input at bounding box center [729, 168] width 170 height 13
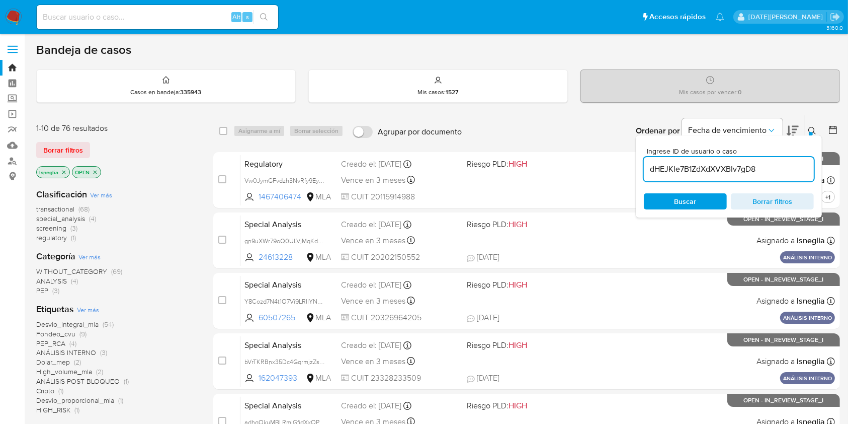
type input "dHEJKIe7B1ZdXdXVXBIv7gD8"
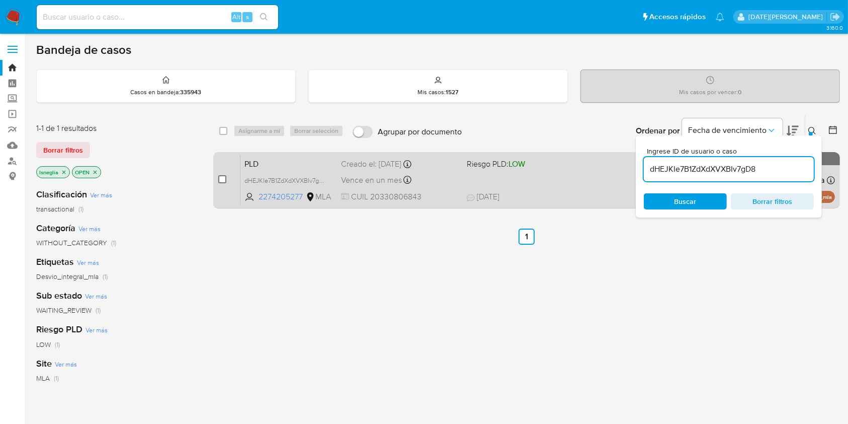
click at [221, 179] on input "checkbox" at bounding box center [222, 179] width 8 height 8
checkbox input "true"
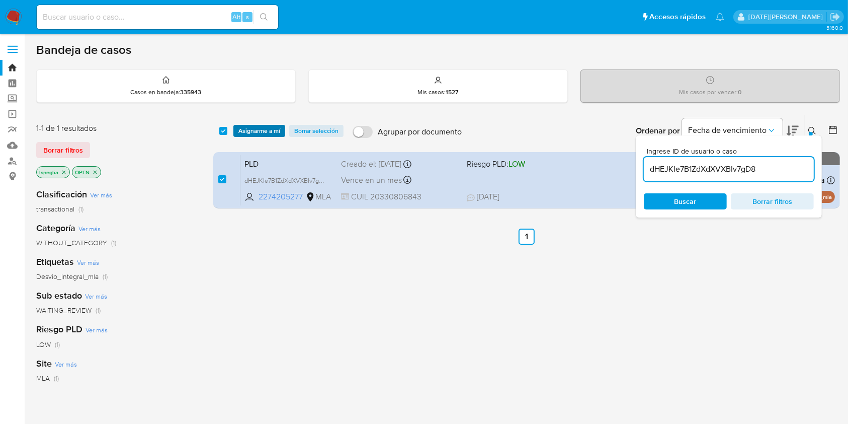
click at [262, 126] on span "Asignarme a mí" at bounding box center [259, 131] width 42 height 10
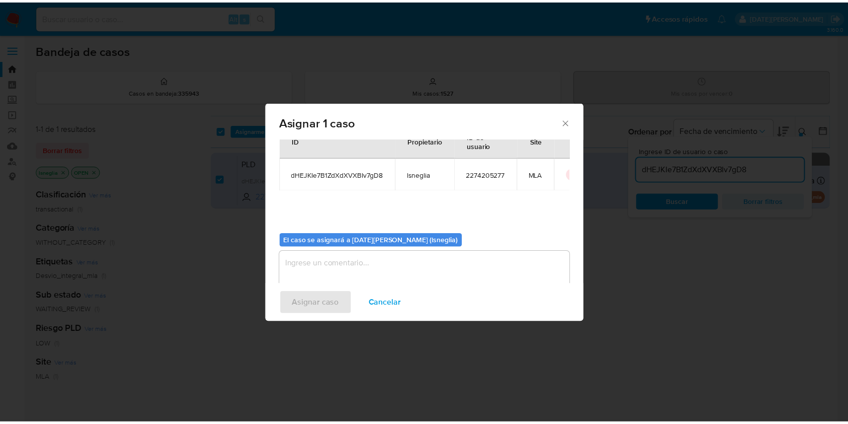
scroll to position [51, 0]
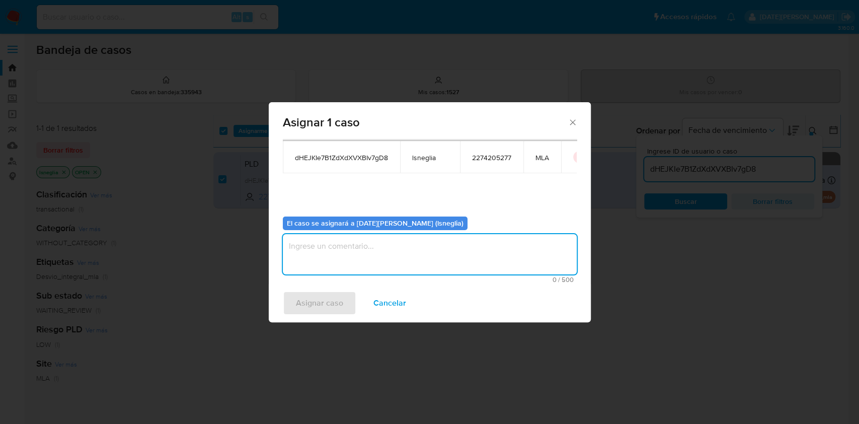
click at [376, 247] on textarea "assign-modal" at bounding box center [430, 254] width 294 height 40
type textarea "."
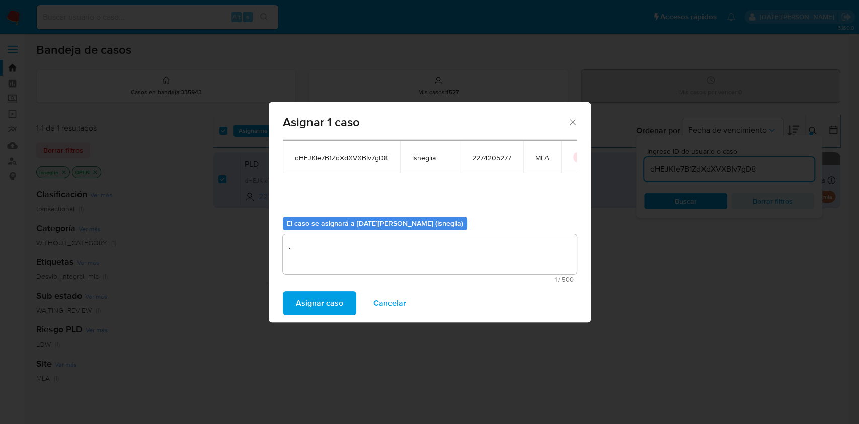
click at [308, 297] on span "Asignar caso" at bounding box center [319, 303] width 47 height 22
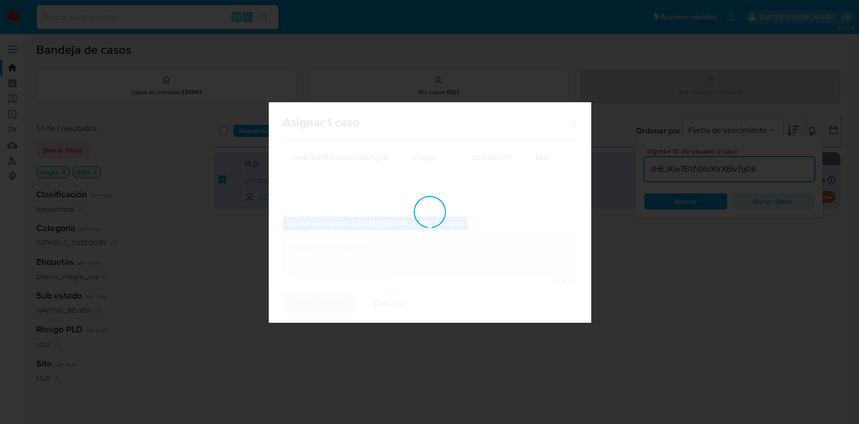
checkbox input "false"
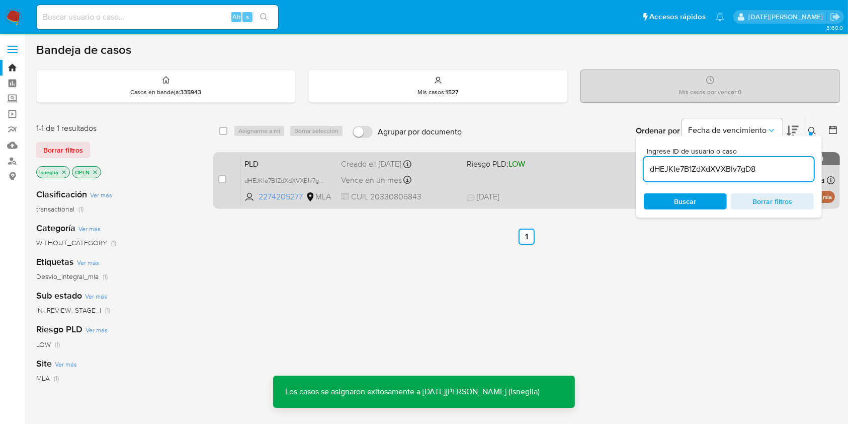
click at [286, 161] on span "PLD" at bounding box center [288, 162] width 89 height 13
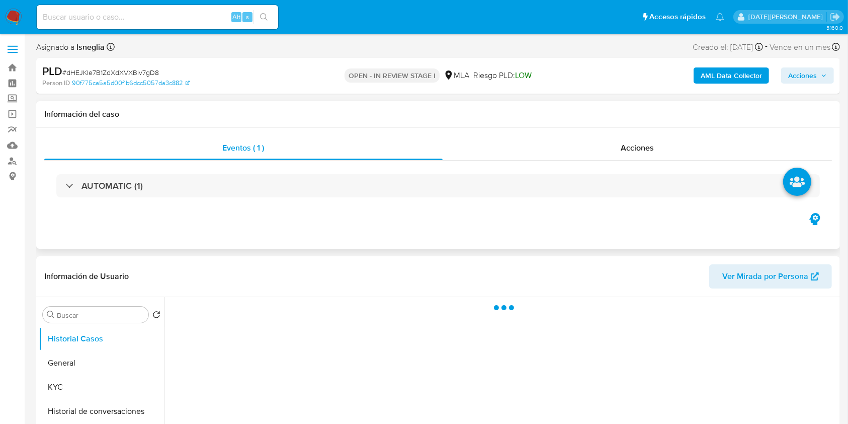
select select "10"
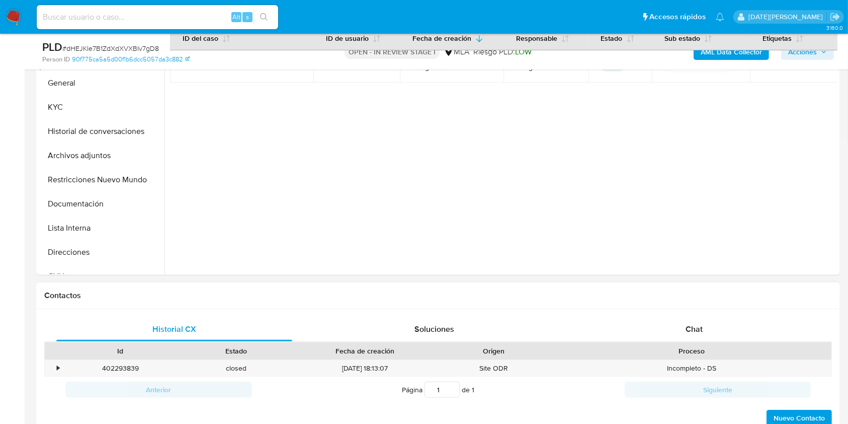
scroll to position [268, 0]
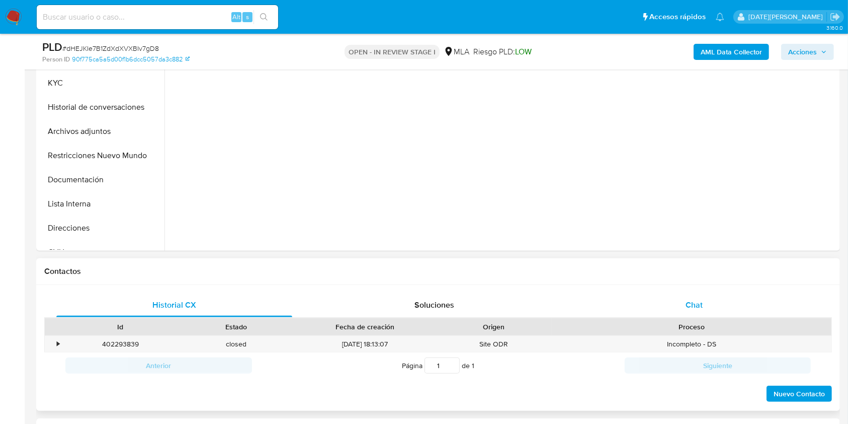
click at [676, 293] on div "Chat" at bounding box center [694, 305] width 236 height 24
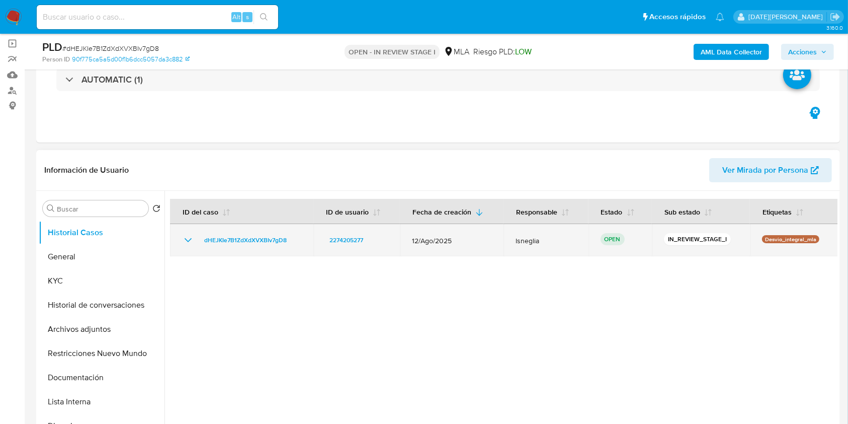
scroll to position [67, 0]
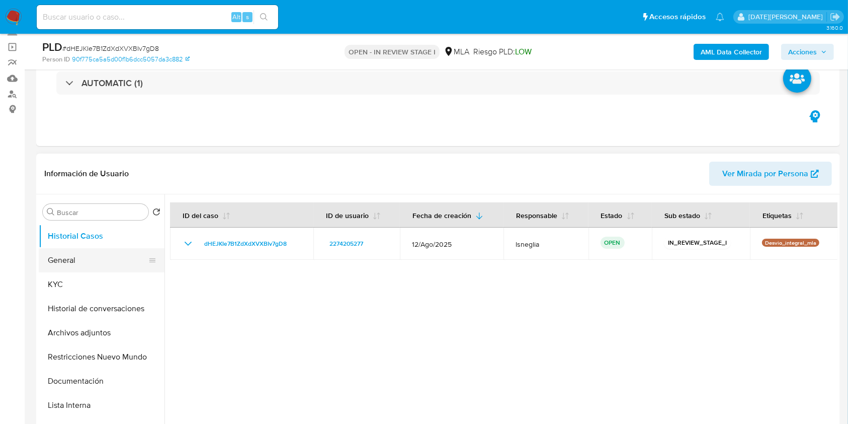
click at [63, 262] on button "General" at bounding box center [98, 260] width 118 height 24
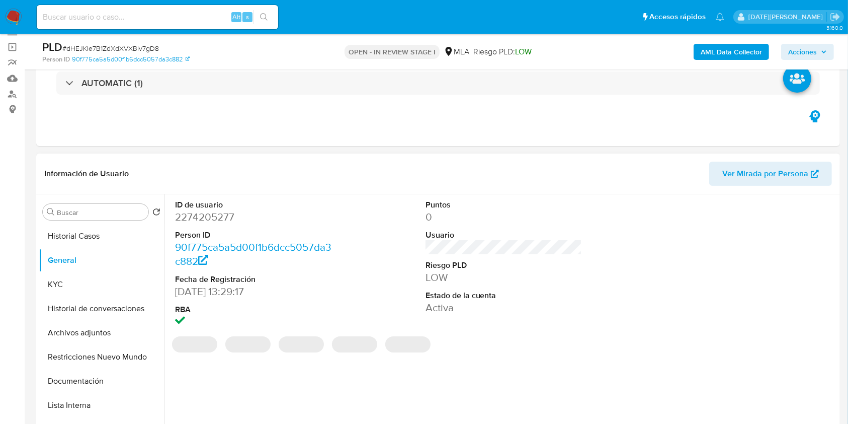
click at [202, 212] on dd "2274205277" at bounding box center [253, 217] width 157 height 14
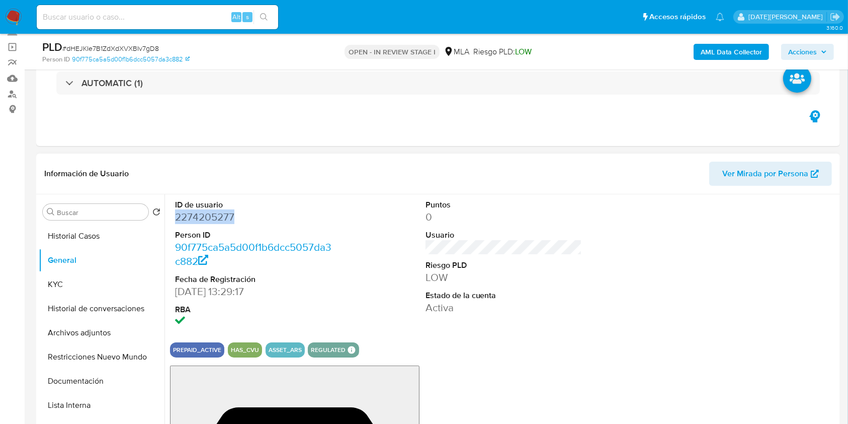
copy dd "2274205277"
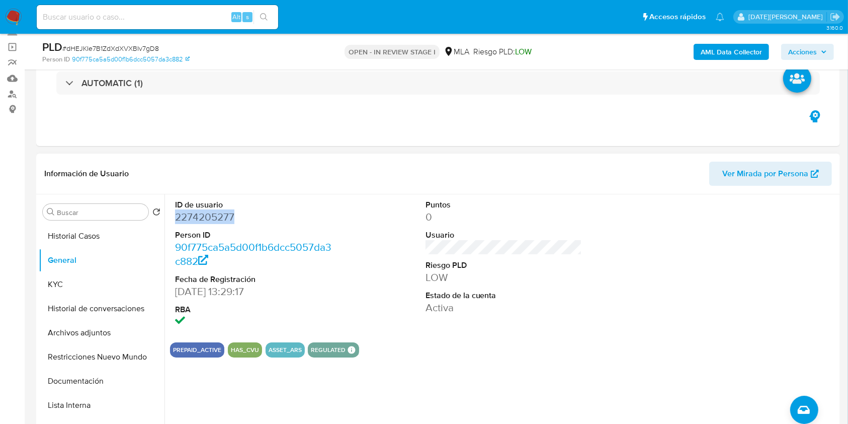
drag, startPoint x: 234, startPoint y: 213, endPoint x: 208, endPoint y: 220, distance: 27.2
click at [205, 219] on dd "2274205277" at bounding box center [253, 217] width 157 height 14
click at [212, 218] on dd "2274205277" at bounding box center [253, 217] width 157 height 14
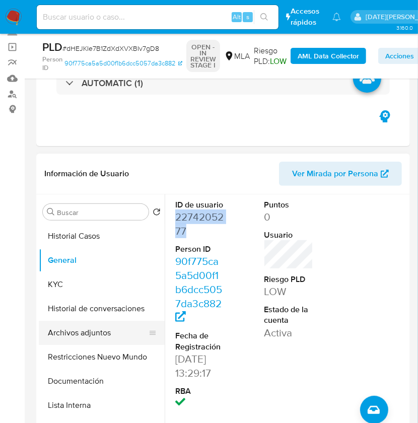
click at [89, 336] on button "Archivos adjuntos" at bounding box center [98, 332] width 118 height 24
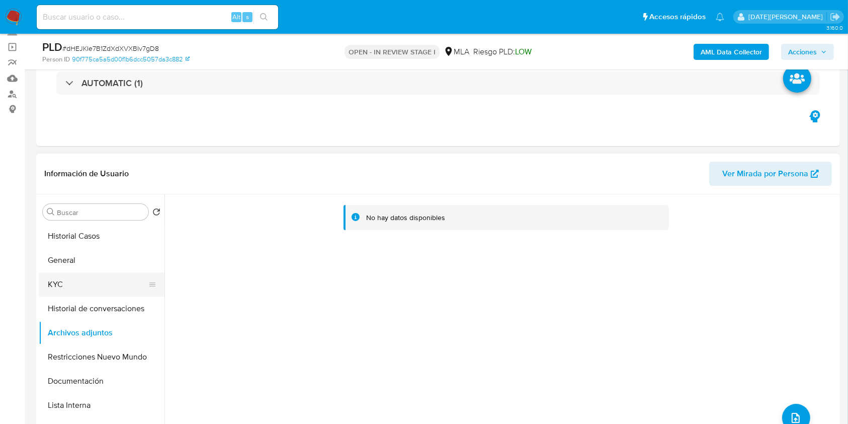
click at [68, 279] on button "KYC" at bounding box center [98, 284] width 118 height 24
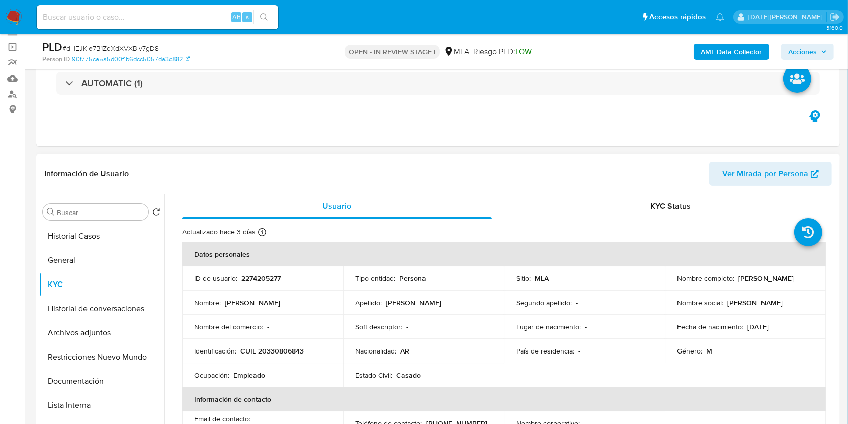
drag, startPoint x: 676, startPoint y: 284, endPoint x: 755, endPoint y: 285, distance: 78.5
click at [755, 283] on div "Nombre completo : [PERSON_NAME]" at bounding box center [745, 278] width 137 height 9
click at [738, 280] on p "[PERSON_NAME]" at bounding box center [765, 278] width 55 height 9
drag, startPoint x: 672, startPoint y: 282, endPoint x: 757, endPoint y: 282, distance: 84.5
click at [757, 282] on td "Nombre completo : [PERSON_NAME]" at bounding box center [745, 278] width 161 height 24
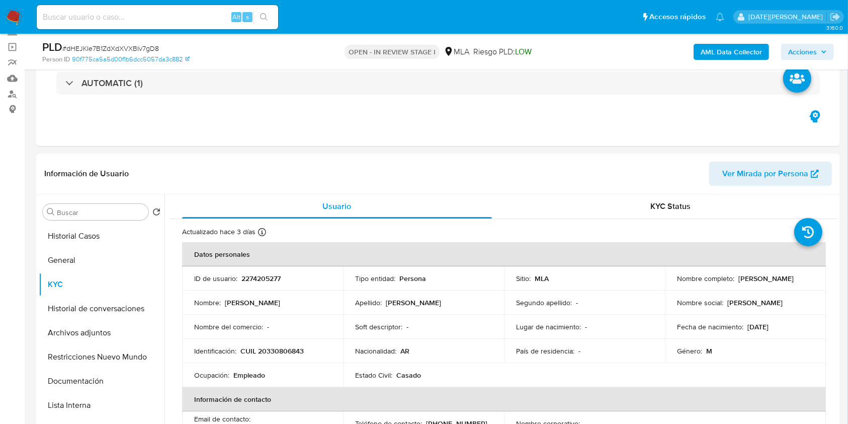
copy p "[PERSON_NAME]"
drag, startPoint x: 239, startPoint y: 351, endPoint x: 318, endPoint y: 352, distance: 79.0
click at [318, 352] on div "Identificación : CUIL 20330806843" at bounding box center [262, 350] width 137 height 9
copy p "CUIL 20330806843"
click at [272, 350] on p "CUIL 20330806843" at bounding box center [271, 350] width 63 height 9
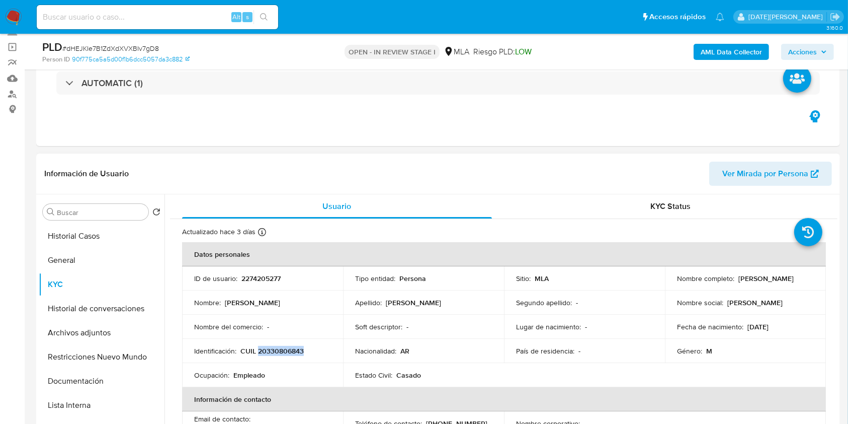
click at [272, 350] on p "CUIL 20330806843" at bounding box center [271, 350] width 63 height 9
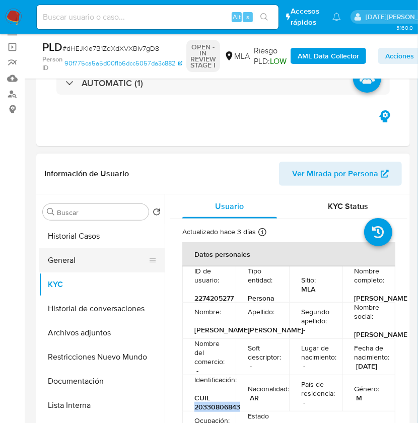
click at [69, 269] on button "General" at bounding box center [98, 260] width 118 height 24
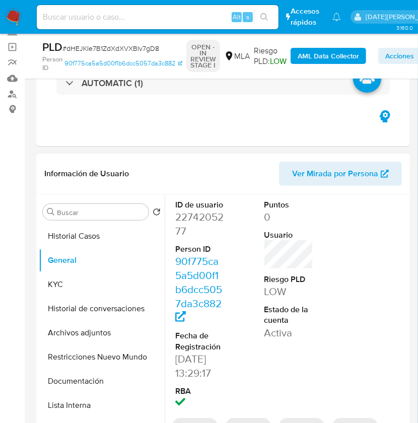
click at [197, 210] on dd "2274205277" at bounding box center [199, 224] width 49 height 28
click at [197, 216] on dd "2274205277" at bounding box center [199, 224] width 49 height 28
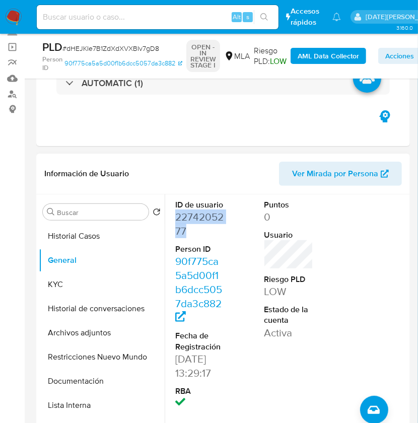
copy dd "2274205277"
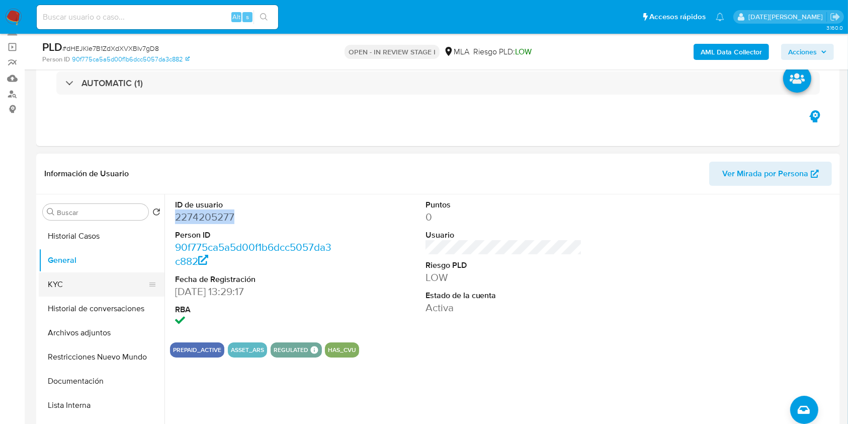
click at [65, 290] on button "KYC" at bounding box center [98, 284] width 118 height 24
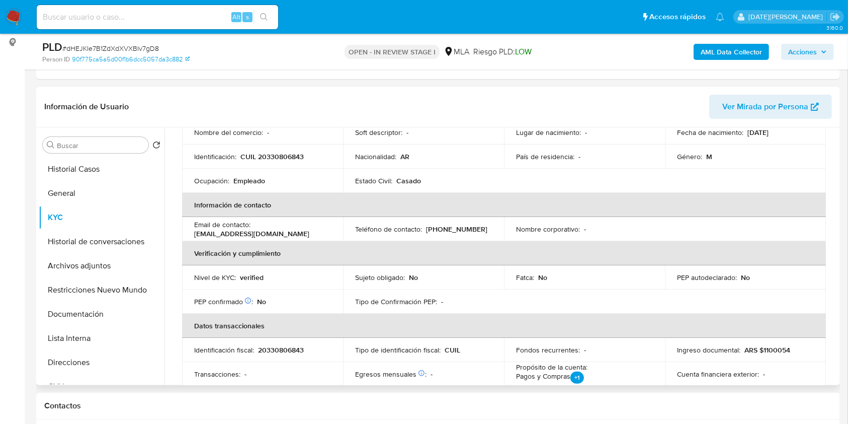
scroll to position [60, 0]
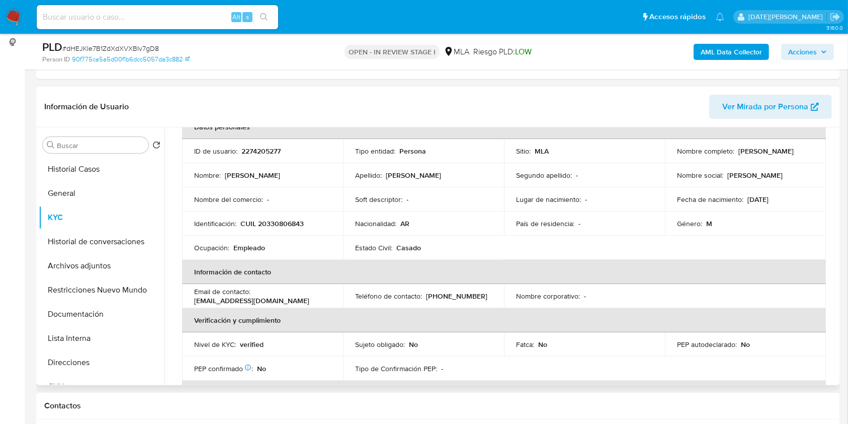
drag, startPoint x: 675, startPoint y: 154, endPoint x: 756, endPoint y: 157, distance: 81.0
click at [756, 155] on div "Nombre completo : [PERSON_NAME]" at bounding box center [745, 150] width 137 height 9
copy p "[PERSON_NAME]"
click at [79, 359] on button "Direcciones" at bounding box center [98, 362] width 118 height 24
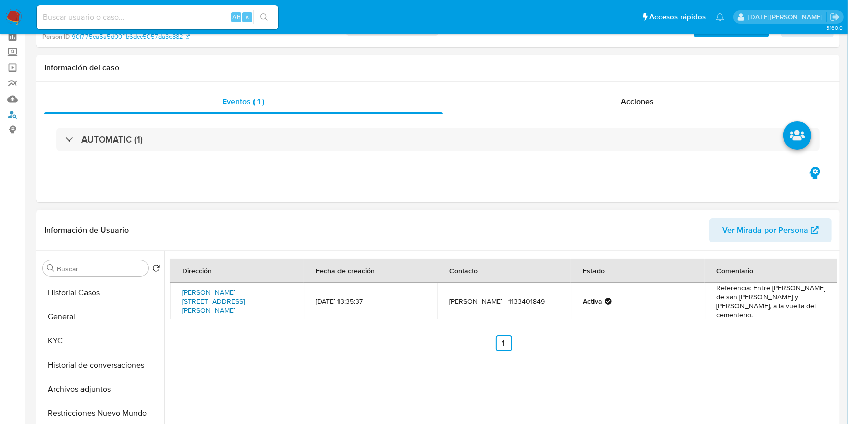
scroll to position [67, 0]
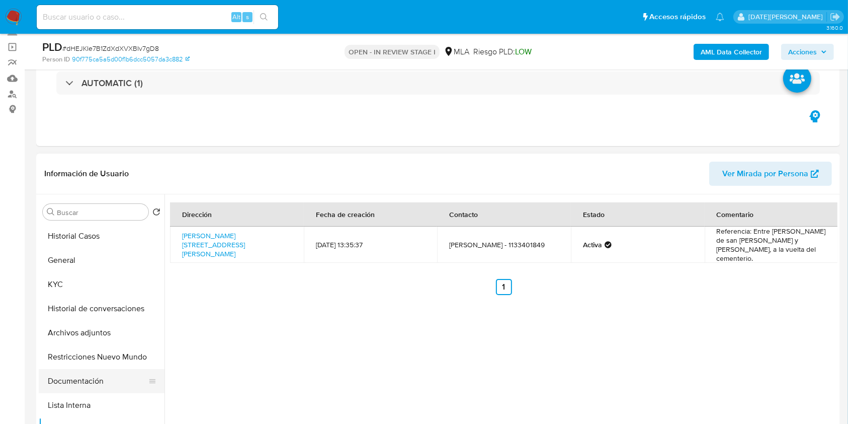
click at [87, 378] on button "Documentación" at bounding box center [98, 381] width 118 height 24
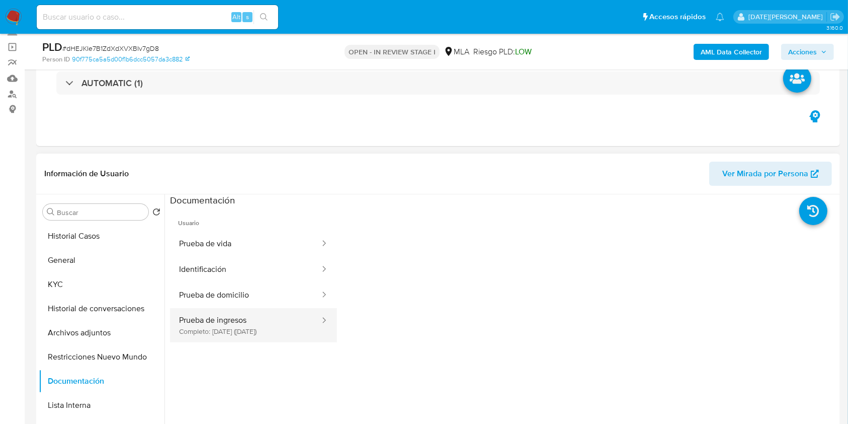
click at [241, 324] on button "Prueba de ingresos Completo: [DATE] ([DATE])" at bounding box center [245, 325] width 151 height 34
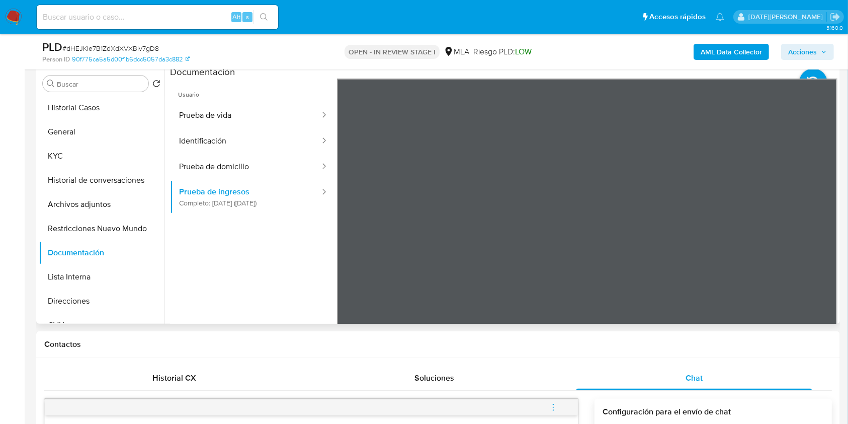
scroll to position [201, 0]
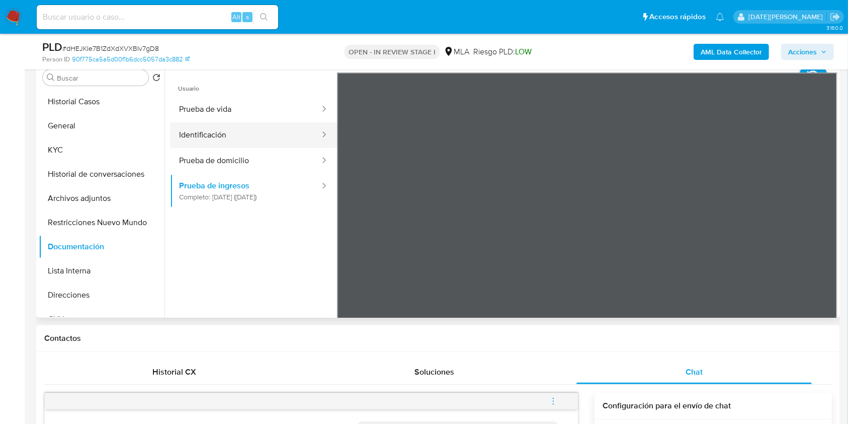
click at [246, 123] on button "Identificación" at bounding box center [245, 135] width 151 height 26
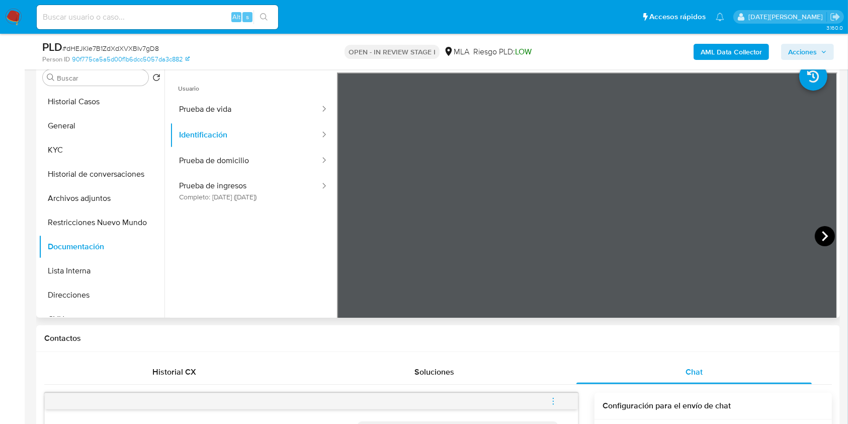
click at [815, 229] on icon at bounding box center [825, 236] width 20 height 20
click at [225, 203] on button "Prueba de ingresos Completo: [DATE] ([DATE])" at bounding box center [245, 191] width 151 height 34
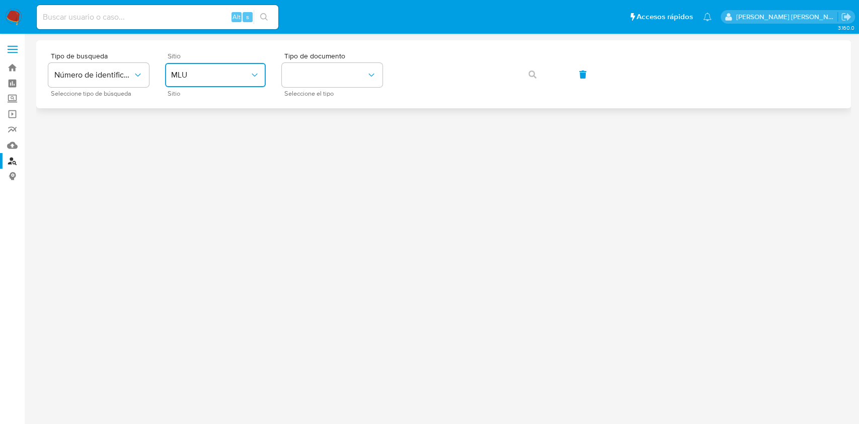
click at [237, 66] on button "MLU" at bounding box center [215, 75] width 101 height 24
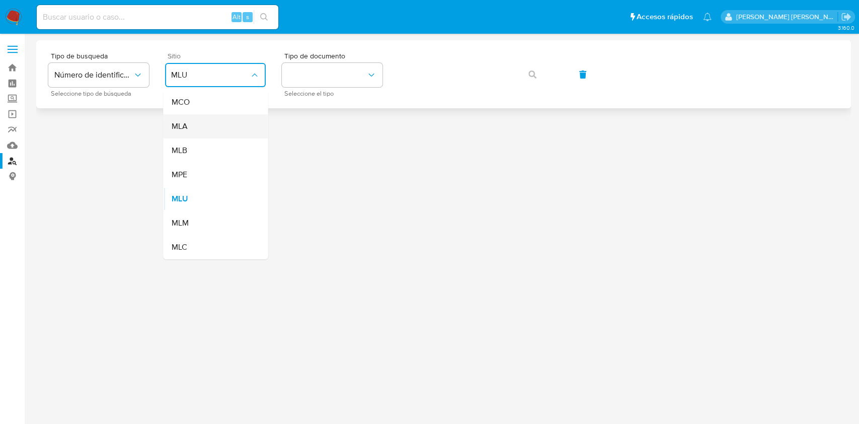
click at [215, 133] on div "MLA" at bounding box center [212, 126] width 82 height 24
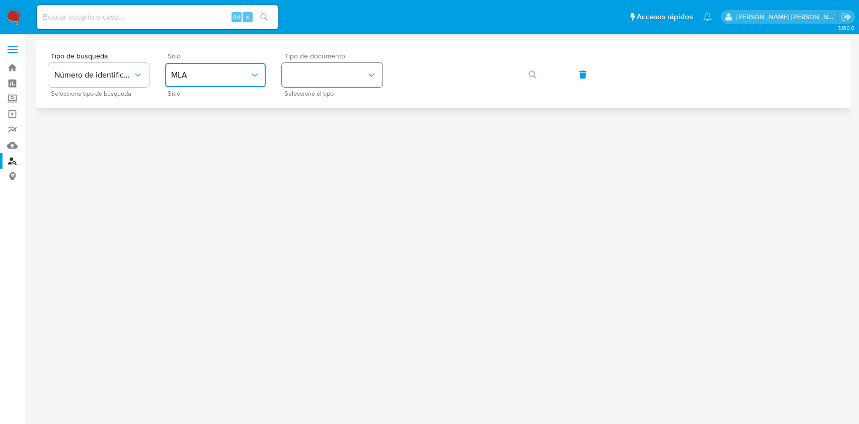
click at [325, 67] on button "identificationType" at bounding box center [332, 75] width 101 height 24
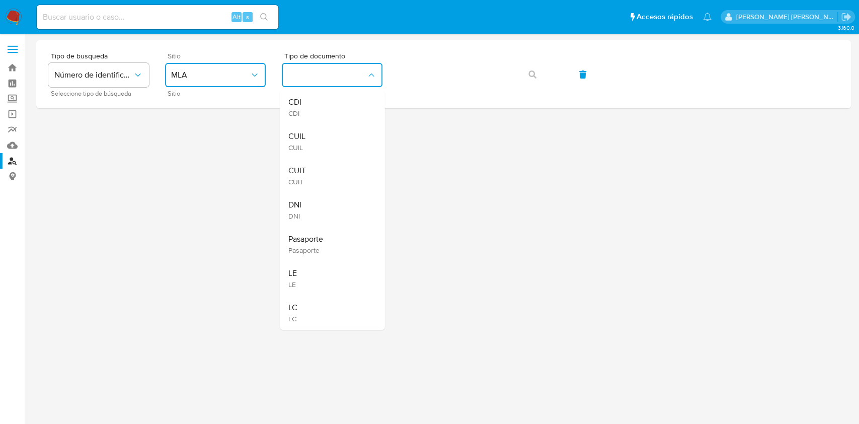
click at [317, 139] on div "CUIL CUIL" at bounding box center [329, 141] width 82 height 34
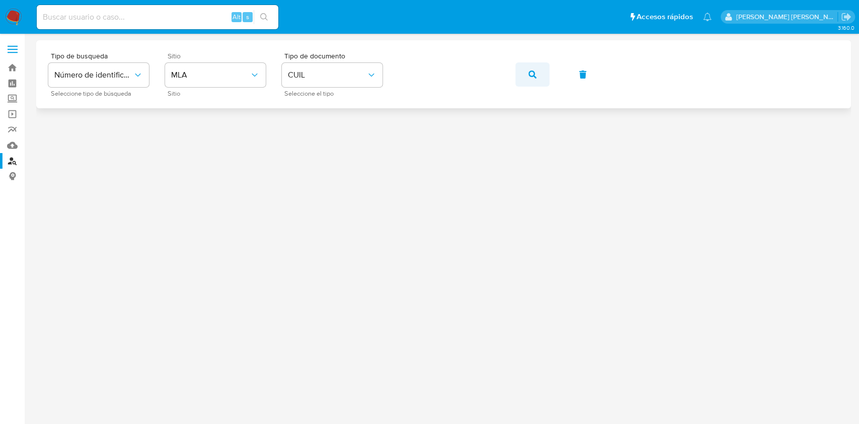
click at [535, 74] on icon "button" at bounding box center [532, 74] width 8 height 8
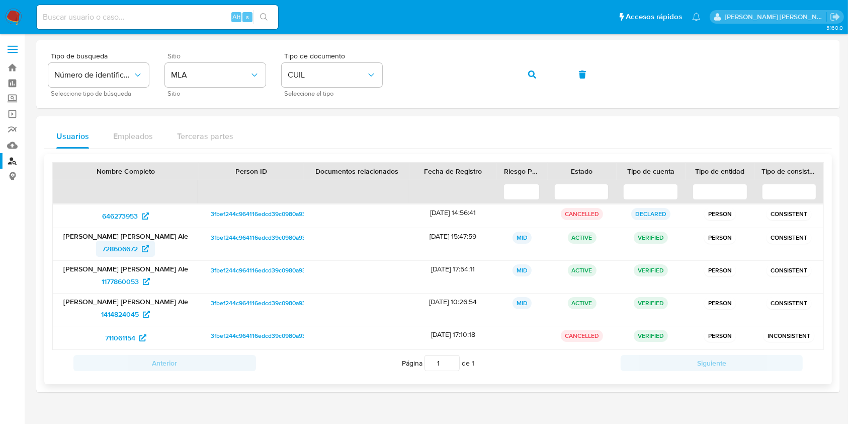
click at [121, 245] on span "728606672" at bounding box center [120, 248] width 36 height 16
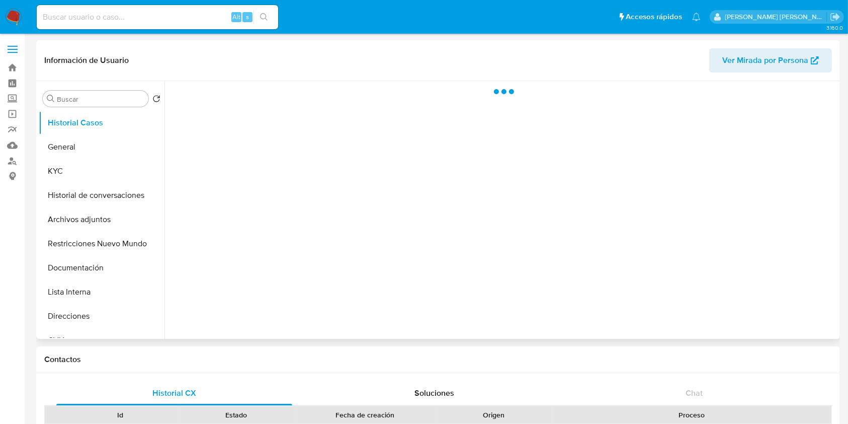
select select "10"
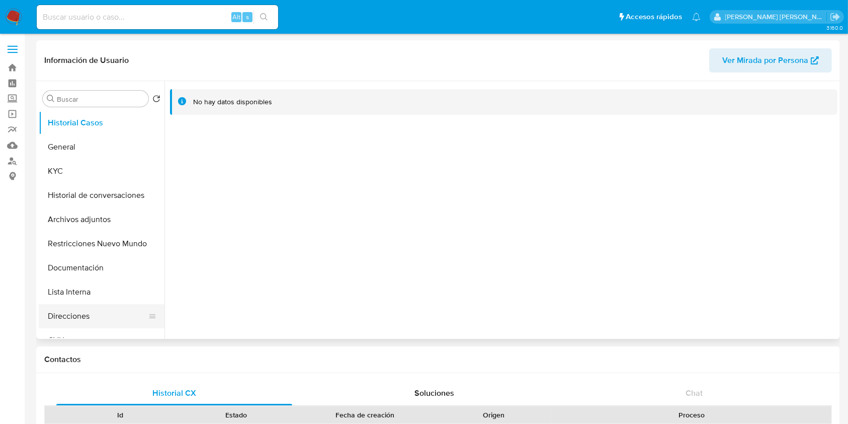
click at [64, 312] on button "Direcciones" at bounding box center [98, 316] width 118 height 24
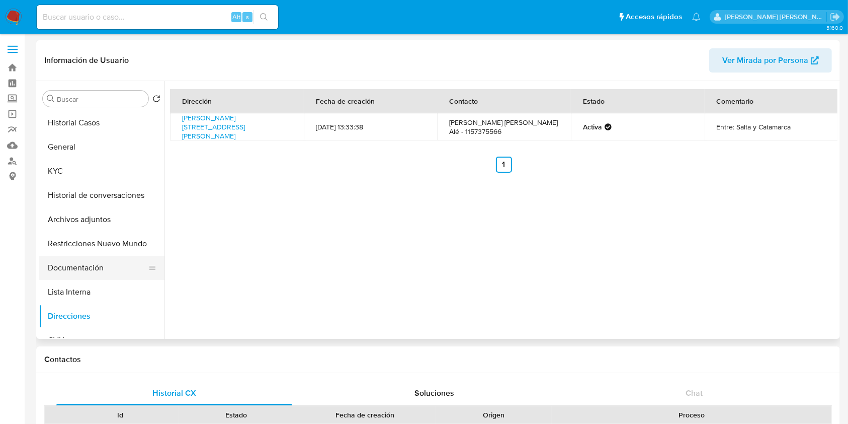
click at [84, 267] on button "Documentación" at bounding box center [98, 268] width 118 height 24
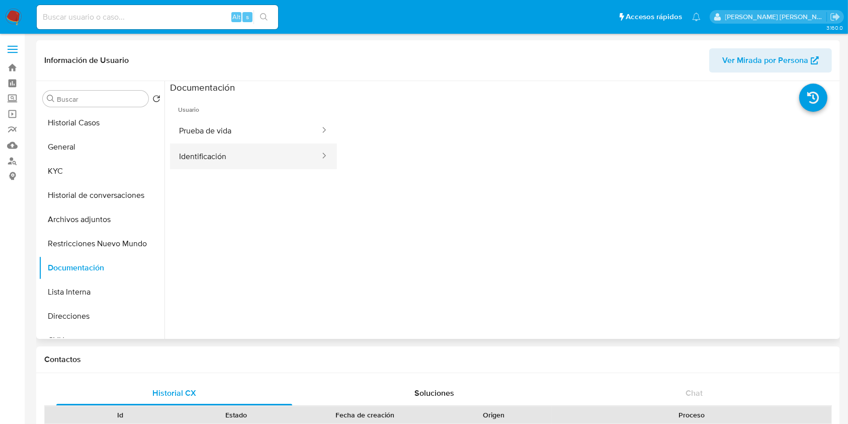
click at [254, 152] on button "Identificación" at bounding box center [245, 156] width 151 height 26
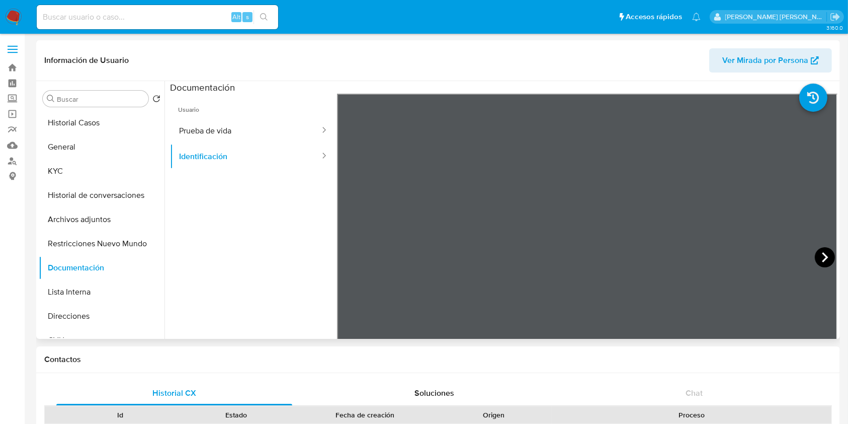
click at [824, 258] on icon at bounding box center [825, 257] width 20 height 20
